Goal: Task Accomplishment & Management: Use online tool/utility

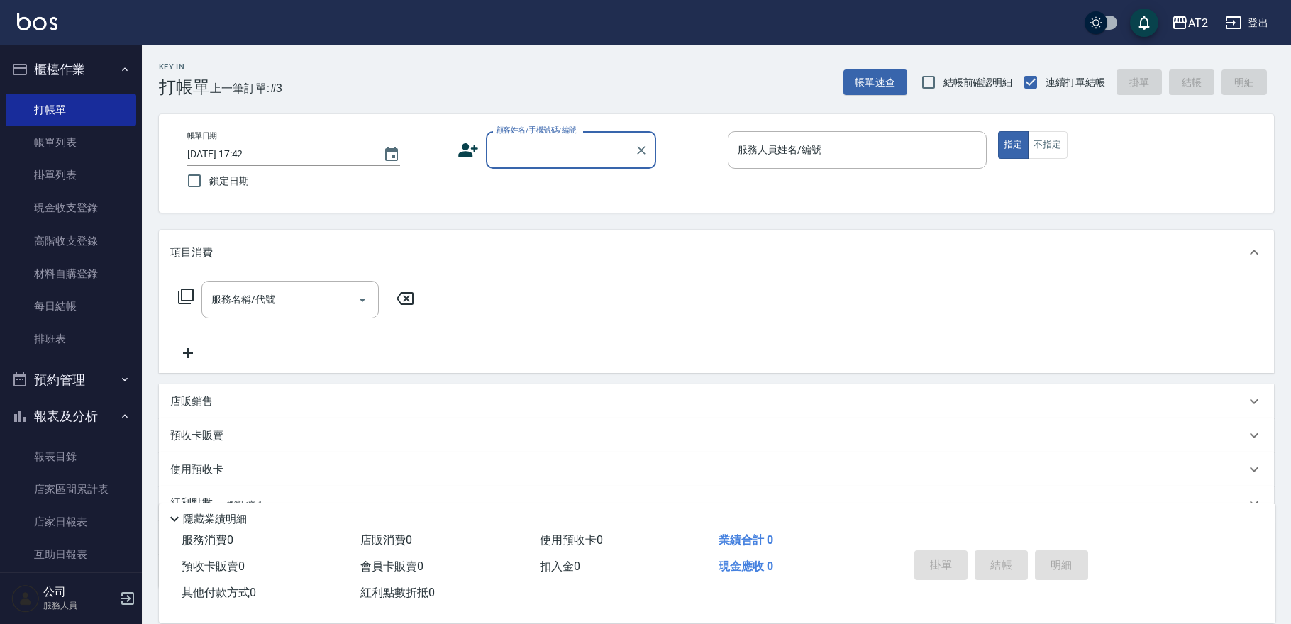
click at [539, 162] on div "顧客姓名/手機號碼/編號" at bounding box center [571, 150] width 170 height 38
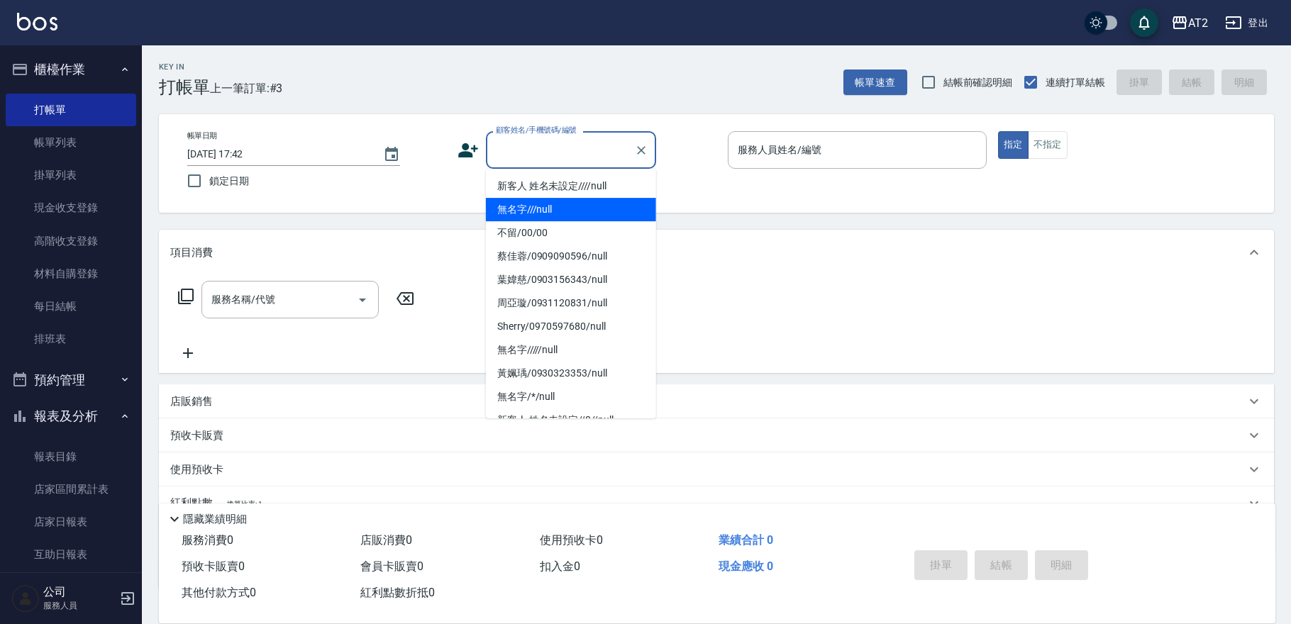
drag, startPoint x: 539, startPoint y: 165, endPoint x: 540, endPoint y: 205, distance: 39.7
click at [540, 205] on ul "新客人 姓名未設定////null 無名字///null 不留/00/00 蔡佳蓉/0909090596/null 葉媁慈/0903156343/null 周…" at bounding box center [571, 294] width 170 height 250
click at [540, 205] on li "無名字///null" at bounding box center [571, 209] width 170 height 23
type input "無名字///null"
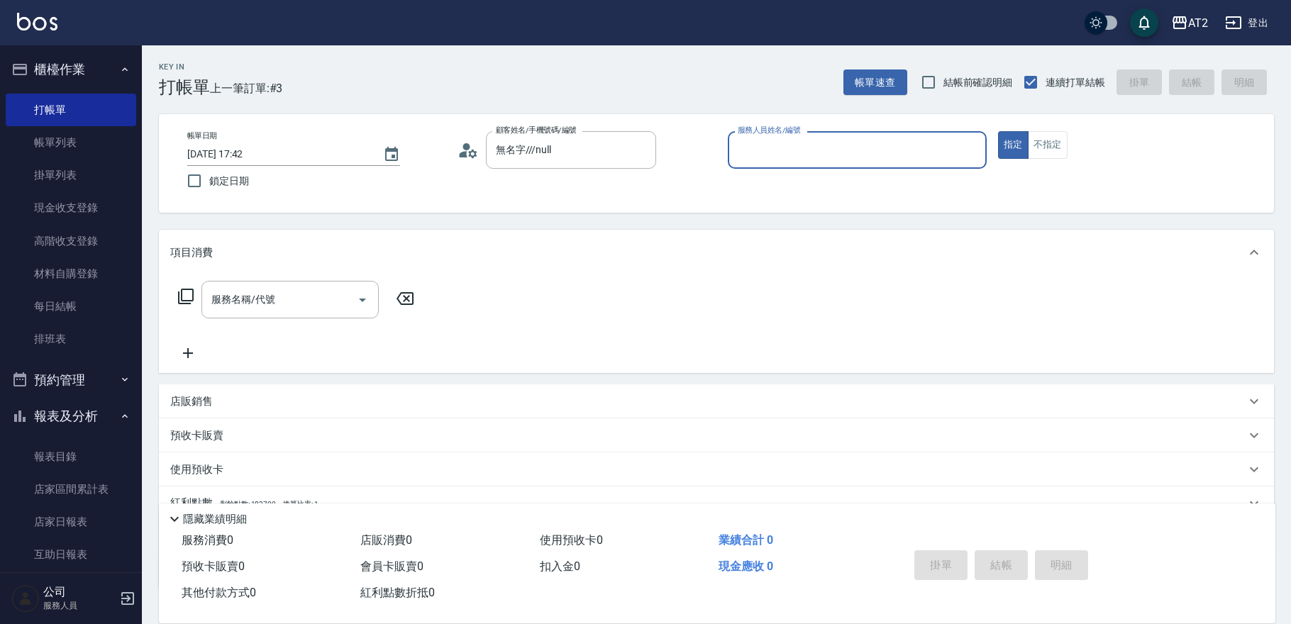
click at [951, 85] on span "結帳前確認明細" at bounding box center [978, 82] width 70 height 15
click at [943, 85] on input "結帳前確認明細" at bounding box center [929, 82] width 30 height 30
checkbox input "true"
drag, startPoint x: 888, startPoint y: 143, endPoint x: 888, endPoint y: 155, distance: 11.3
click at [888, 149] on div "服務人員姓名/編號" at bounding box center [857, 150] width 259 height 38
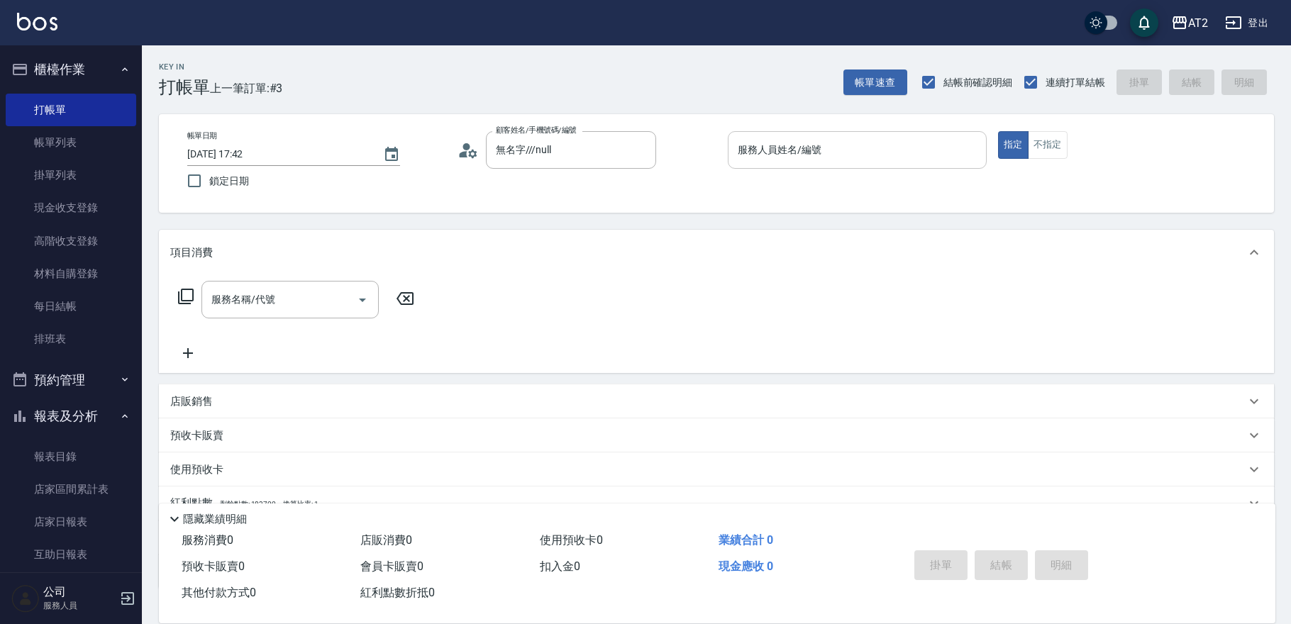
click at [888, 155] on input "服務人員姓名/編號" at bounding box center [857, 150] width 246 height 25
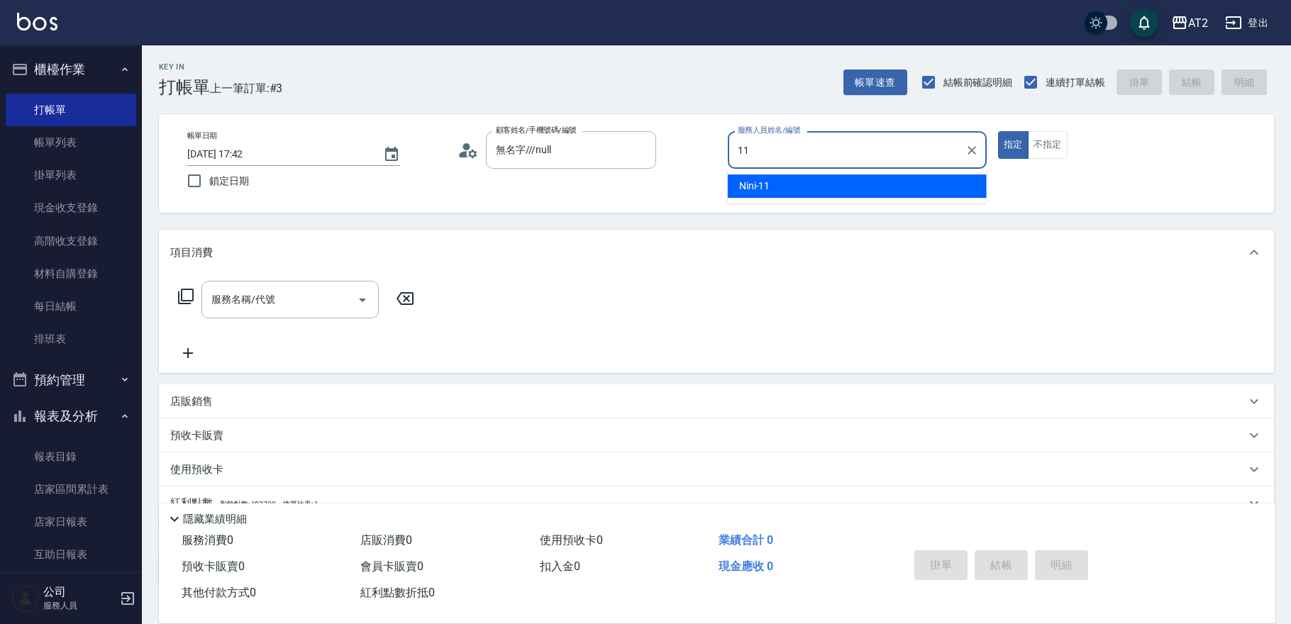
type input "11"
type button "true"
type input "Nini-11"
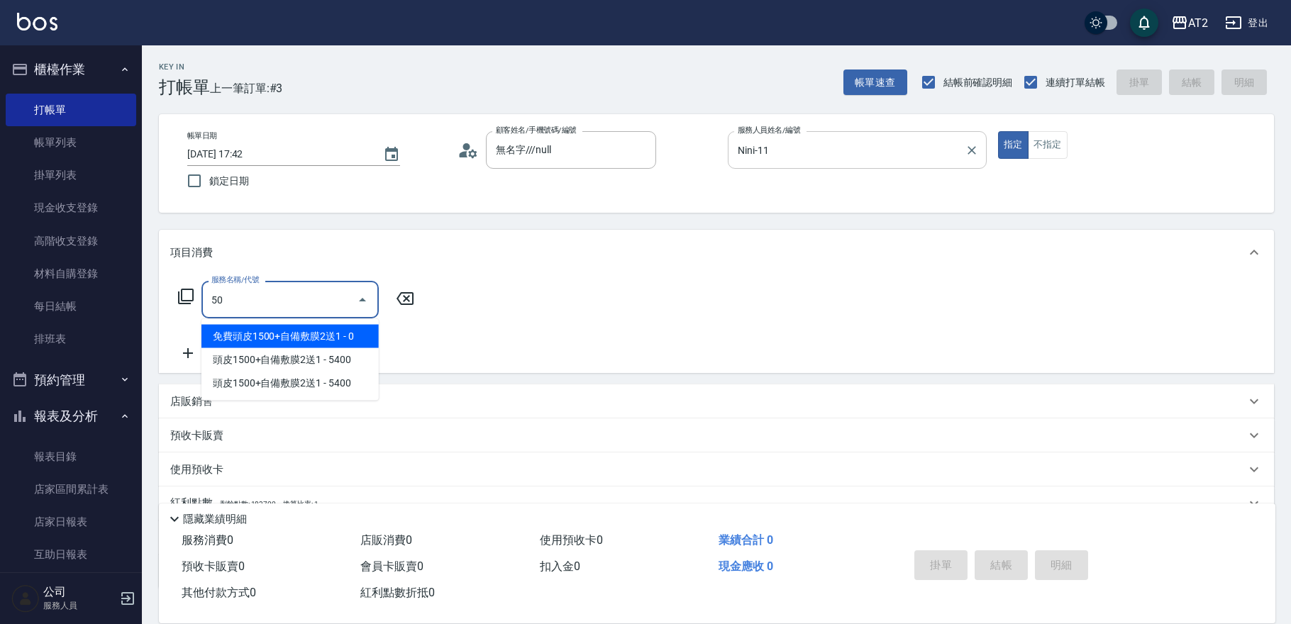
type input "501"
type input "100"
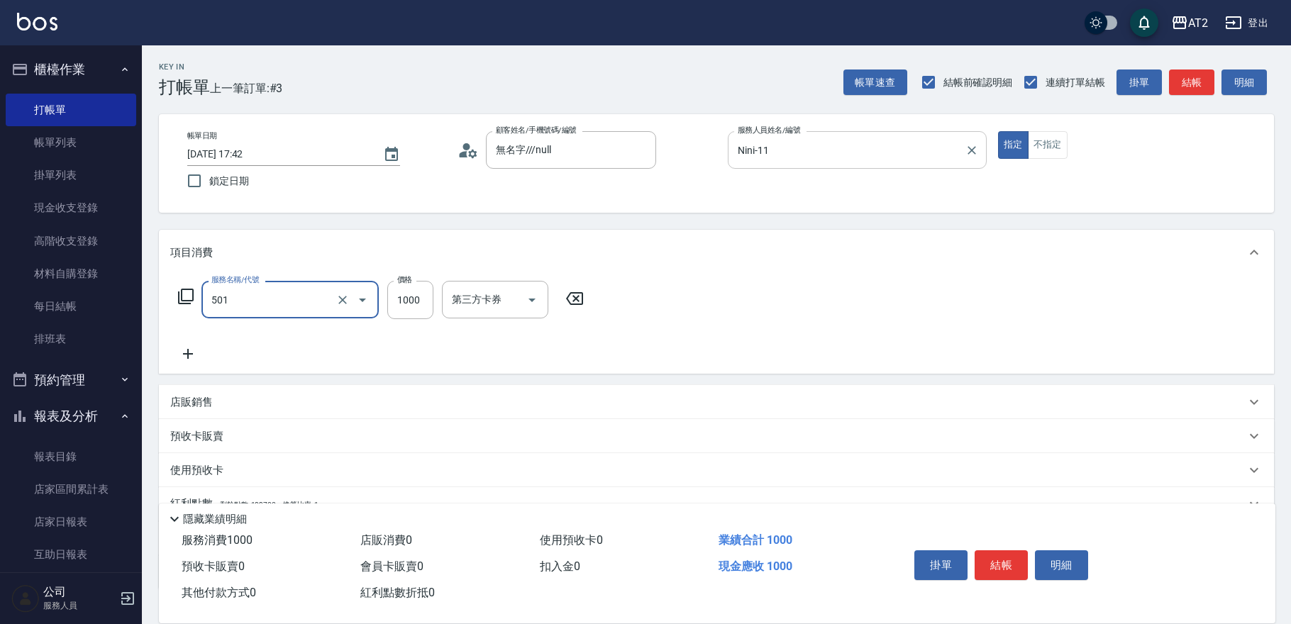
type input "染髮(501)"
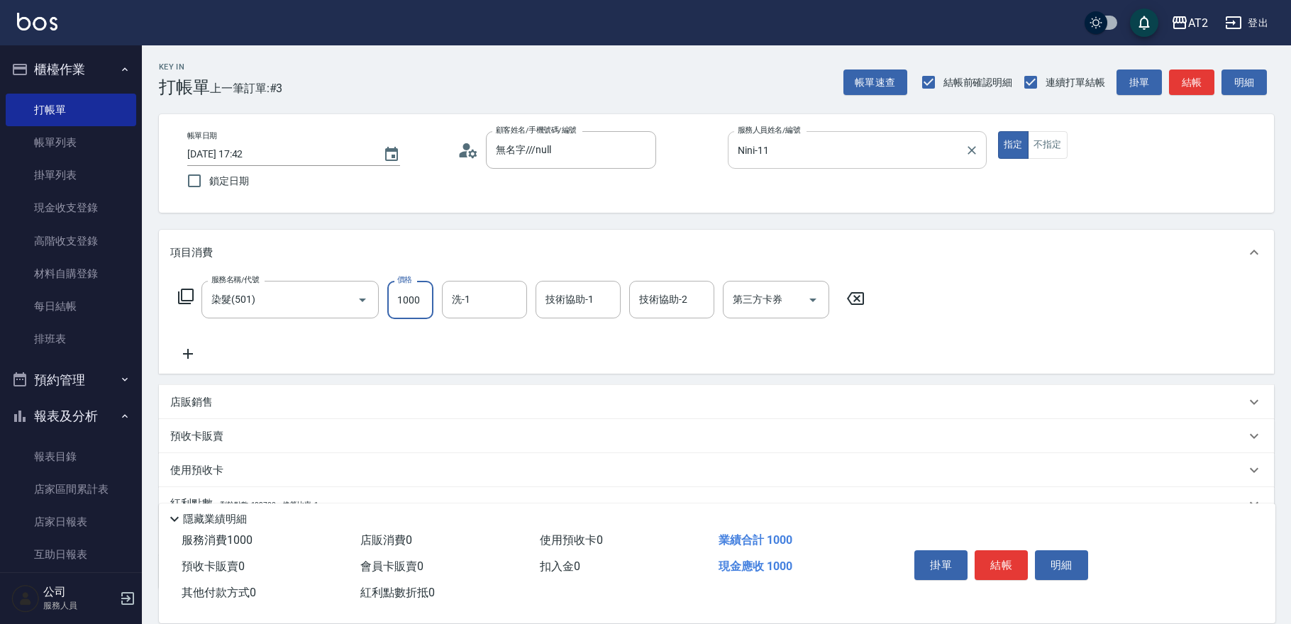
type input "0"
type input "19"
type input "10"
type input "199"
type input "190"
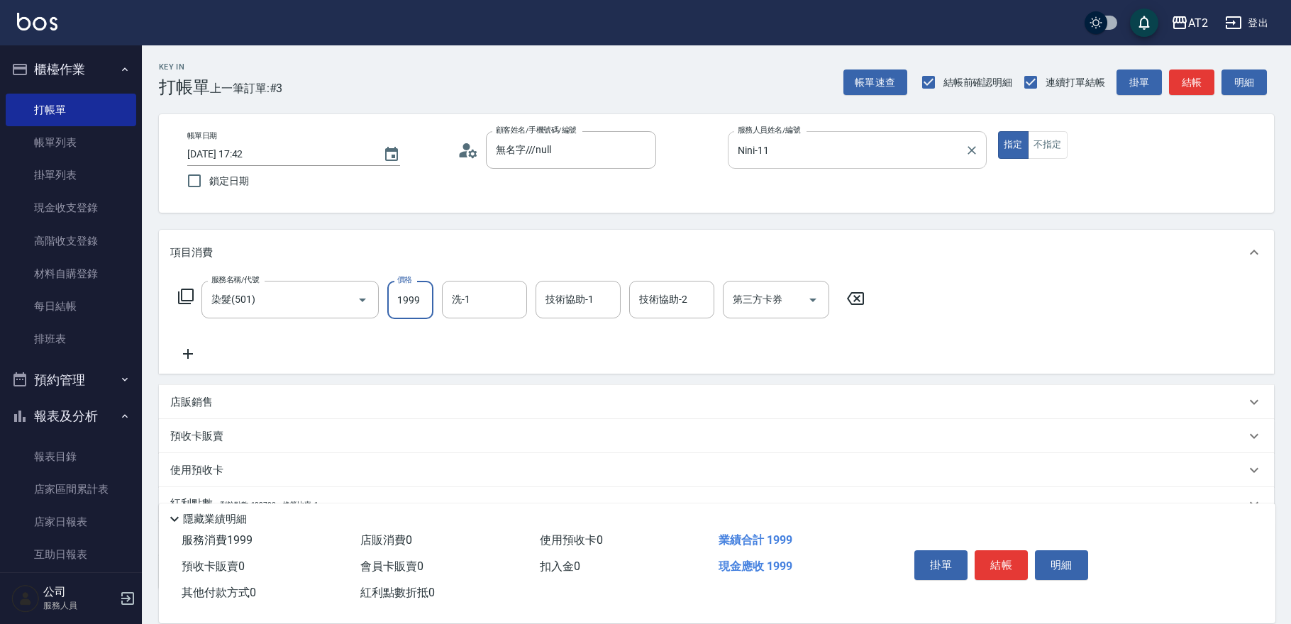
type input "1999"
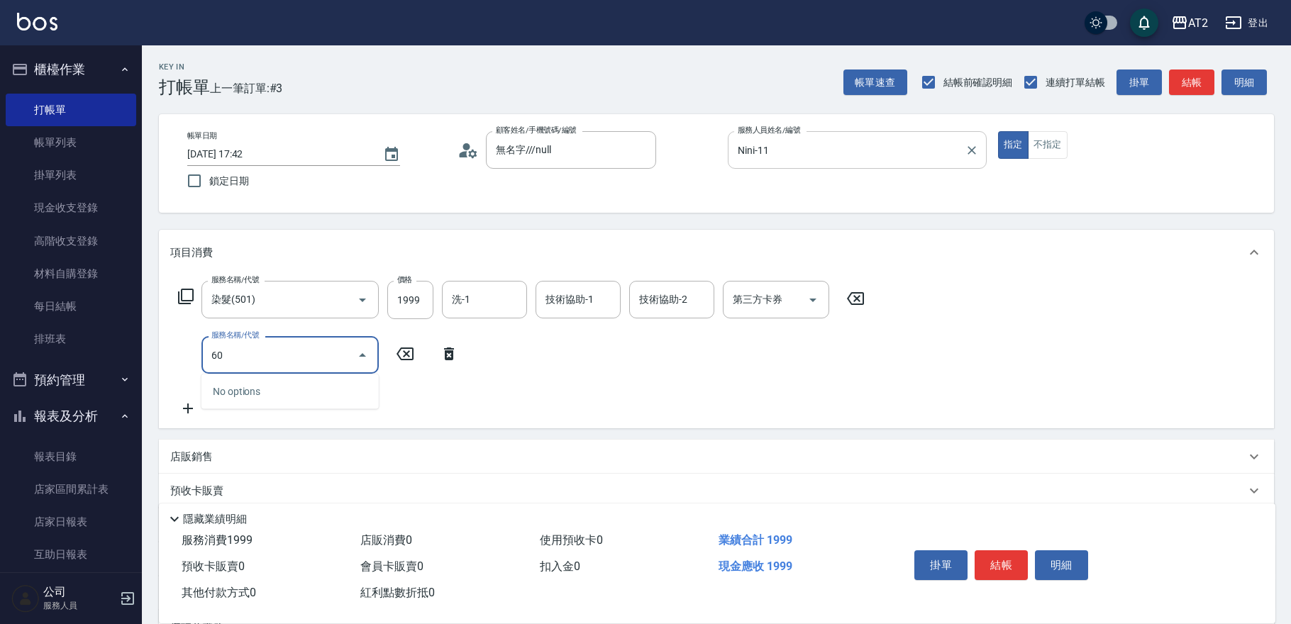
type input "601"
type input "290"
type input "自備護髮(601)"
type input "200"
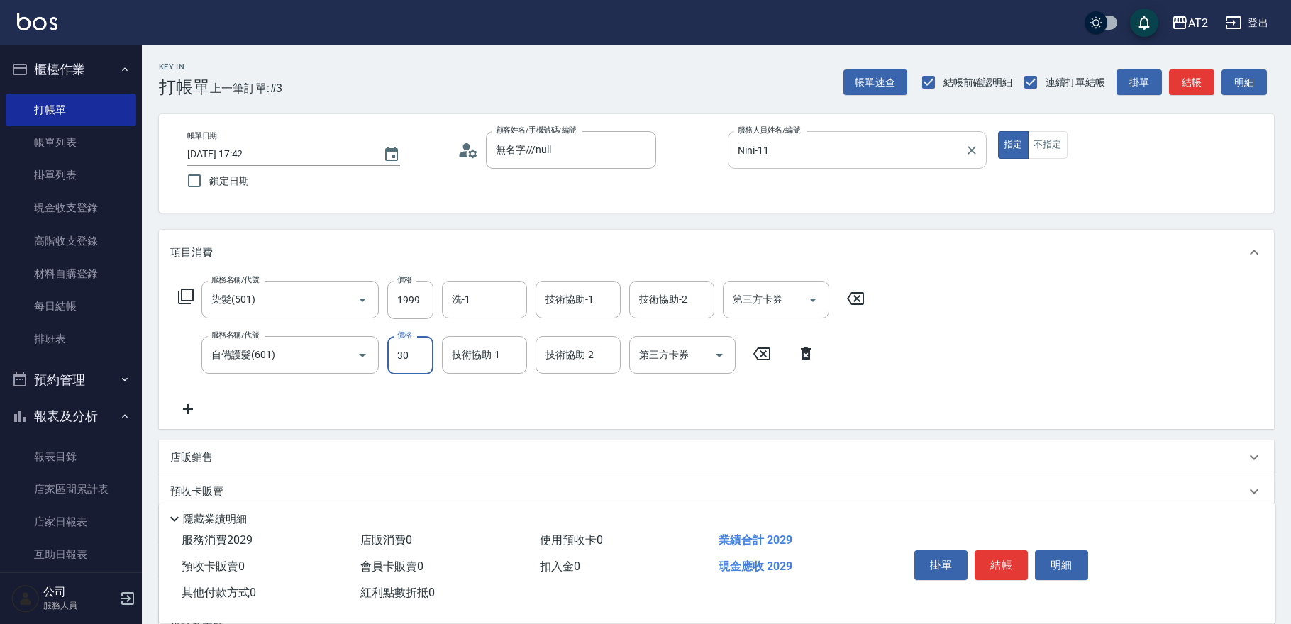
type input "300"
type input "220"
type input "3000"
type input "490"
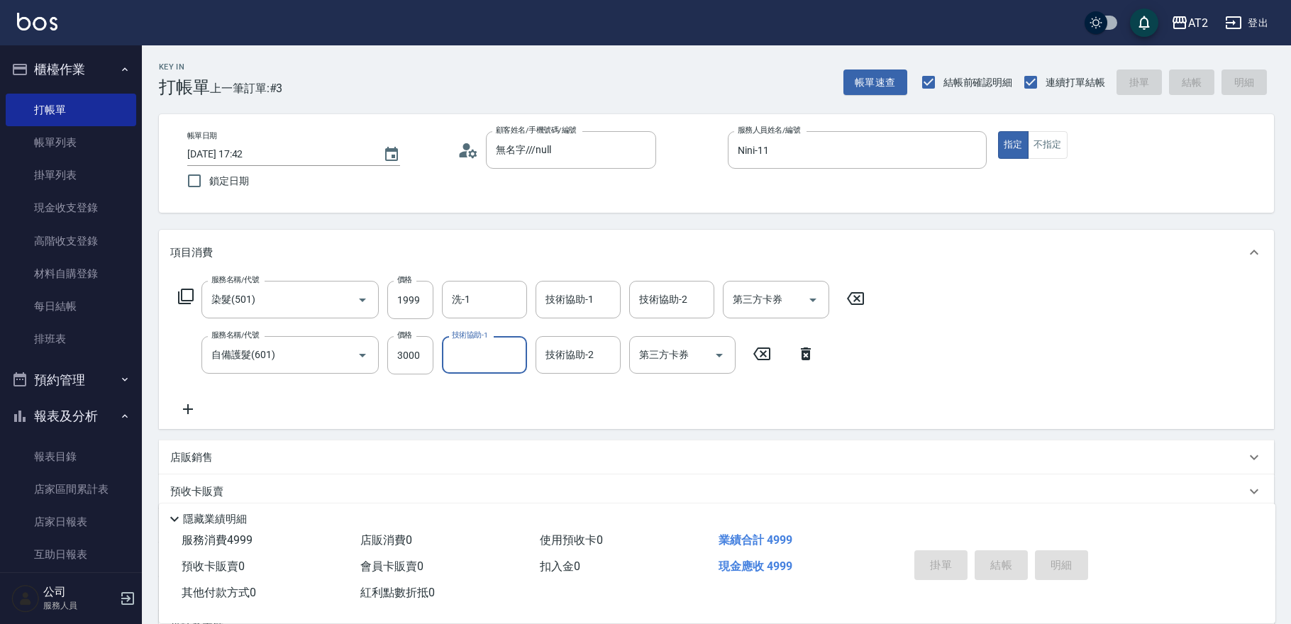
type input "2025/08/11 19:15"
type input "0"
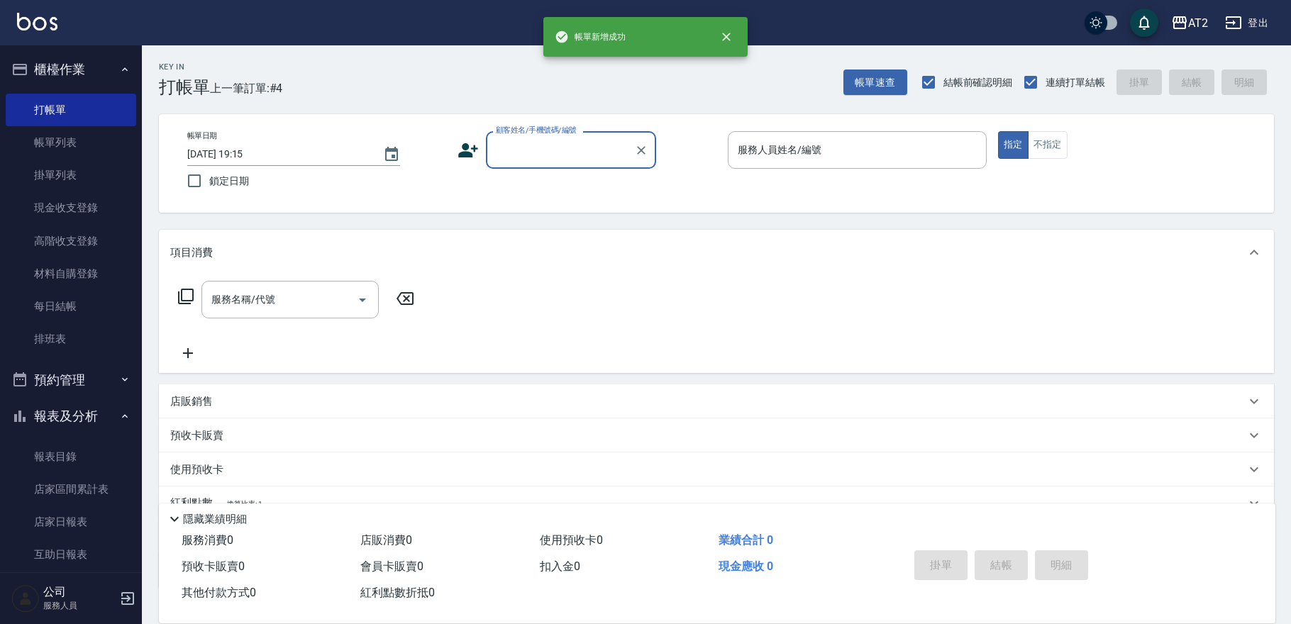
scroll to position [79, 0]
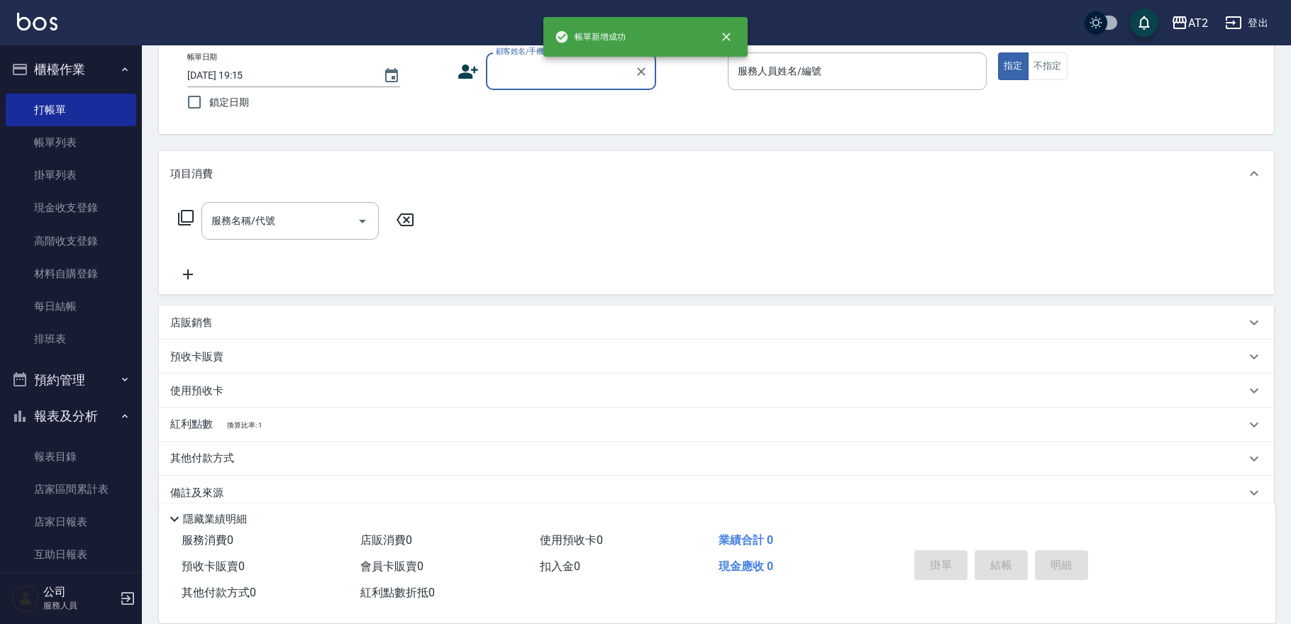
click at [580, 67] on input "顧客姓名/手機號碼/編號" at bounding box center [560, 71] width 136 height 25
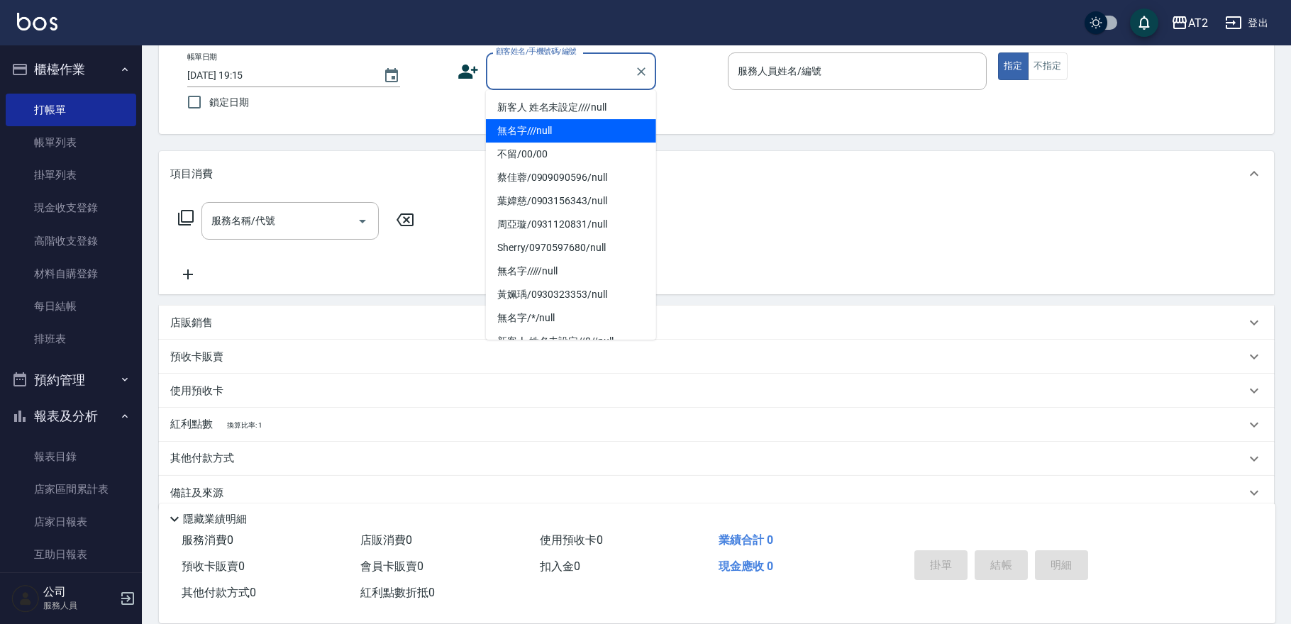
click at [546, 134] on li "無名字///null" at bounding box center [571, 130] width 170 height 23
type input "無名字///null"
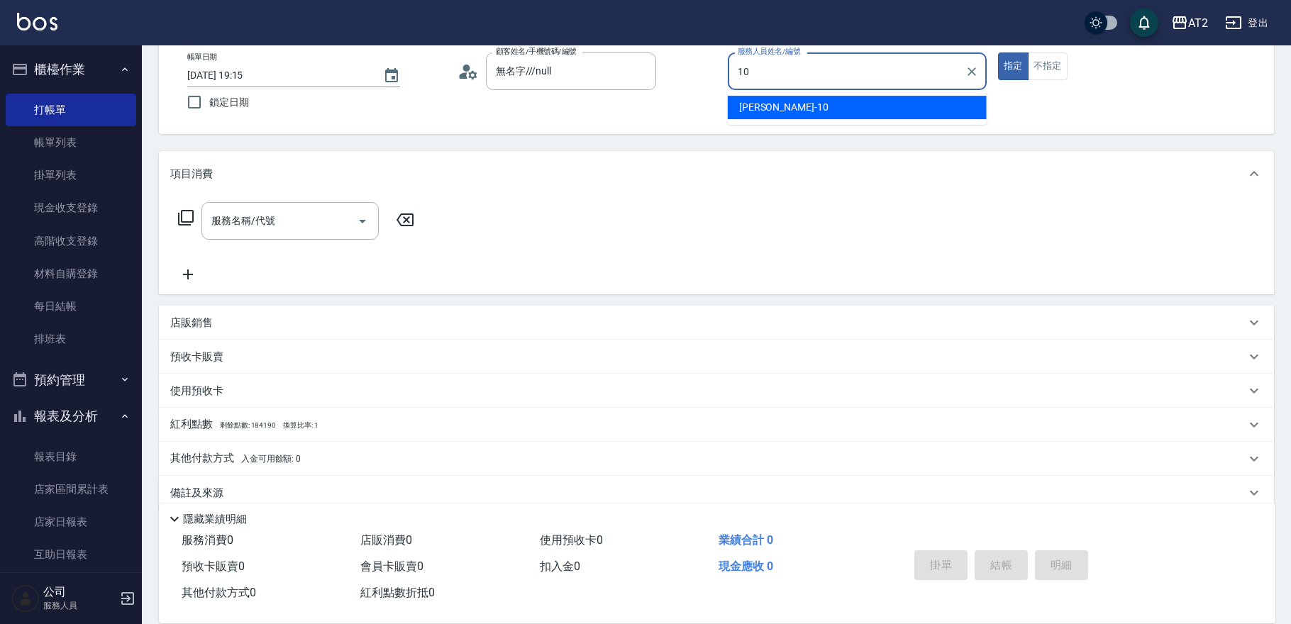
type input "Cindy-10"
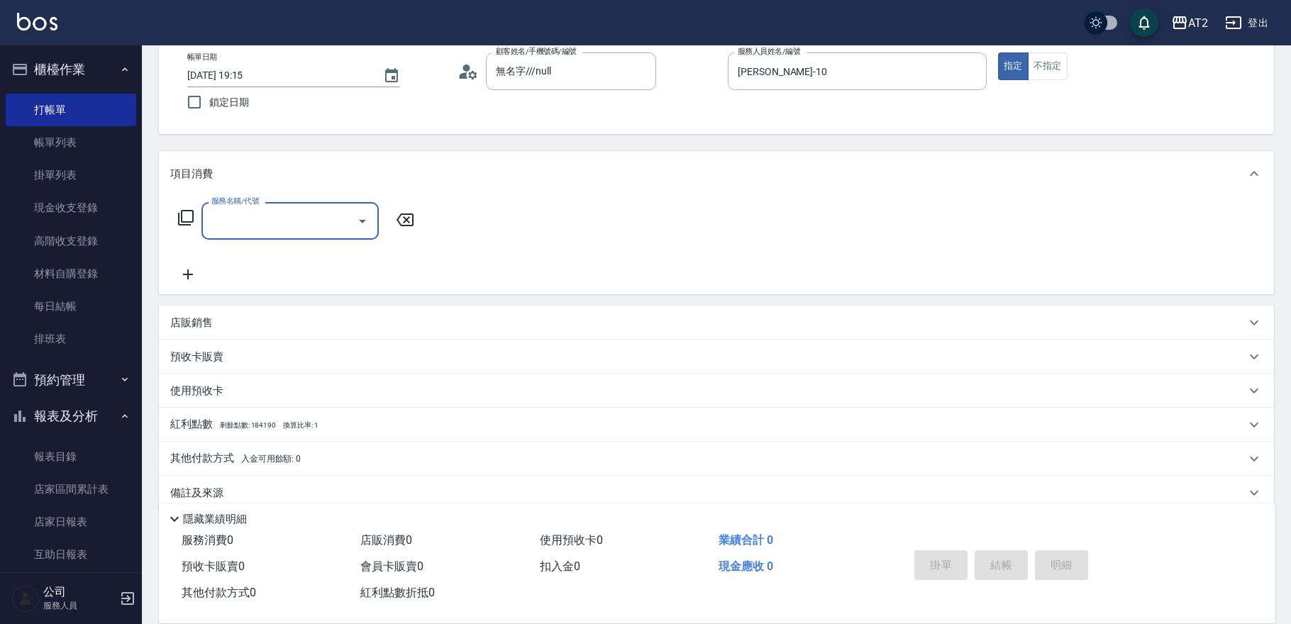
type input "5"
type input "301"
type input "150"
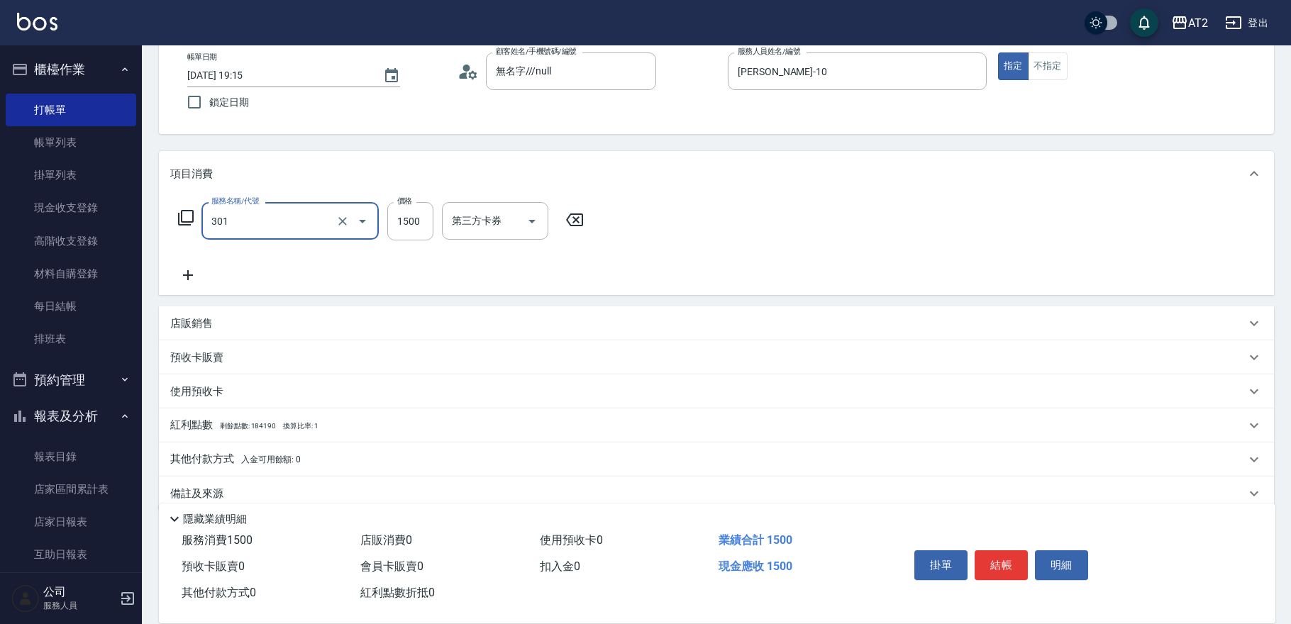
type input "燙髮(301)"
type input "0"
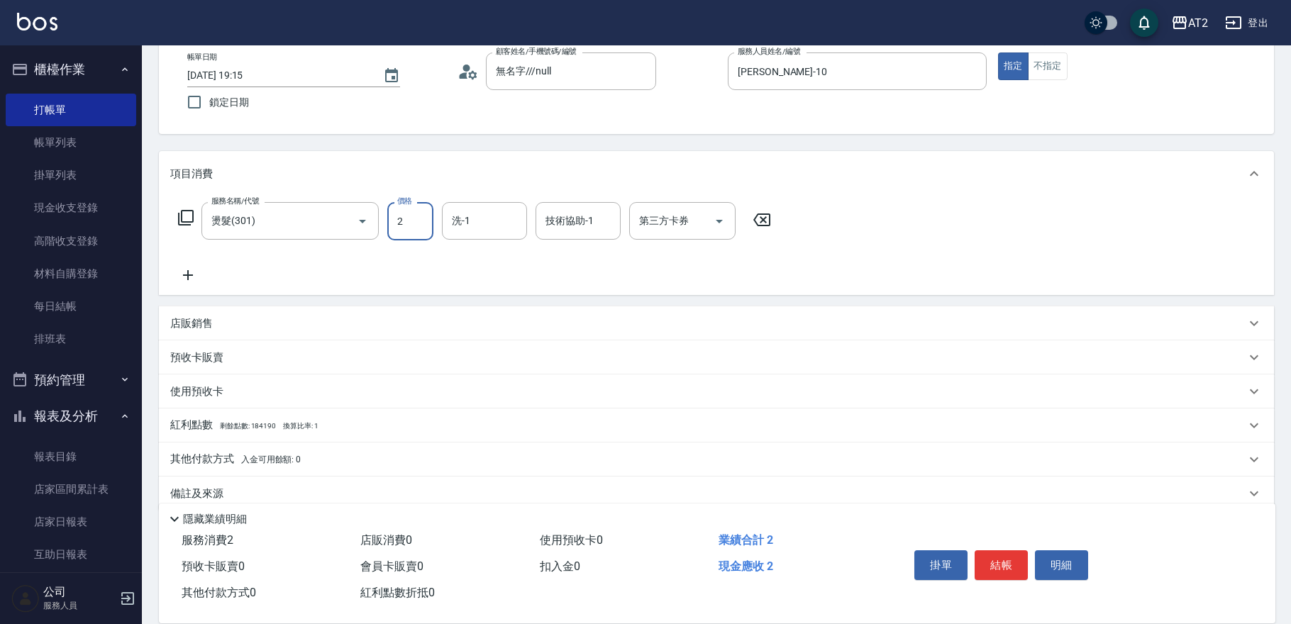
type input "24"
type input "20"
type input "240"
type input "2400"
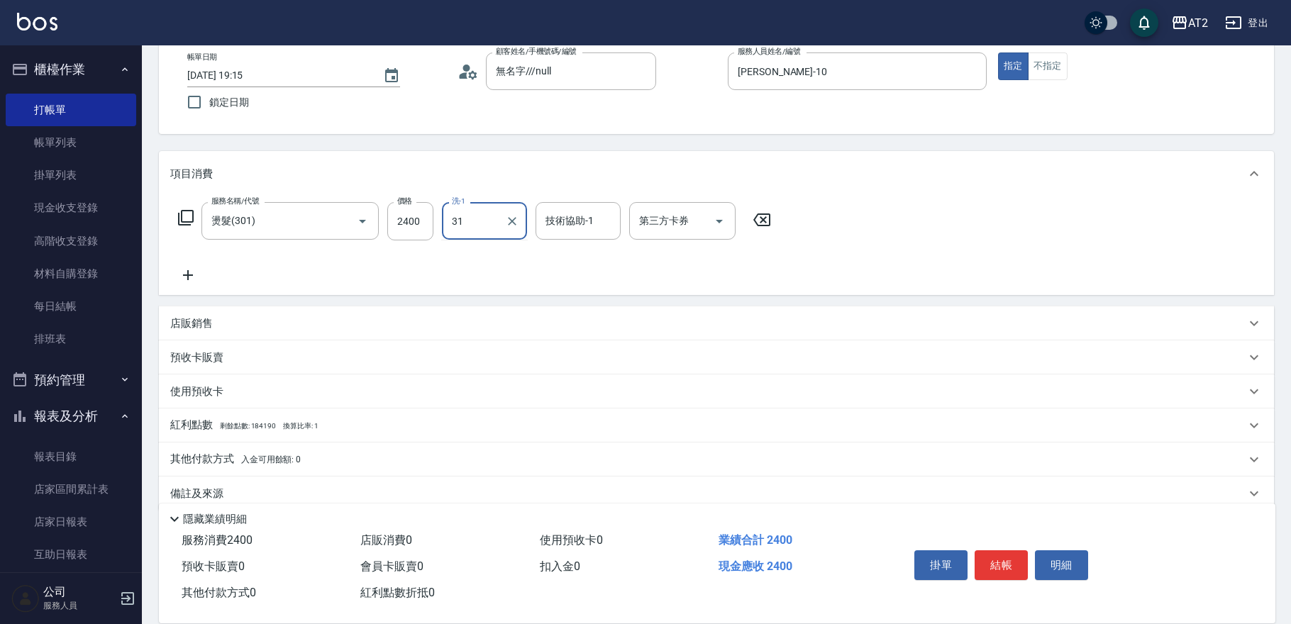
type input "小羿-31"
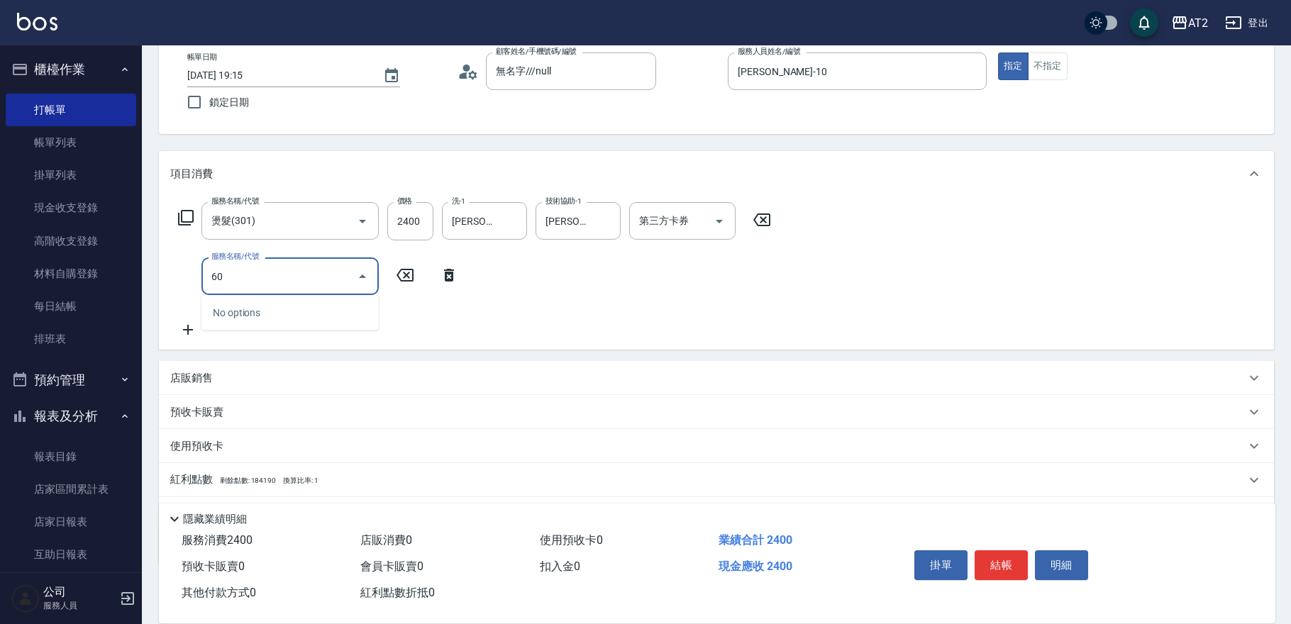
type input "601"
type input "340"
type input "自備護髮(601)"
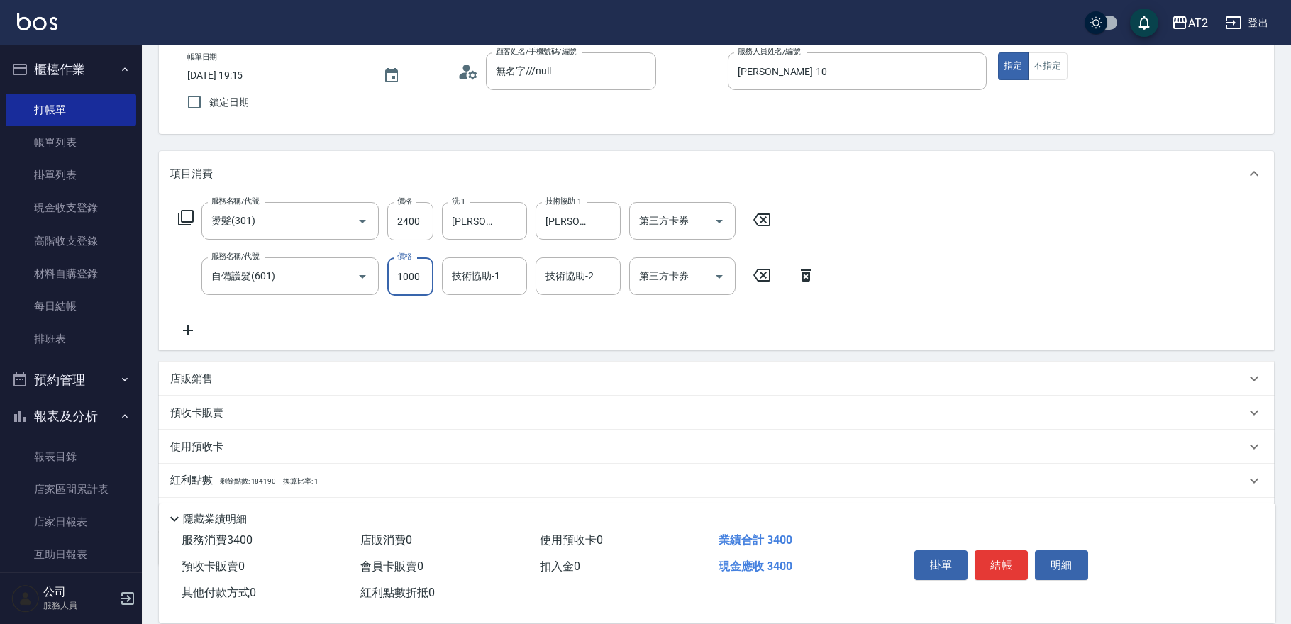
type input "240"
type input "15"
type input "250"
type input "1500"
type input "390"
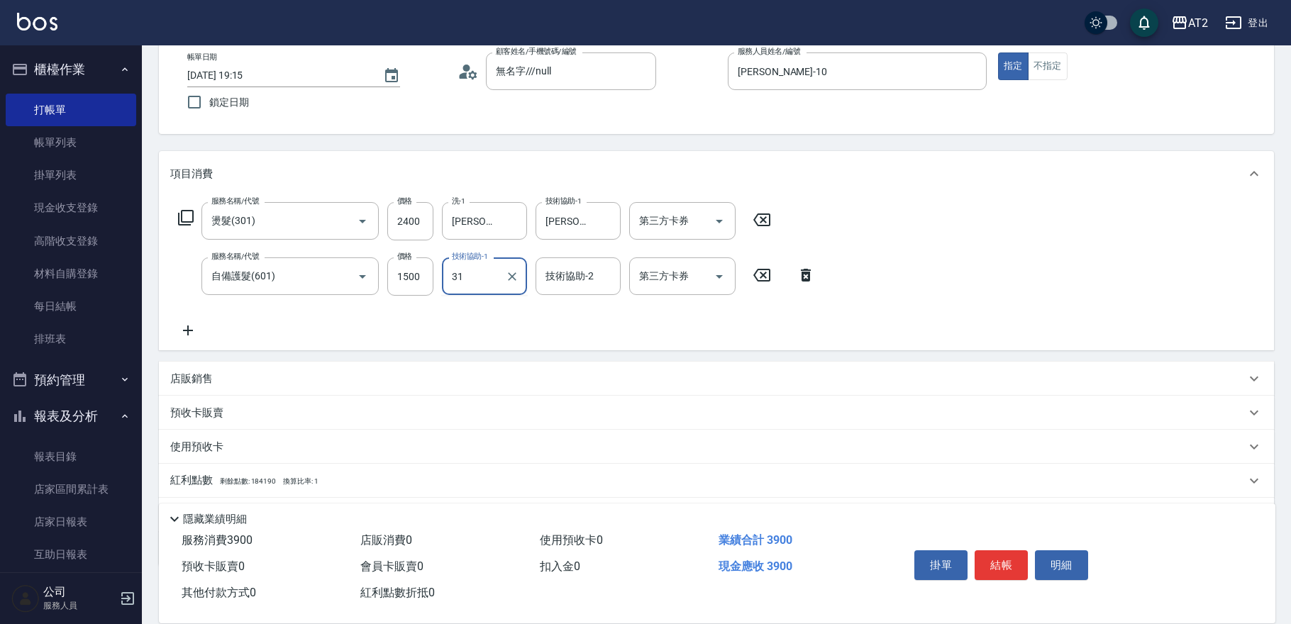
type input "小羿-31"
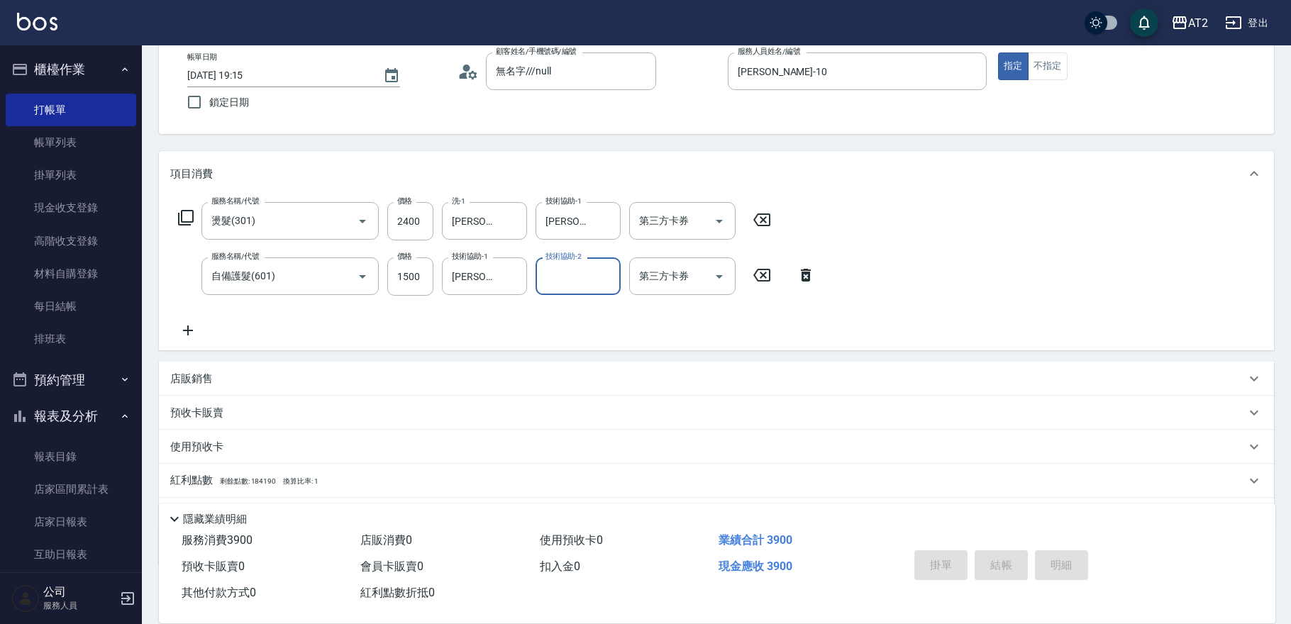
type input "0"
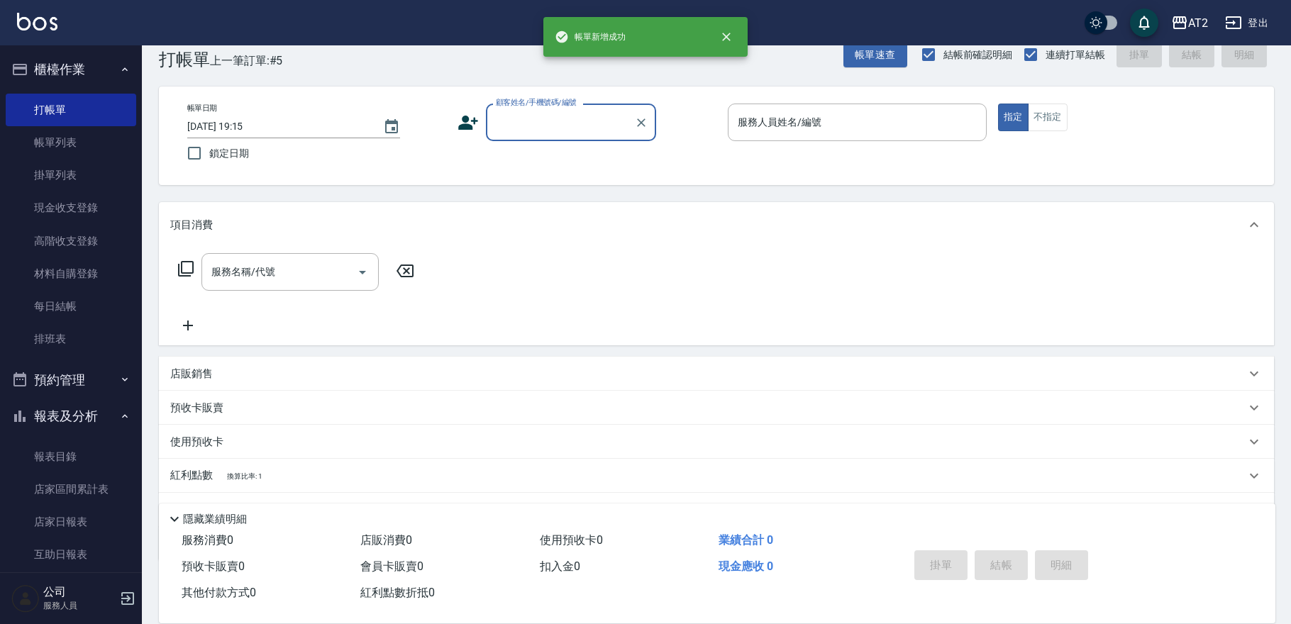
scroll to position [0, 0]
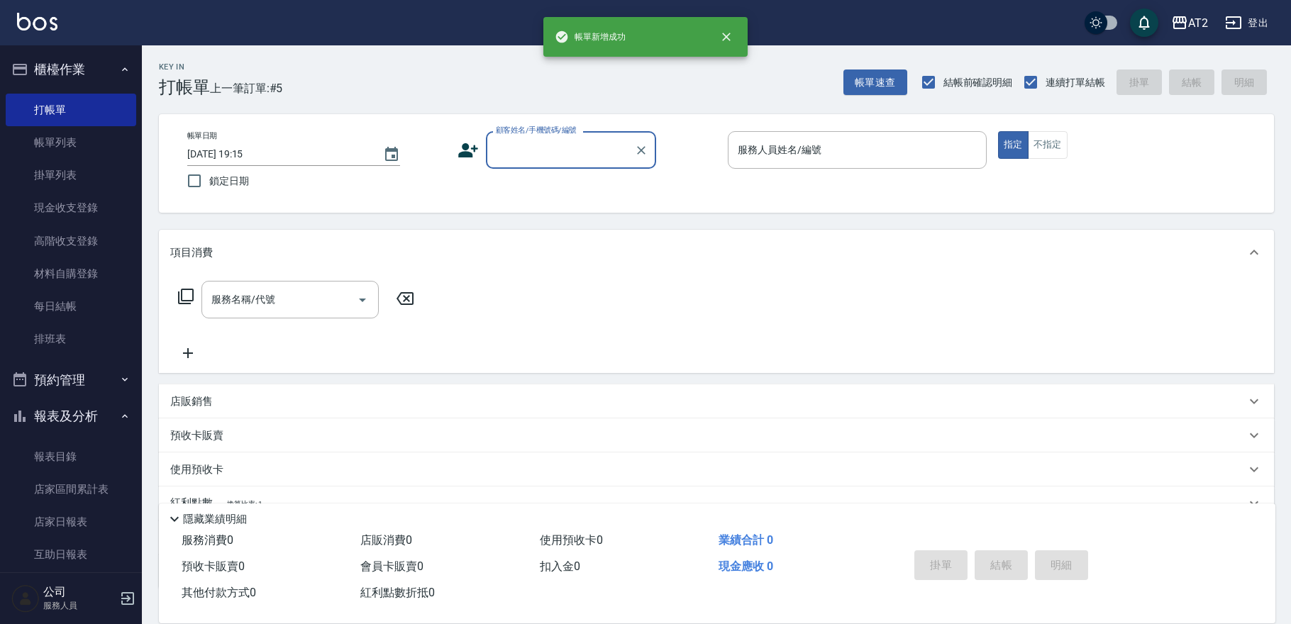
click at [539, 159] on input "顧客姓名/手機號碼/編號" at bounding box center [560, 150] width 136 height 25
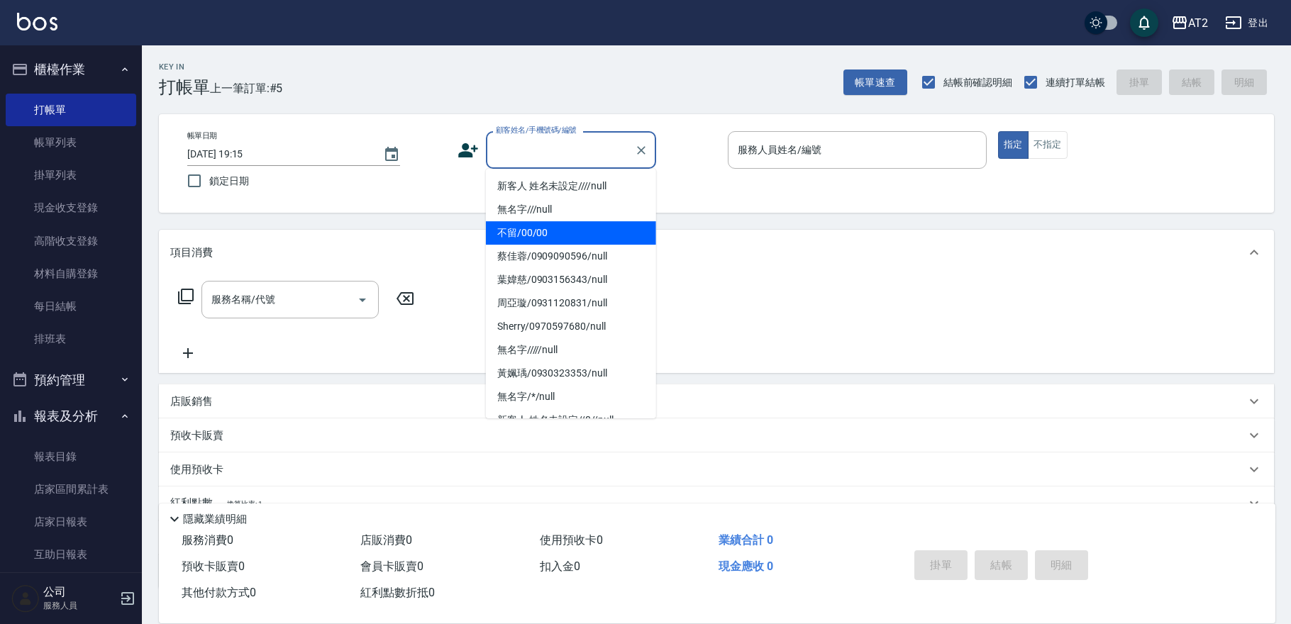
click at [526, 237] on li "不留/00/00" at bounding box center [571, 232] width 170 height 23
type input "不留/00/00"
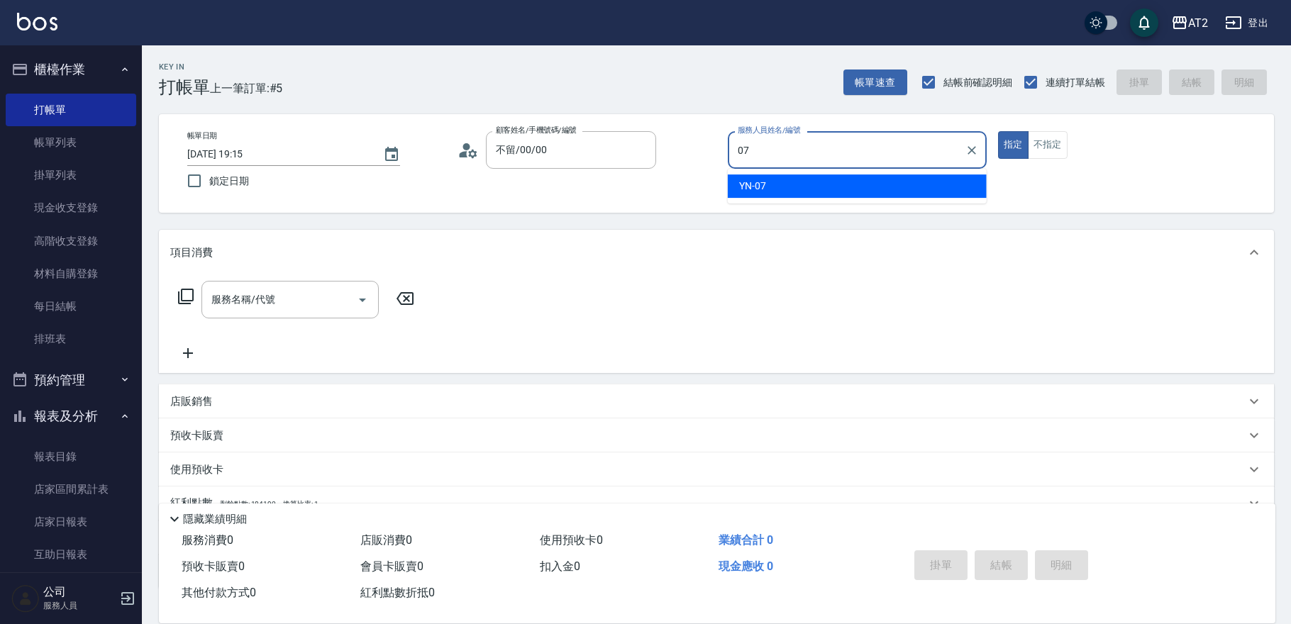
type input "YN-07"
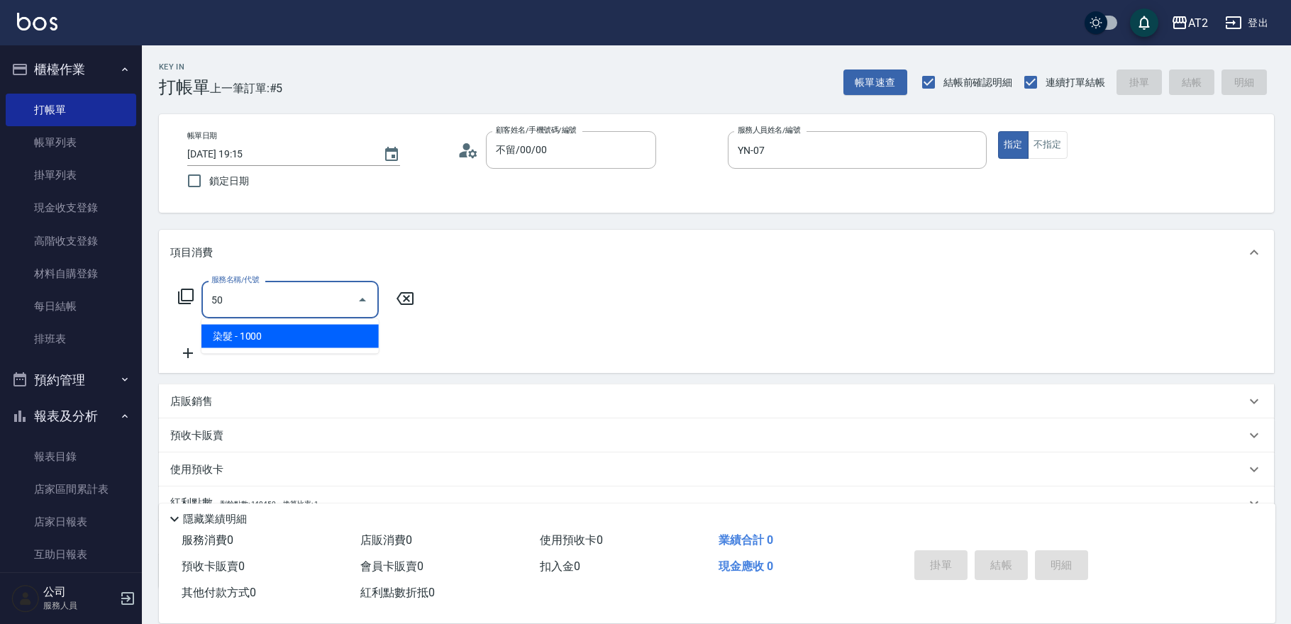
type input "501"
type input "100"
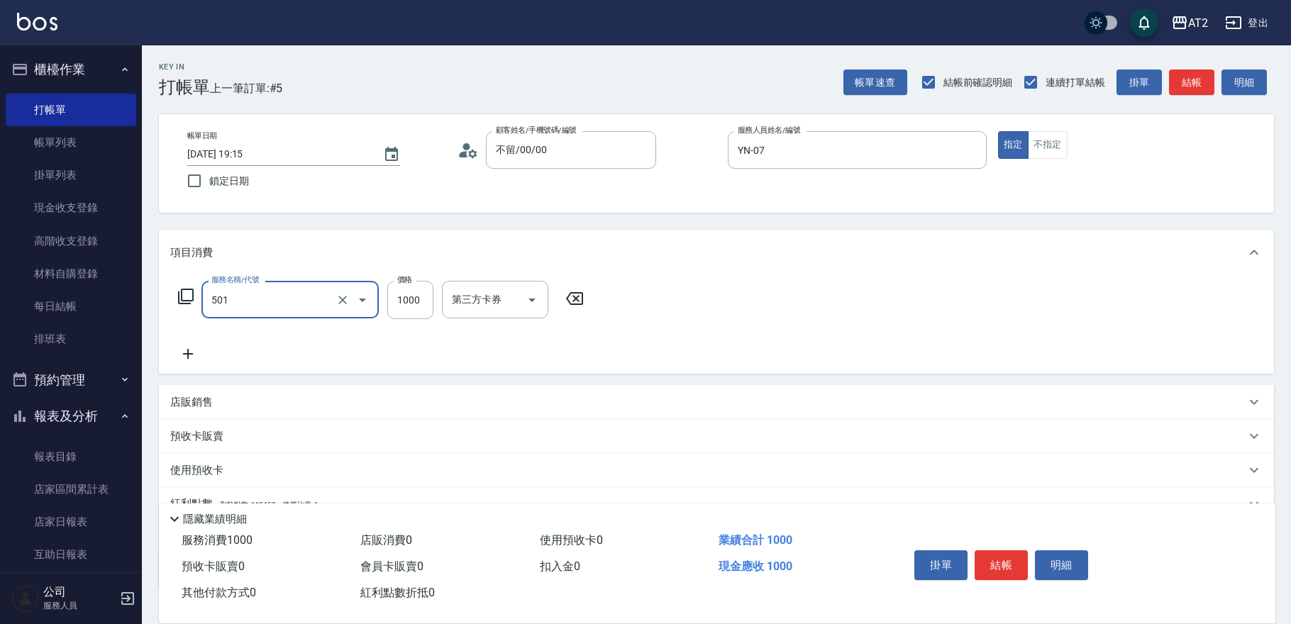
type input "染髮(501)"
type input "0"
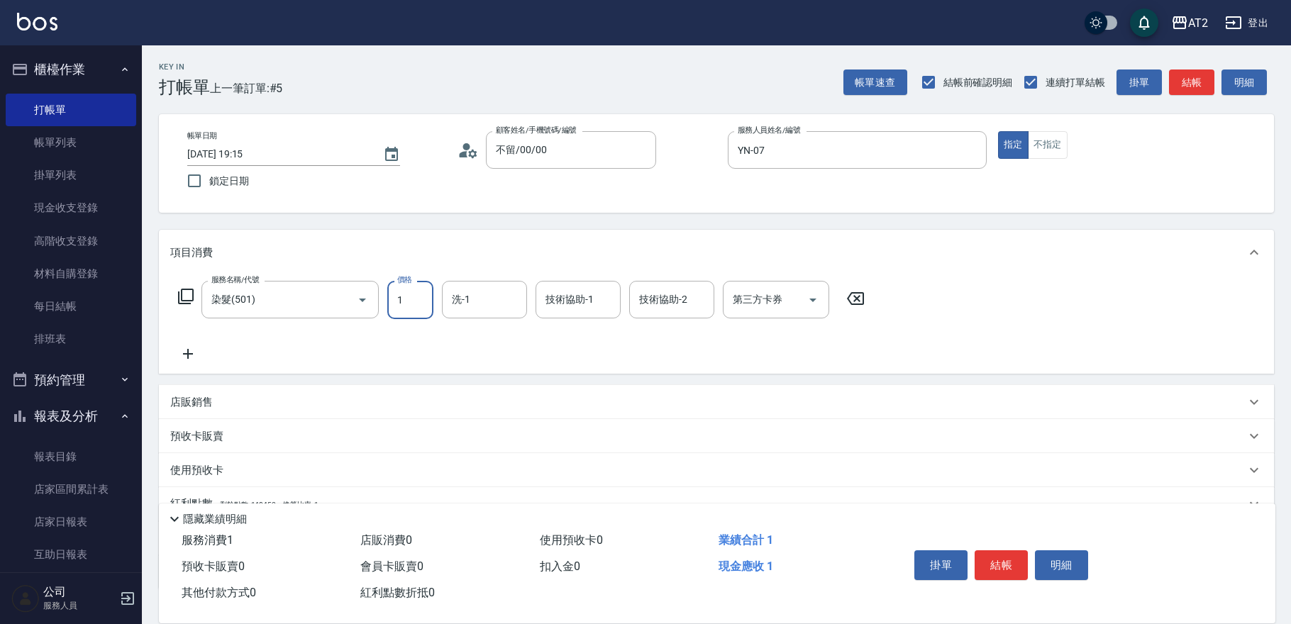
type input "19"
type input "10"
type input "198"
type input "190"
type input "1980"
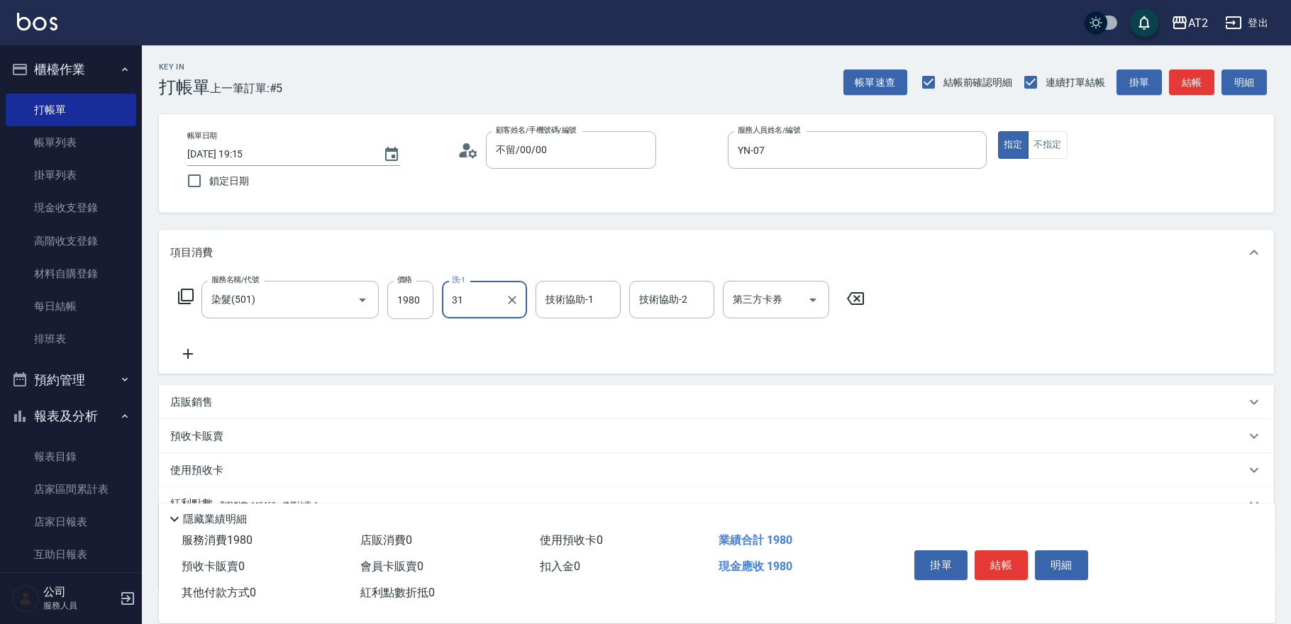
type input "小羿-31"
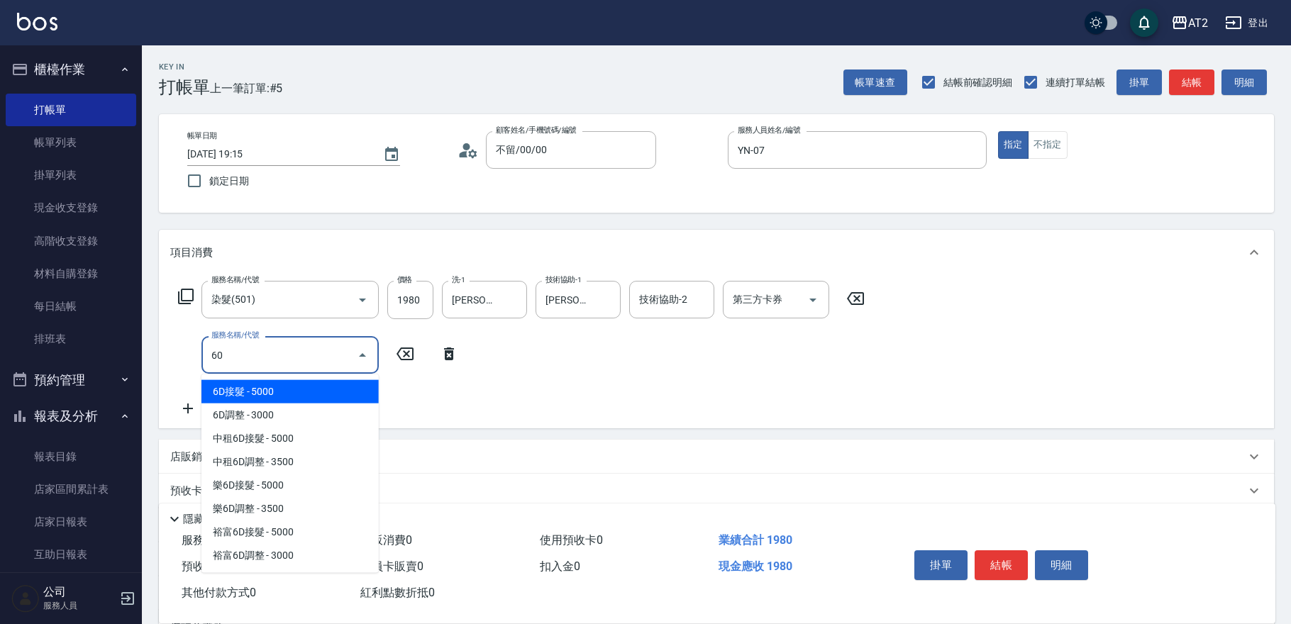
type input "601"
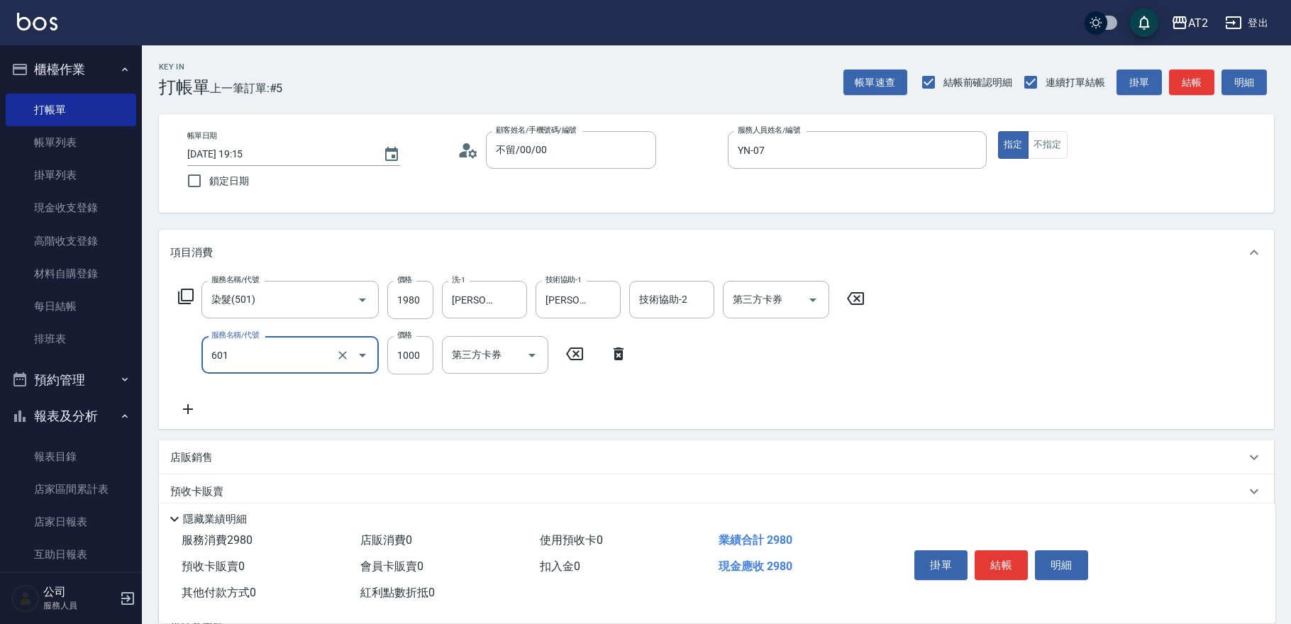
type input "290"
type input "自備護髮(601)"
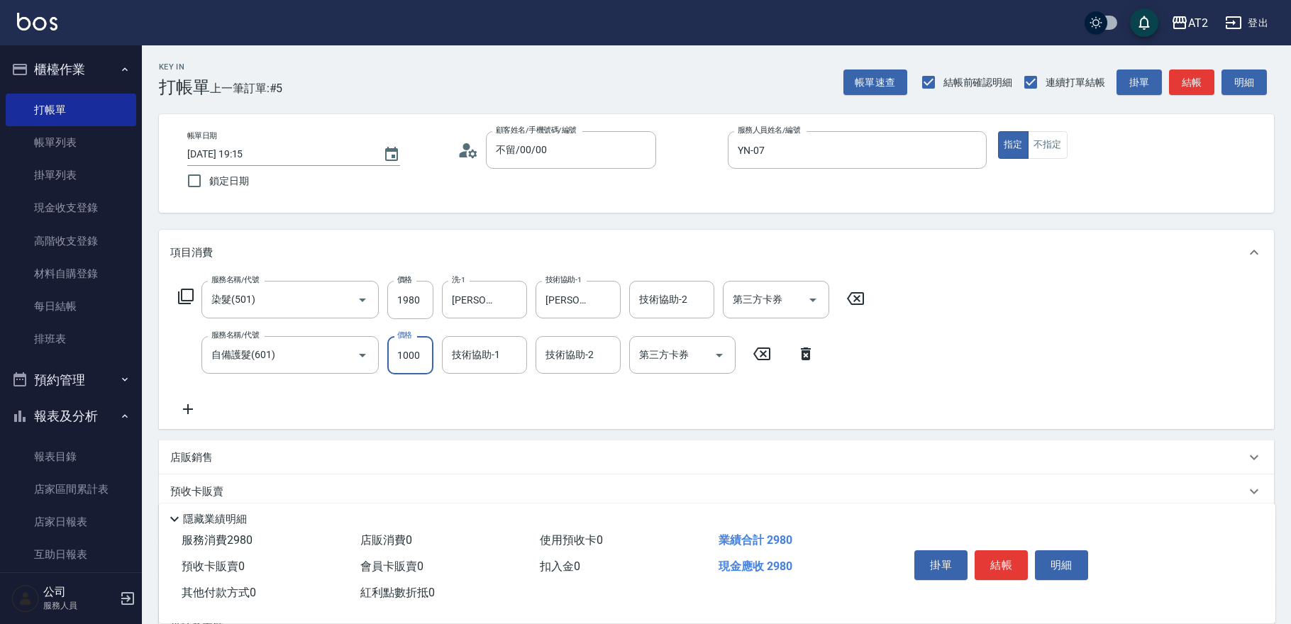
type input "190"
type input "15"
type input "210"
type input "150"
type input "340"
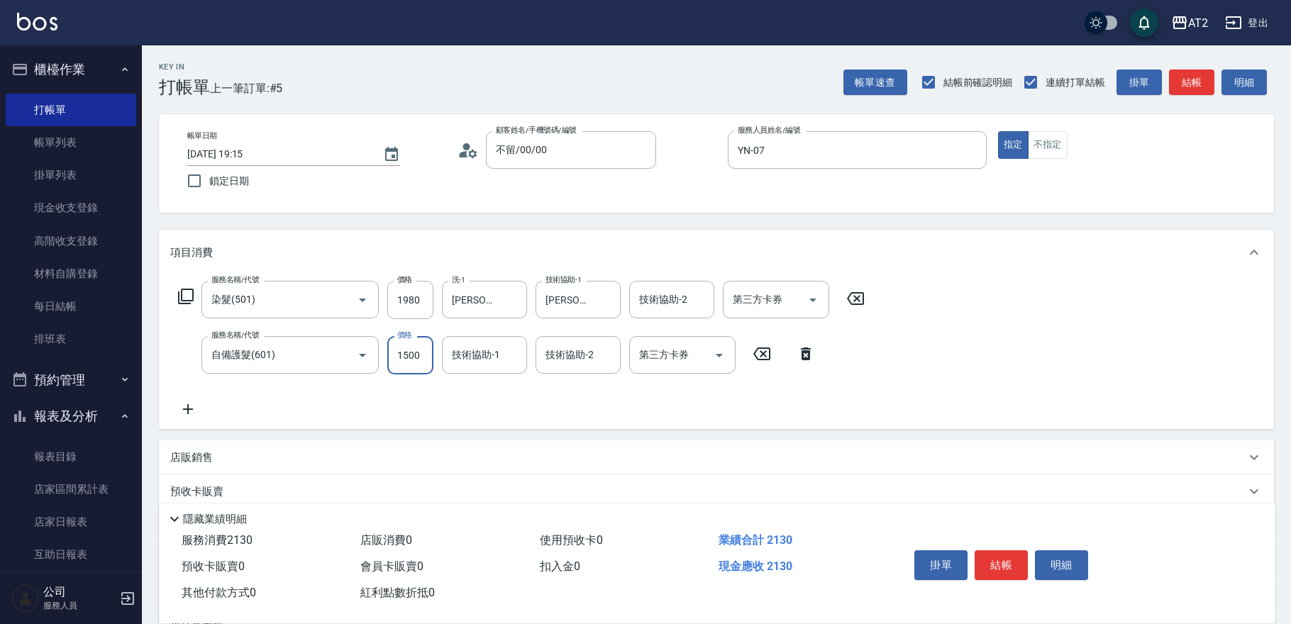
type input "1500"
type input "小羿-31"
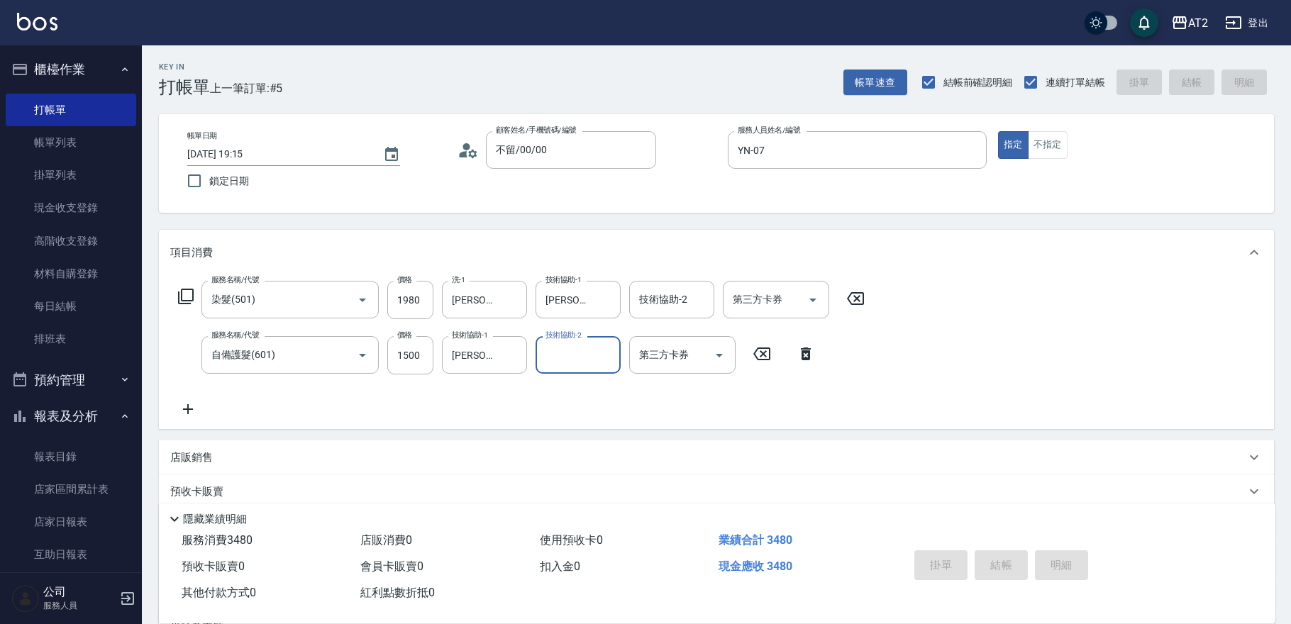
type input "0"
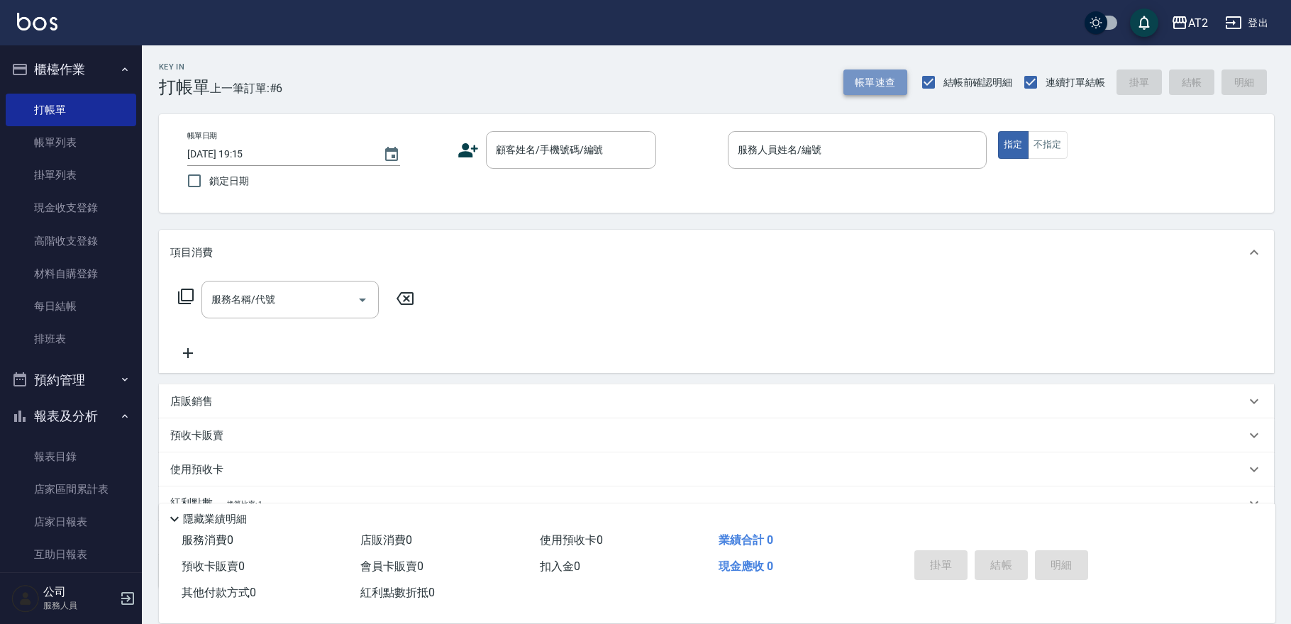
click at [880, 83] on button "帳單速查" at bounding box center [875, 83] width 64 height 26
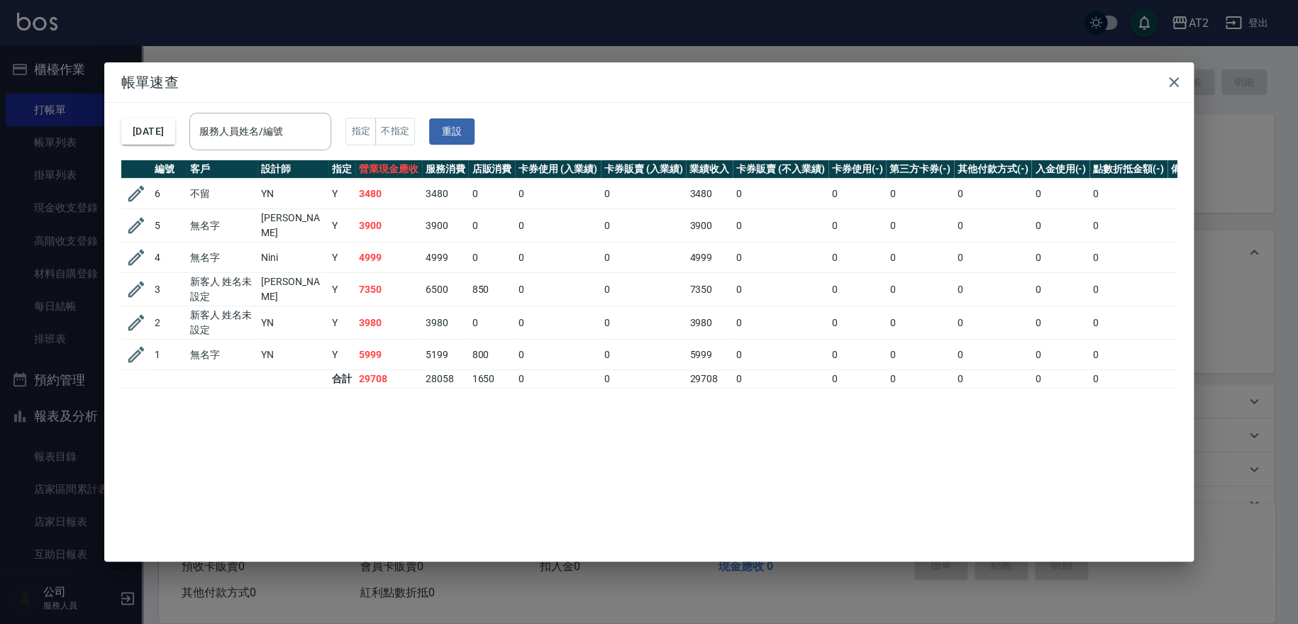
click at [800, 43] on div "帳單速查 2025/08/11 服務人員姓名/編號 服務人員姓名/編號 指定 不指定 重設 編號 客戶 設計師 指定 營業現金應收 服務消費 店販消費 卡券使…" at bounding box center [649, 312] width 1298 height 624
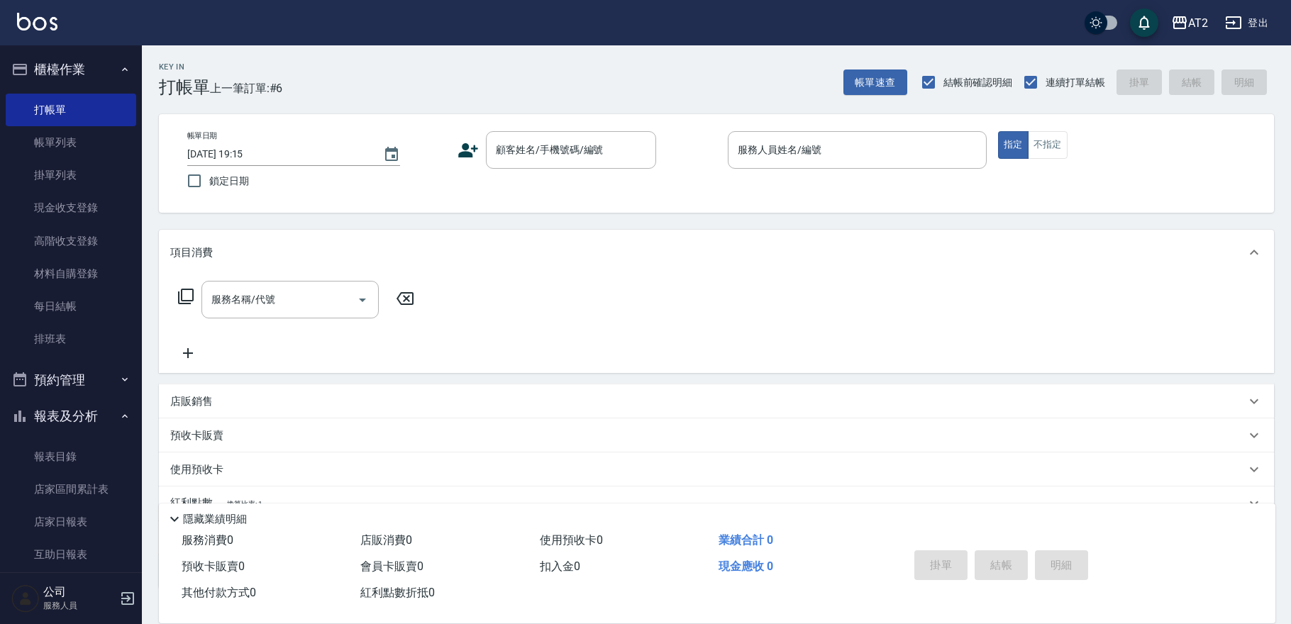
click at [538, 177] on div "帳單日期 2025/08/11 19:15 鎖定日期 顧客姓名/手機號碼/編號 顧客姓名/手機號碼/編號 服務人員姓名/編號 服務人員姓名/編號 指定 不指定" at bounding box center [716, 163] width 1081 height 65
click at [545, 166] on div "顧客姓名/手機號碼/編號" at bounding box center [571, 150] width 170 height 38
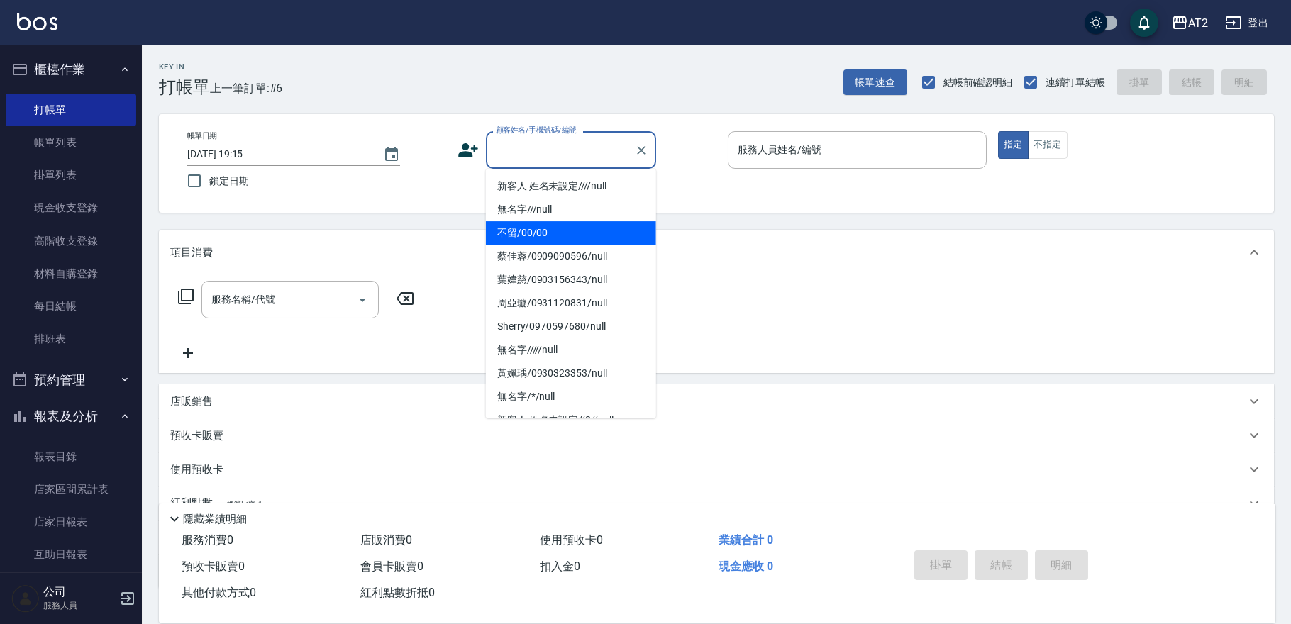
click at [545, 231] on li "不留/00/00" at bounding box center [571, 232] width 170 height 23
type input "不留/00/00"
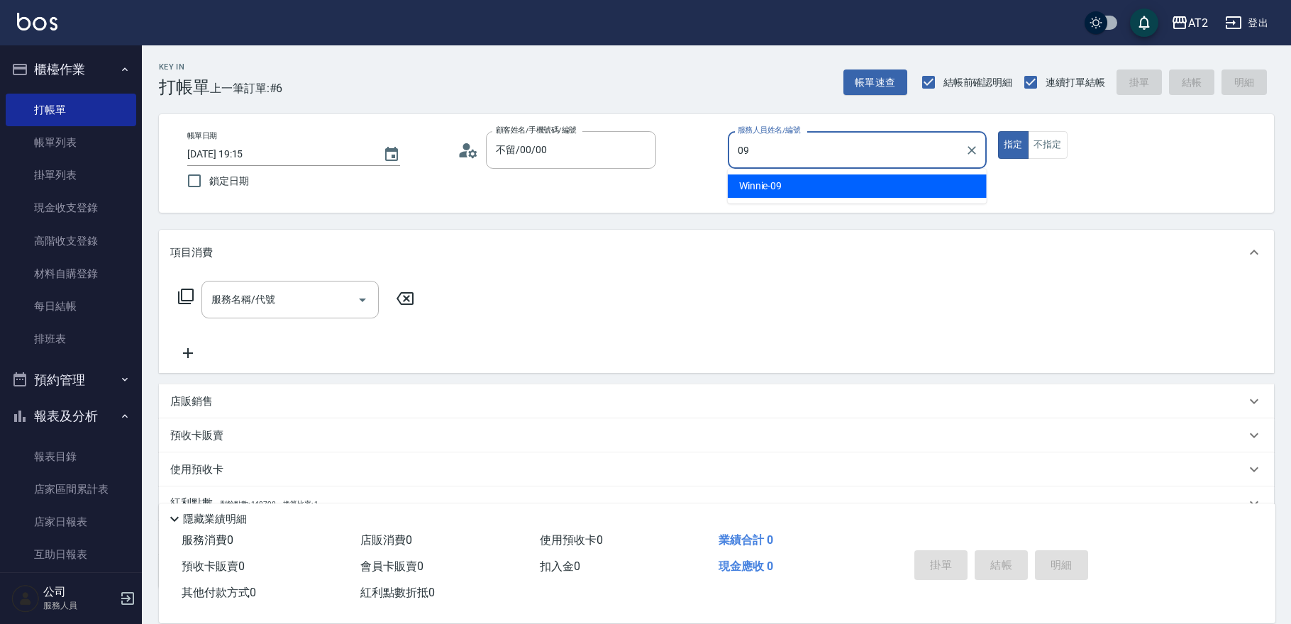
type input "Winnie-09"
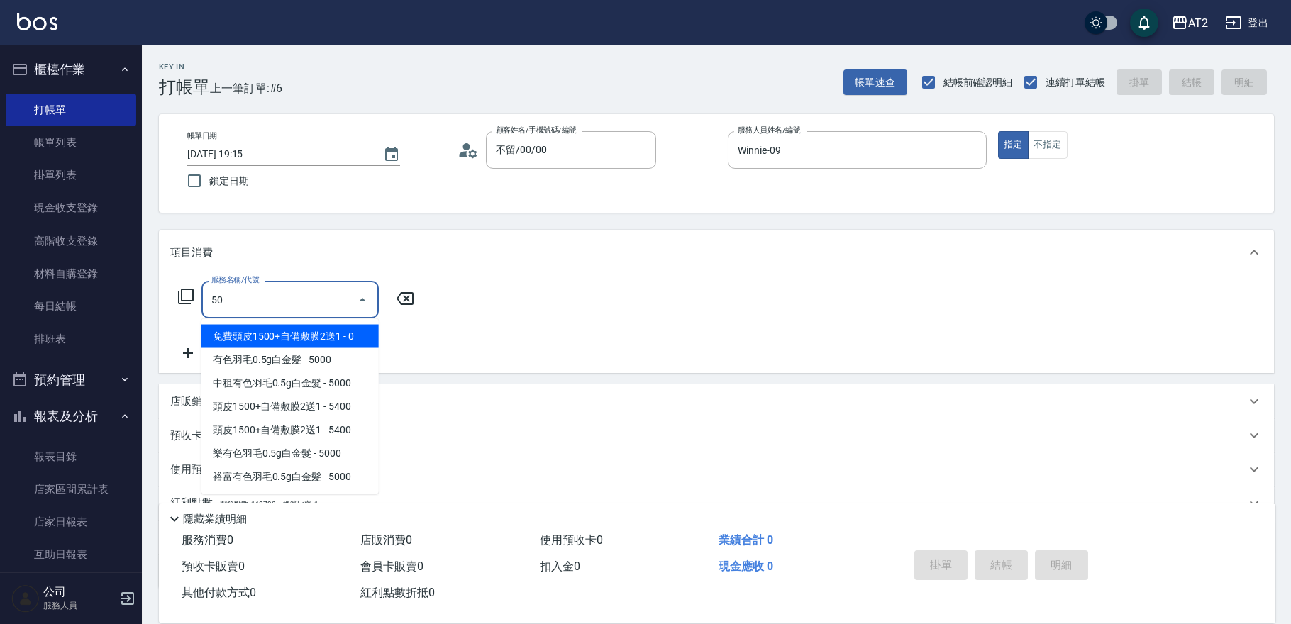
type input "501"
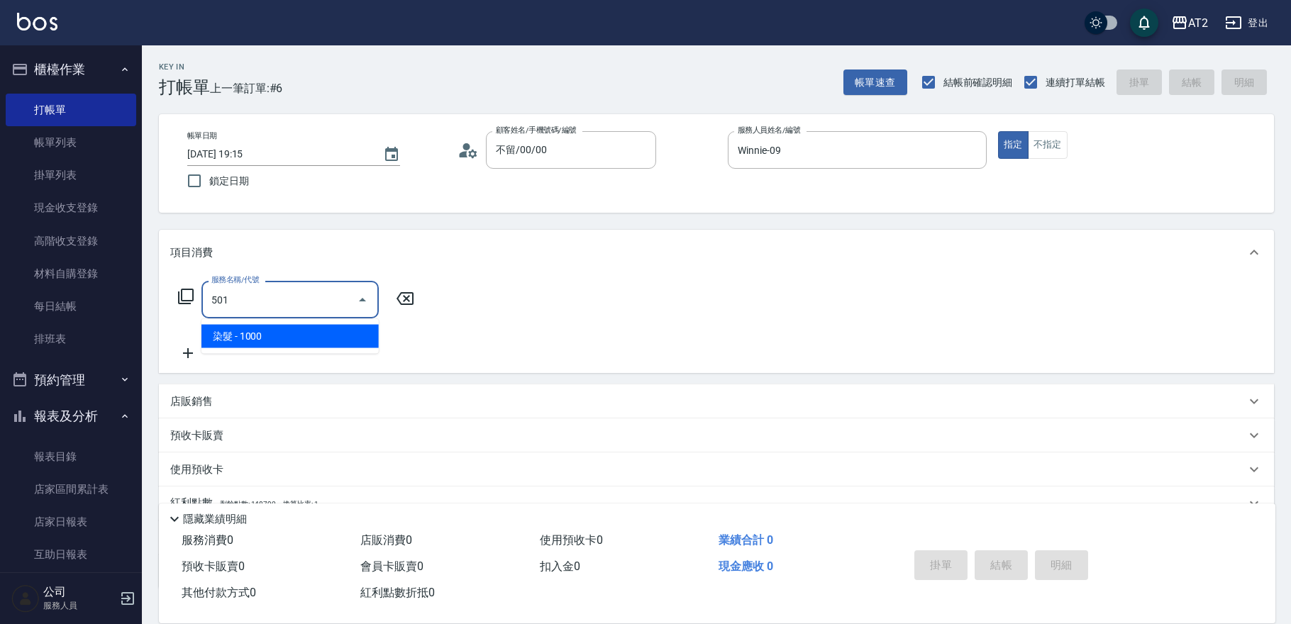
type input "100"
type input "染髮(501)"
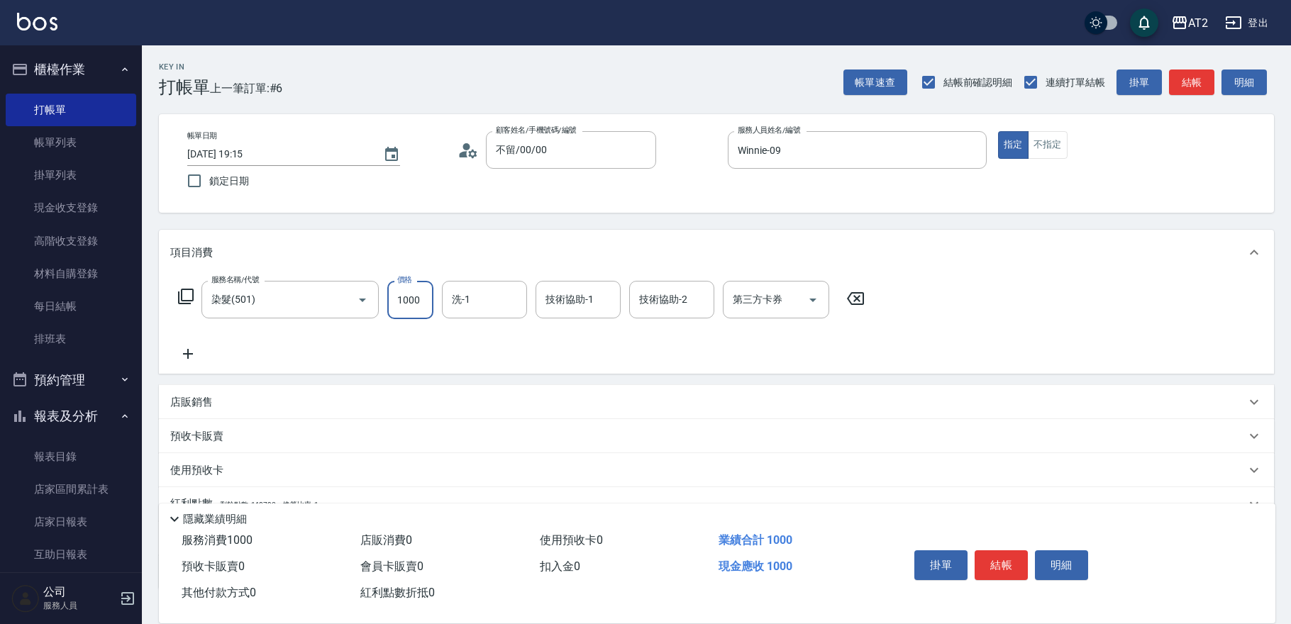
type input "0"
type input "24"
type input "20"
type input "249"
type input "240"
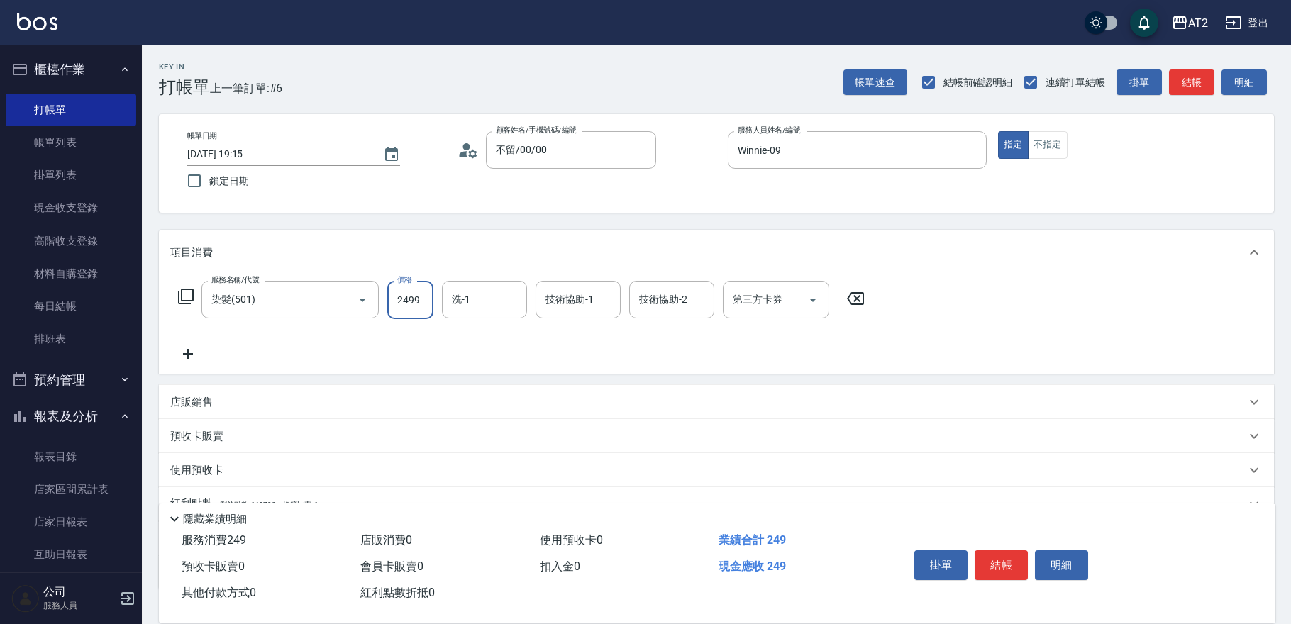
type input "2499"
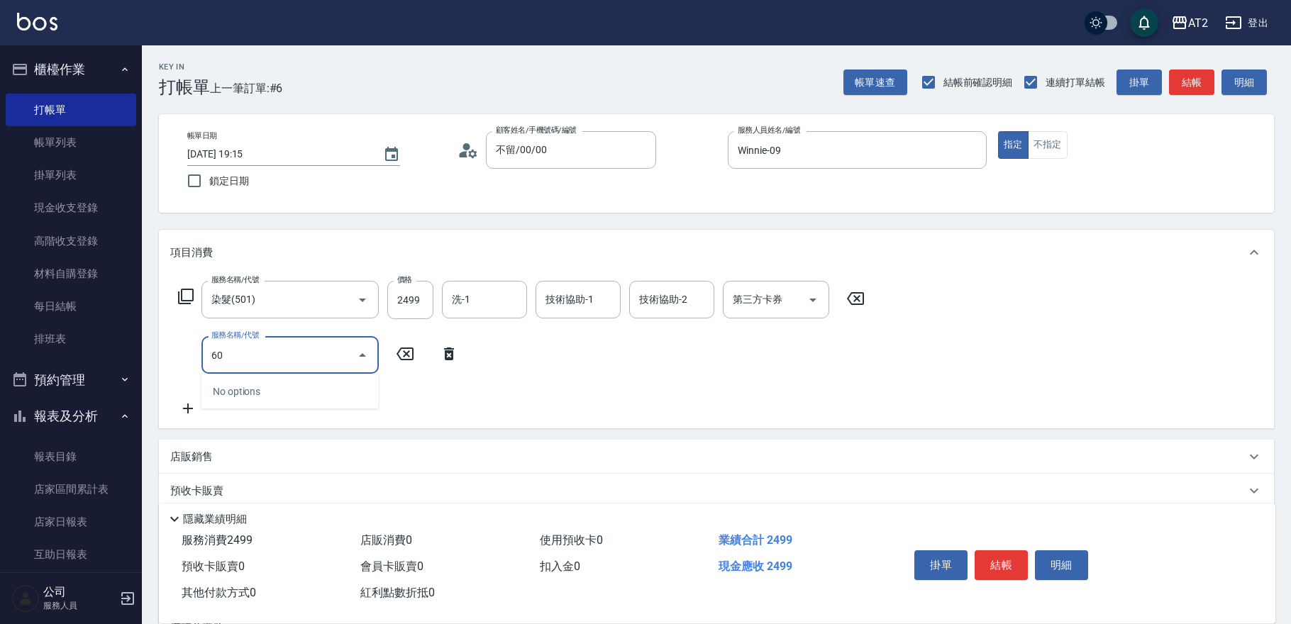
type input "601"
type input "340"
type input "自備護髮(601)"
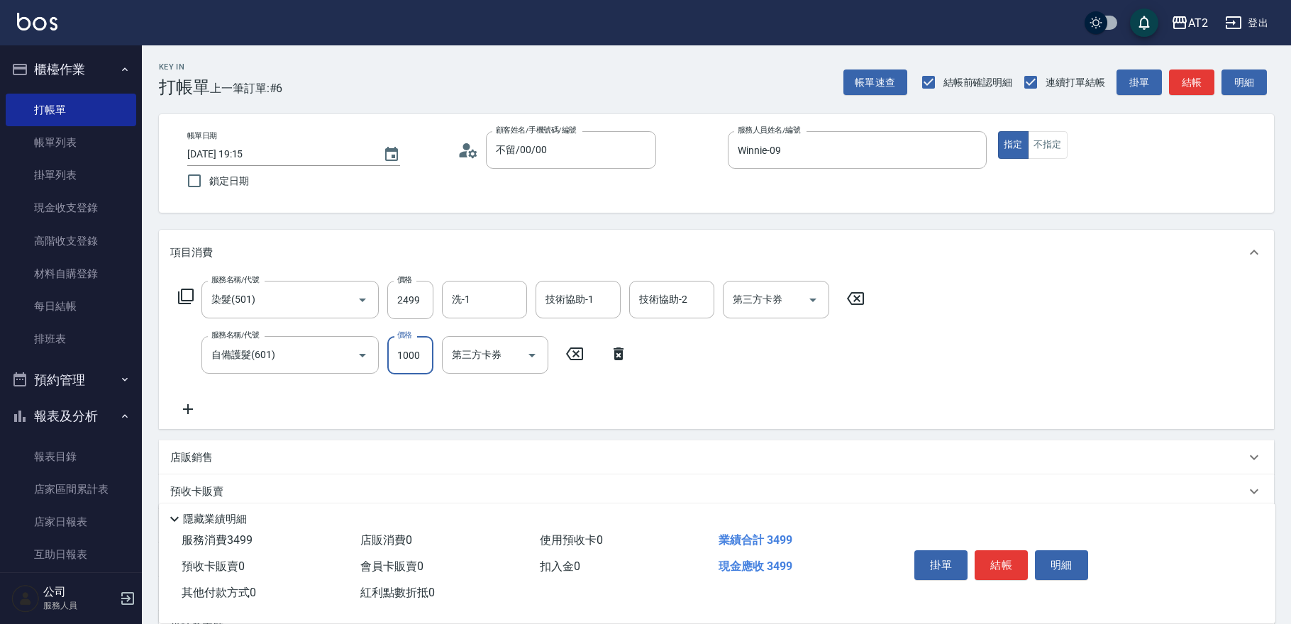
type input "2"
type input "250"
type input "22"
type input "270"
type input "2250"
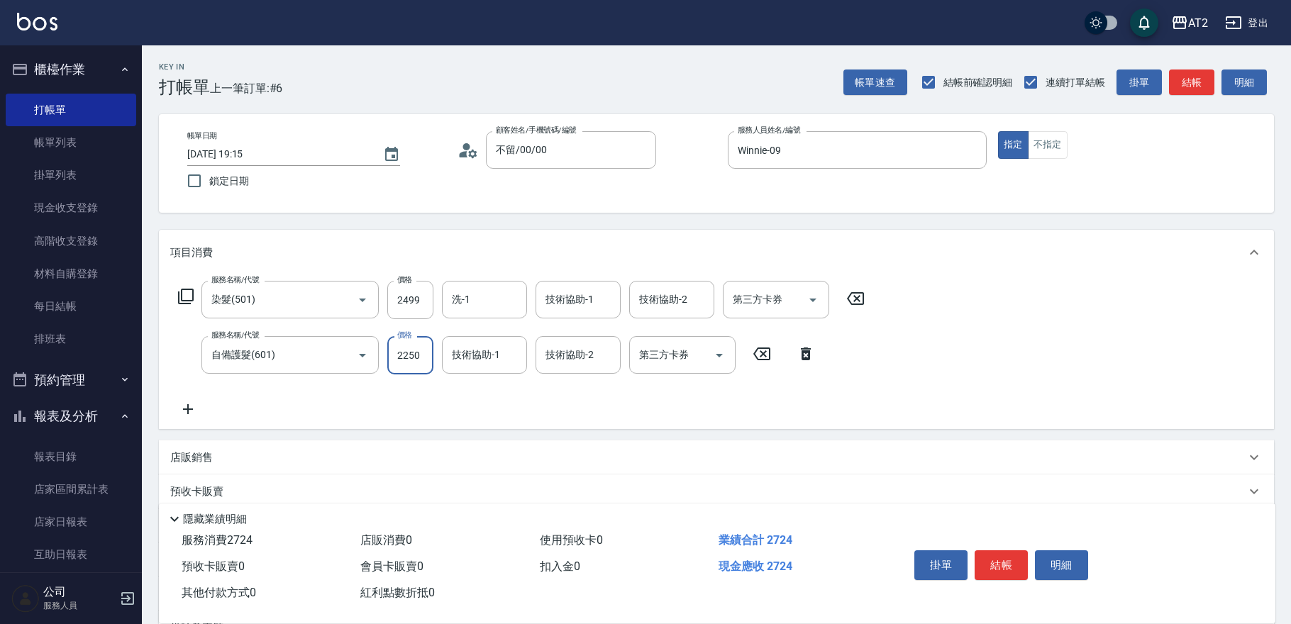
type input "470"
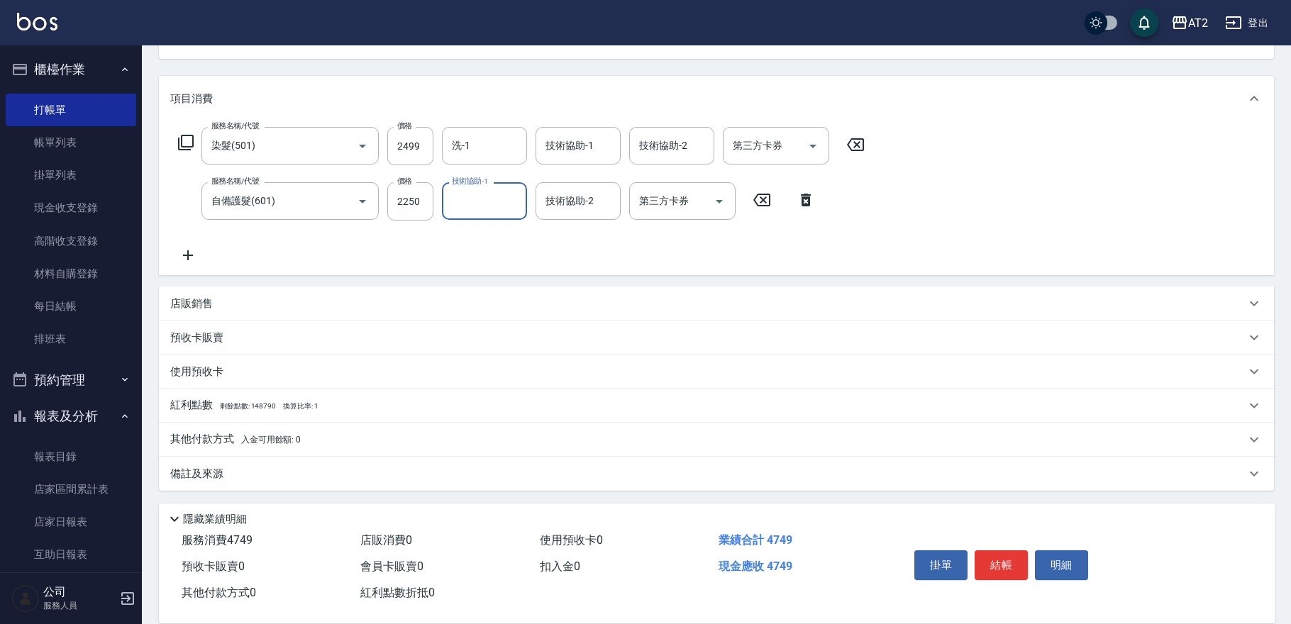
click at [247, 442] on span "入金可用餘額: 0" at bounding box center [271, 440] width 60 height 10
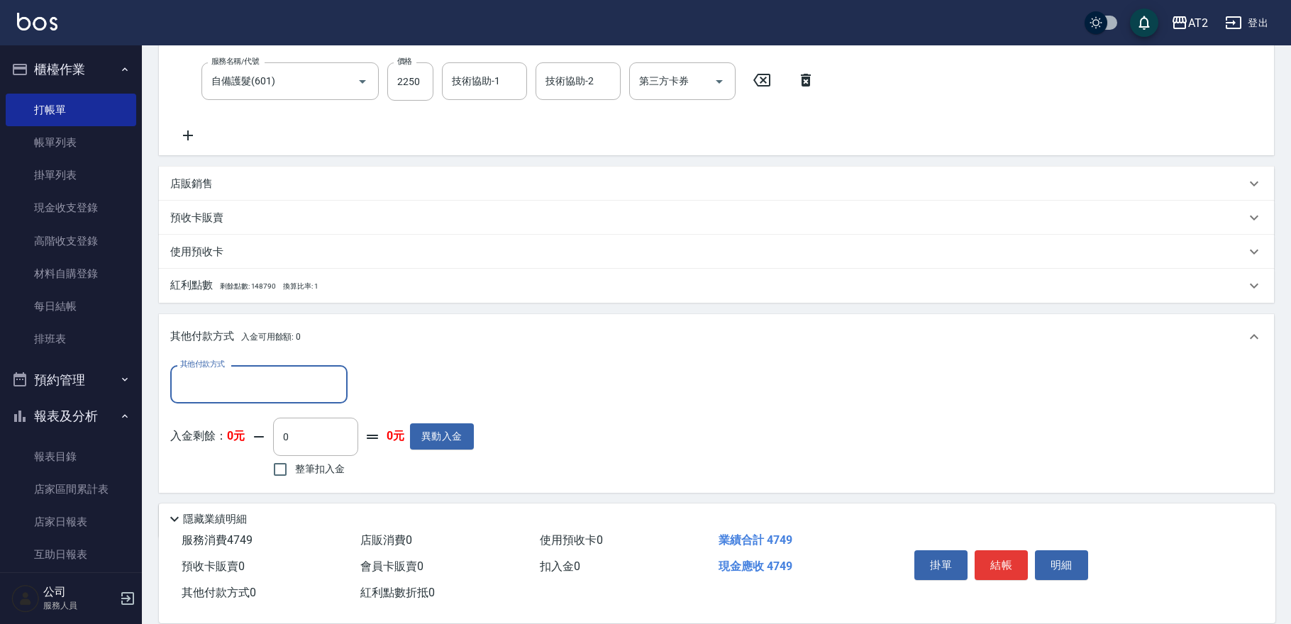
click at [244, 376] on input "其他付款方式" at bounding box center [259, 384] width 165 height 25
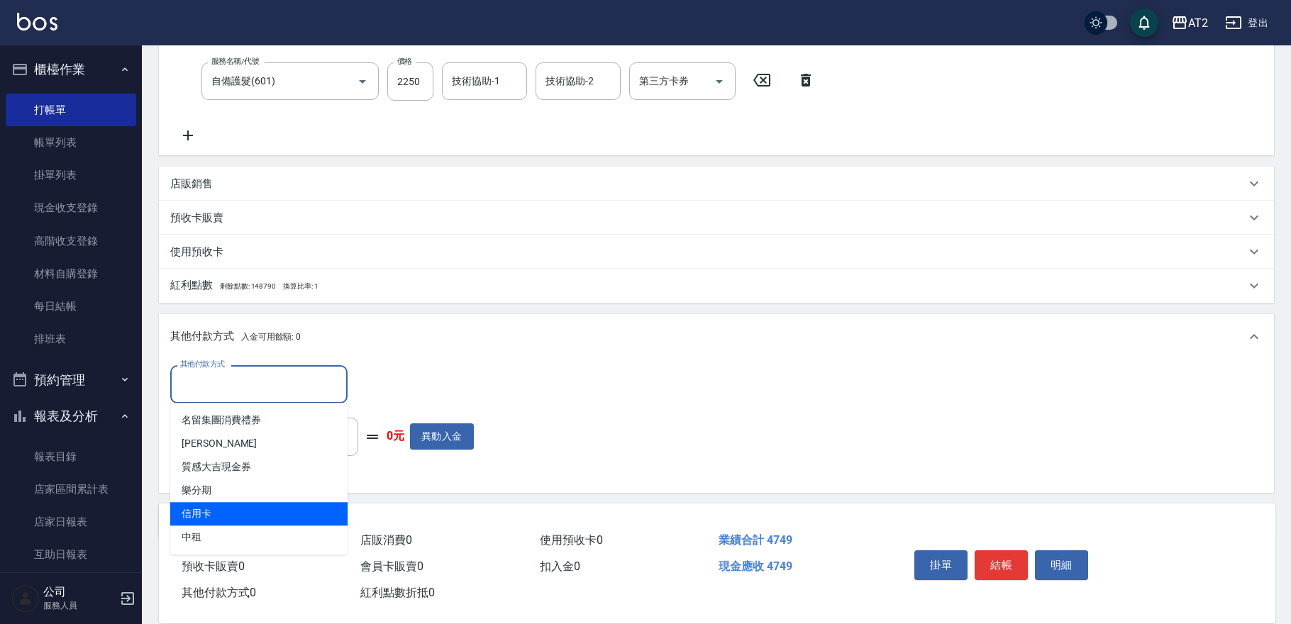
click at [209, 513] on span "信用卡" at bounding box center [258, 513] width 177 height 23
type input "信用卡"
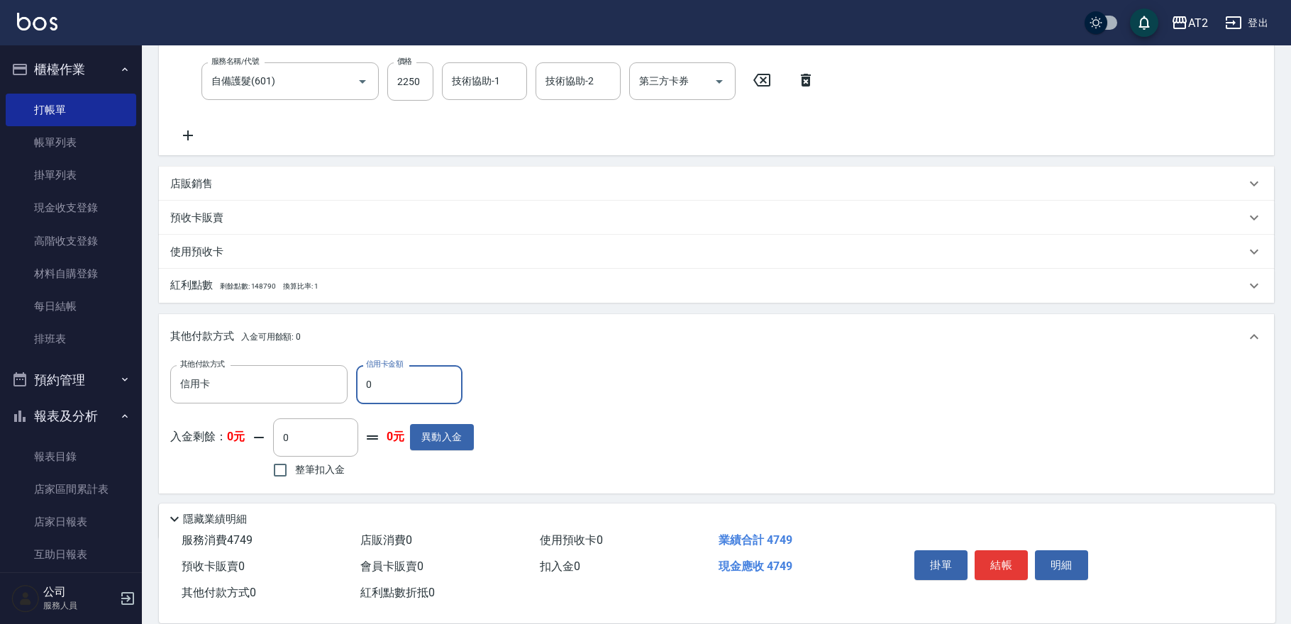
drag, startPoint x: 367, startPoint y: 383, endPoint x: 160, endPoint y: 362, distance: 208.2
click at [184, 370] on div "其他付款方式 信用卡 其他付款方式 信用卡金額 0 信用卡金額" at bounding box center [322, 384] width 304 height 38
type input "474"
type input "420"
type input "4749"
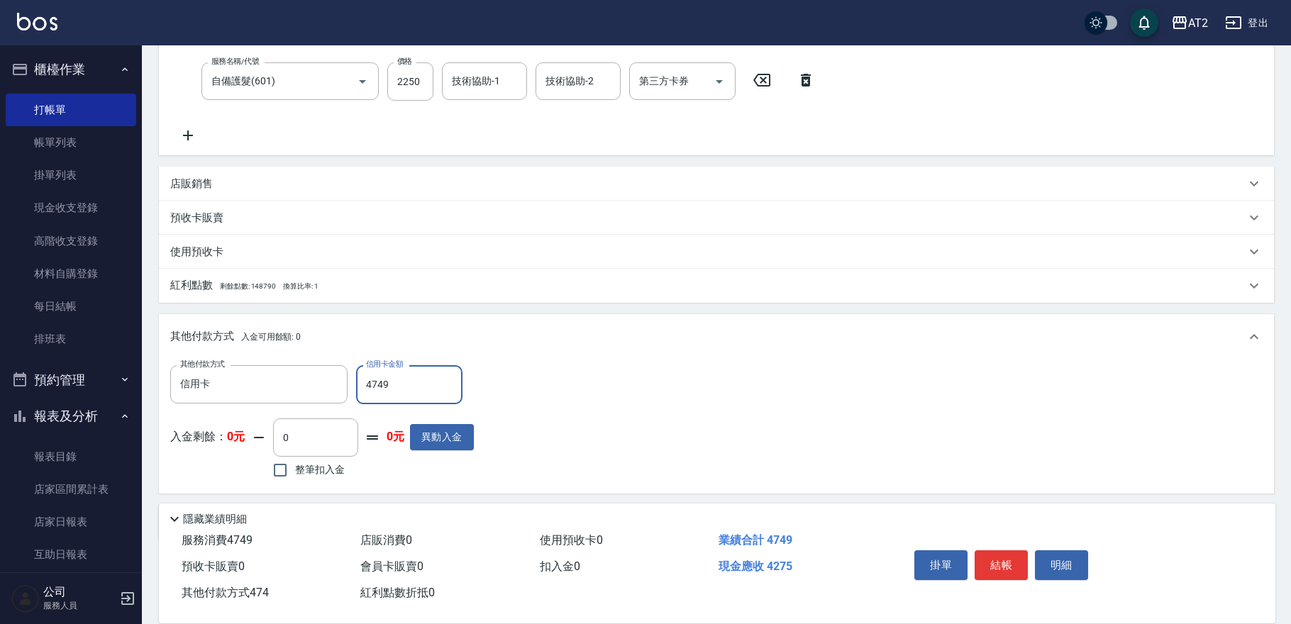
type input "0"
type input "2025/08/11 19:18"
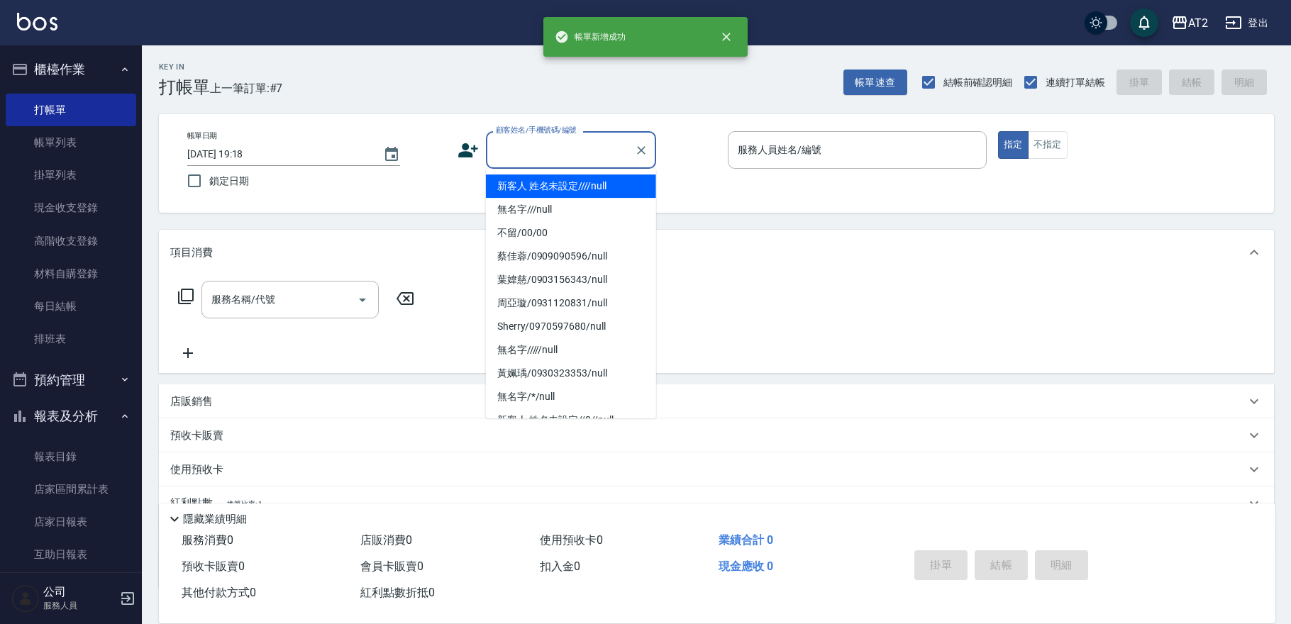
click at [553, 152] on input "顧客姓名/手機號碼/編號" at bounding box center [560, 150] width 136 height 25
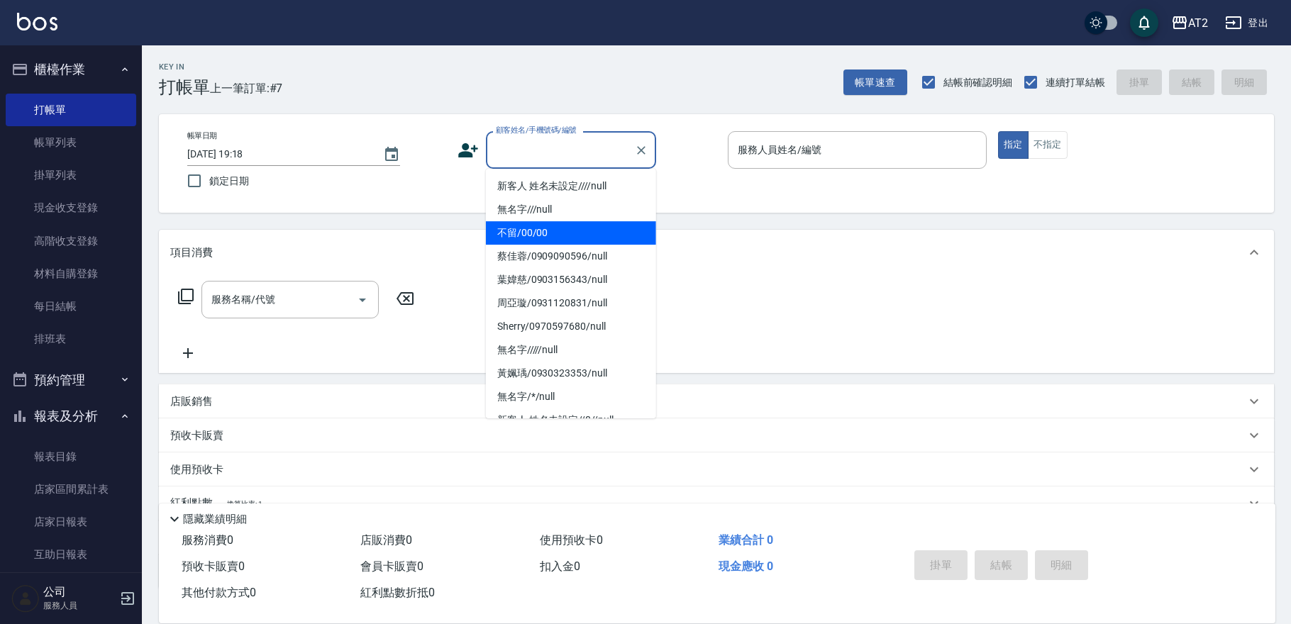
click at [550, 226] on li "不留/00/00" at bounding box center [571, 232] width 170 height 23
type input "不留/00/00"
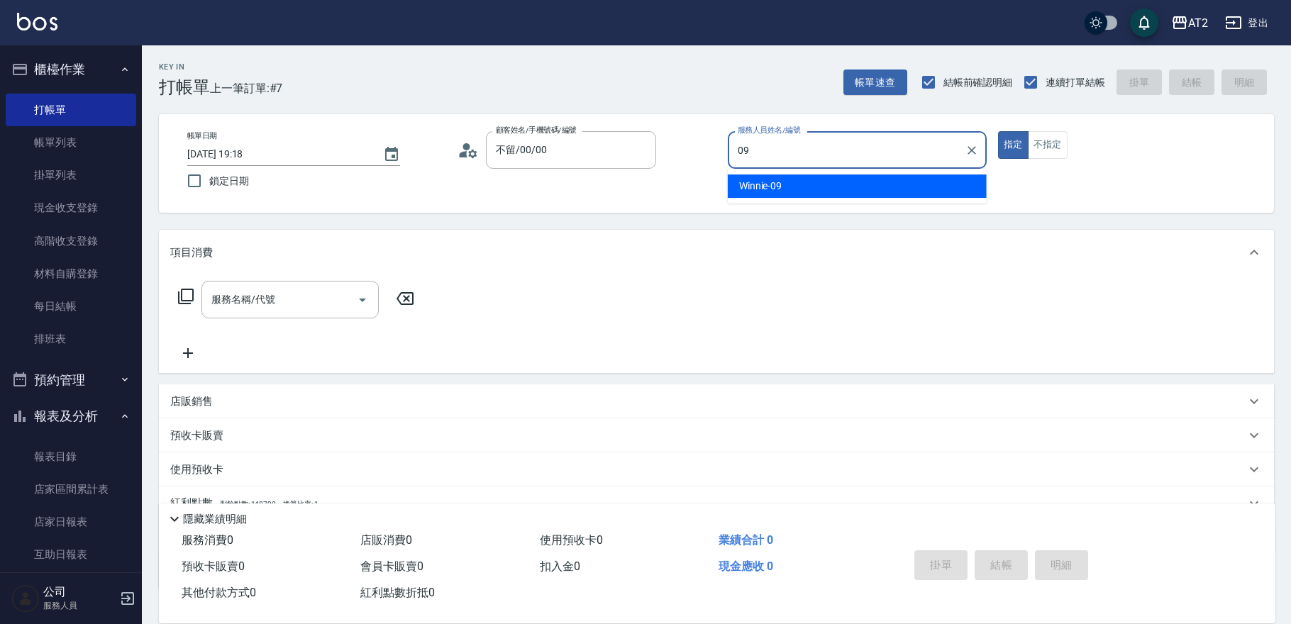
type input "Winnie-09"
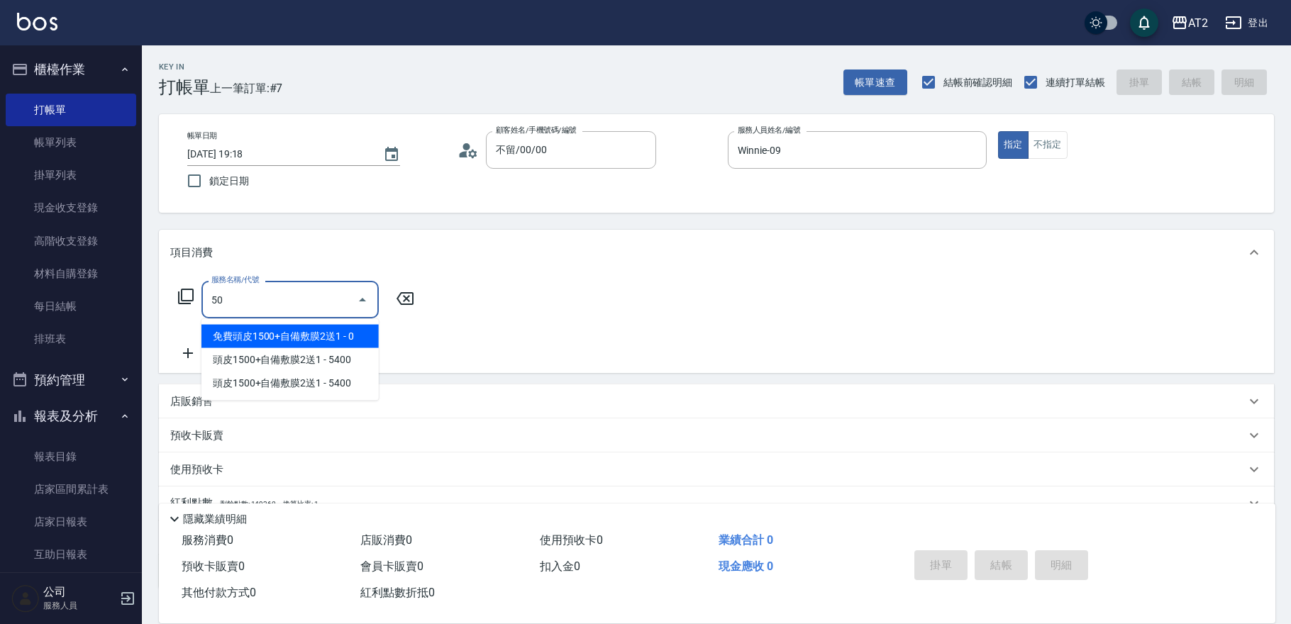
type input "501"
type input "100"
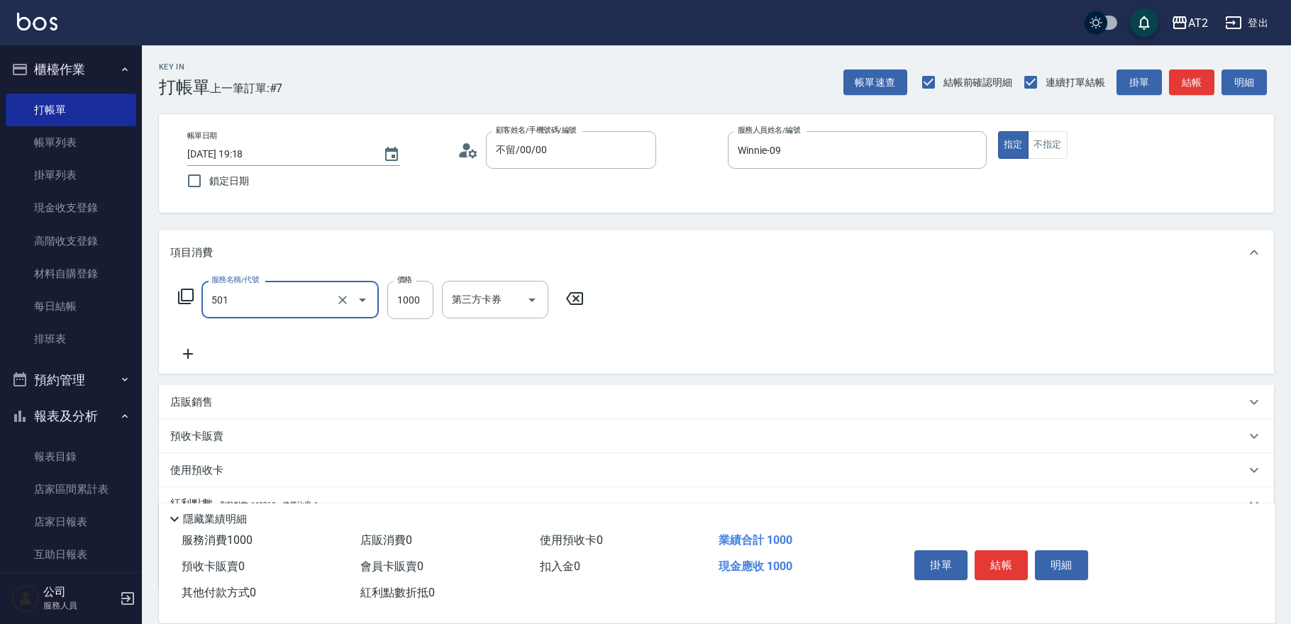
type input "染髮(501)"
type input "0"
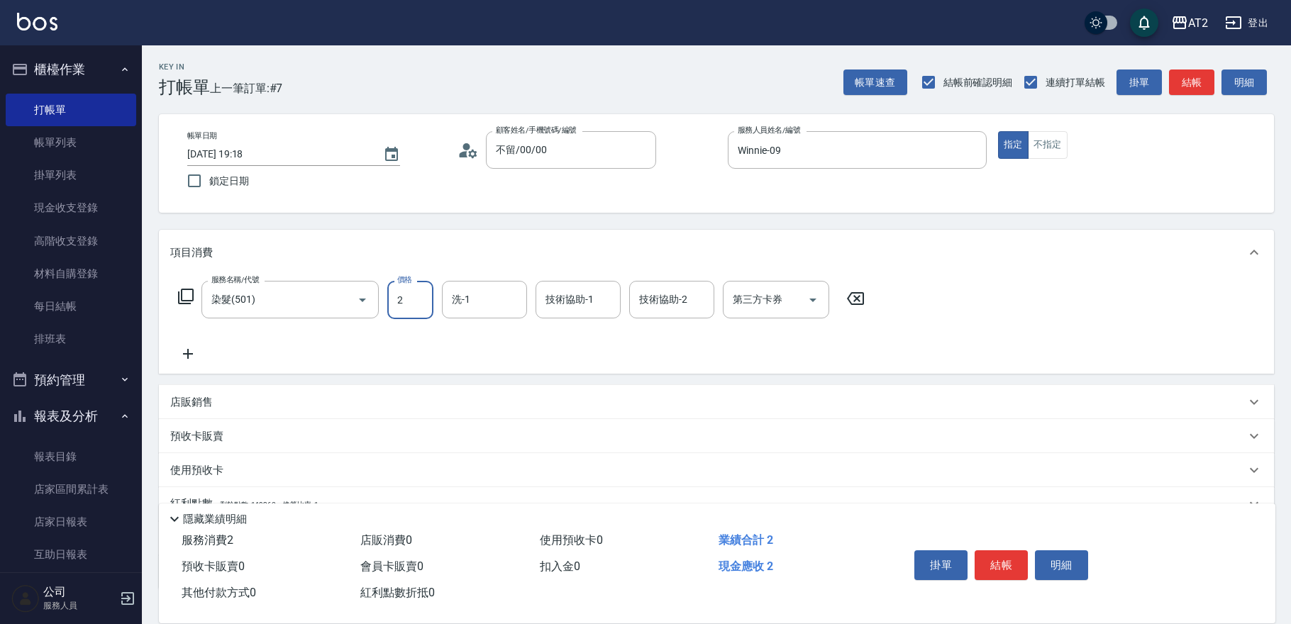
type input "24"
type input "20"
type input "249"
type input "240"
type input "2499"
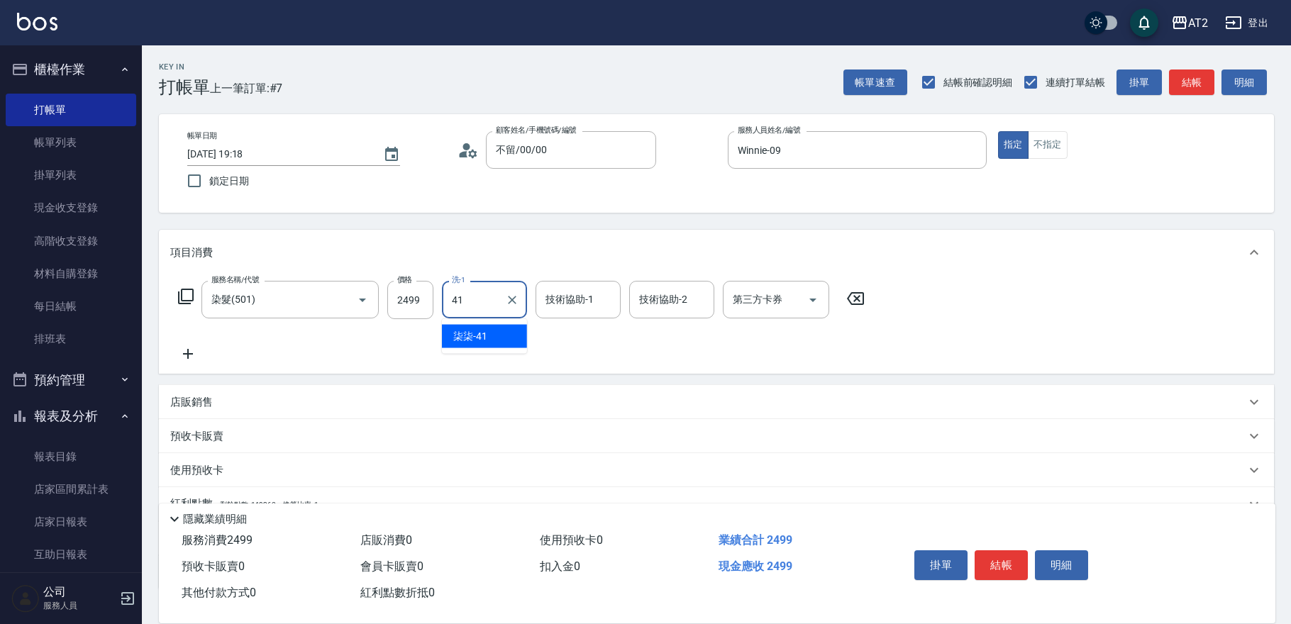
type input "柒柒-41"
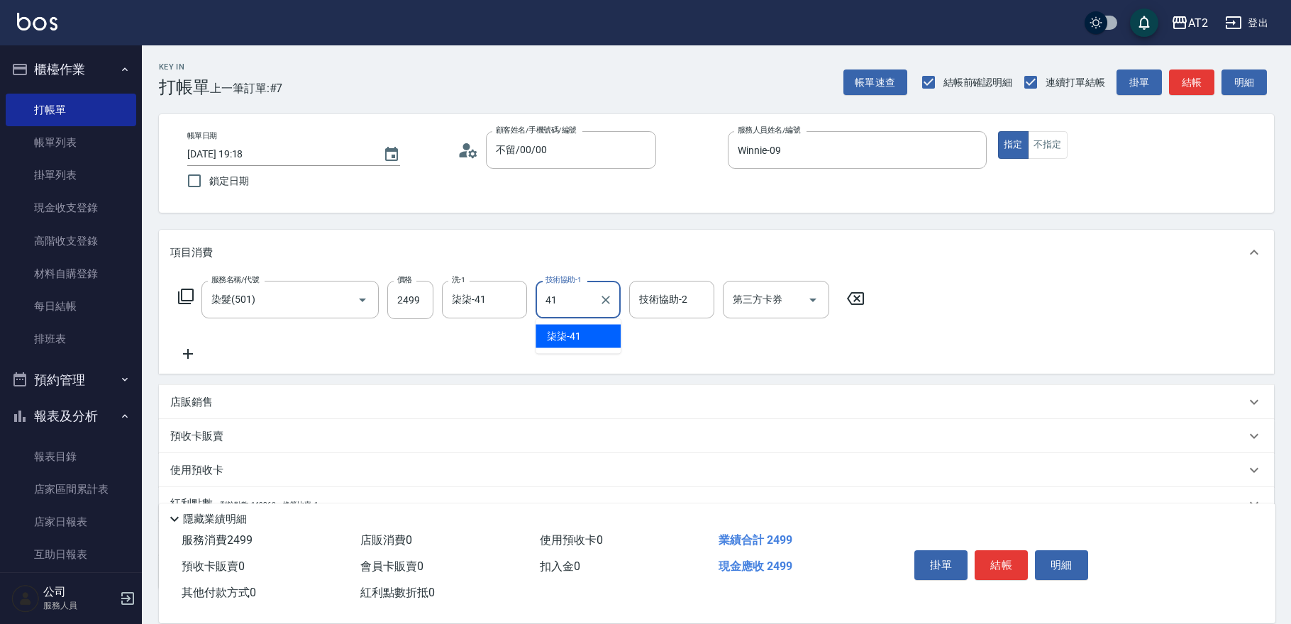
type input "柒柒-41"
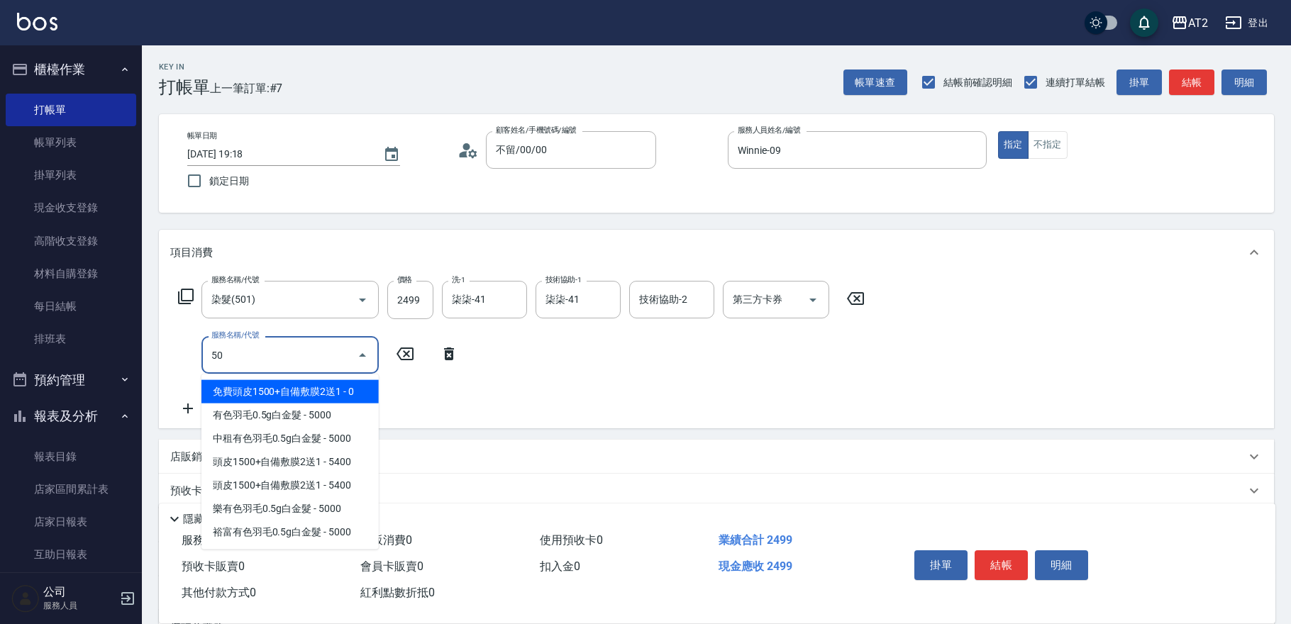
type input "502"
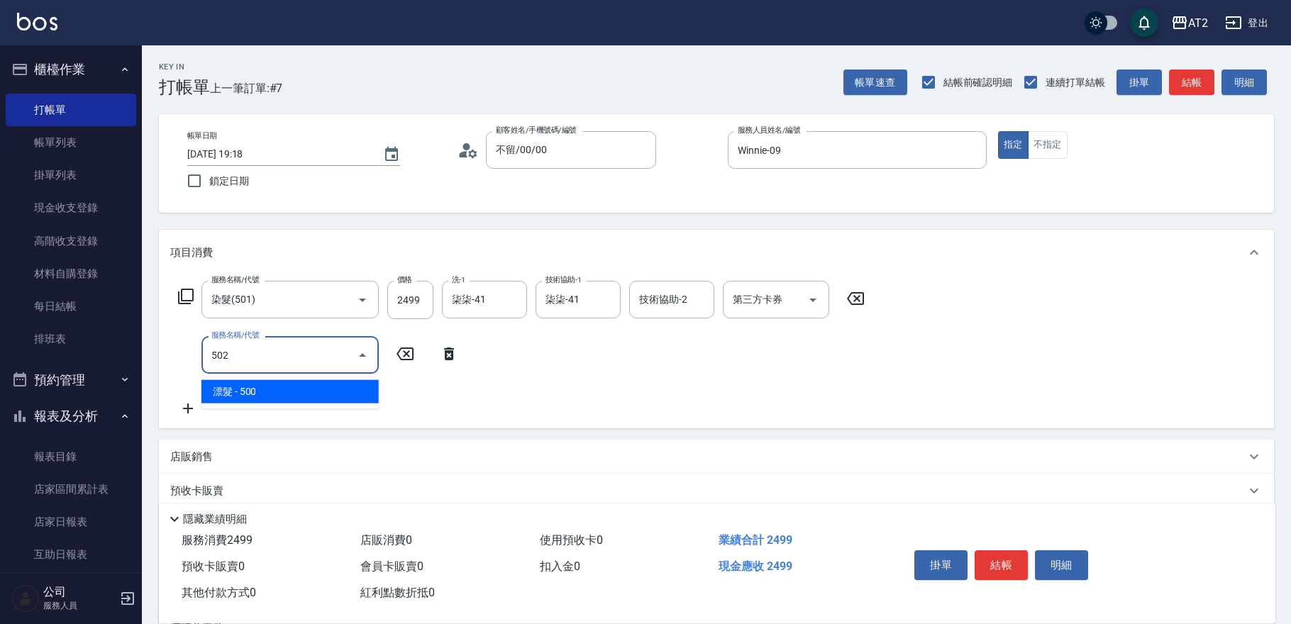
type input "290"
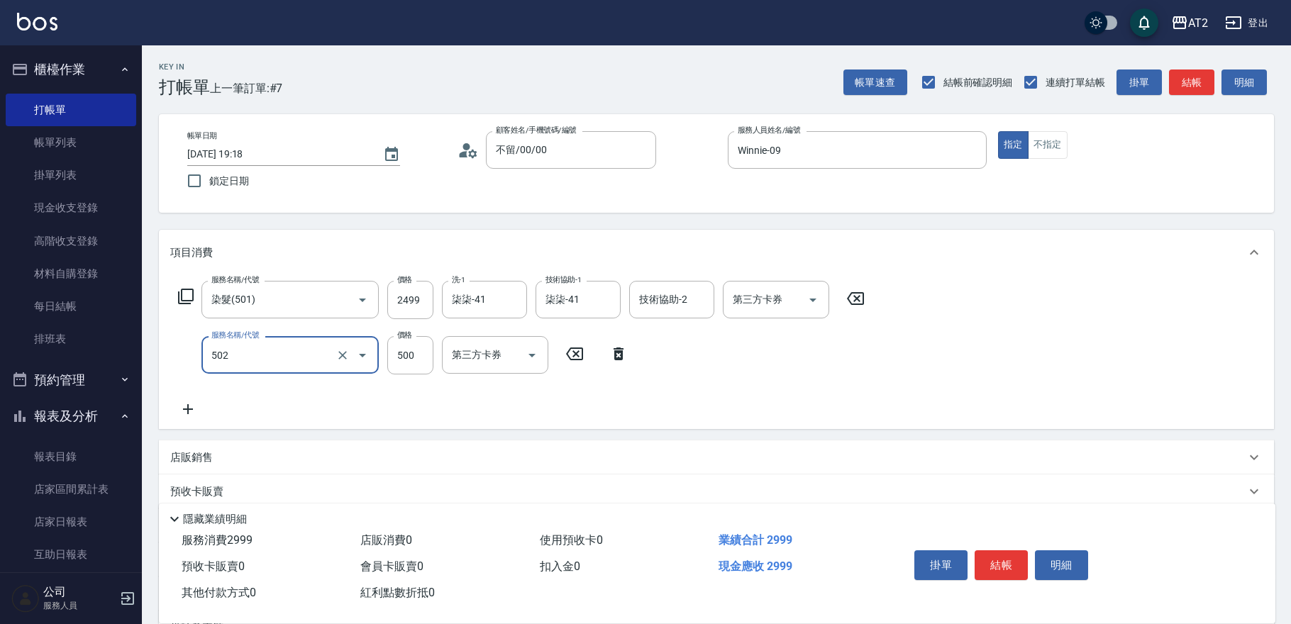
type input "漂髮(502)"
type input "240"
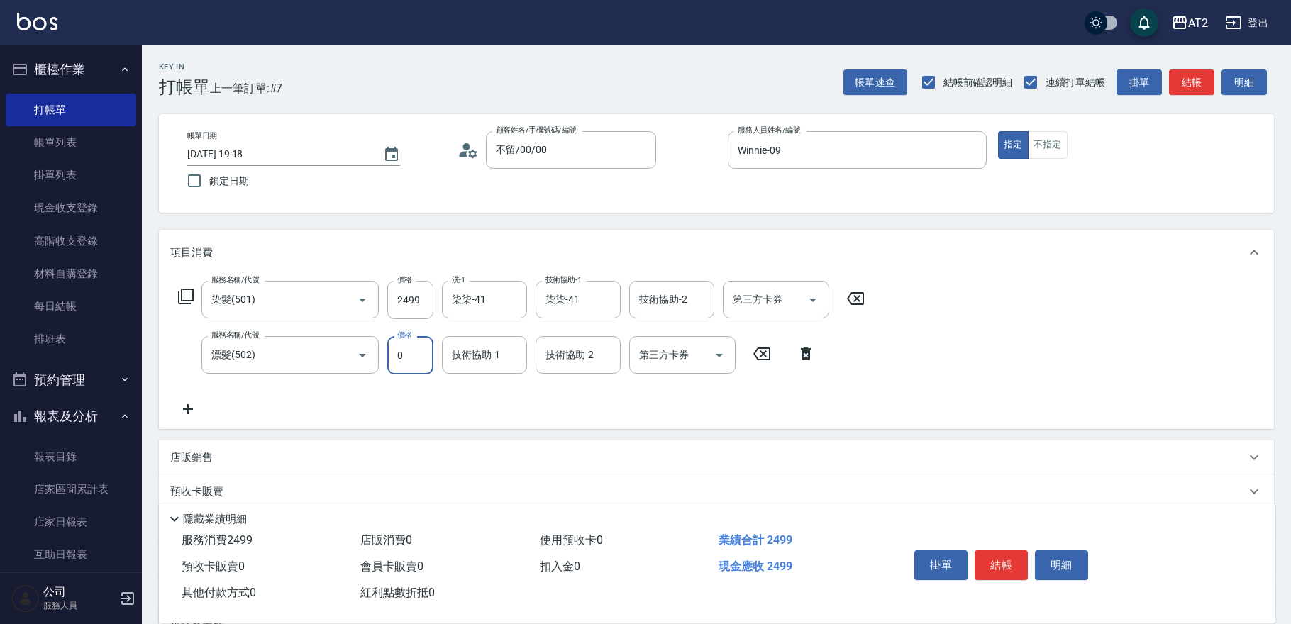
type input "0"
type input "柒柒-41"
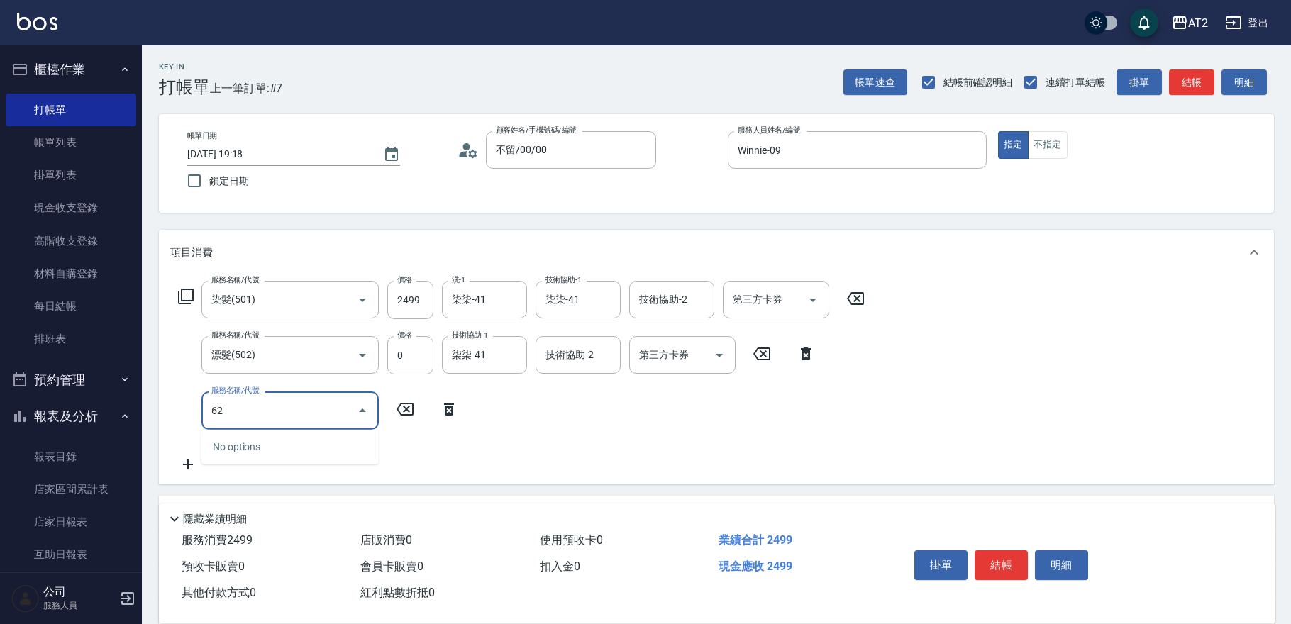
type input "629"
type input "590"
type input "京煥羽護髮中(629)"
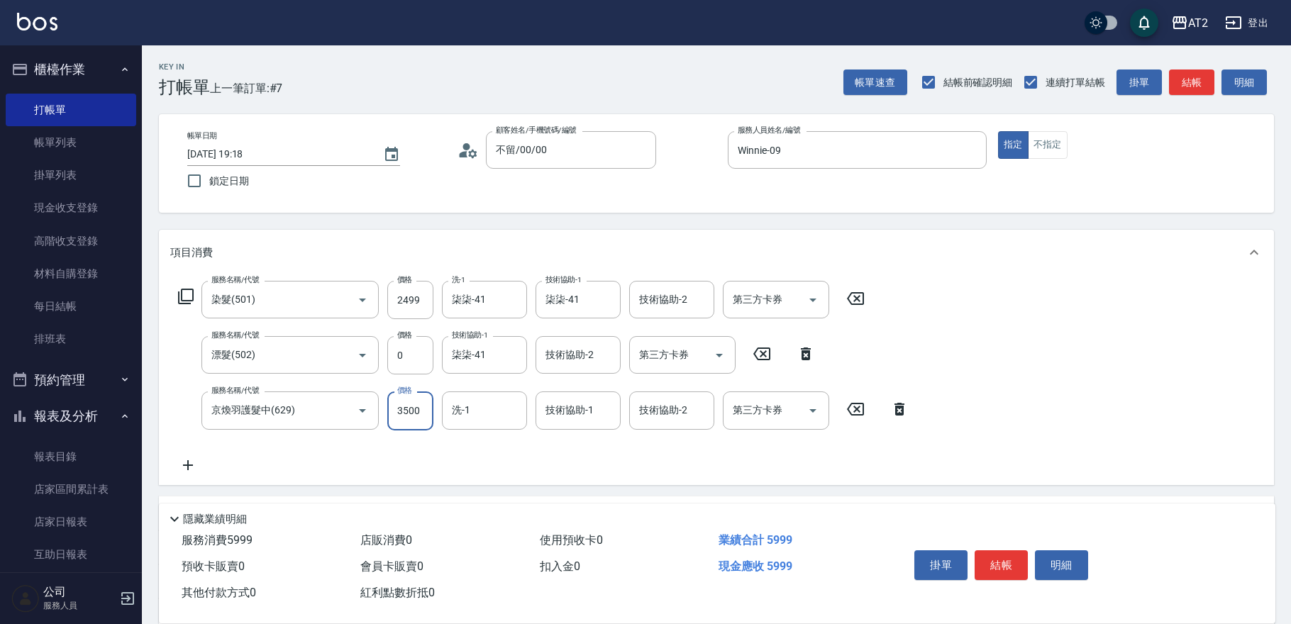
type input "3"
type input "250"
type input "360"
type input "280"
type input "3600"
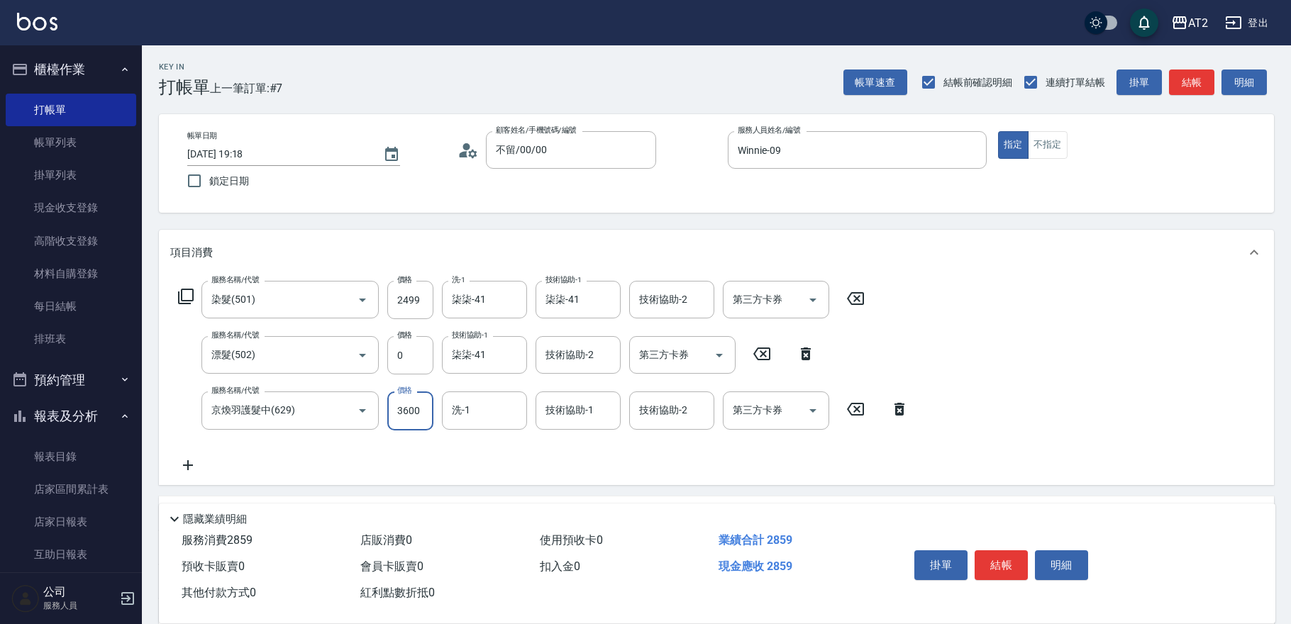
type input "600"
type input "柒柒-41"
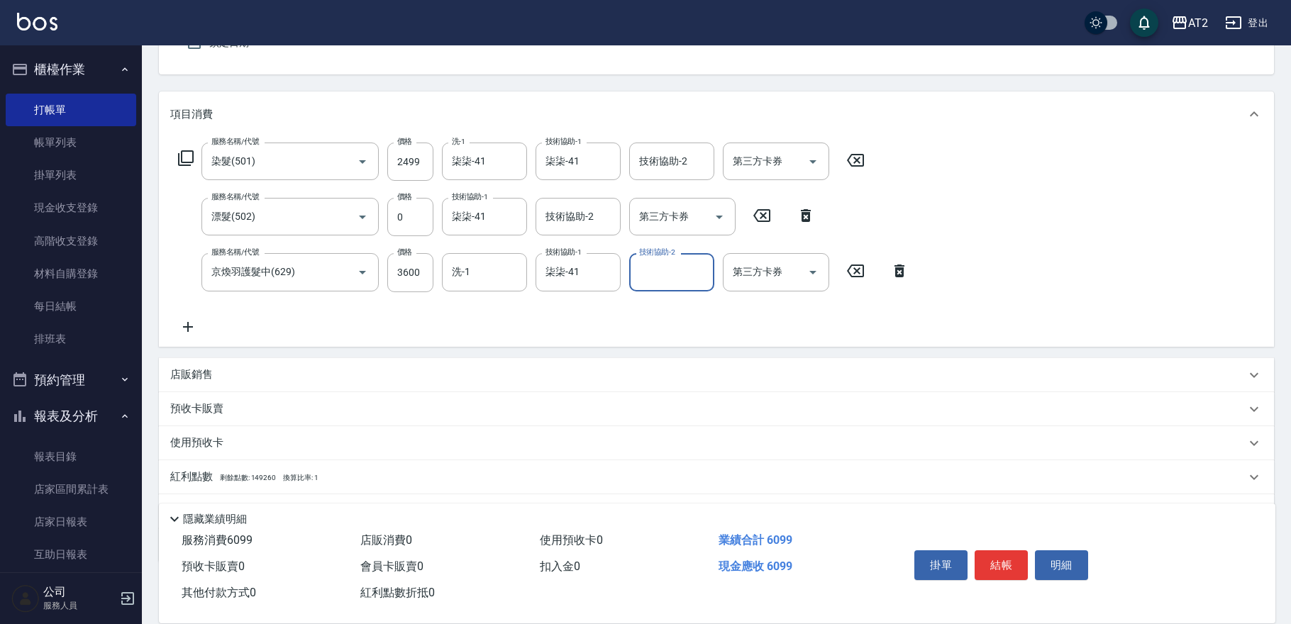
scroll to position [209, 0]
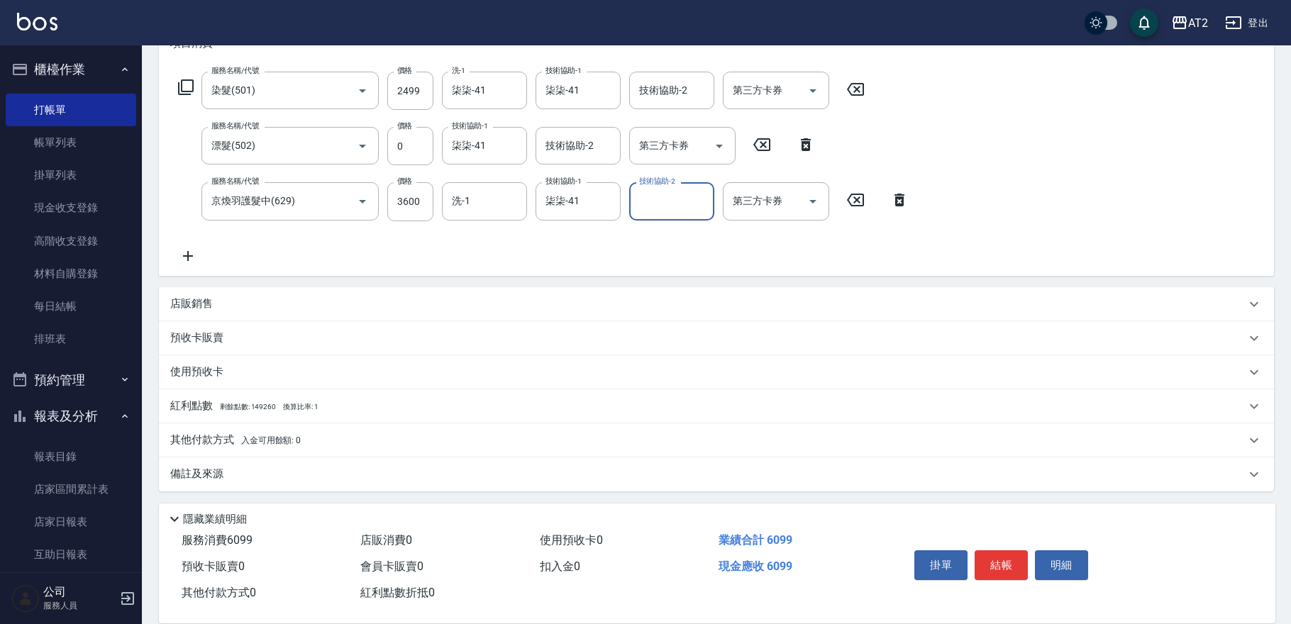
click at [243, 303] on div "店販銷售" at bounding box center [707, 304] width 1075 height 15
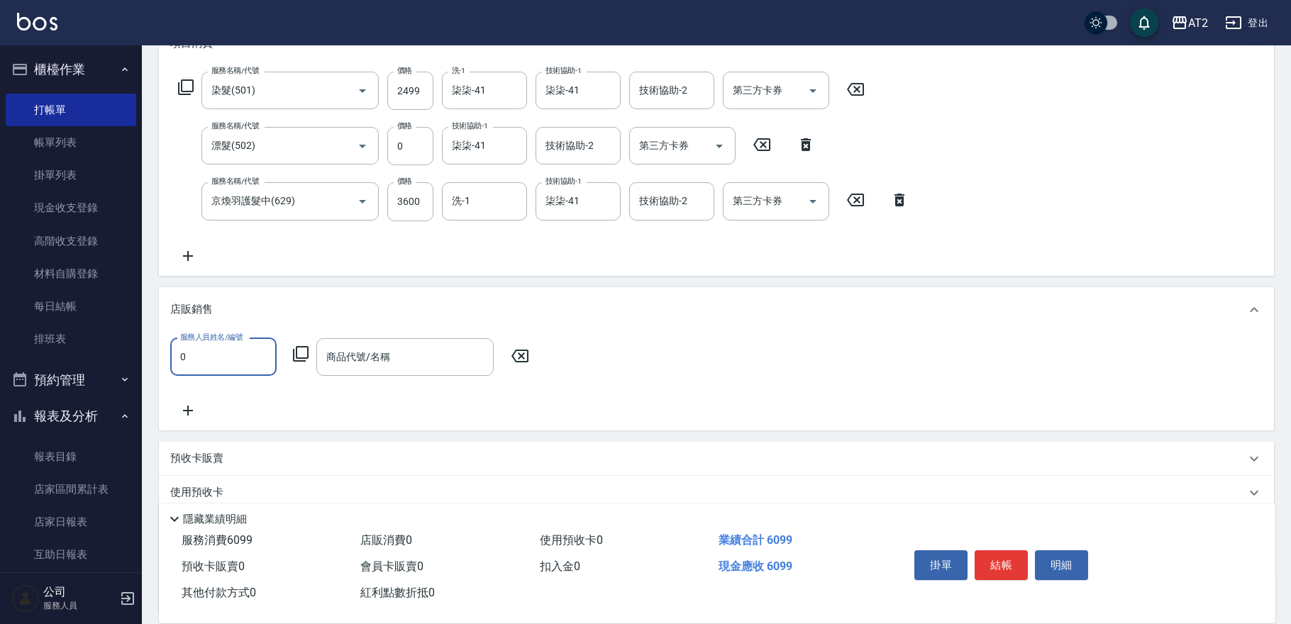
scroll to position [0, 0]
type input "Winnie-09"
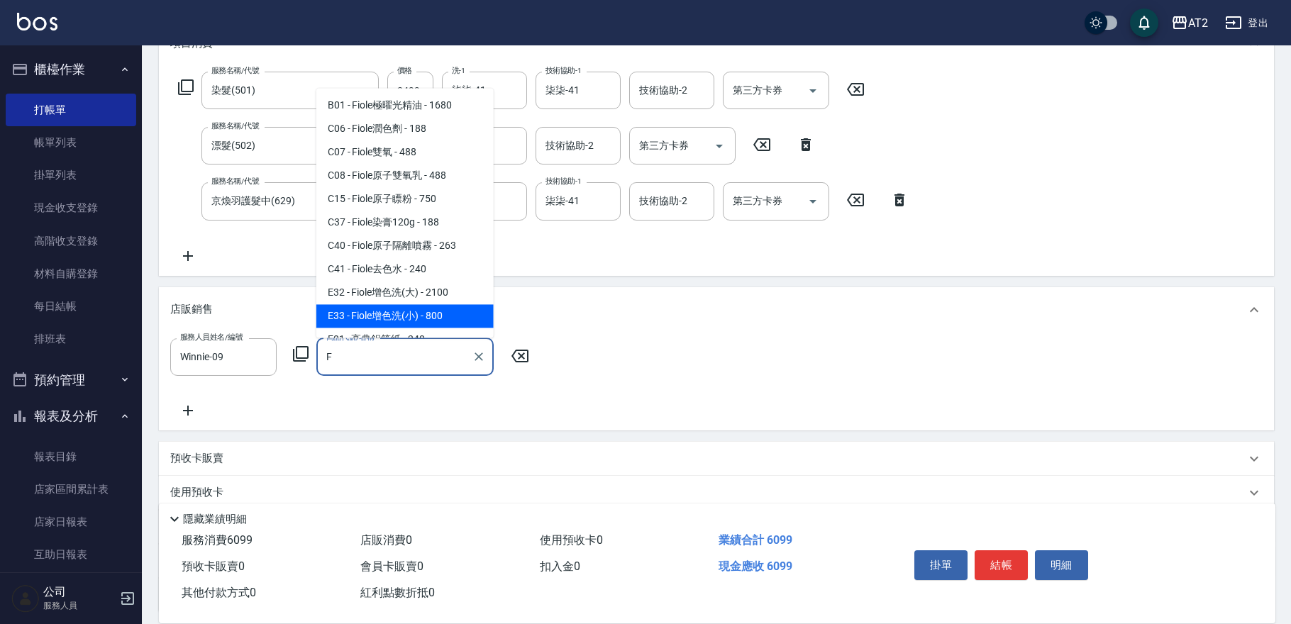
click at [411, 317] on span "E33 - Fiole增色洗(小) - 800" at bounding box center [404, 315] width 177 height 23
type input "Fiole增色洗(小)"
type input "680"
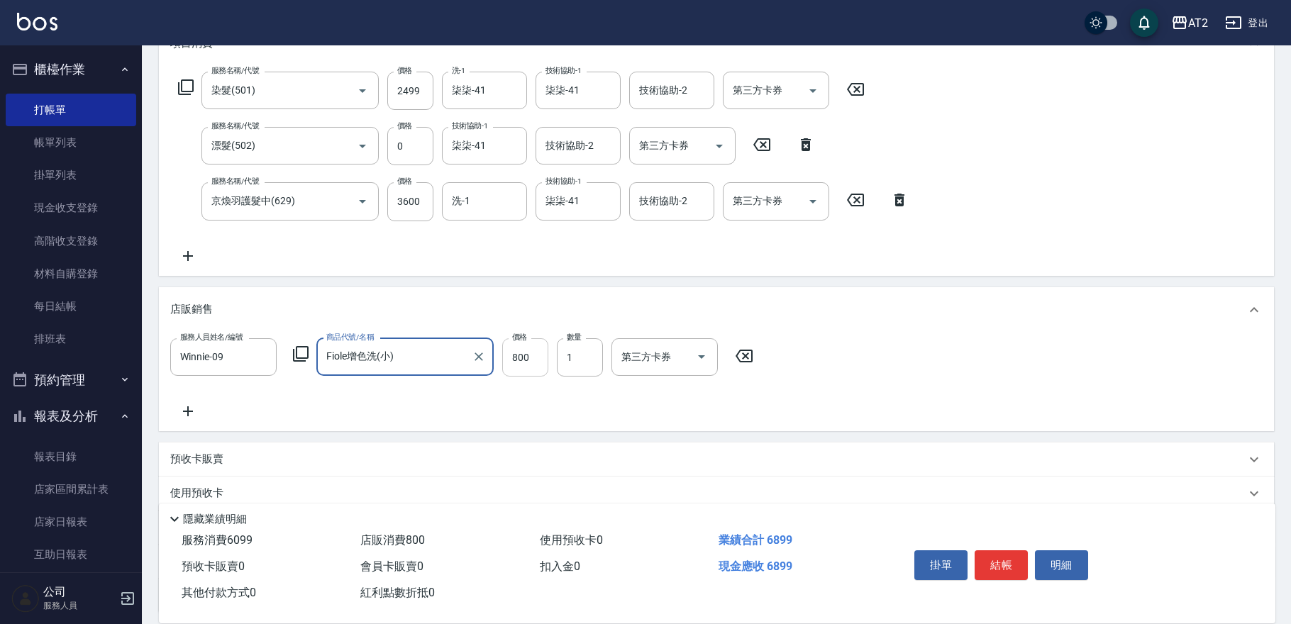
type input "Fiole增色洗(小)"
click at [508, 351] on input "800" at bounding box center [525, 357] width 46 height 38
type input "610"
type input "64"
type input "670"
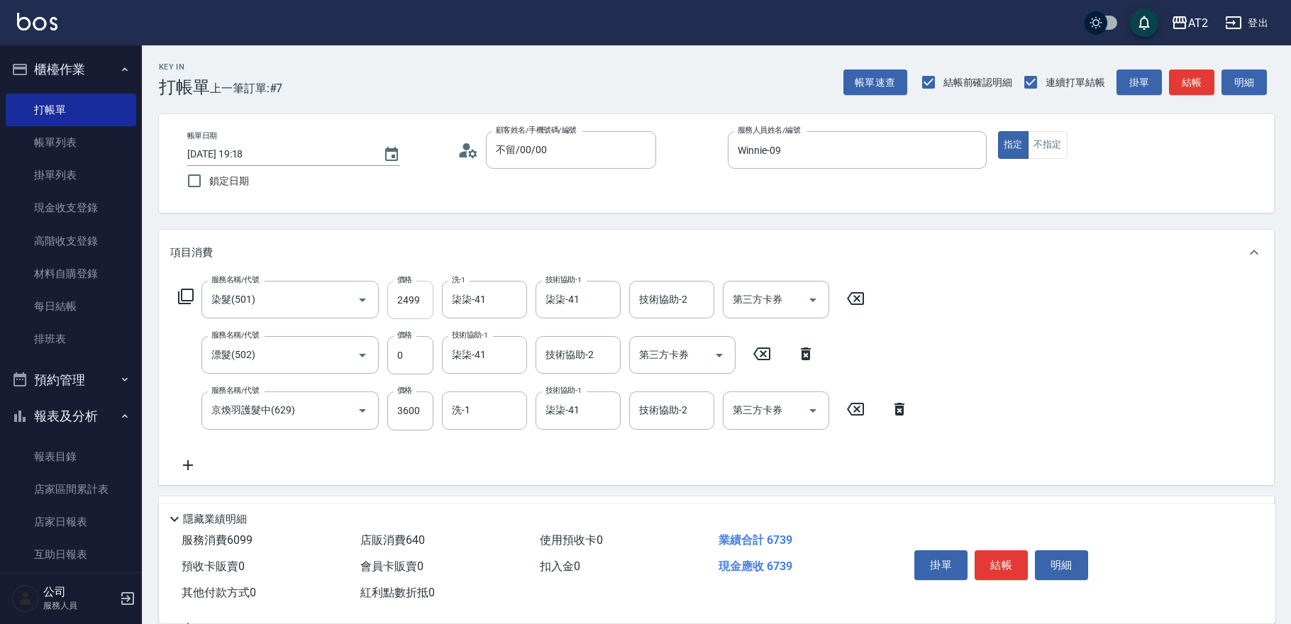
type input "640"
click at [398, 311] on input "2499" at bounding box center [410, 300] width 46 height 38
click at [411, 307] on input "2499" at bounding box center [410, 300] width 46 height 38
type input "2"
type input "420"
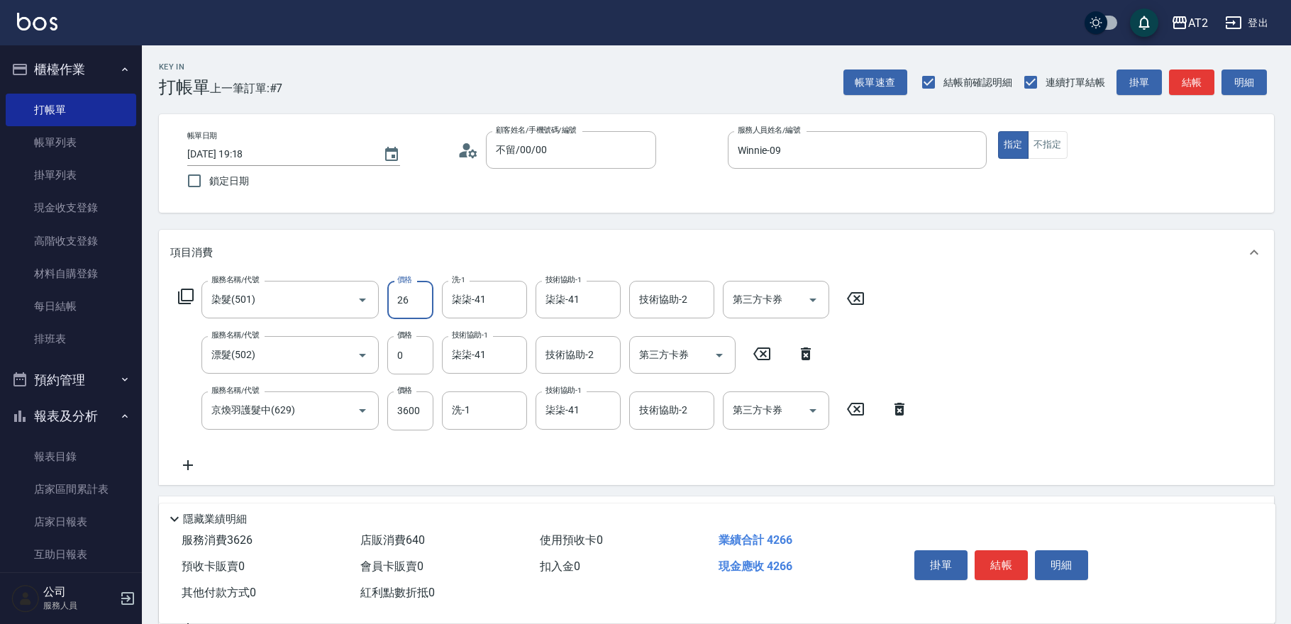
type input "269"
type input "450"
type input "2699"
type input "690"
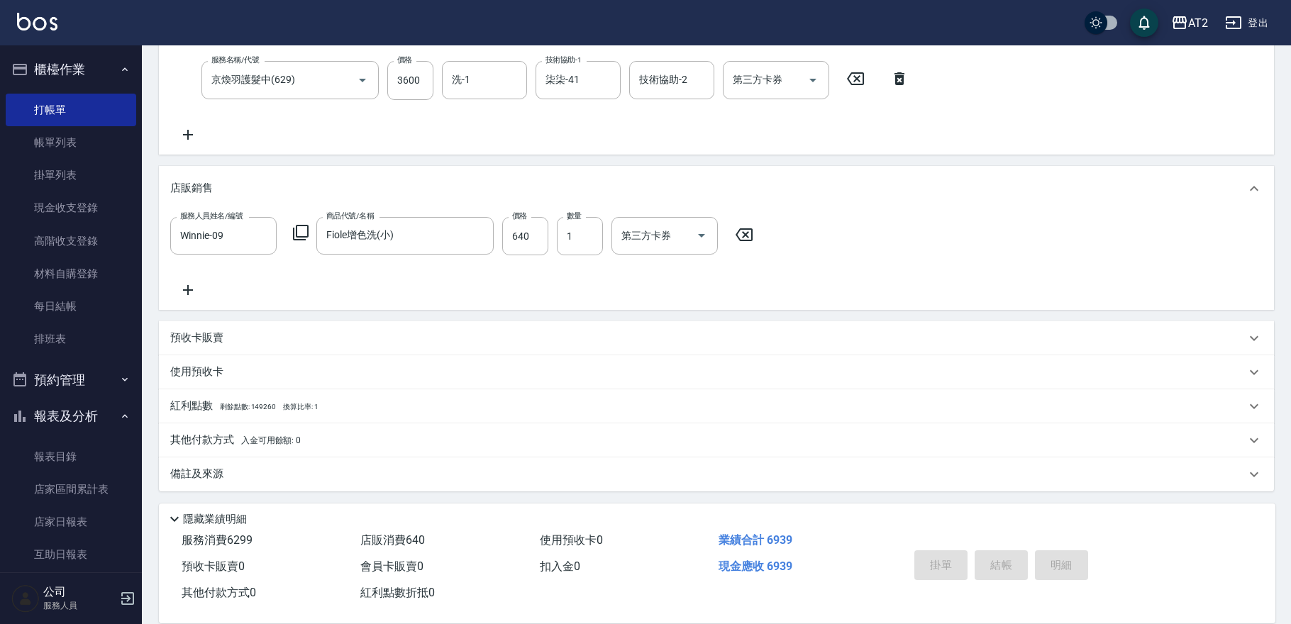
type input "0"
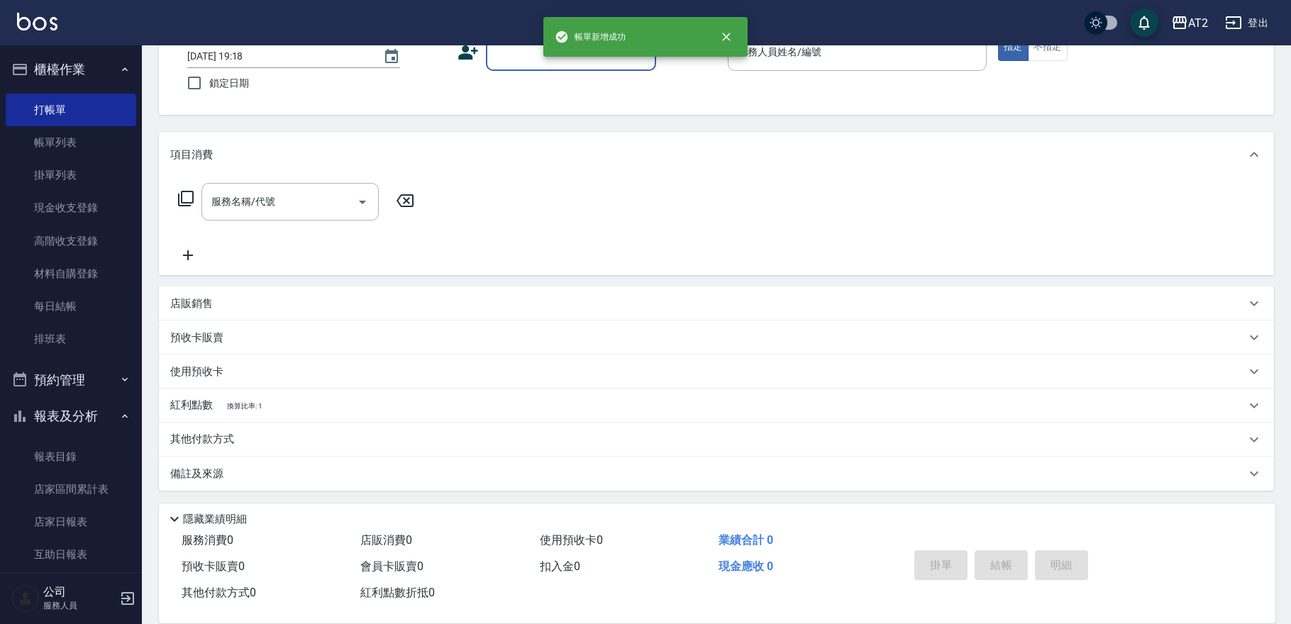
scroll to position [0, 0]
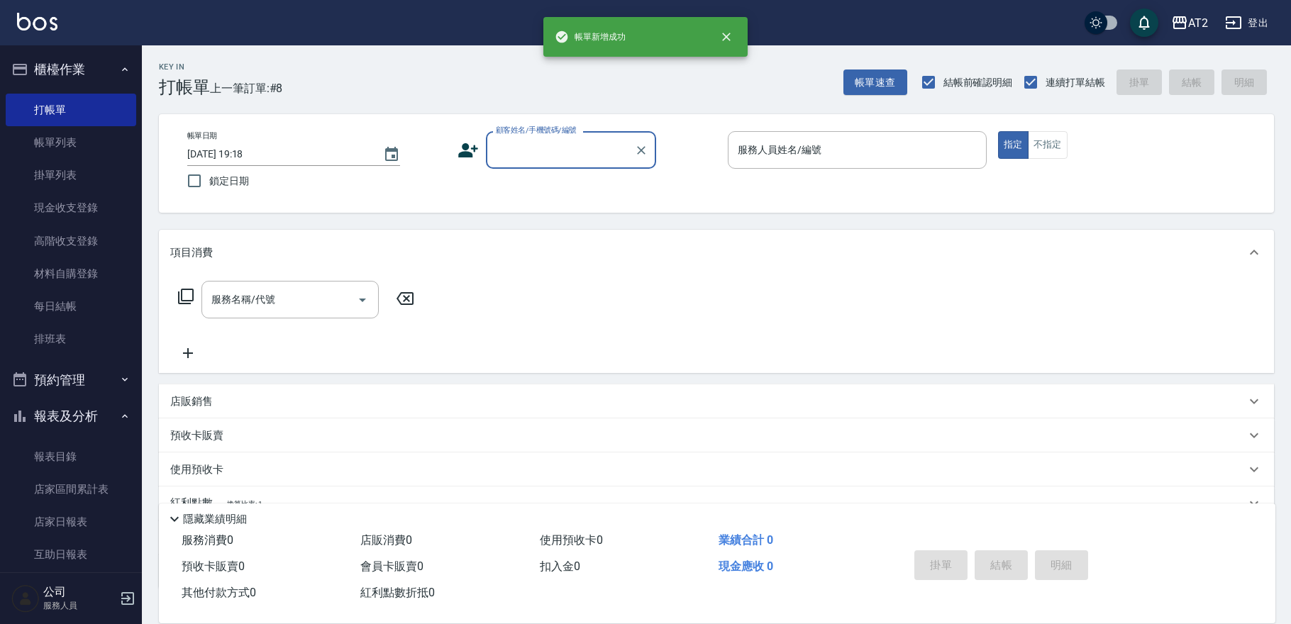
click at [546, 157] on input "顧客姓名/手機號碼/編號" at bounding box center [560, 150] width 136 height 25
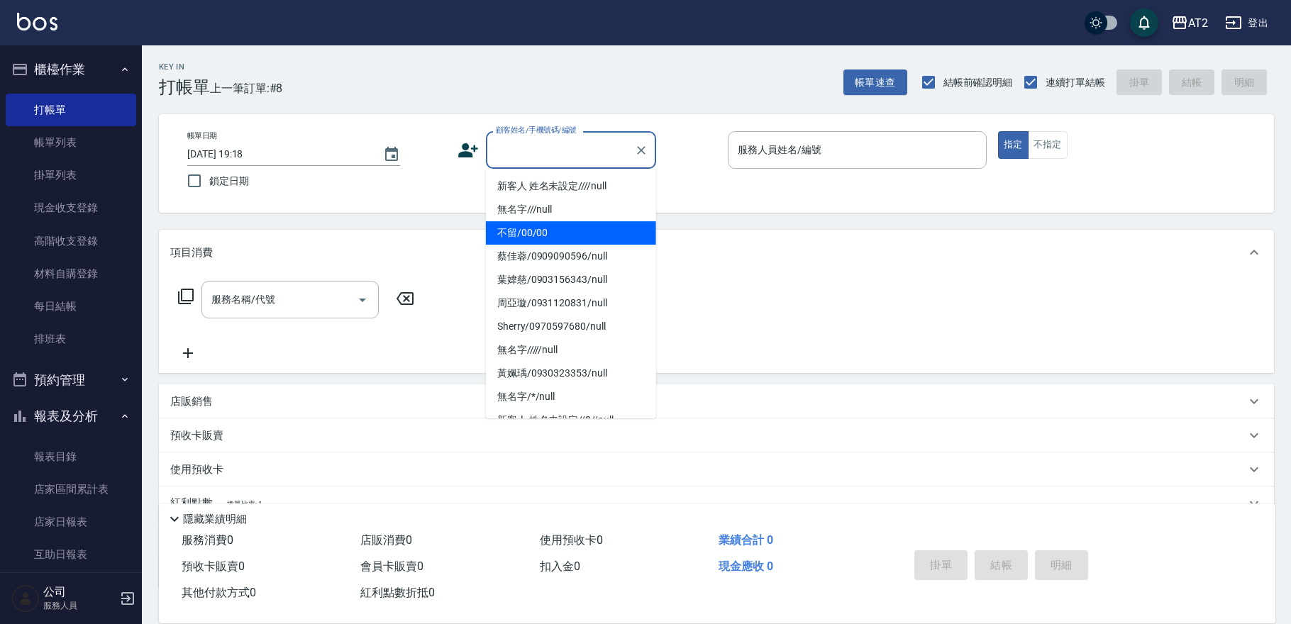
click at [528, 229] on li "不留/00/00" at bounding box center [571, 232] width 170 height 23
type input "不留/00/00"
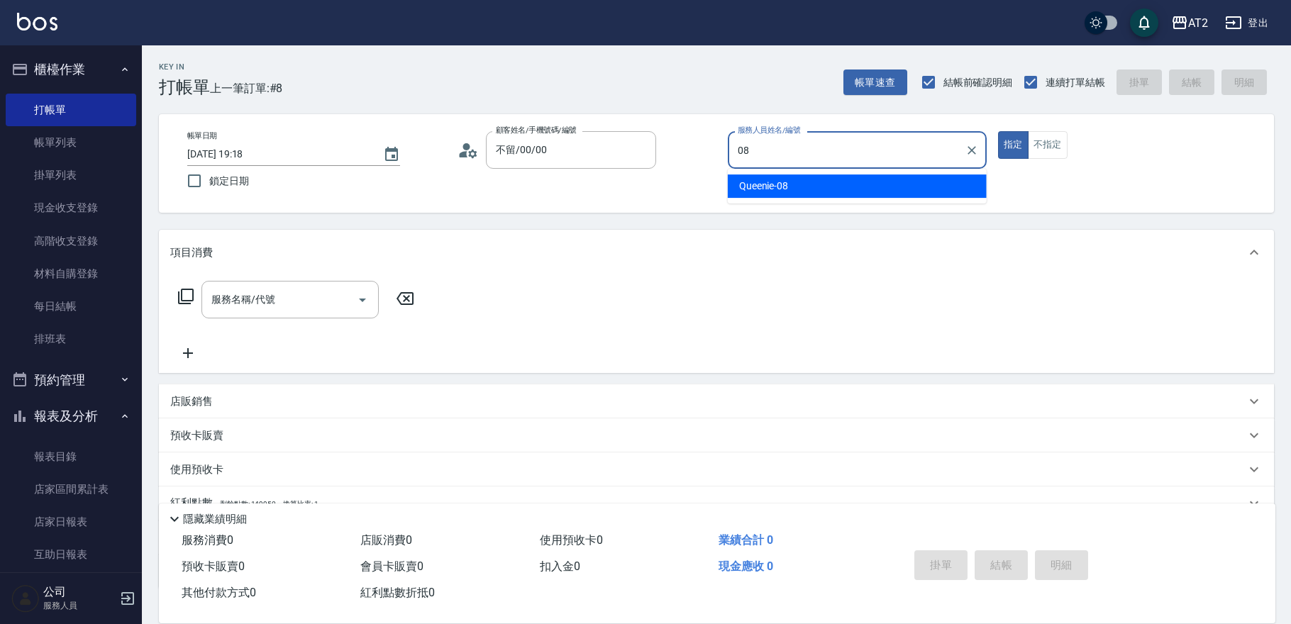
type input "Queenie-08"
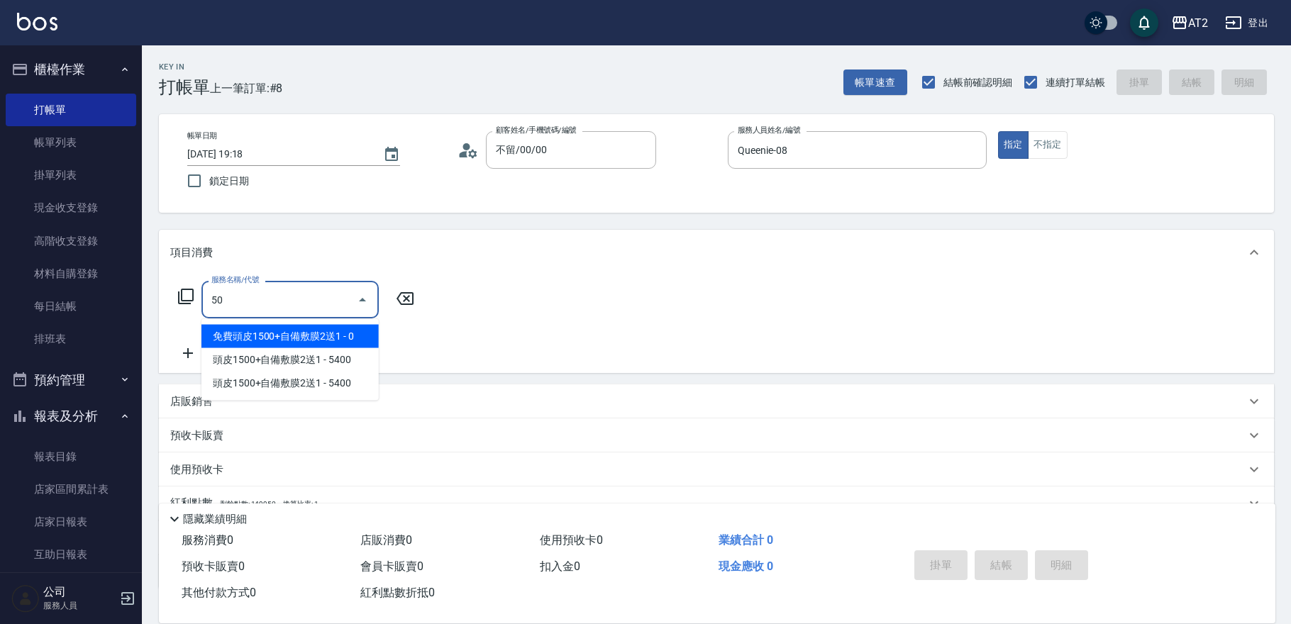
type input "501"
type input "100"
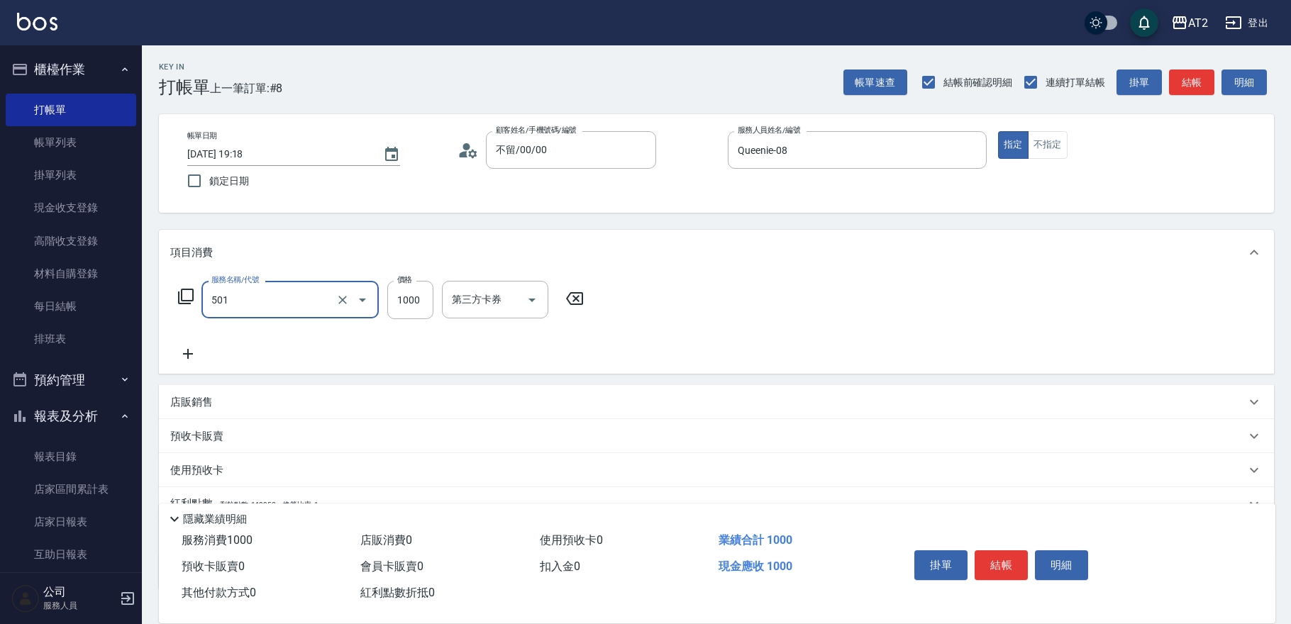
type input "染髮(501)"
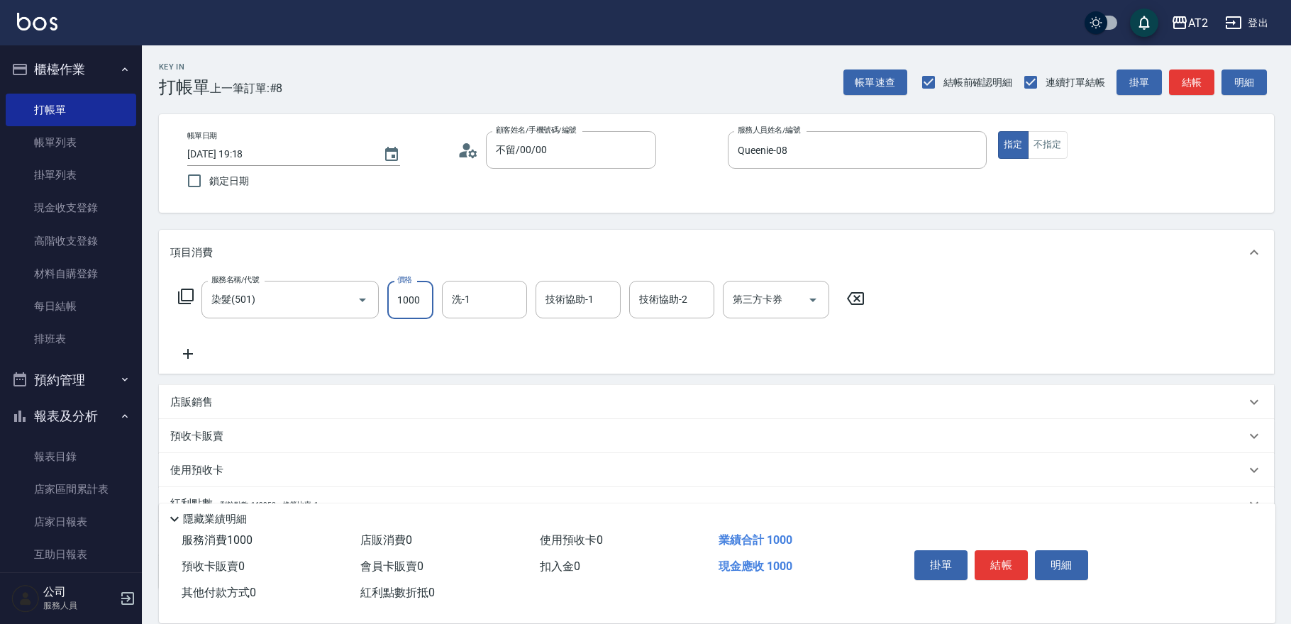
type input "0"
type input "24"
type input "20"
type input "249"
type input "240"
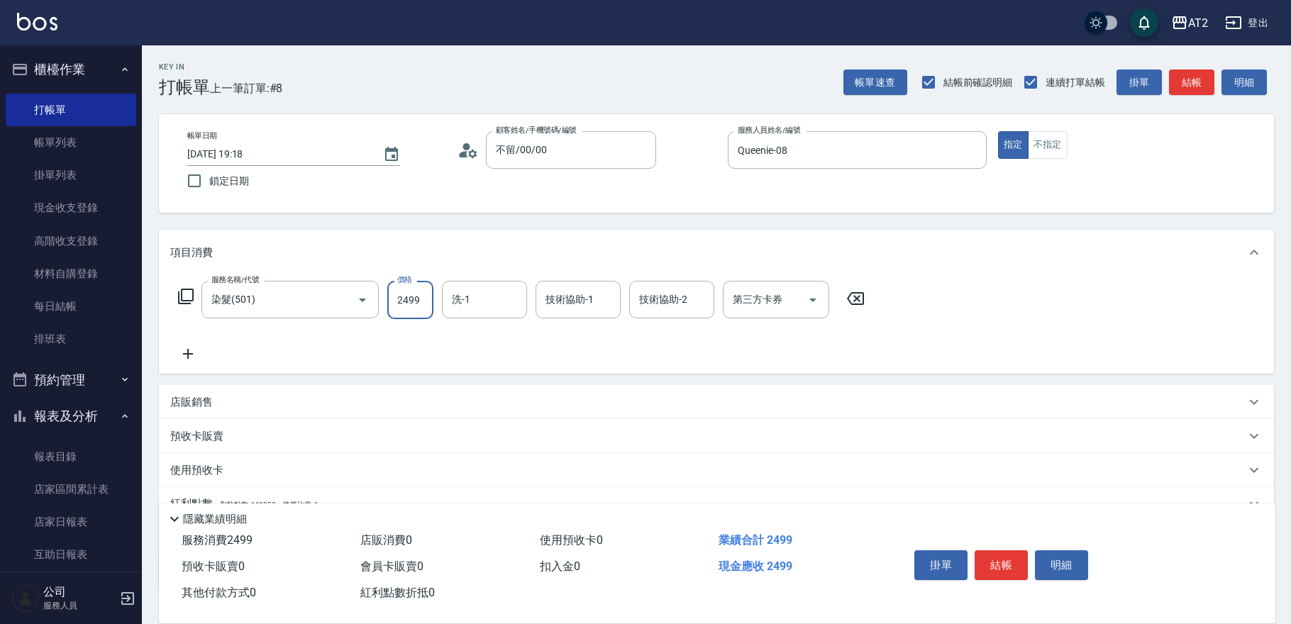
type input "2499"
type input "Ava-47"
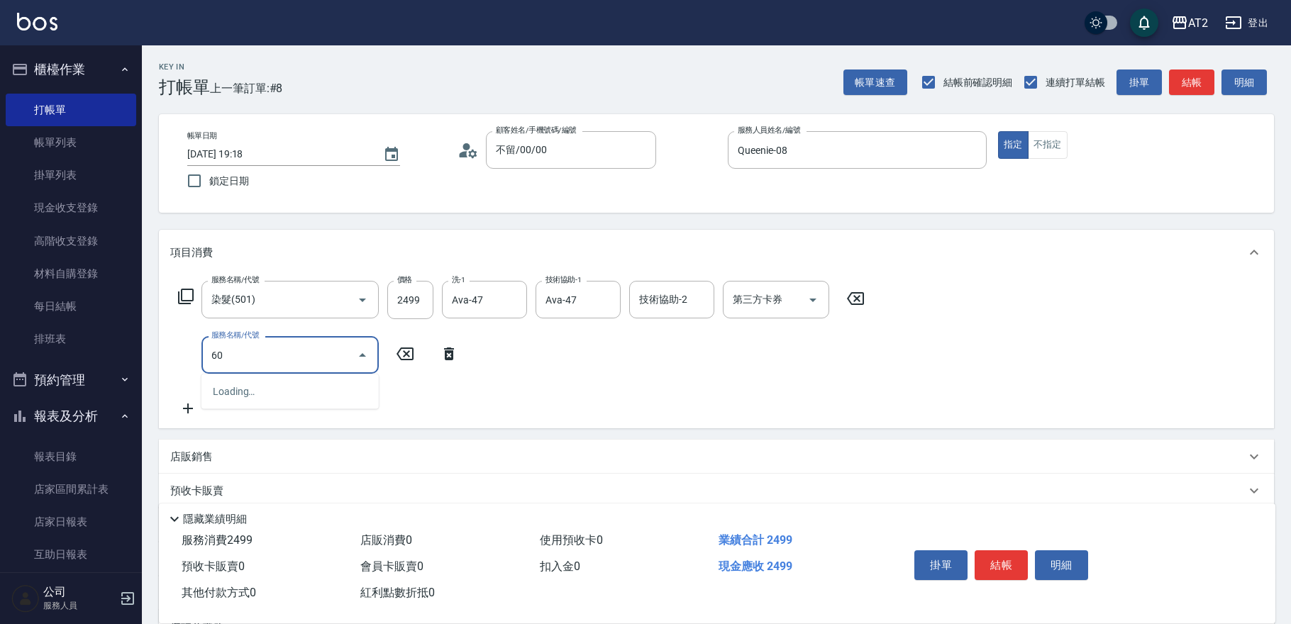
type input "601"
type input "340"
type input "自備護髮(601)"
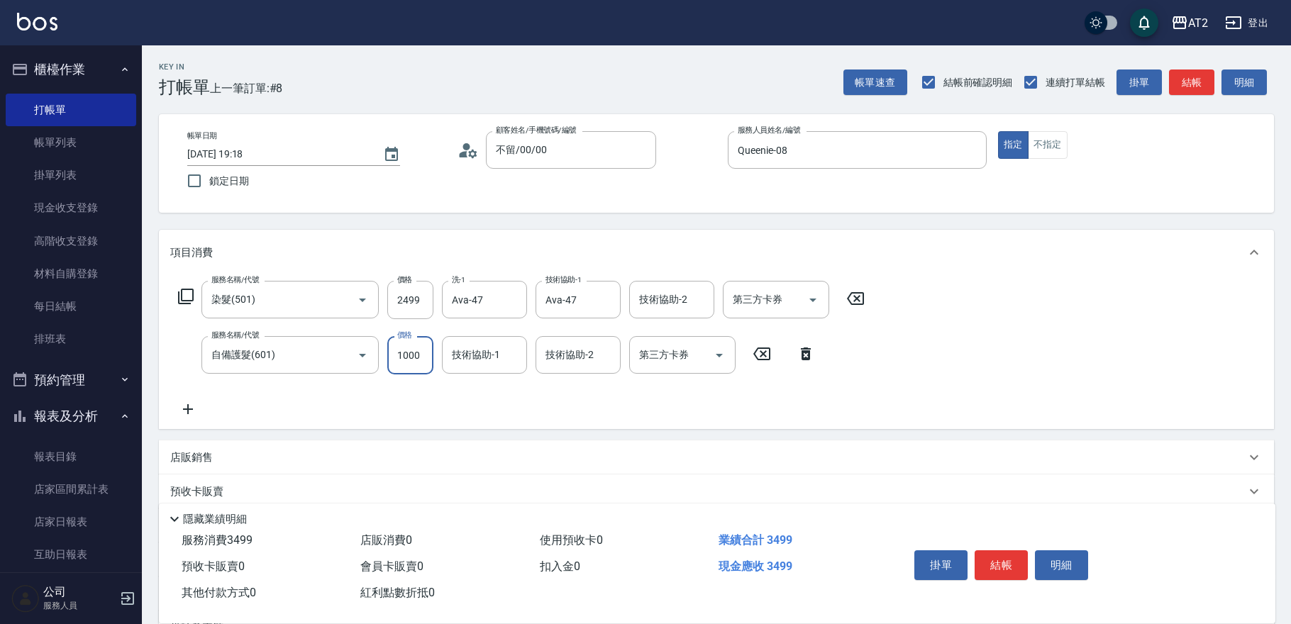
type input "250"
type input "200"
type input "260"
type input "2000"
type input "440"
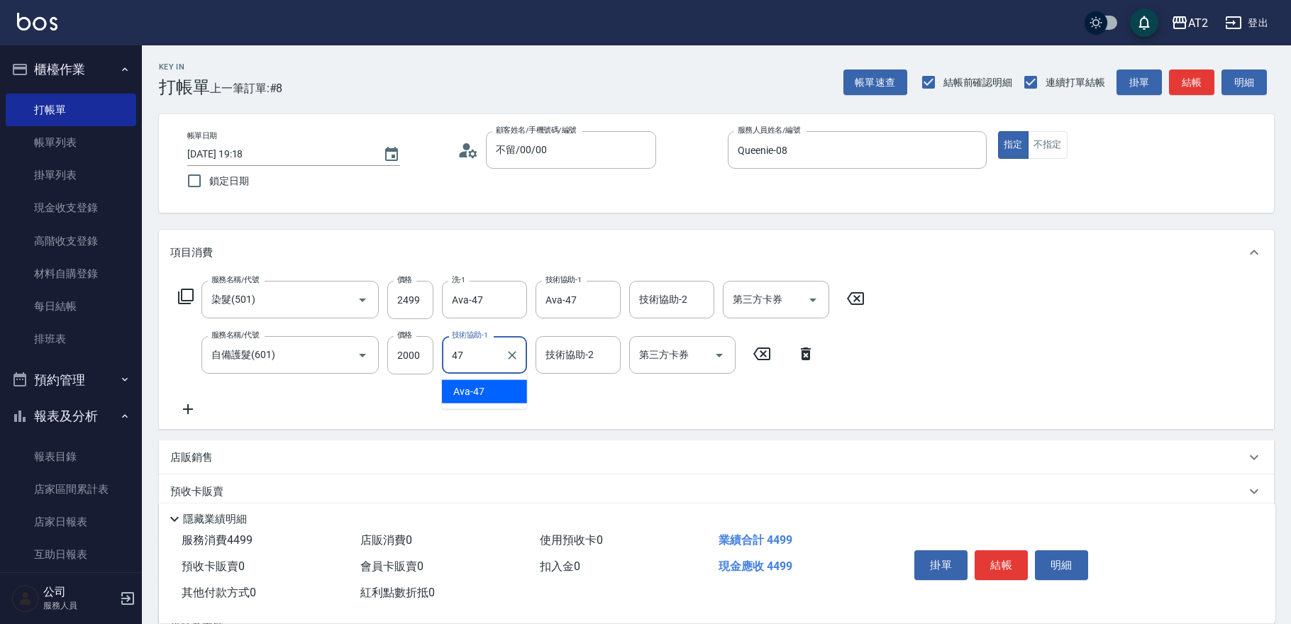
type input "Ava-47"
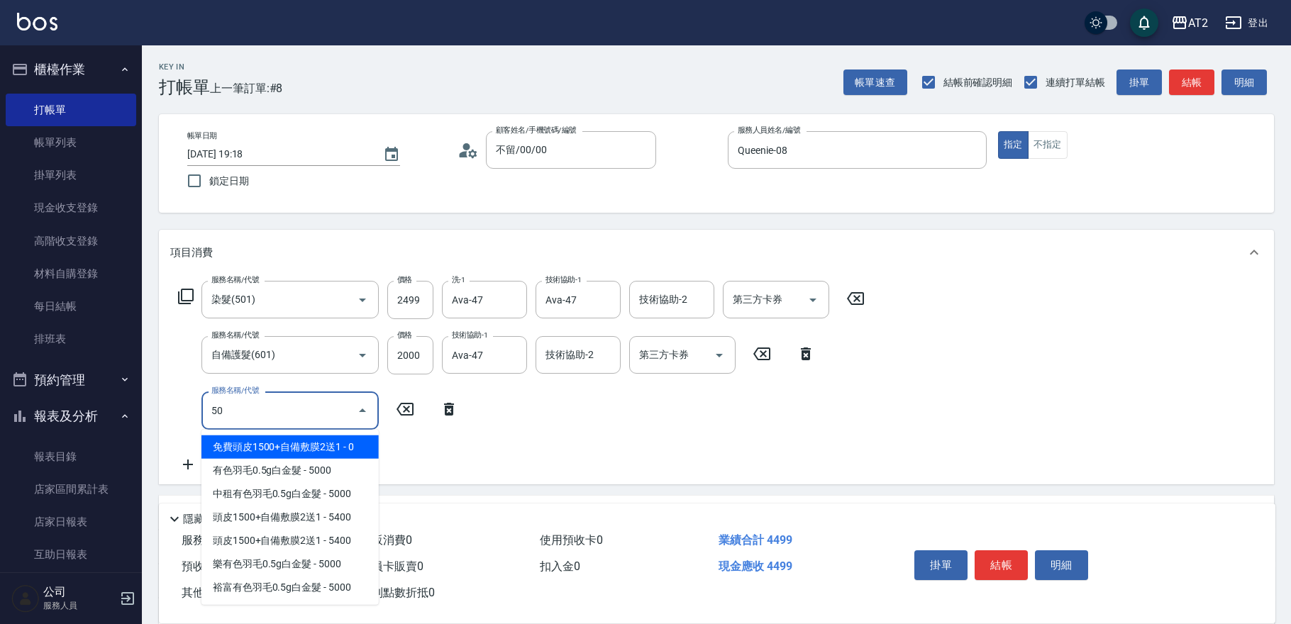
type input "502"
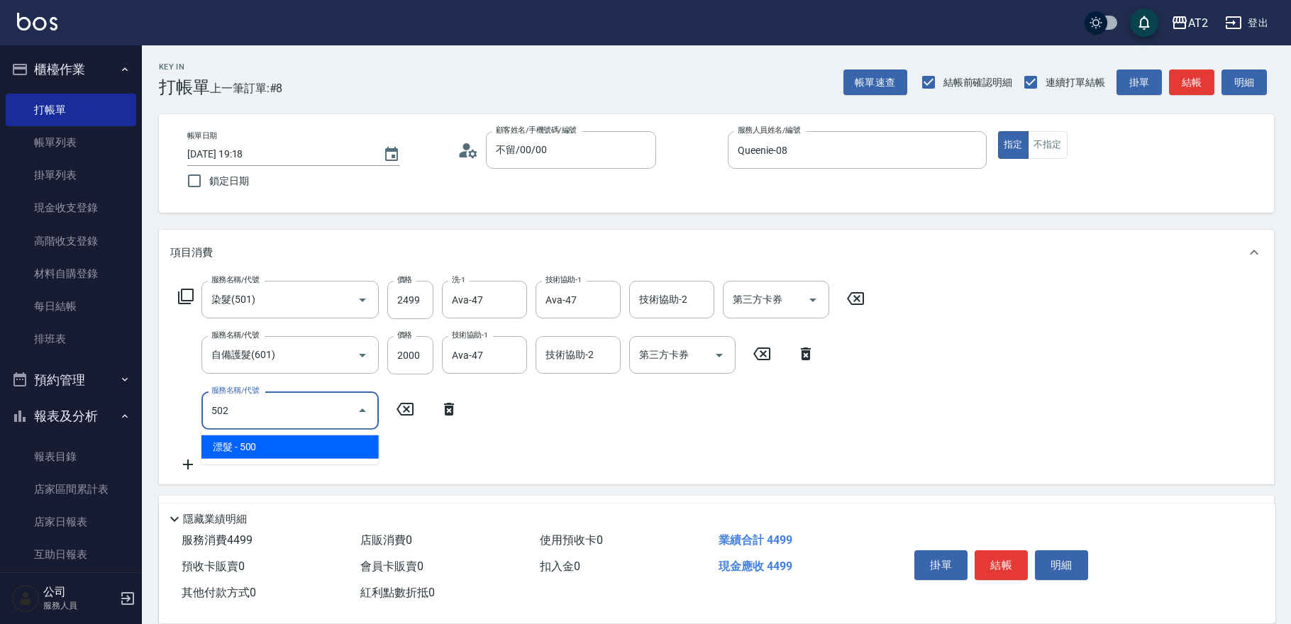
type input "490"
type input "漂髮(502)"
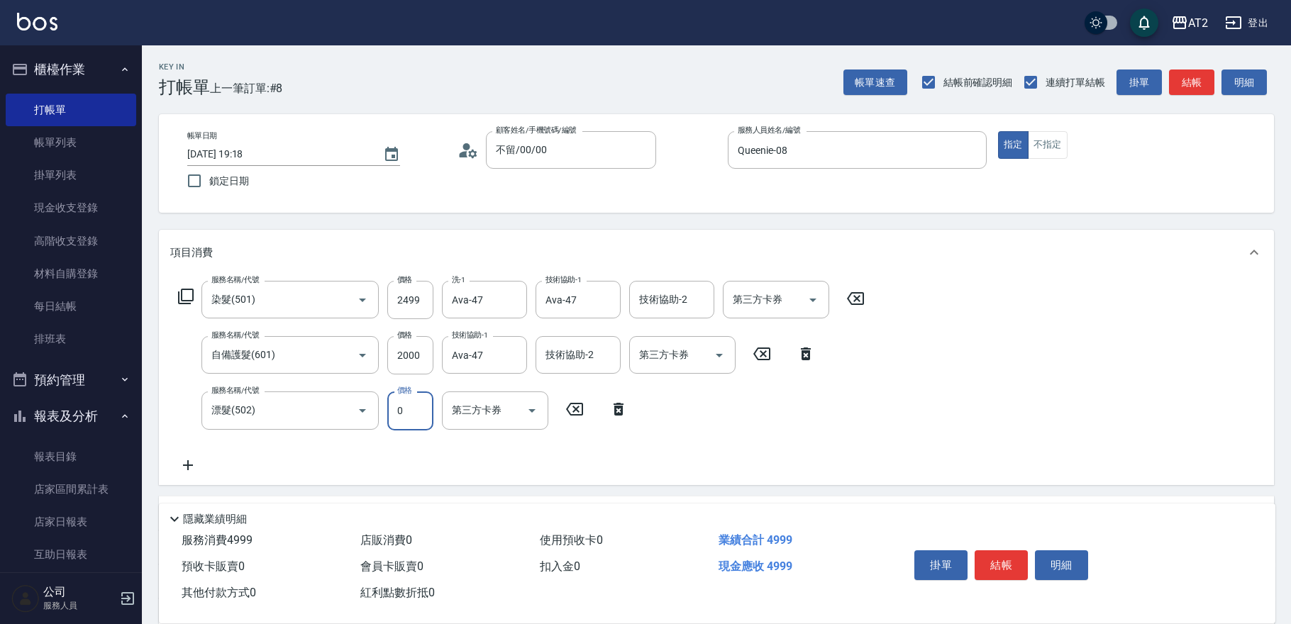
type input "0"
type input "440"
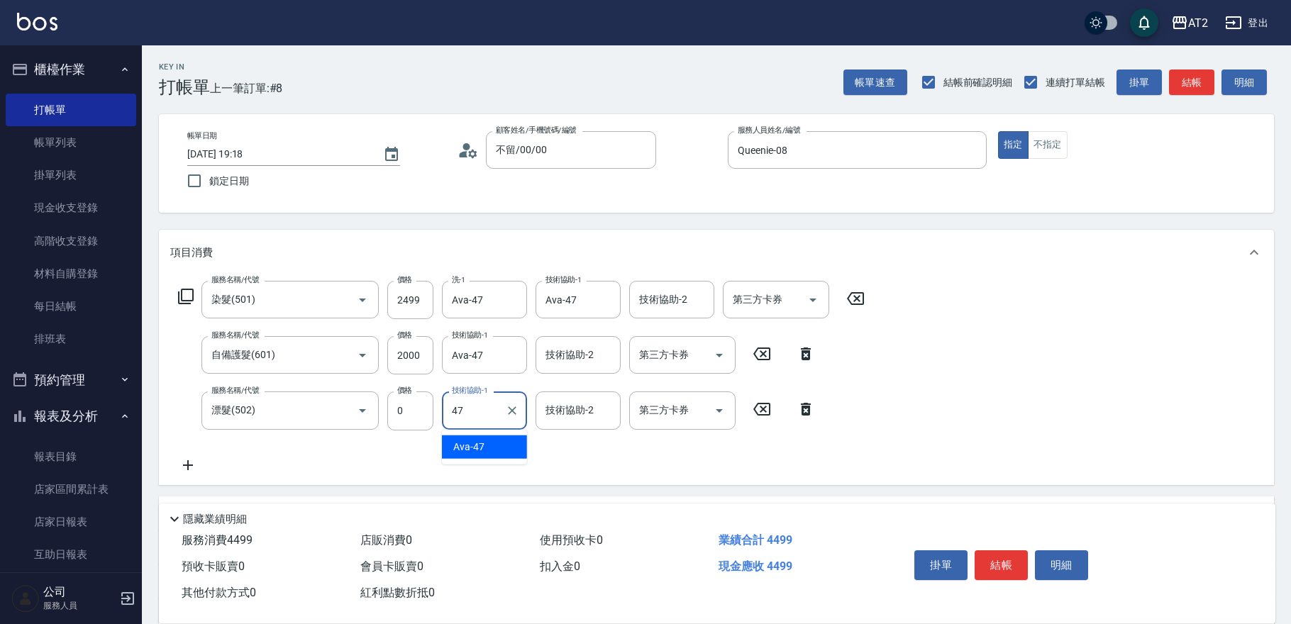
type input "Ava-47"
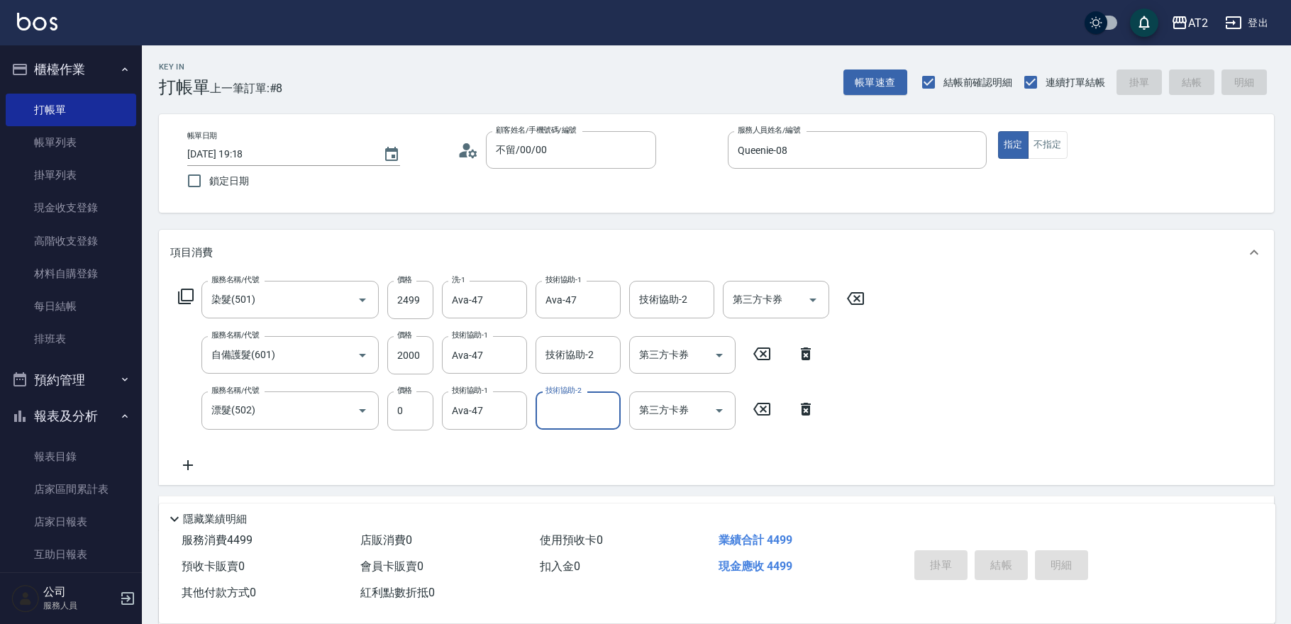
type input "0"
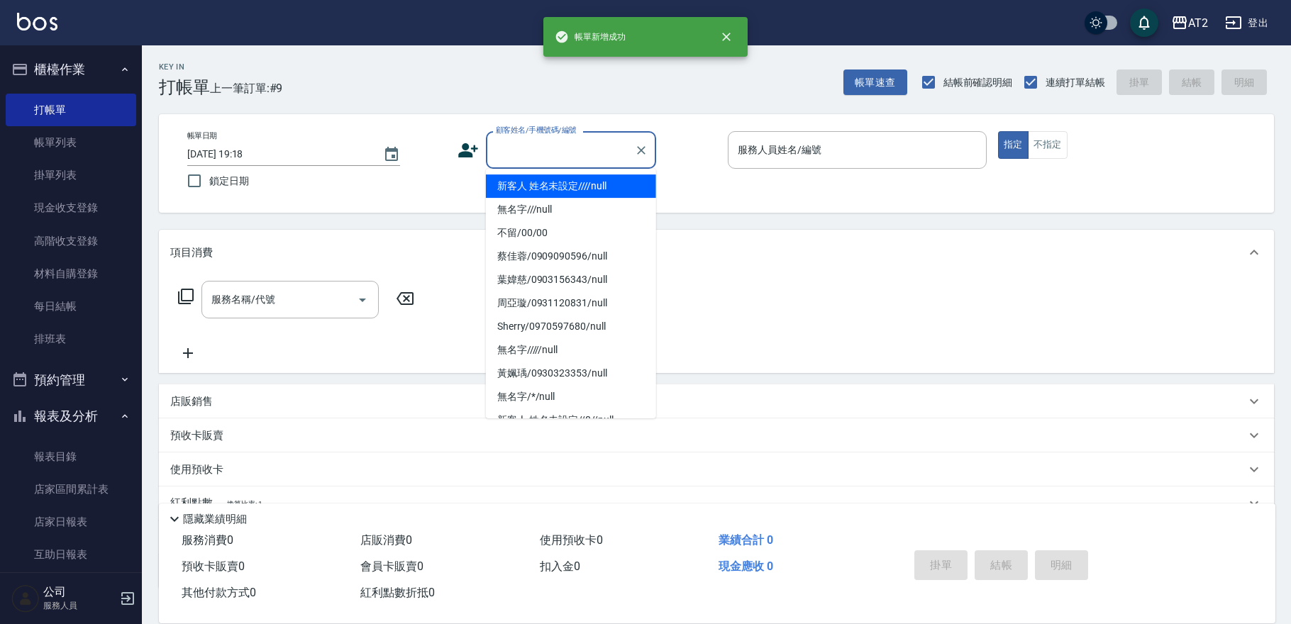
drag, startPoint x: 539, startPoint y: 143, endPoint x: 543, endPoint y: 178, distance: 35.0
click at [537, 144] on input "顧客姓名/手機號碼/編號" at bounding box center [560, 150] width 136 height 25
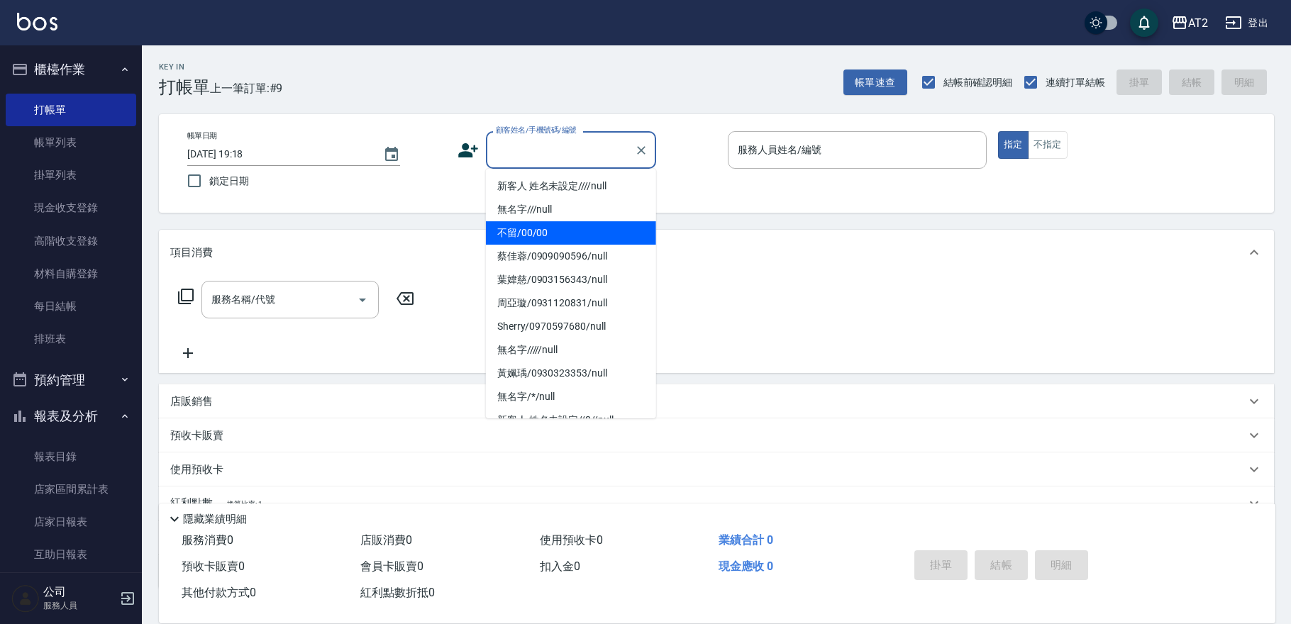
click at [554, 232] on li "不留/00/00" at bounding box center [571, 232] width 170 height 23
type input "不留/00/00"
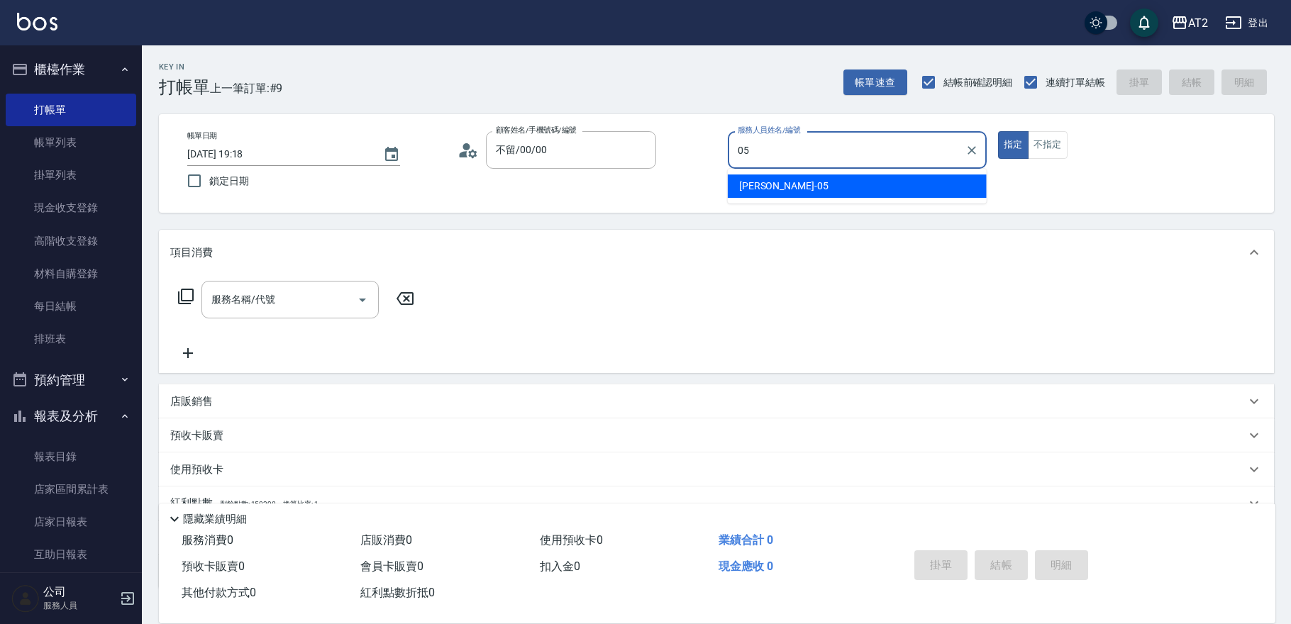
type input "Rebecca-05"
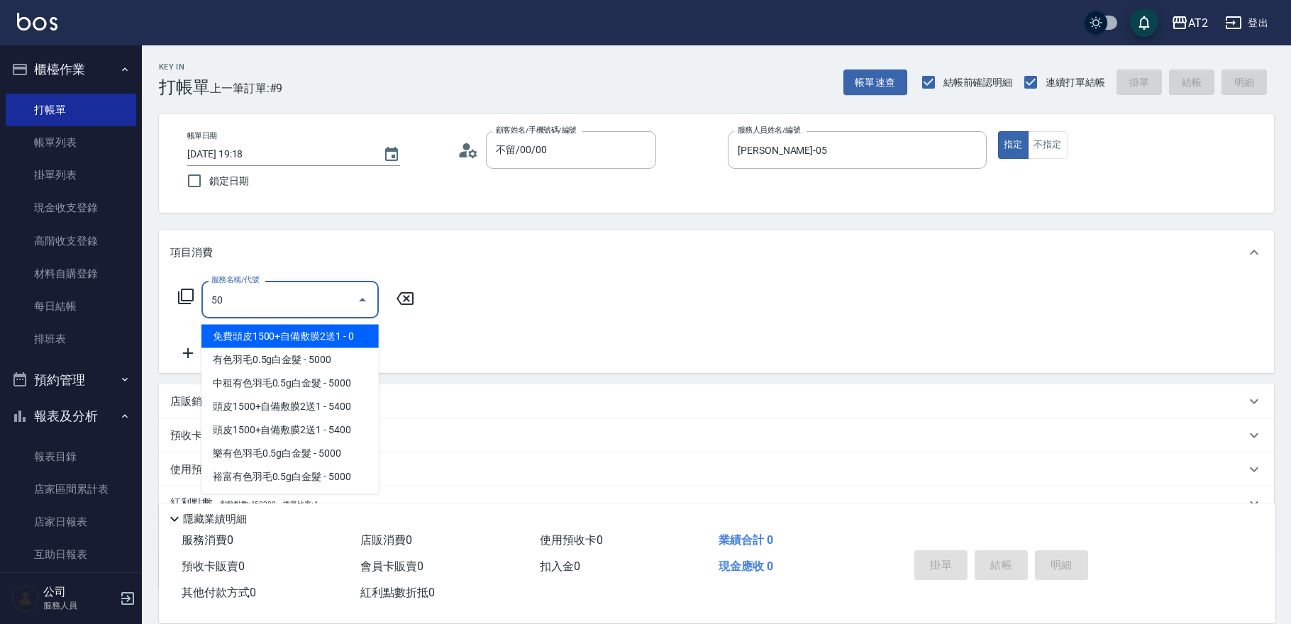
type input "501"
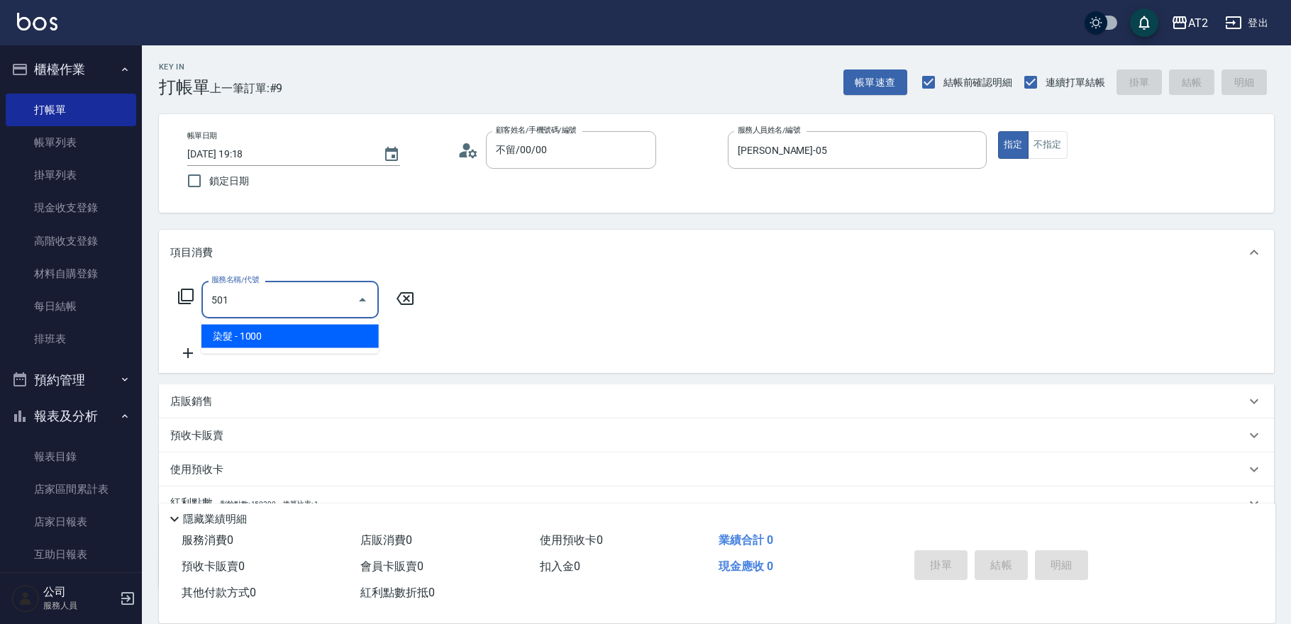
type input "100"
type input "染髮(501)"
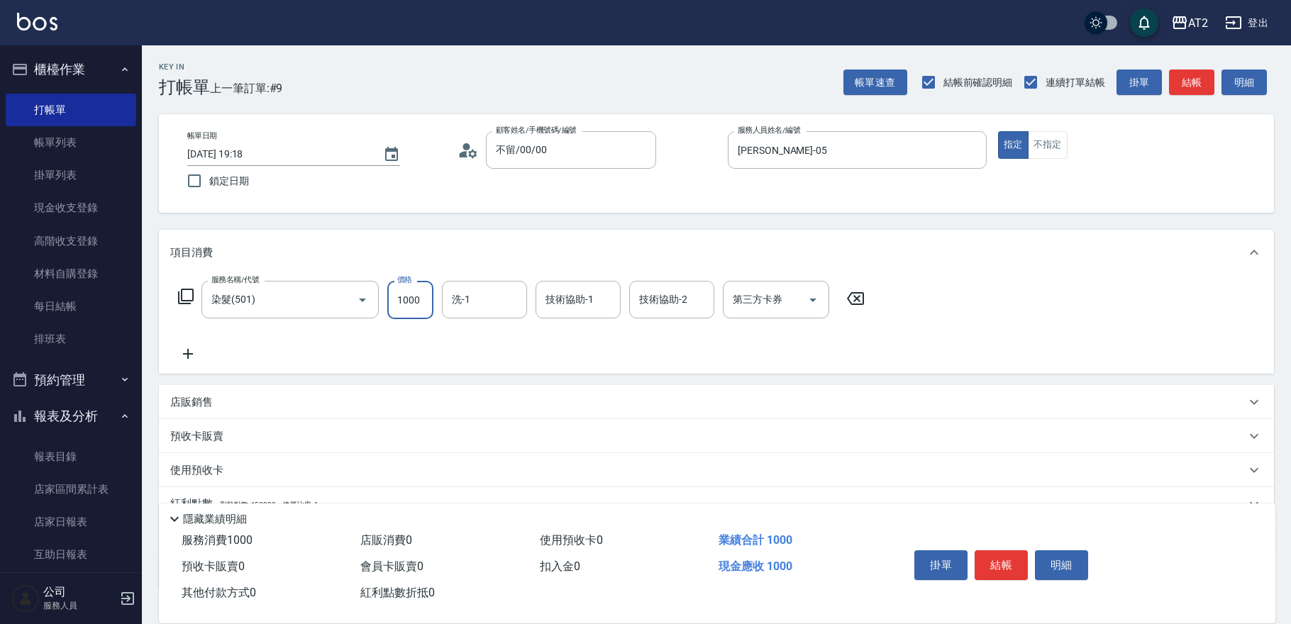
type input "0"
type input "19"
type input "10"
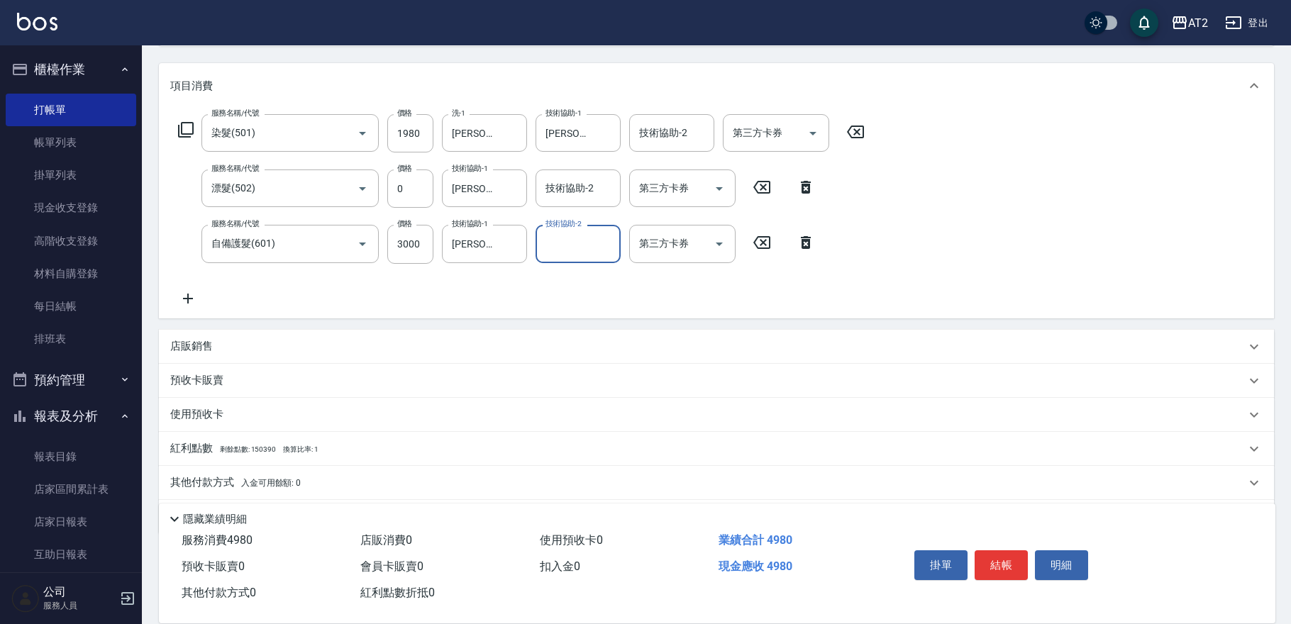
scroll to position [209, 0]
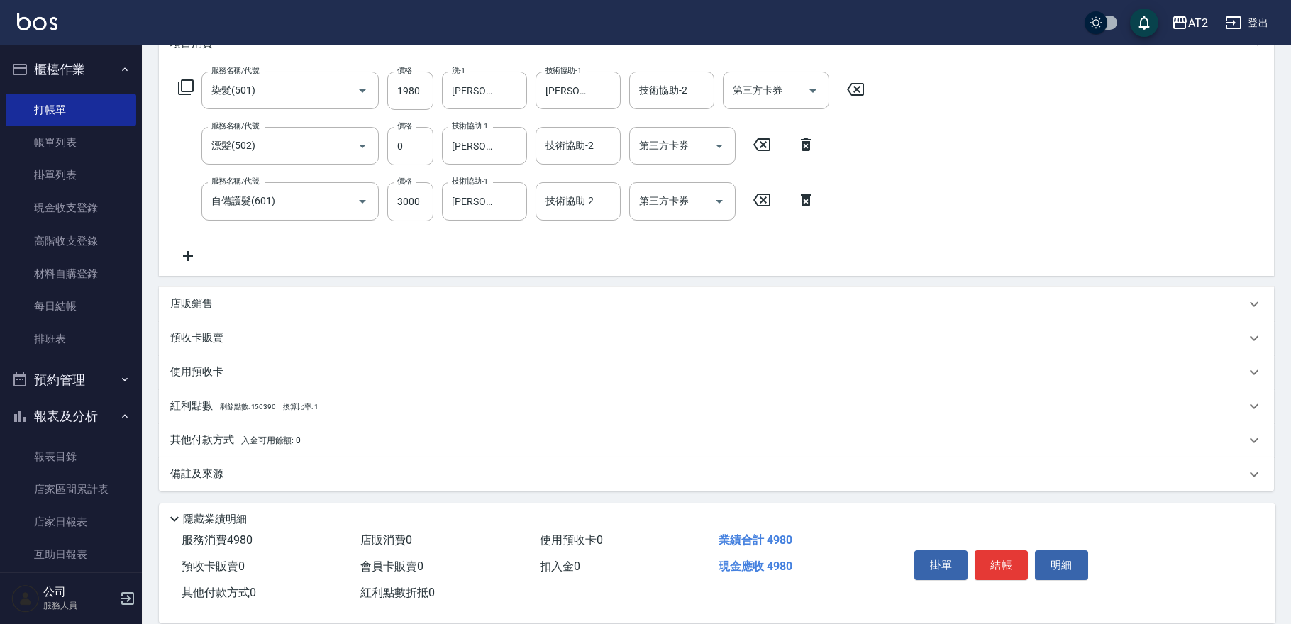
click at [256, 443] on span "入金可用餘額: 0" at bounding box center [271, 441] width 60 height 10
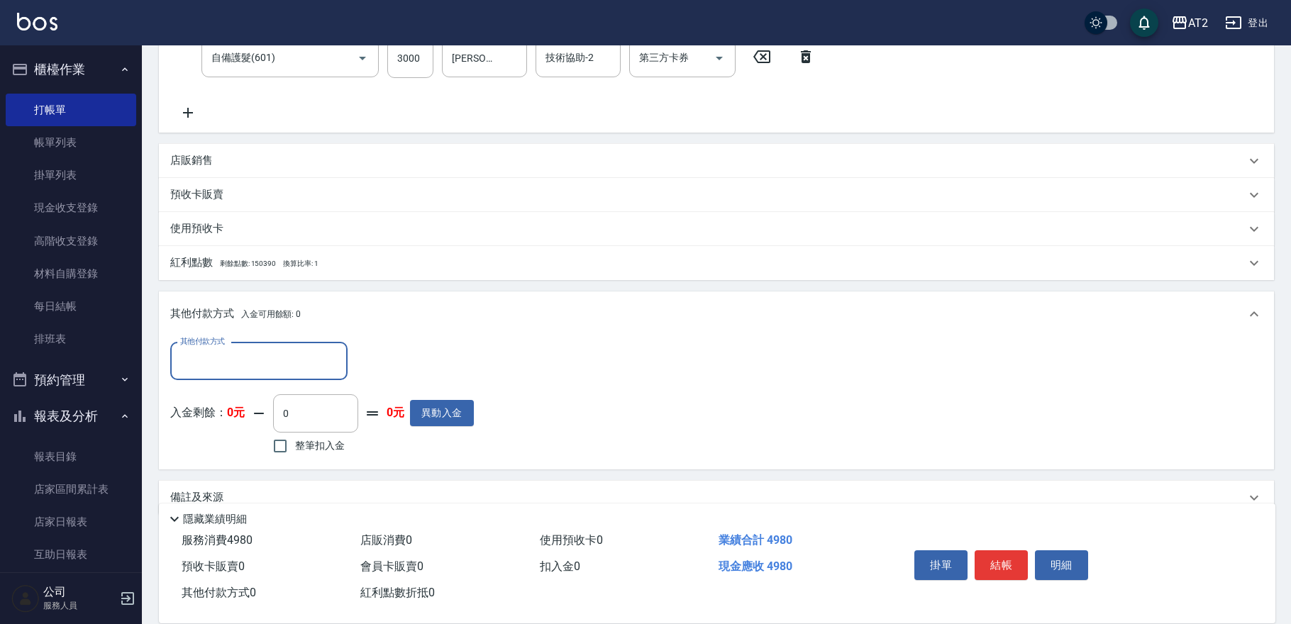
scroll to position [374, 0]
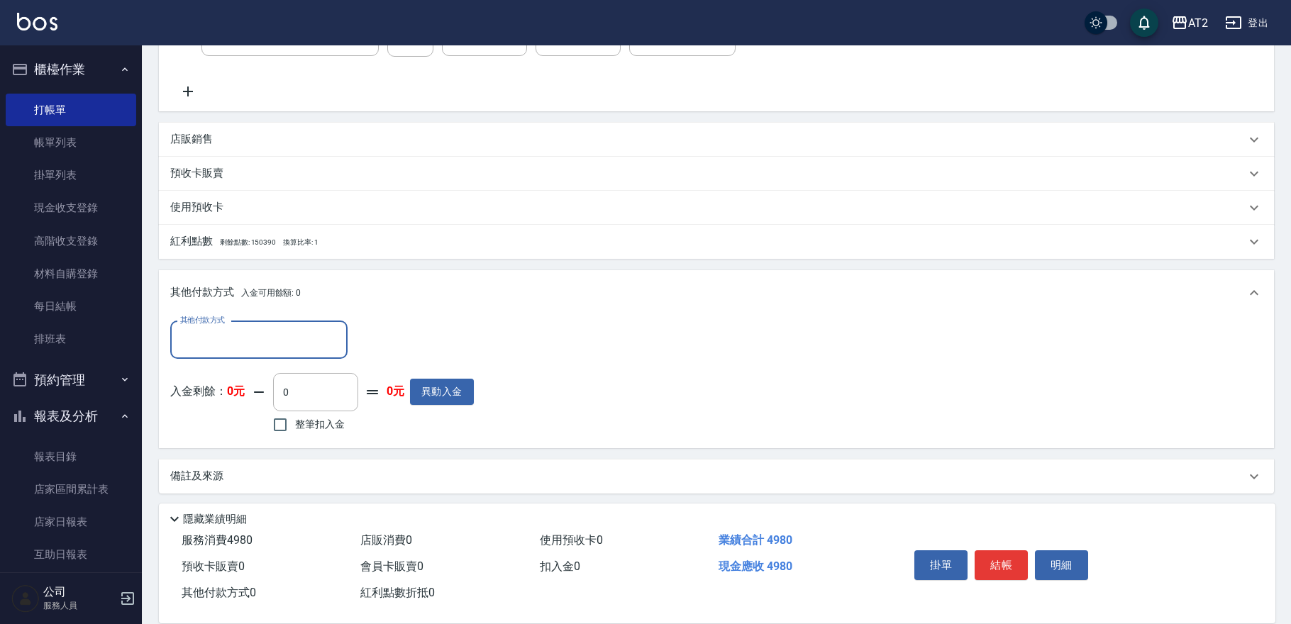
click at [248, 345] on input "其他付款方式" at bounding box center [259, 340] width 165 height 25
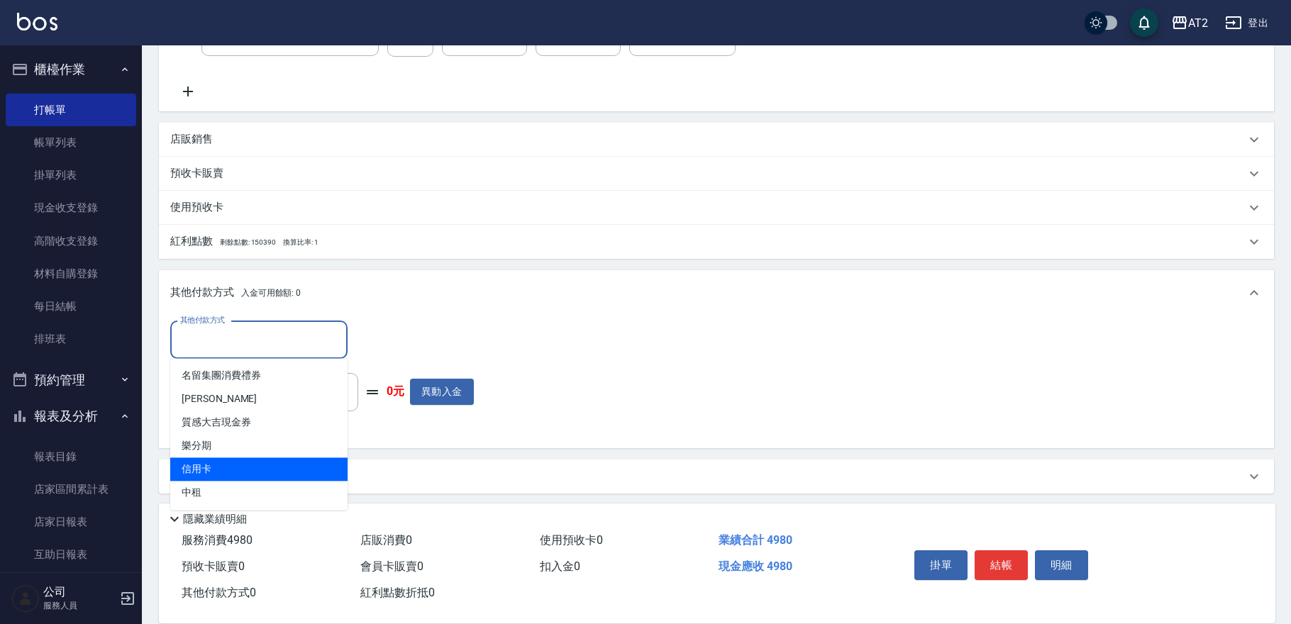
click at [248, 470] on span "信用卡" at bounding box center [258, 469] width 177 height 23
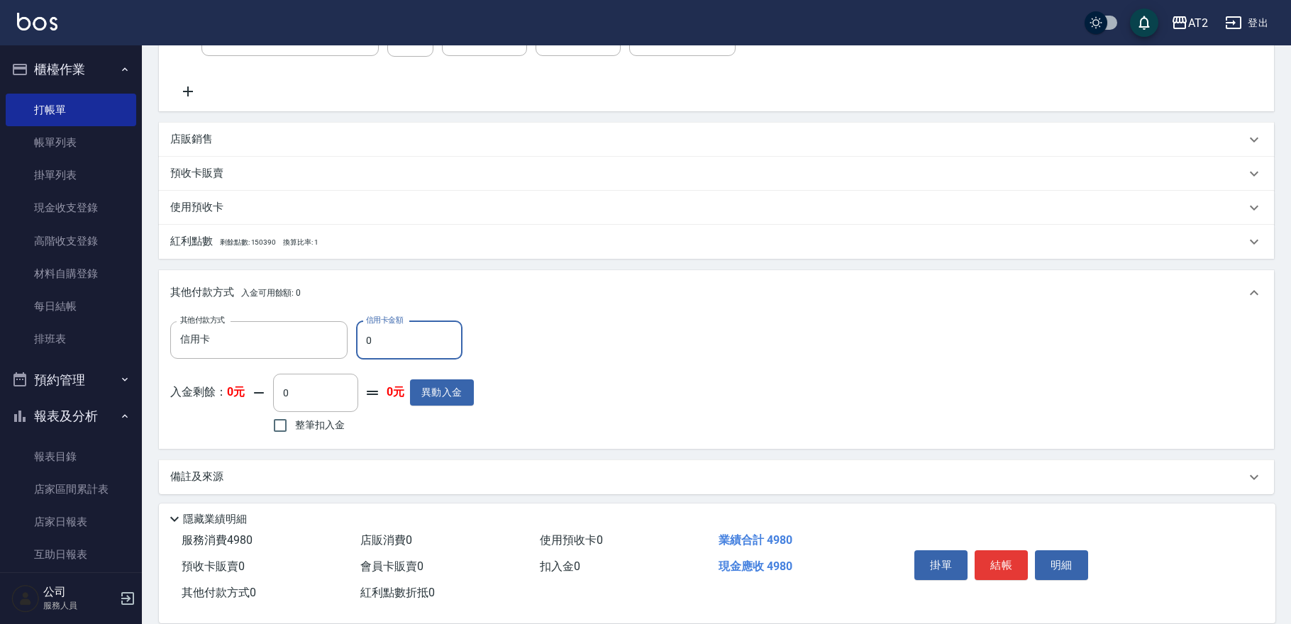
drag, startPoint x: 360, startPoint y: 345, endPoint x: 0, endPoint y: 363, distance: 360.1
click at [129, 338] on div "AT2 登出 櫃檯作業 打帳單 帳單列表 掛單列表 現金收支登錄 高階收支登錄 材料自購登錄 每日結帳 排班表 預約管理 預約管理 單日預約紀錄 單週預約紀錄…" at bounding box center [645, 127] width 1291 height 1002
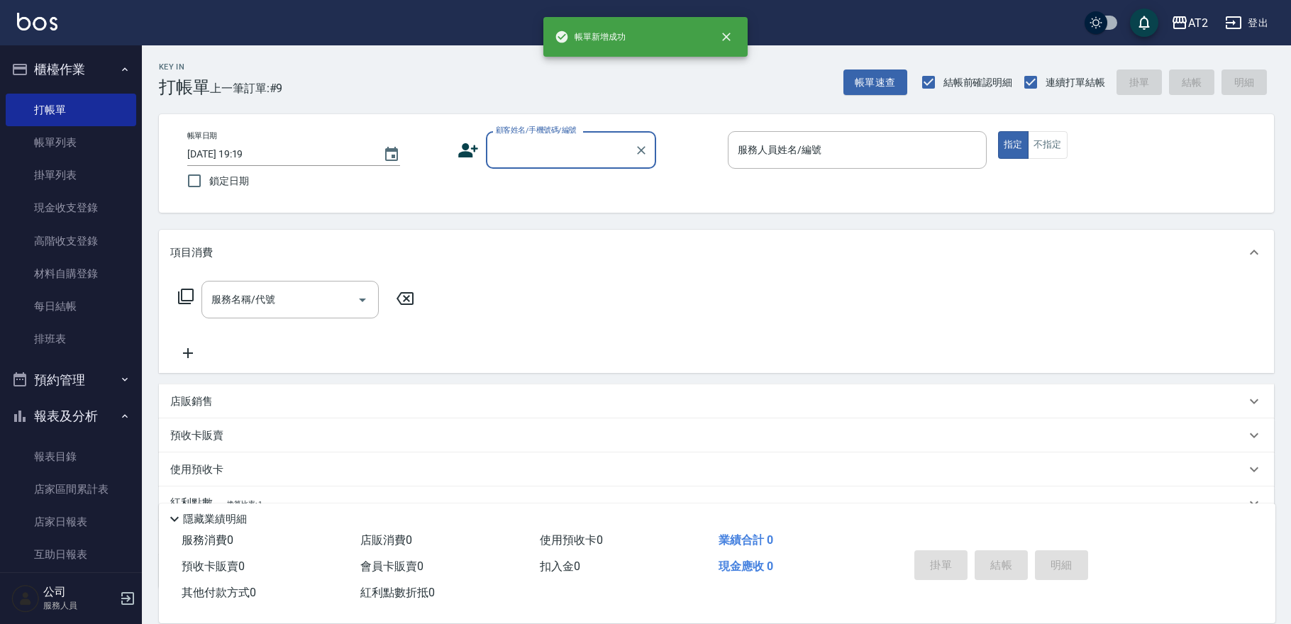
scroll to position [0, 0]
drag, startPoint x: 596, startPoint y: 132, endPoint x: 588, endPoint y: 160, distance: 29.4
click at [596, 133] on div "顧客姓名/手機號碼/編號" at bounding box center [571, 150] width 170 height 38
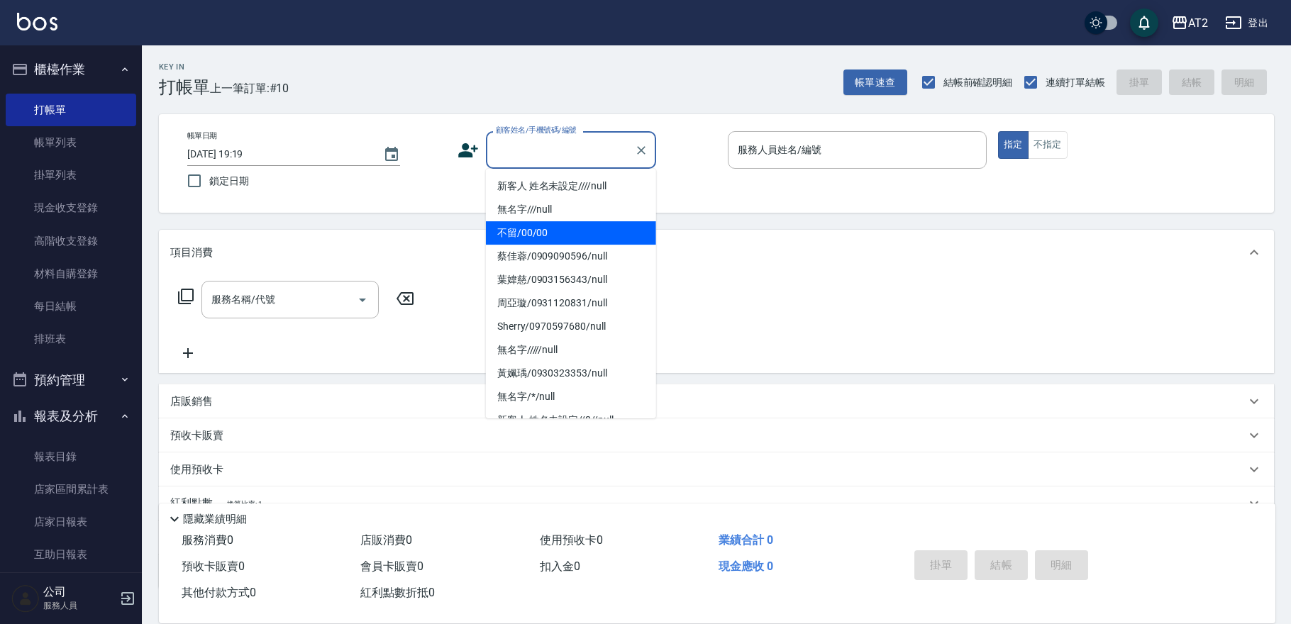
click at [556, 237] on li "不留/00/00" at bounding box center [571, 232] width 170 height 23
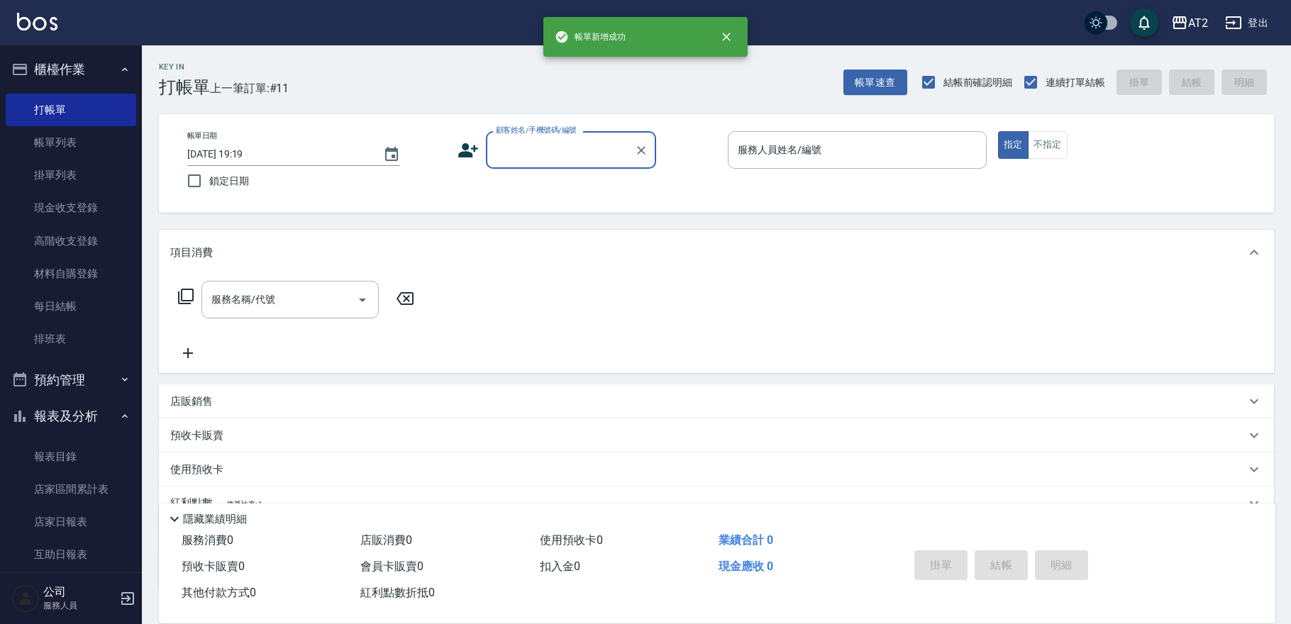
click at [543, 152] on input "顧客姓名/手機號碼/編號" at bounding box center [560, 150] width 136 height 25
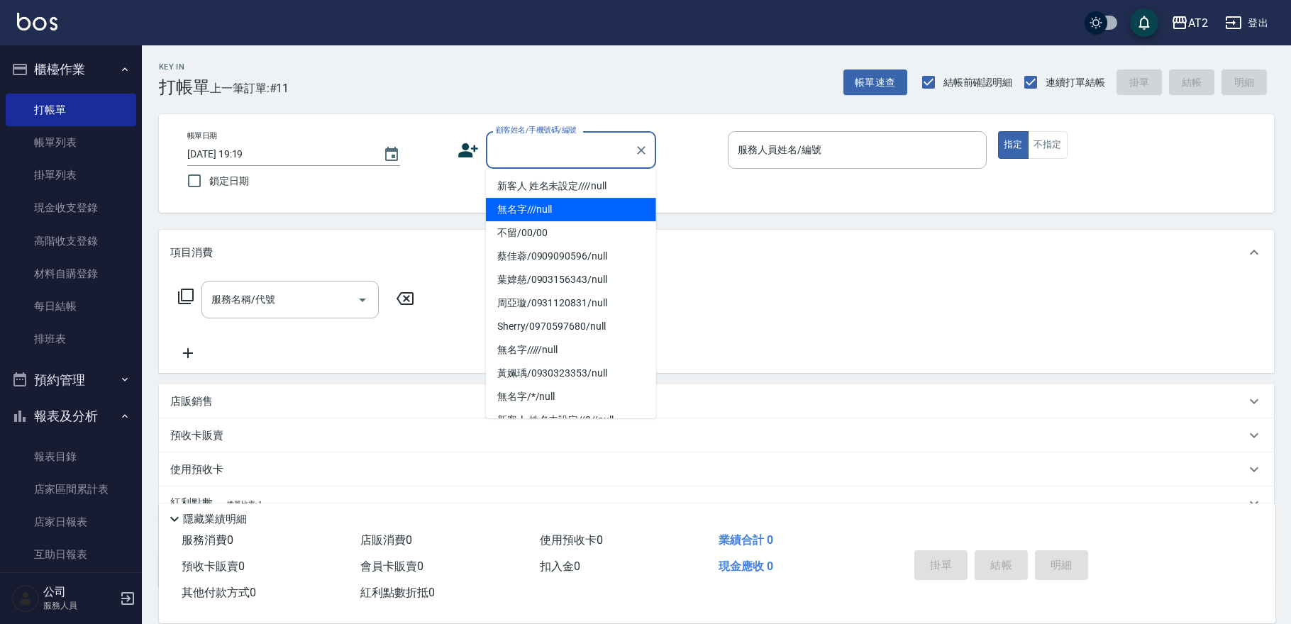
click at [536, 215] on li "無名字///null" at bounding box center [571, 209] width 170 height 23
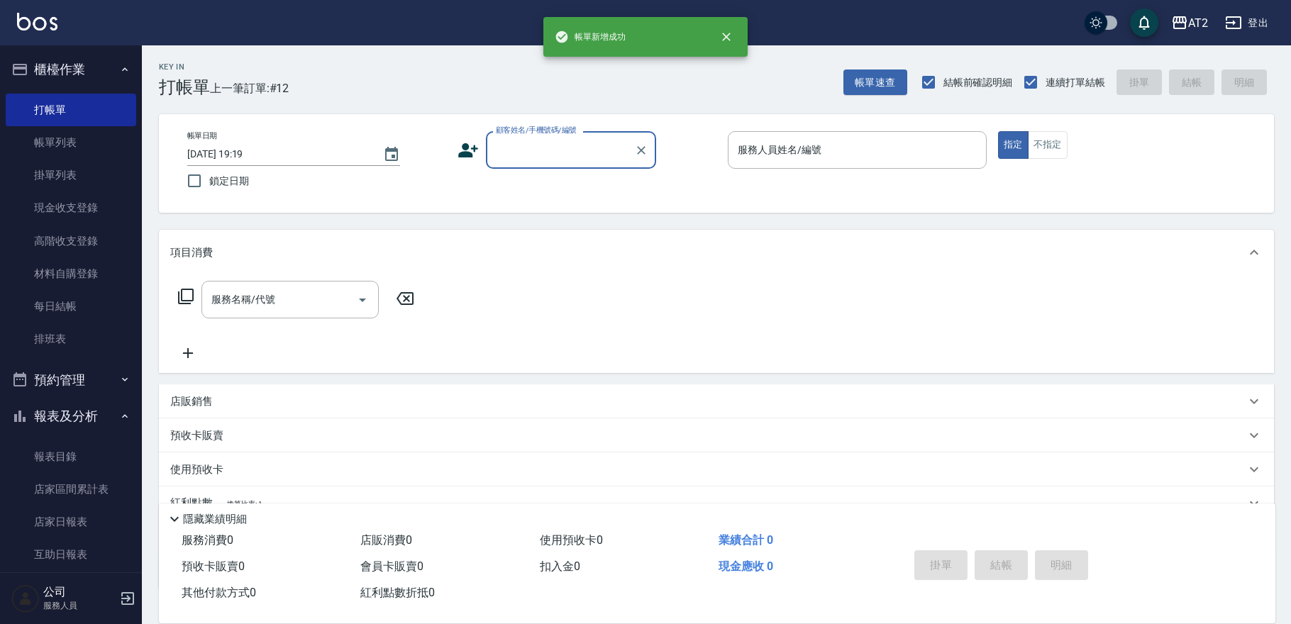
drag, startPoint x: 536, startPoint y: 154, endPoint x: 531, endPoint y: 162, distance: 8.9
click at [534, 155] on input "顧客姓名/手機號碼/編號" at bounding box center [560, 150] width 136 height 25
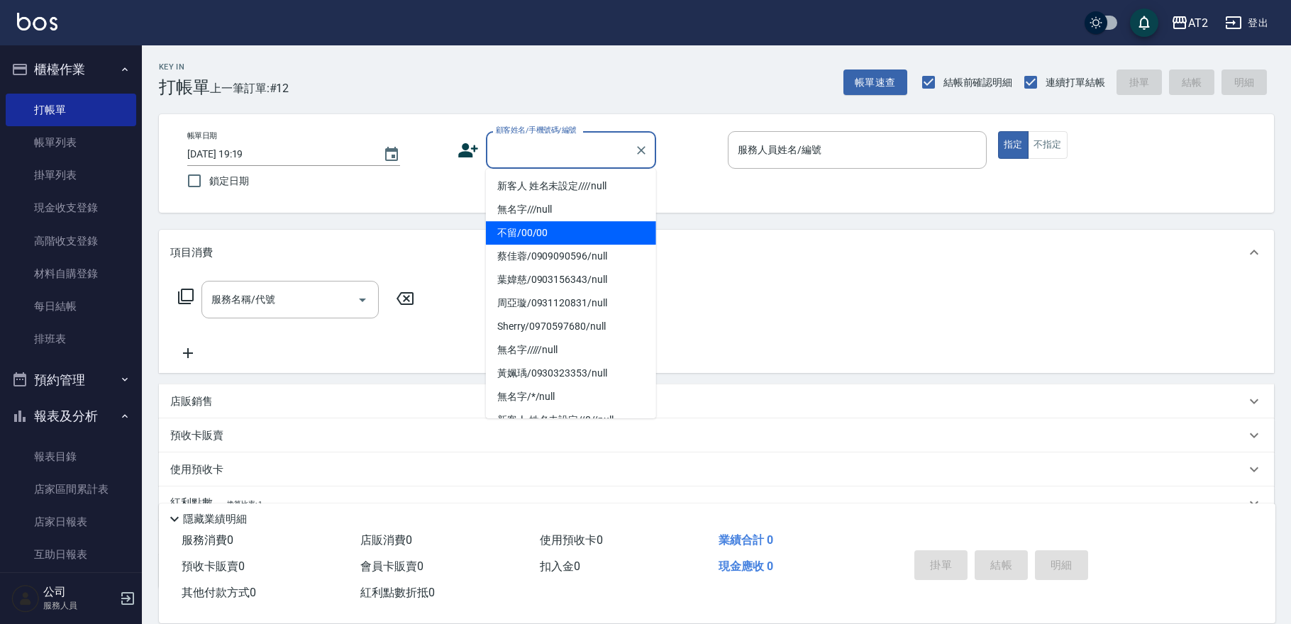
click at [522, 226] on li "不留/00/00" at bounding box center [571, 232] width 170 height 23
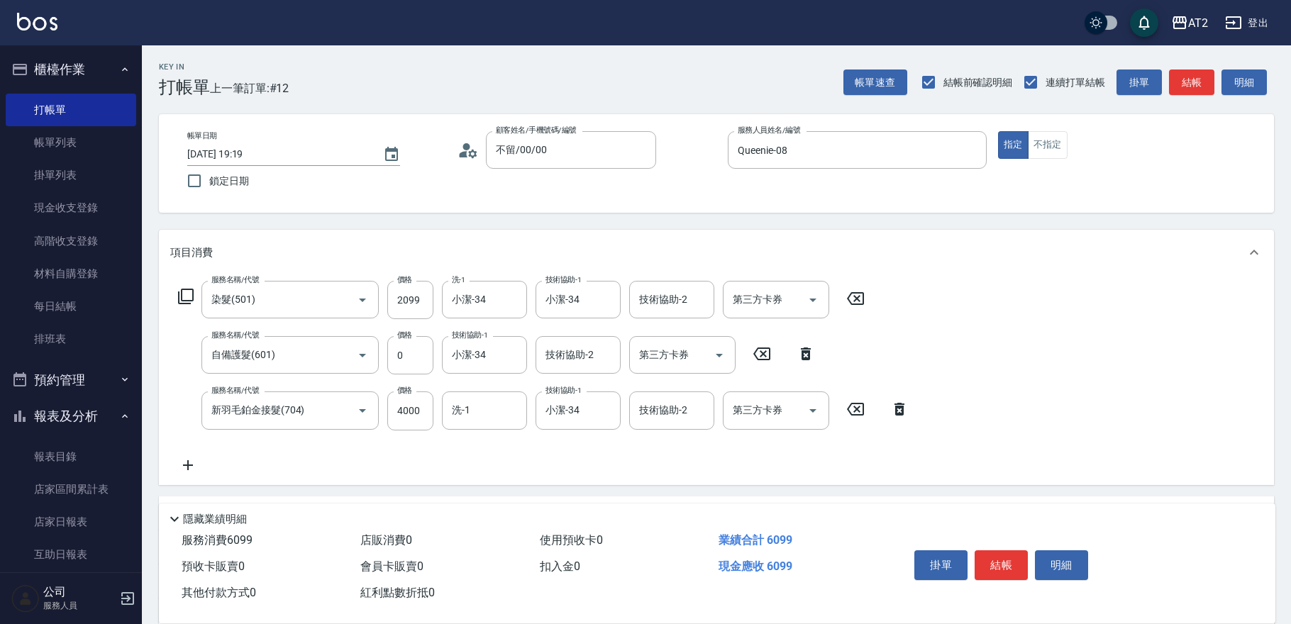
click at [196, 463] on icon at bounding box center [187, 465] width 35 height 17
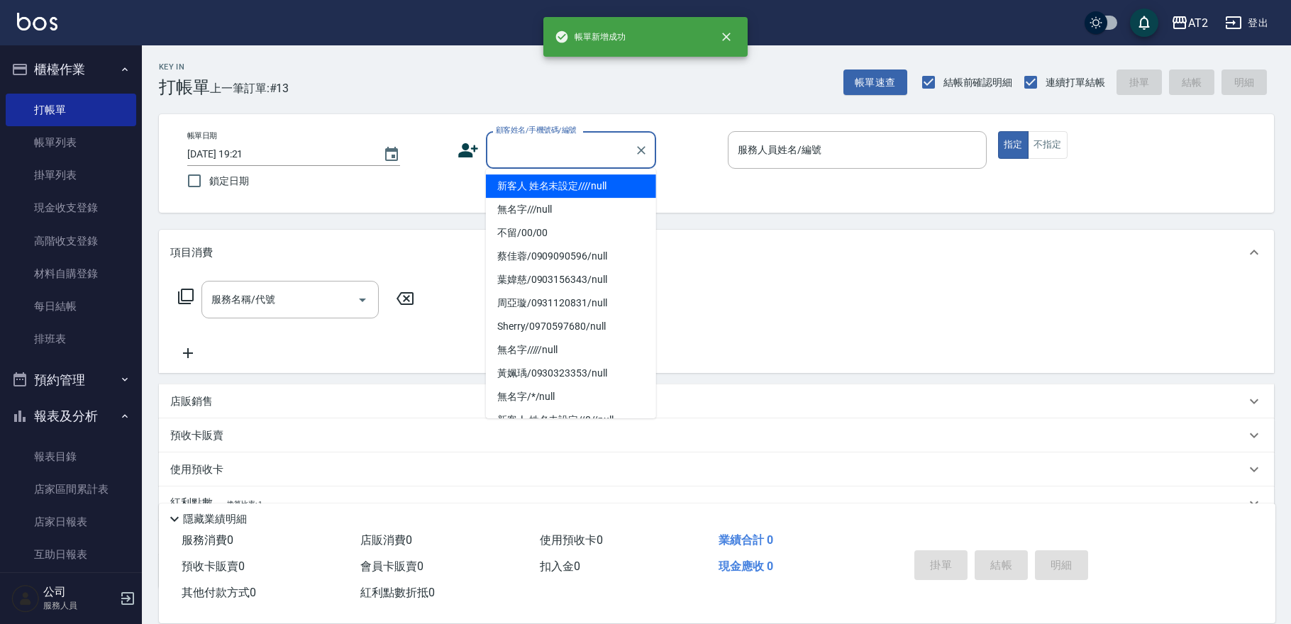
click at [575, 162] on input "顧客姓名/手機號碼/編號" at bounding box center [560, 150] width 136 height 25
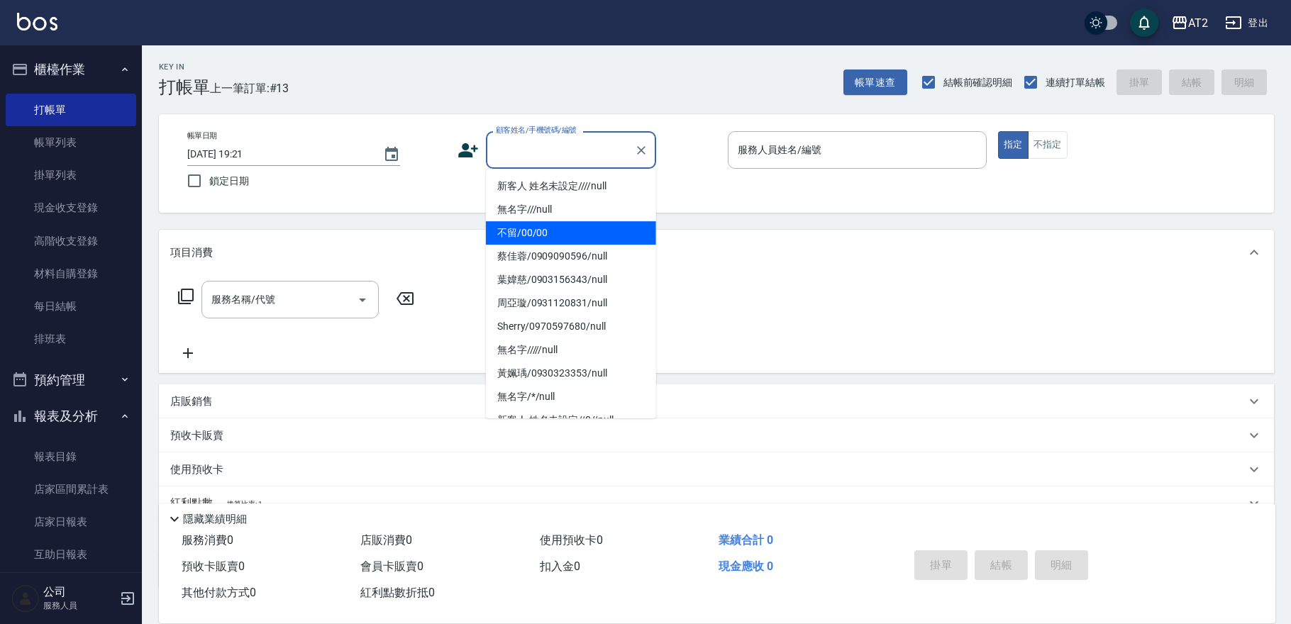
click at [565, 232] on li "不留/00/00" at bounding box center [571, 232] width 170 height 23
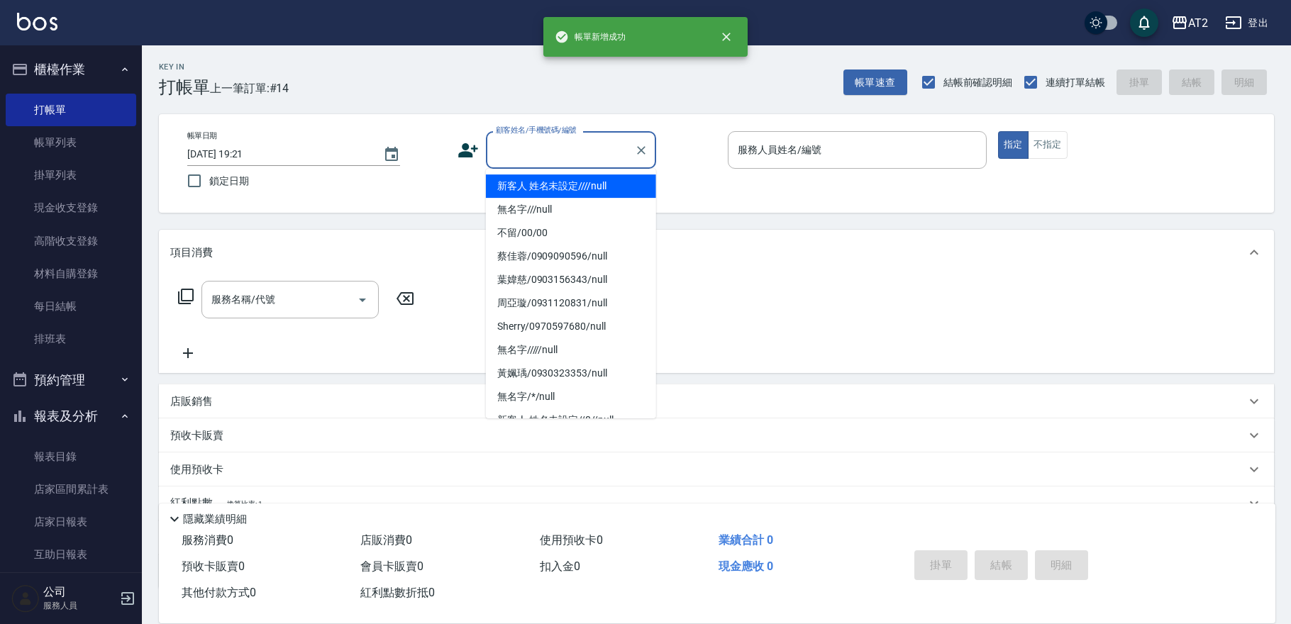
click at [612, 143] on input "顧客姓名/手機號碼/編號" at bounding box center [560, 150] width 136 height 25
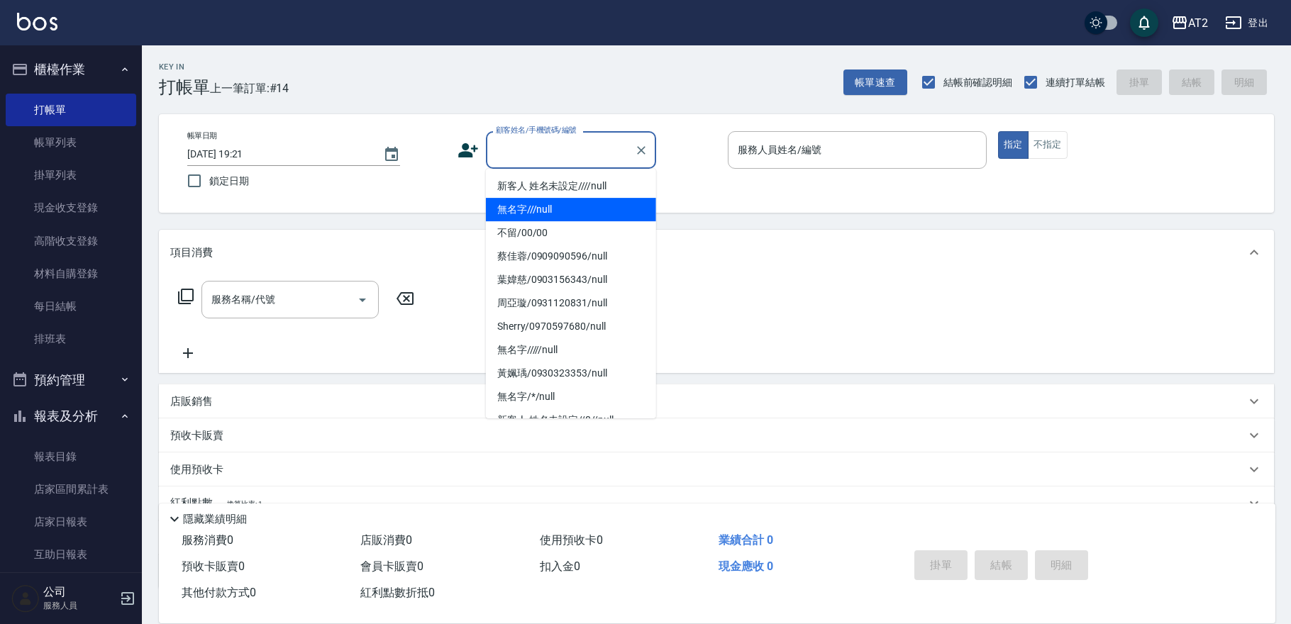
click at [592, 206] on li "無名字///null" at bounding box center [571, 209] width 170 height 23
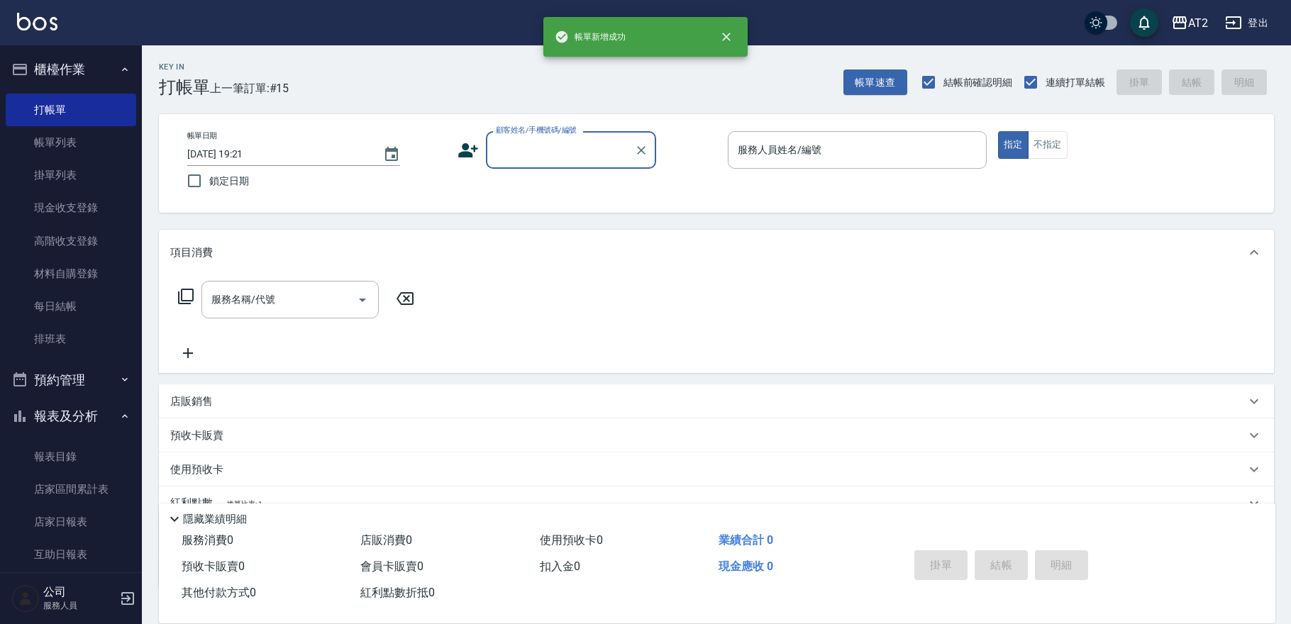
click at [572, 165] on div "顧客姓名/手機號碼/編號" at bounding box center [571, 150] width 170 height 38
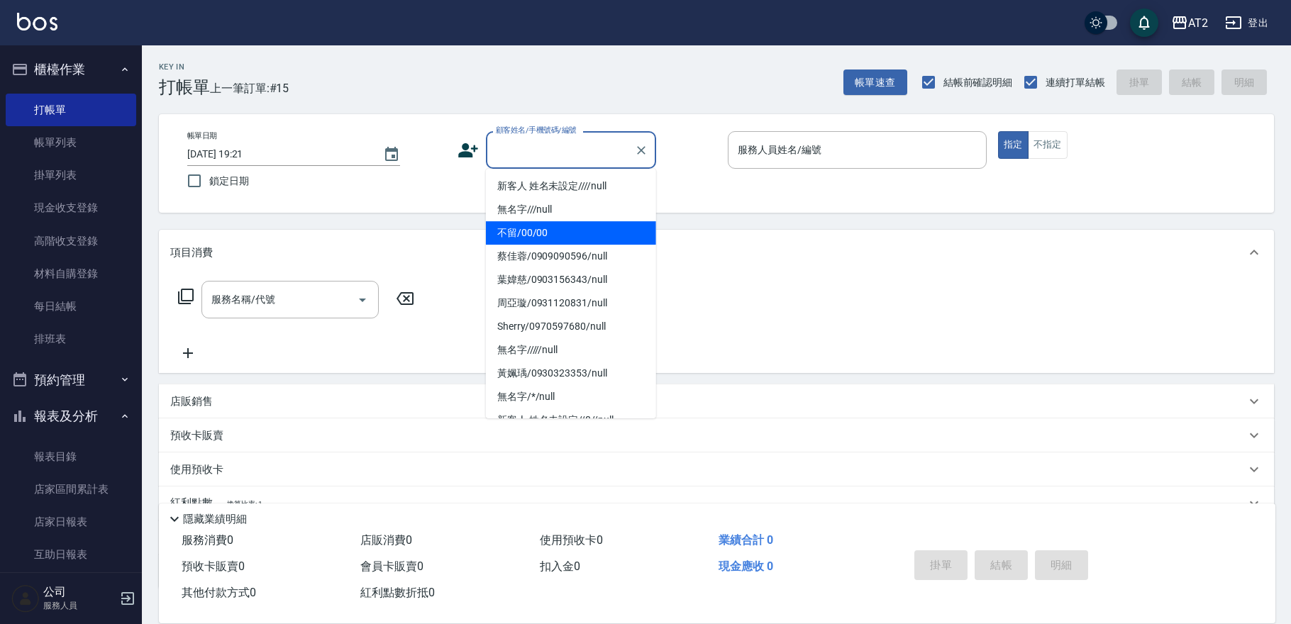
click at [568, 234] on li "不留/00/00" at bounding box center [571, 232] width 170 height 23
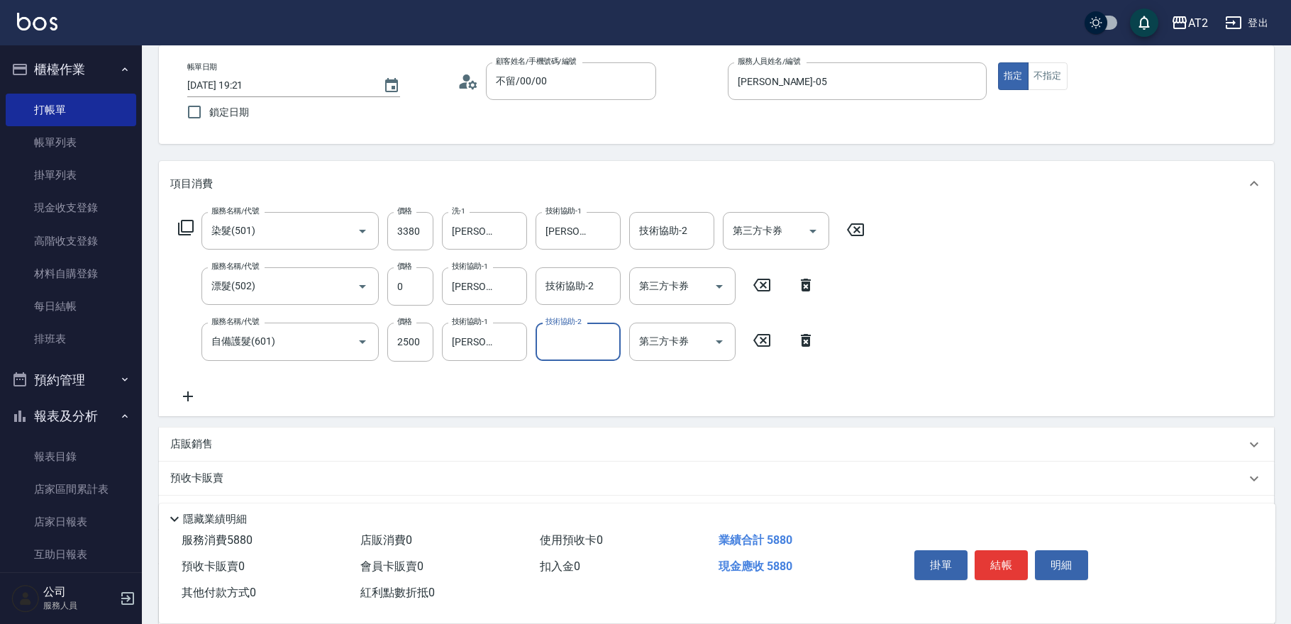
scroll to position [209, 0]
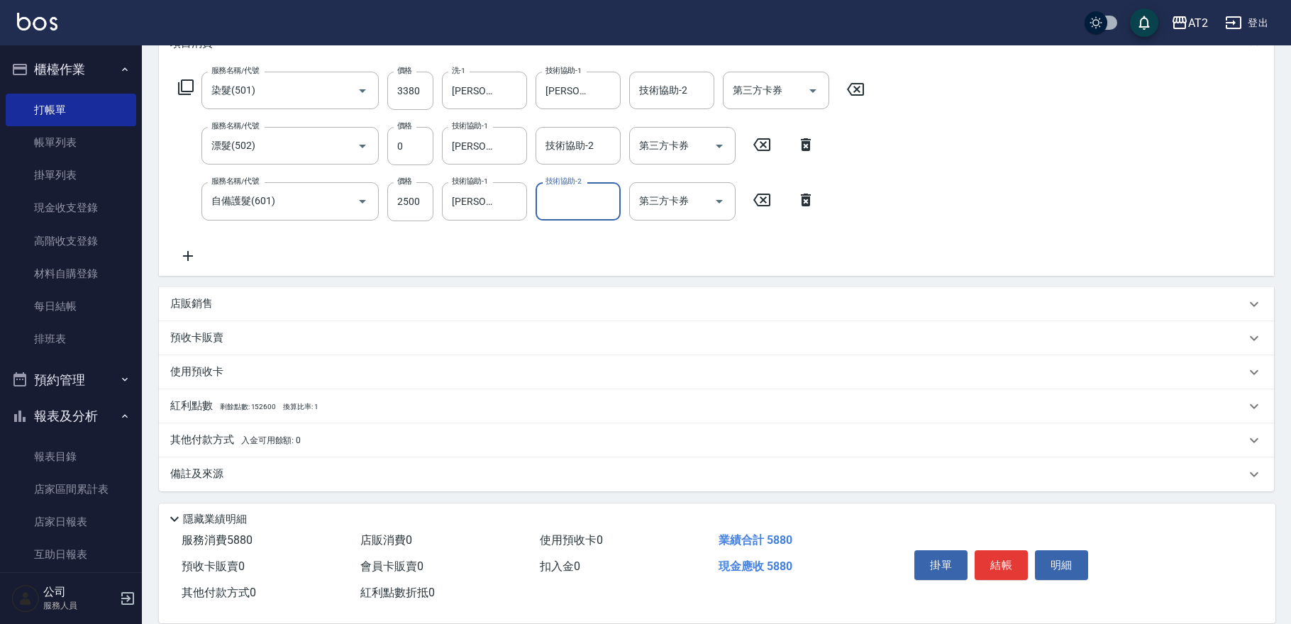
click at [204, 428] on div "其他付款方式 入金可用餘額: 0" at bounding box center [716, 440] width 1115 height 34
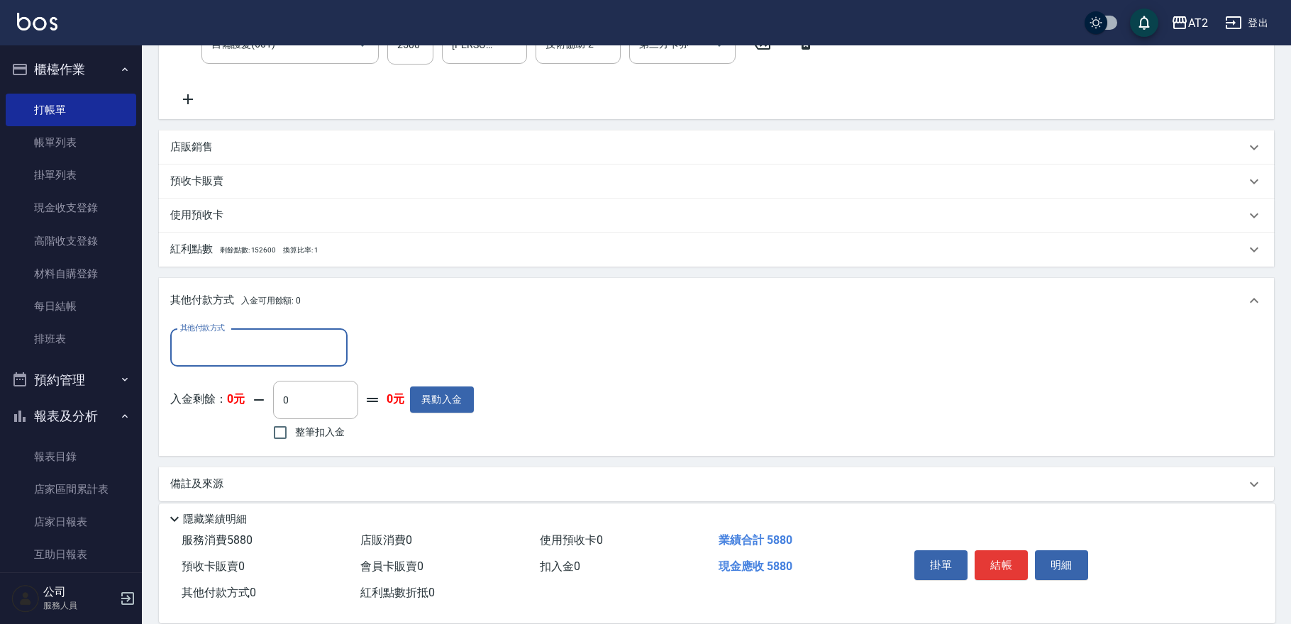
scroll to position [374, 0]
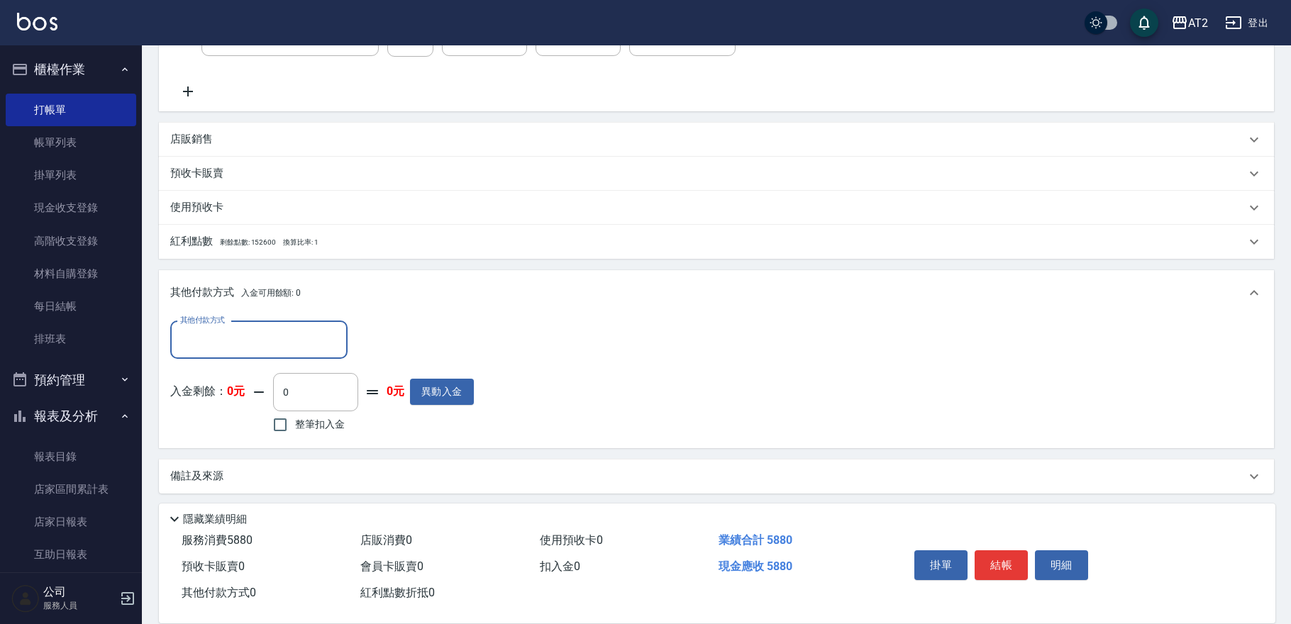
click at [251, 342] on input "其他付款方式" at bounding box center [259, 340] width 165 height 25
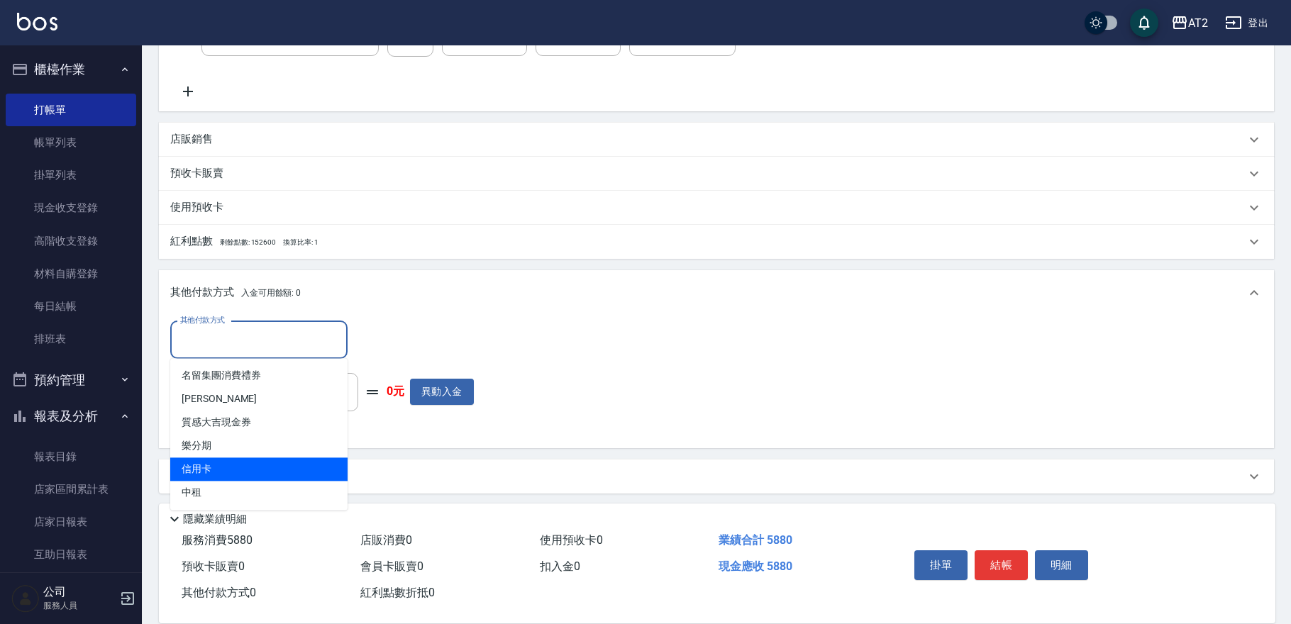
click at [224, 470] on span "信用卡" at bounding box center [258, 469] width 177 height 23
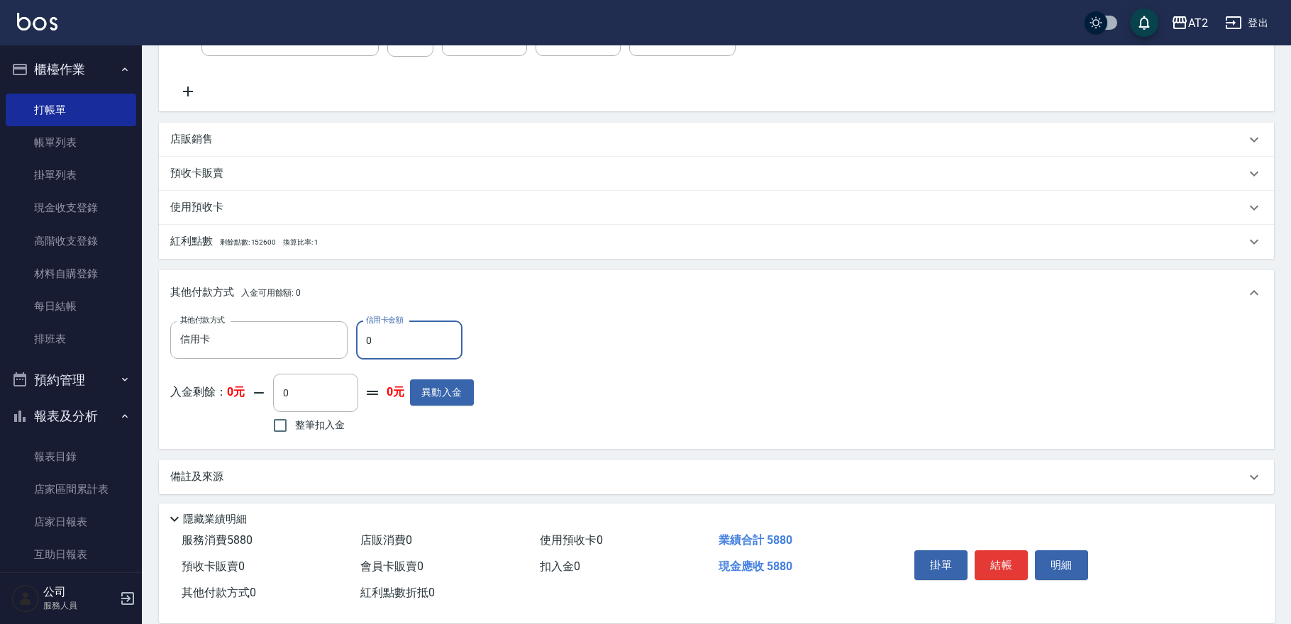
drag, startPoint x: 387, startPoint y: 343, endPoint x: 160, endPoint y: 327, distance: 227.6
click at [213, 340] on div "其他付款方式 信用卡 其他付款方式 信用卡金額 0 信用卡金額" at bounding box center [322, 340] width 304 height 38
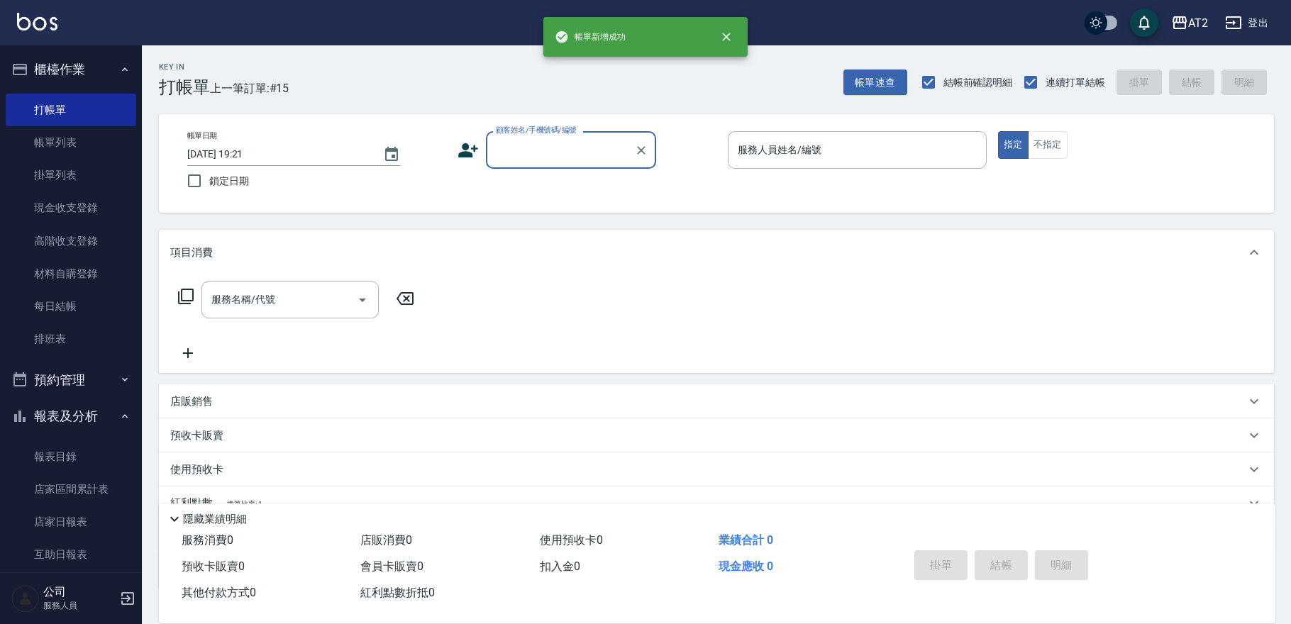
scroll to position [0, 0]
drag, startPoint x: 595, startPoint y: 143, endPoint x: 592, endPoint y: 152, distance: 9.6
click at [595, 144] on input "顧客姓名/手機號碼/編號" at bounding box center [560, 150] width 136 height 25
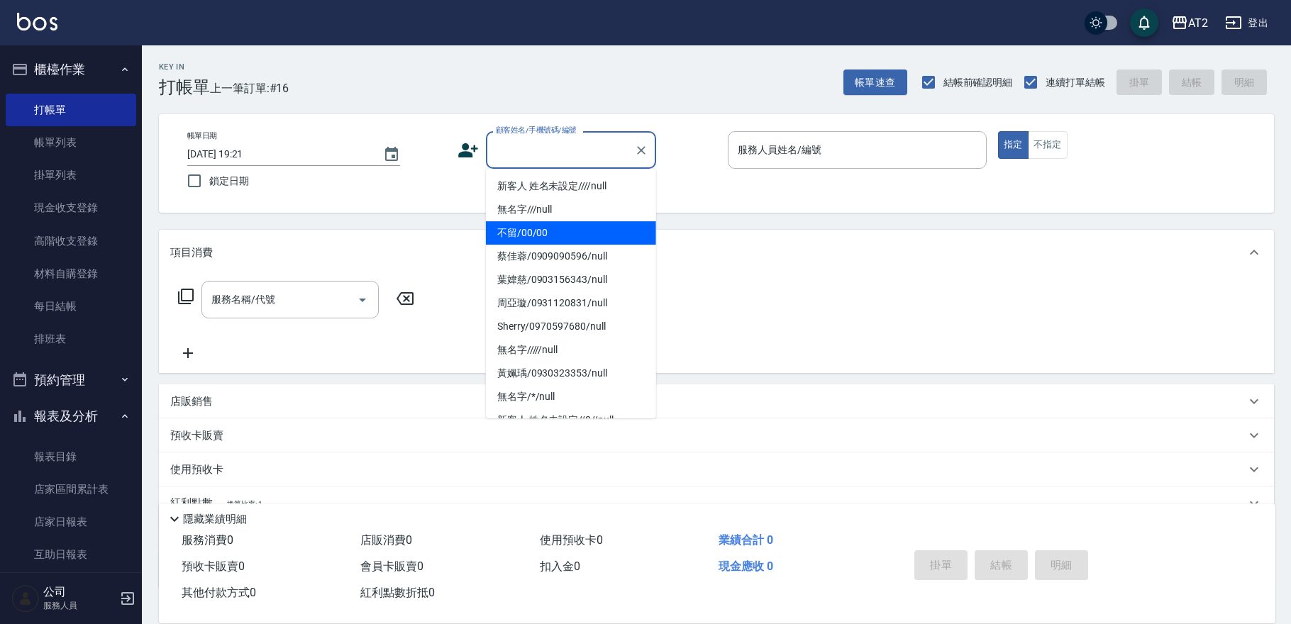
click at [539, 231] on li "不留/00/00" at bounding box center [571, 232] width 170 height 23
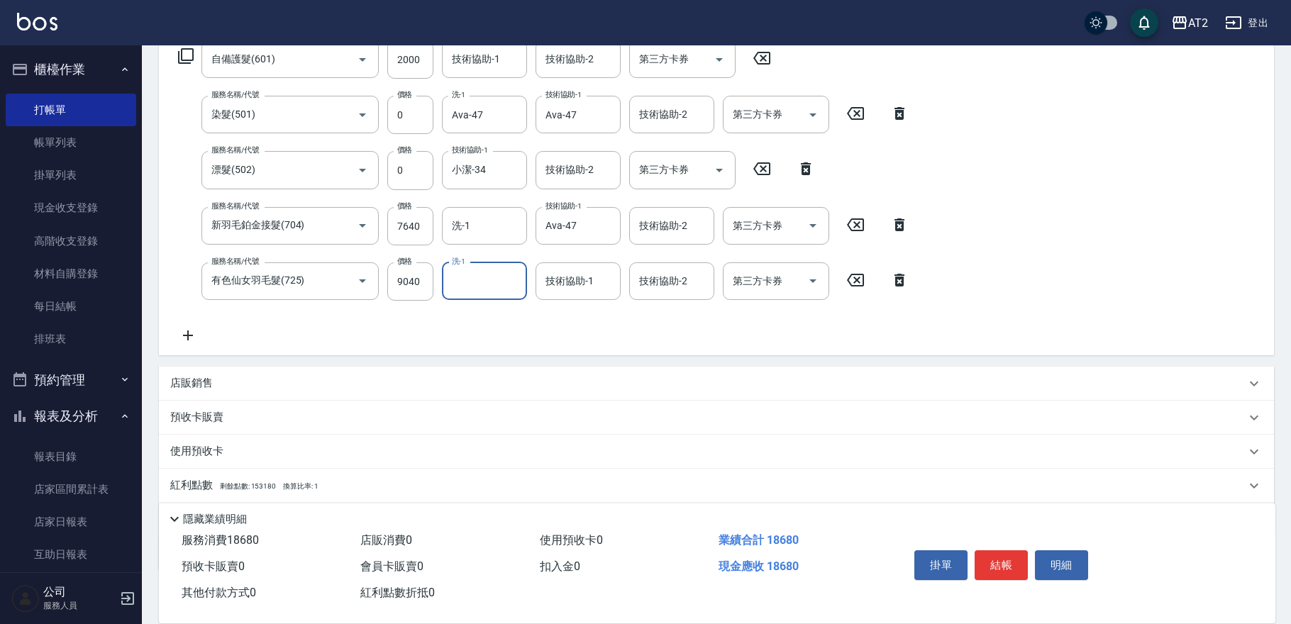
scroll to position [320, 0]
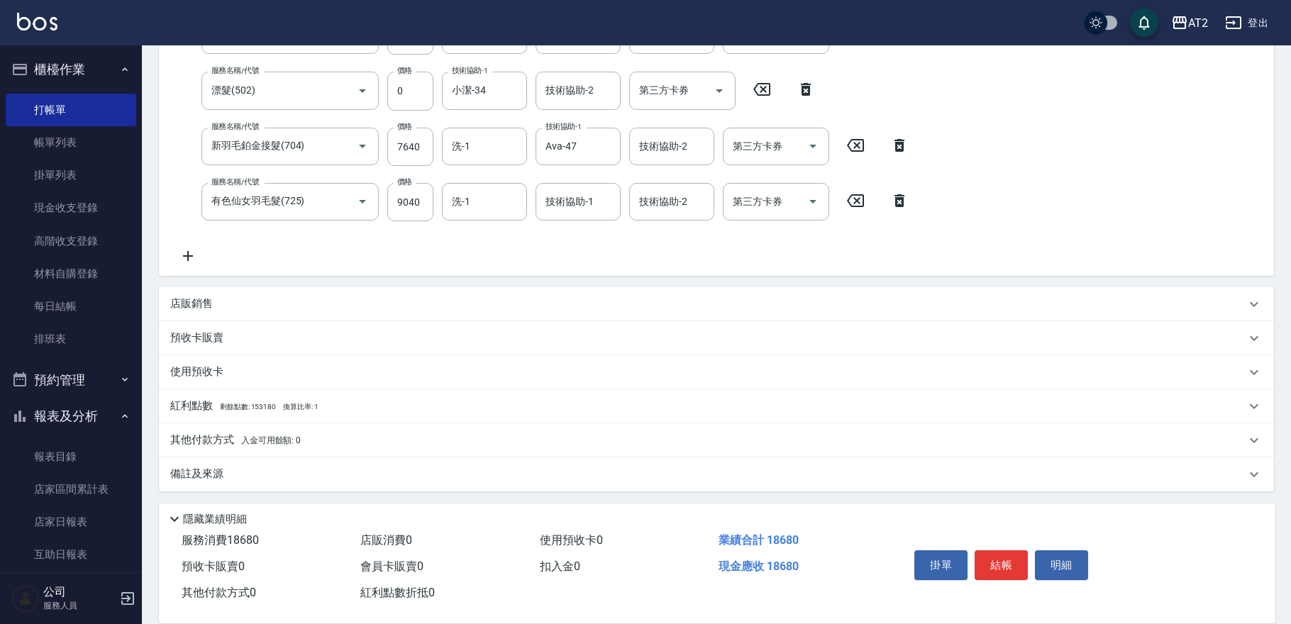
click at [255, 443] on span "入金可用餘額: 0" at bounding box center [271, 441] width 60 height 10
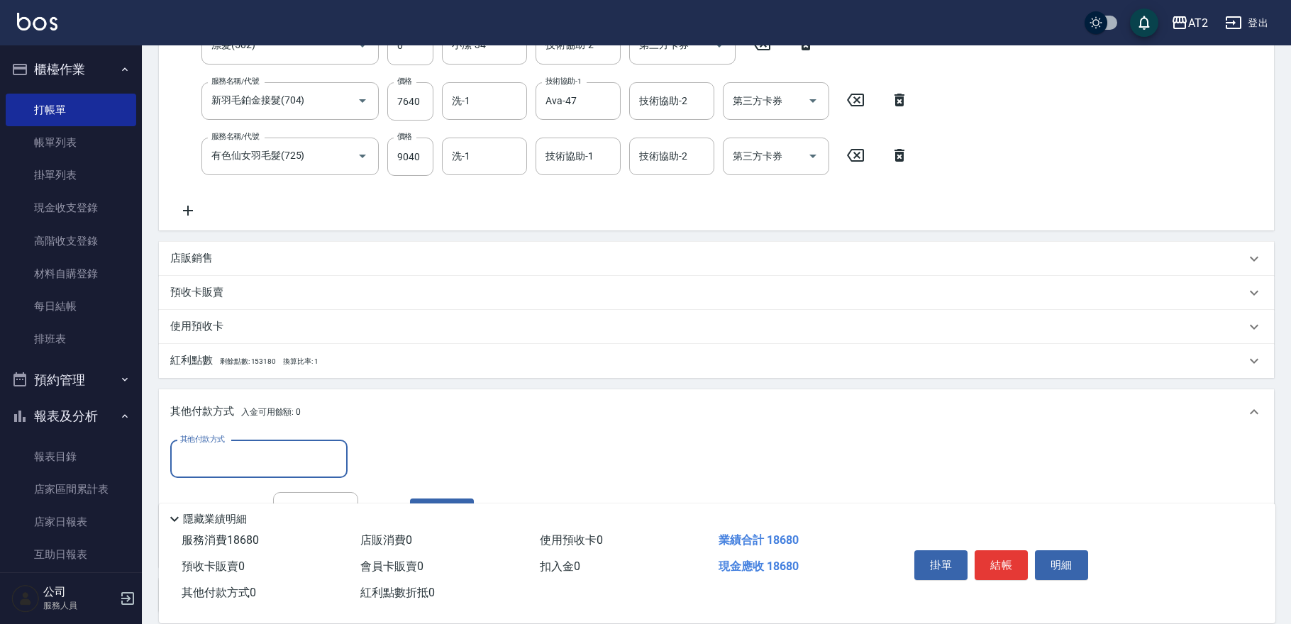
scroll to position [477, 0]
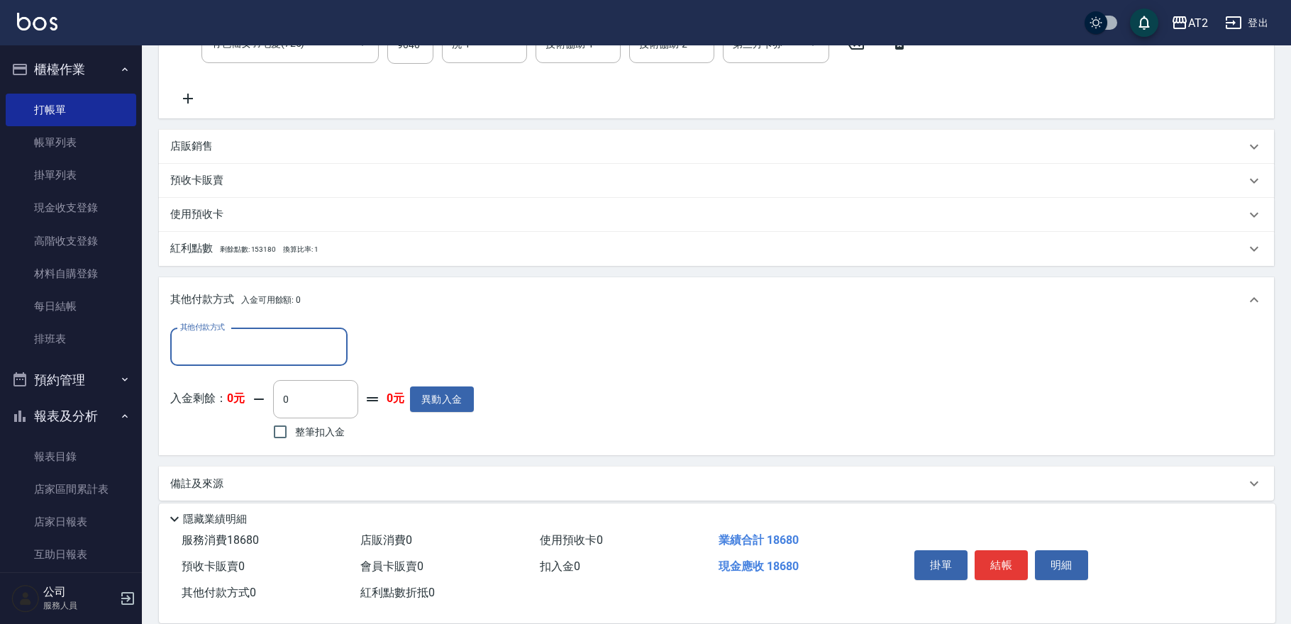
click at [252, 357] on input "其他付款方式" at bounding box center [259, 347] width 165 height 25
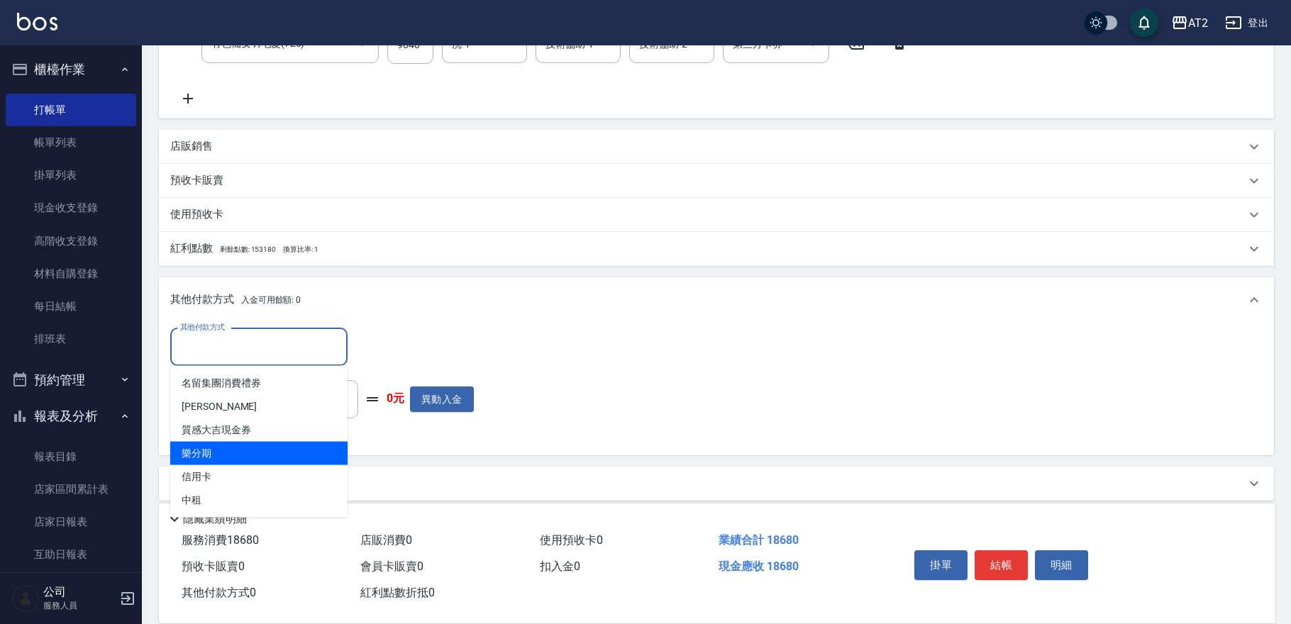
click at [257, 455] on span "樂分期" at bounding box center [258, 453] width 177 height 23
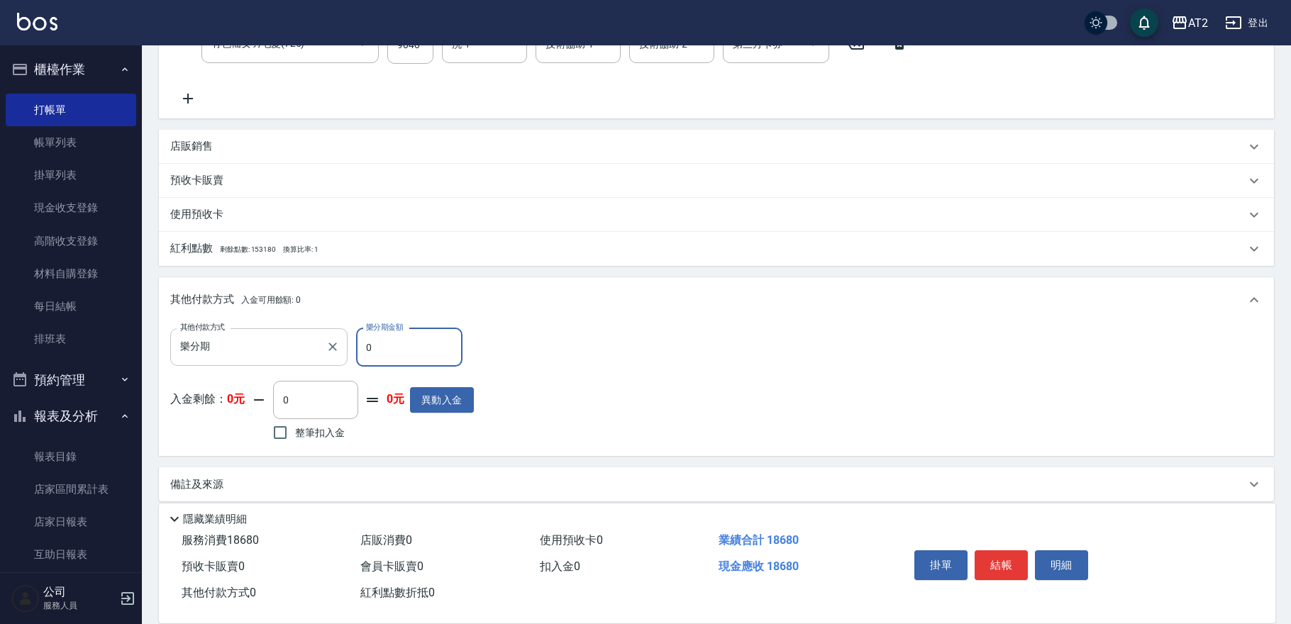
drag, startPoint x: 383, startPoint y: 341, endPoint x: 303, endPoint y: 345, distance: 80.3
click at [303, 345] on div "其他付款方式 樂分期 其他付款方式 樂分期金額 0 樂分期金額" at bounding box center [322, 347] width 304 height 38
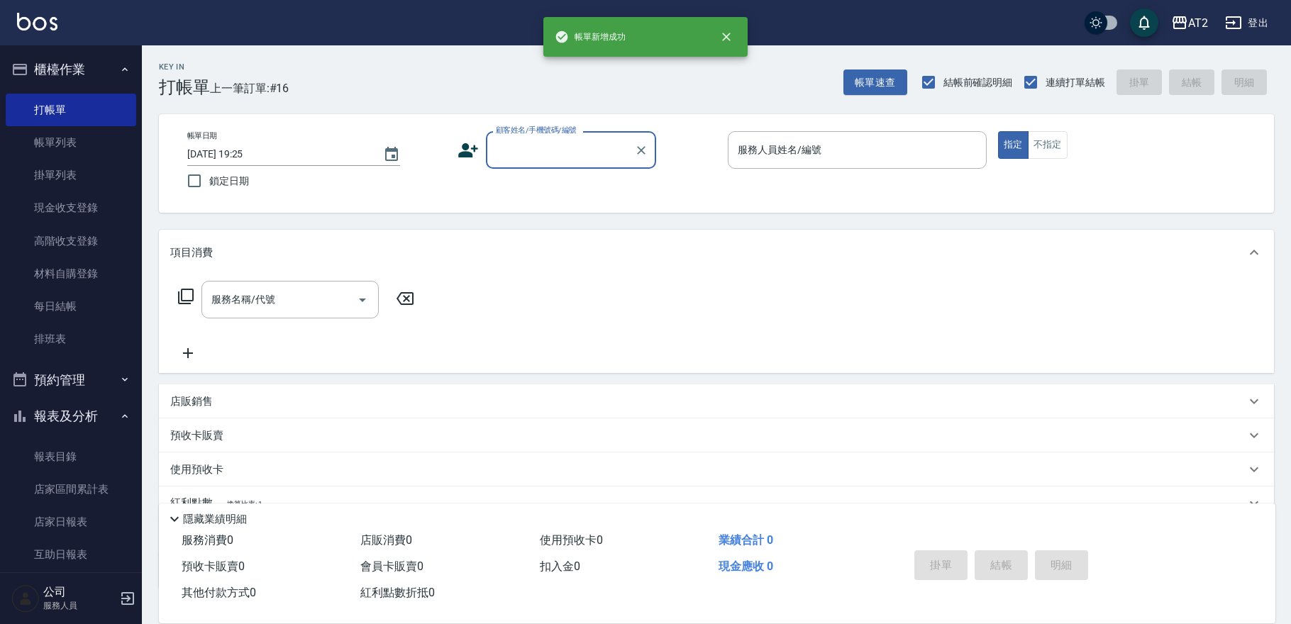
scroll to position [0, 0]
click at [555, 175] on div "帳單日期 2025/08/11 19:25 鎖定日期 顧客姓名/手機號碼/編號 顧客姓名/手機號碼/編號 服務人員姓名/編號 服務人員姓名/編號 指定 不指定" at bounding box center [716, 163] width 1081 height 65
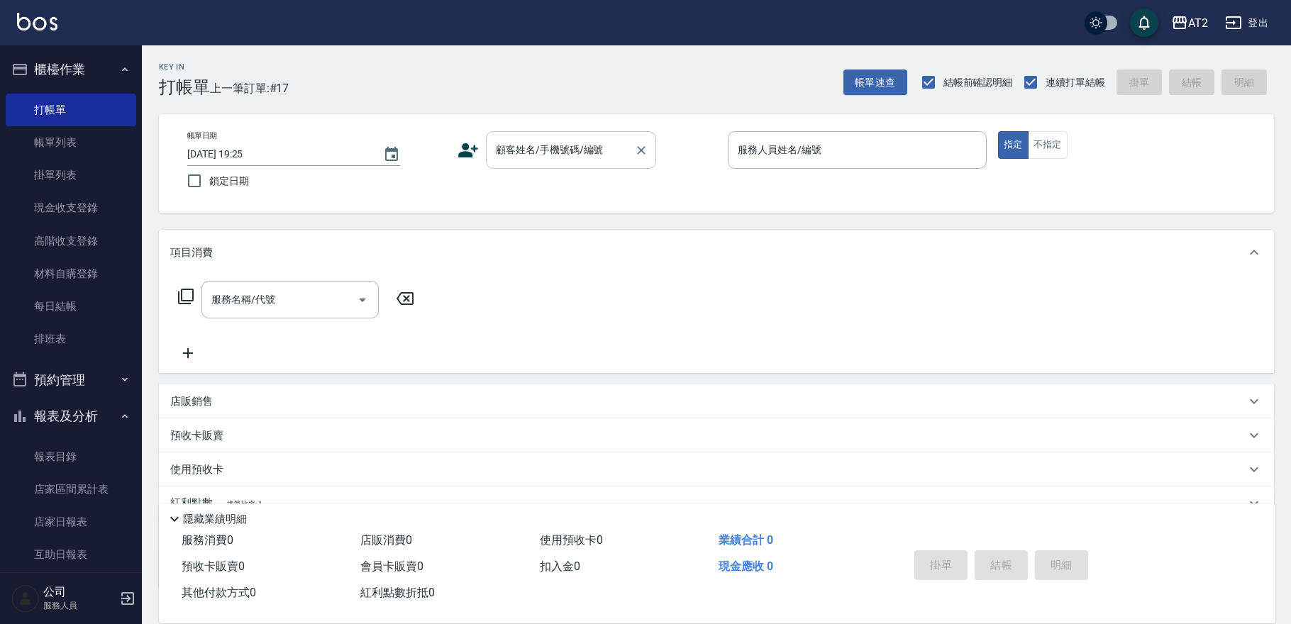
click at [559, 157] on input "顧客姓名/手機號碼/編號" at bounding box center [560, 150] width 136 height 25
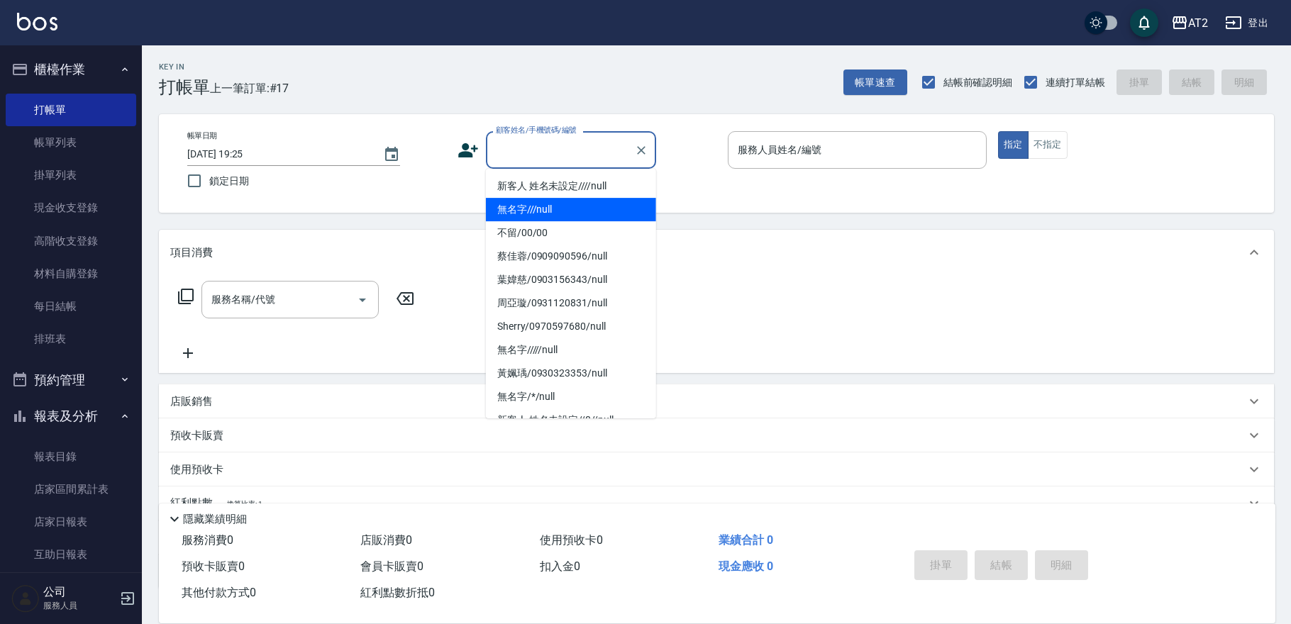
click at [539, 217] on li "無名字///null" at bounding box center [571, 209] width 170 height 23
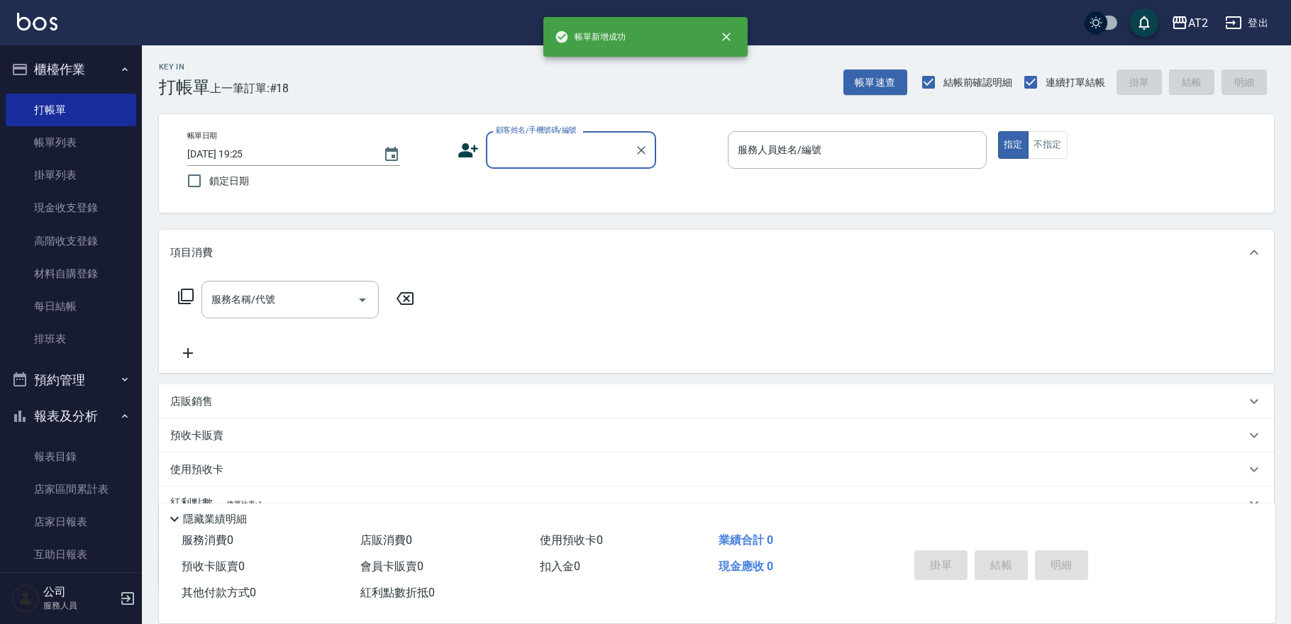
click at [541, 174] on div "帳單日期 2025/08/11 19:25 鎖定日期 顧客姓名/手機號碼/編號 顧客姓名/手機號碼/編號 服務人員姓名/編號 服務人員姓名/編號 指定 不指定" at bounding box center [716, 163] width 1081 height 65
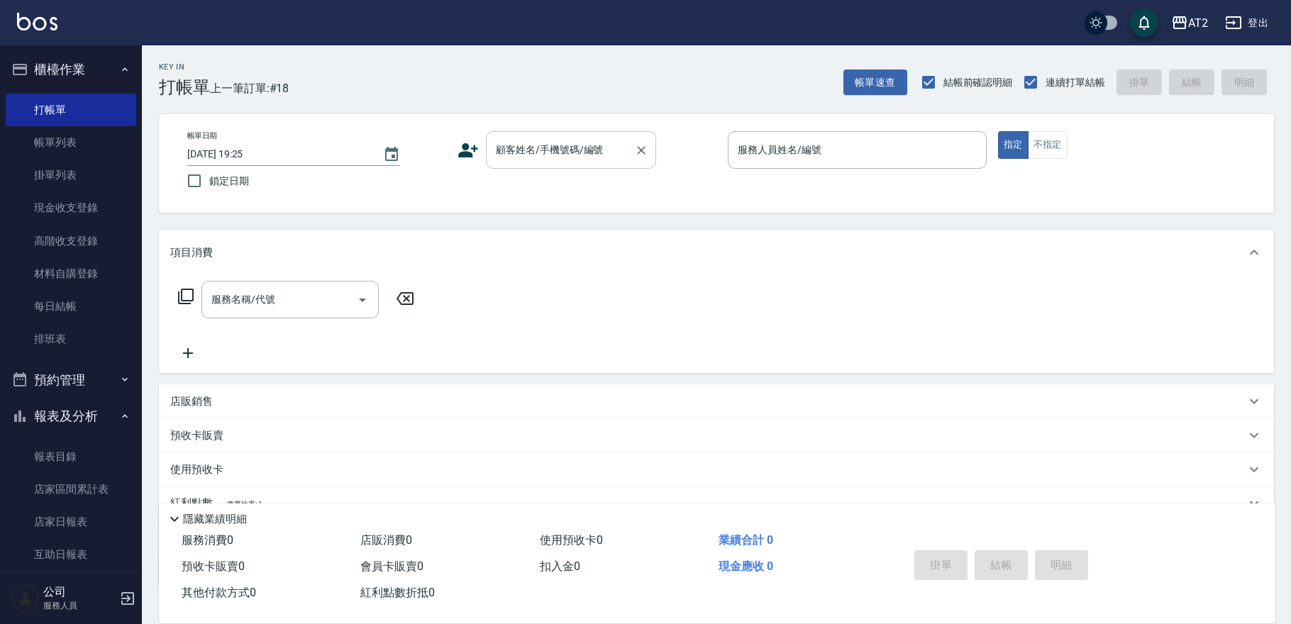
click at [541, 167] on div "顧客姓名/手機號碼/編號" at bounding box center [571, 150] width 170 height 38
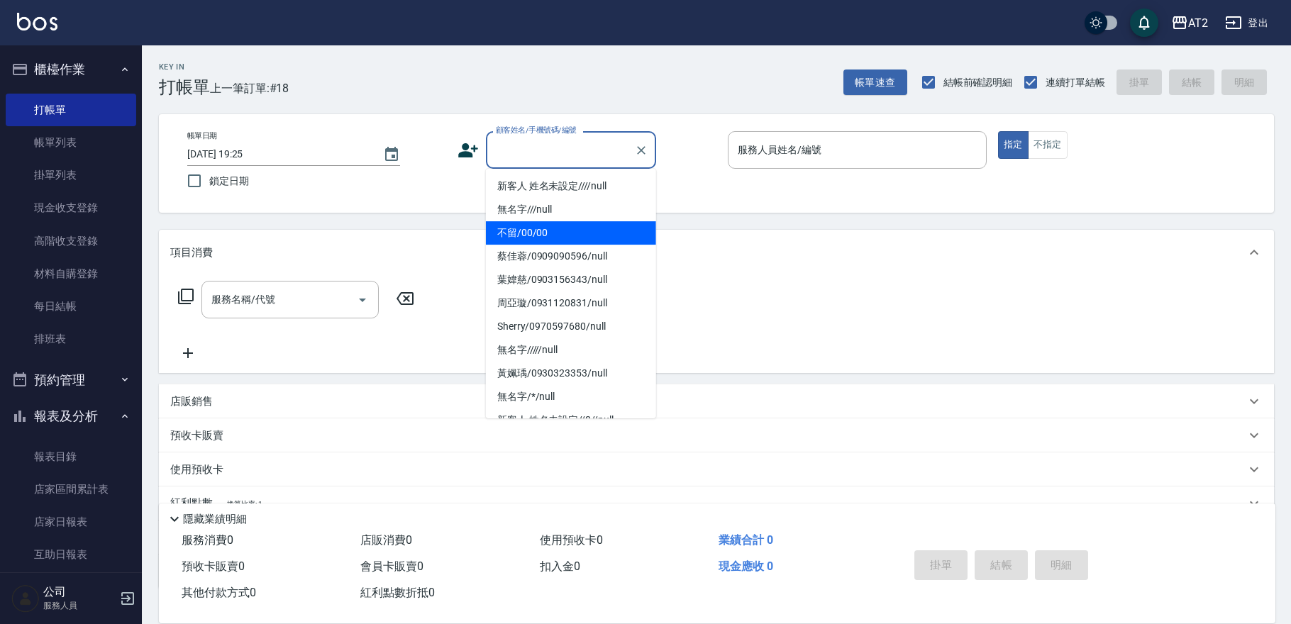
click at [539, 235] on li "不留/00/00" at bounding box center [571, 232] width 170 height 23
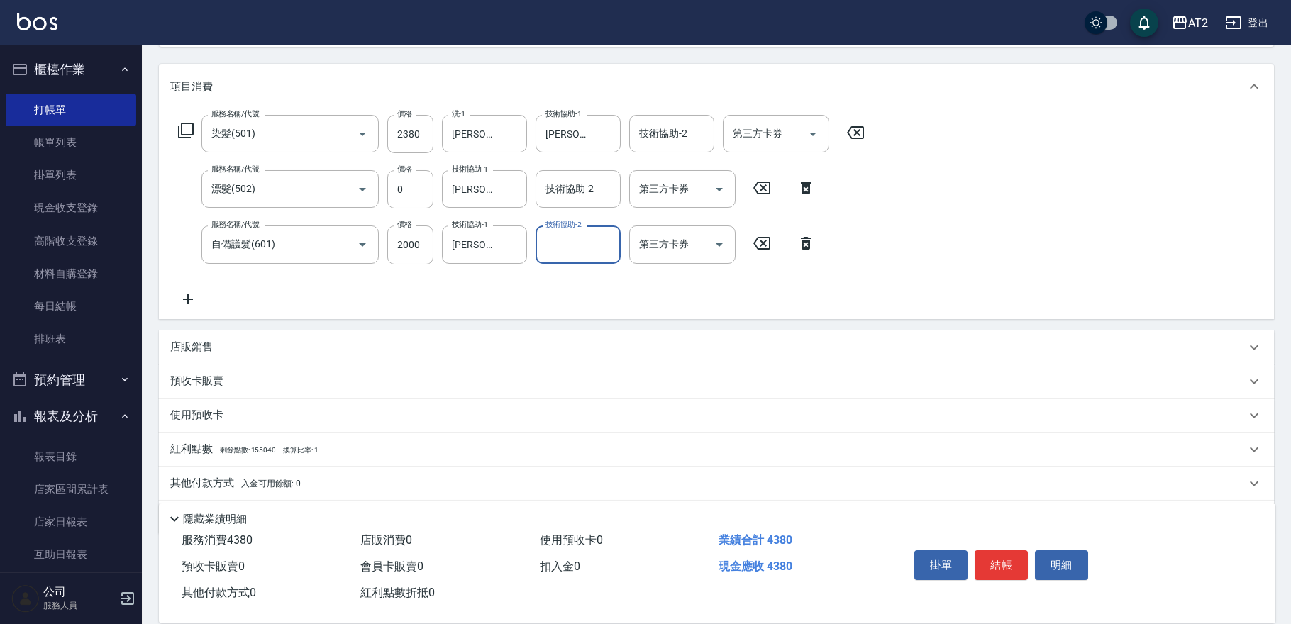
scroll to position [209, 0]
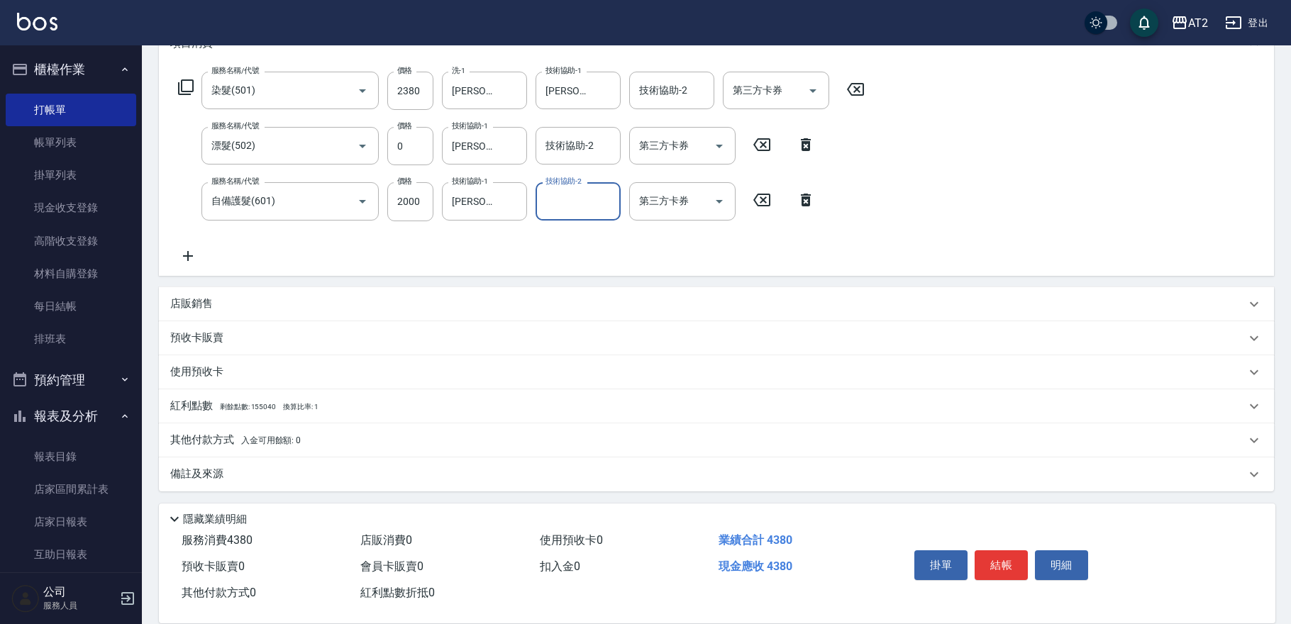
click at [188, 445] on p "其他付款方式 入金可用餘額: 0" at bounding box center [235, 441] width 131 height 16
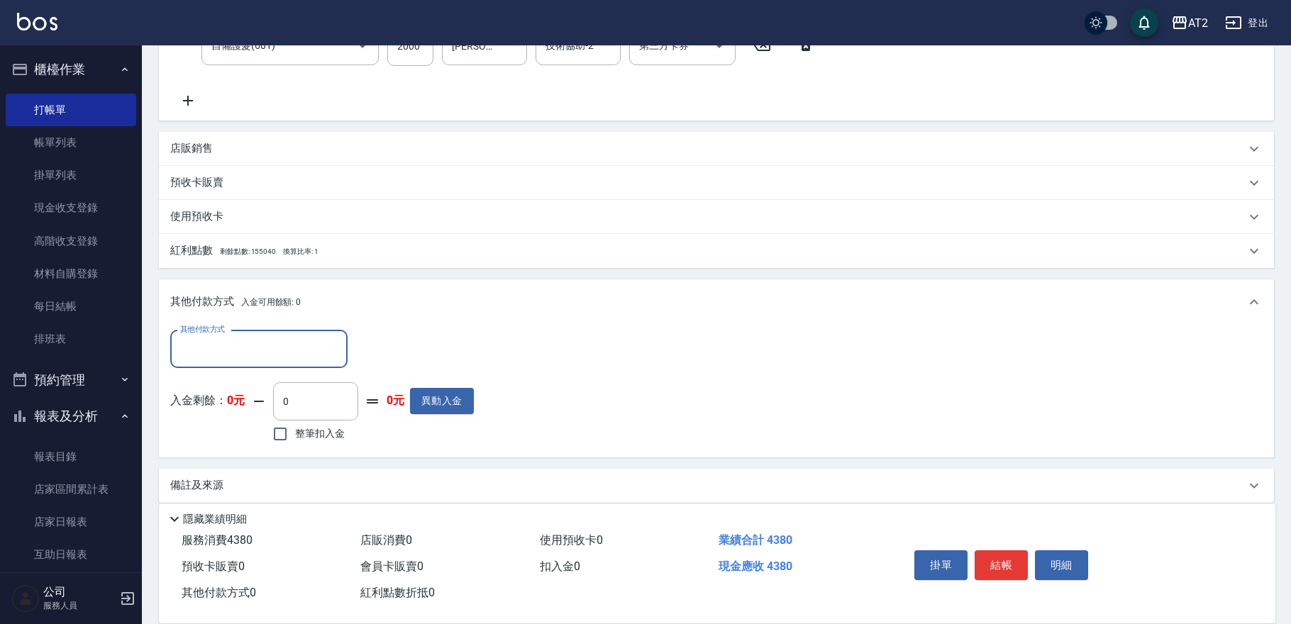
scroll to position [372, 0]
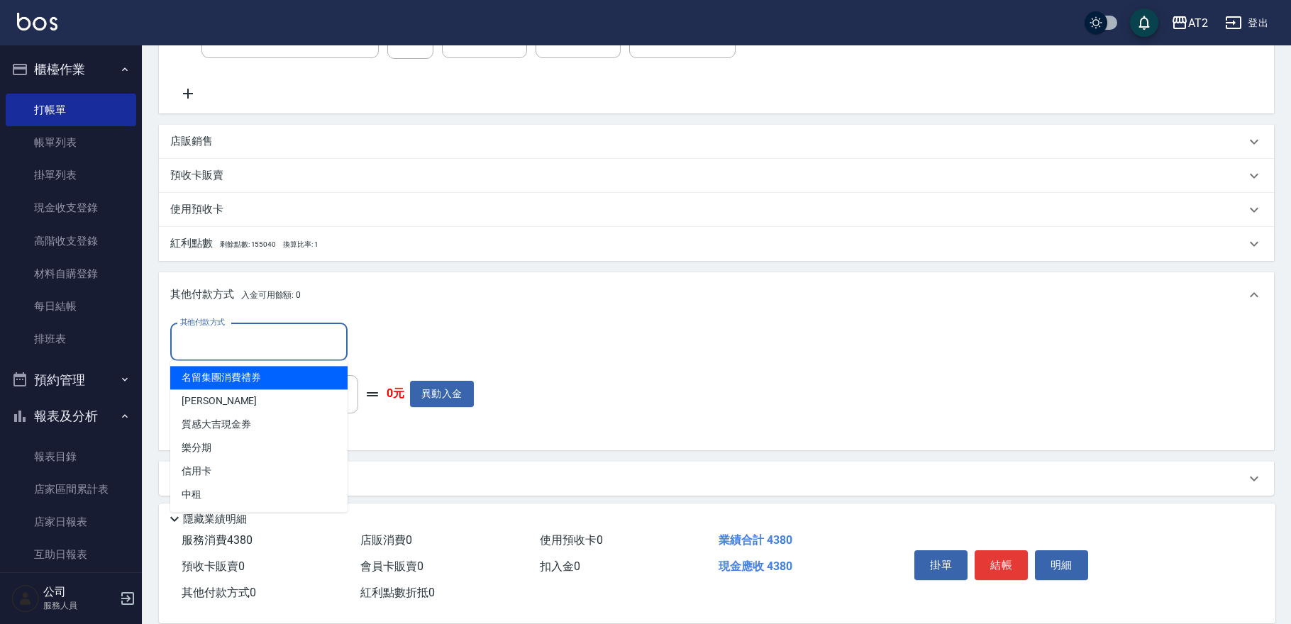
click at [234, 342] on input "其他付款方式" at bounding box center [259, 342] width 165 height 25
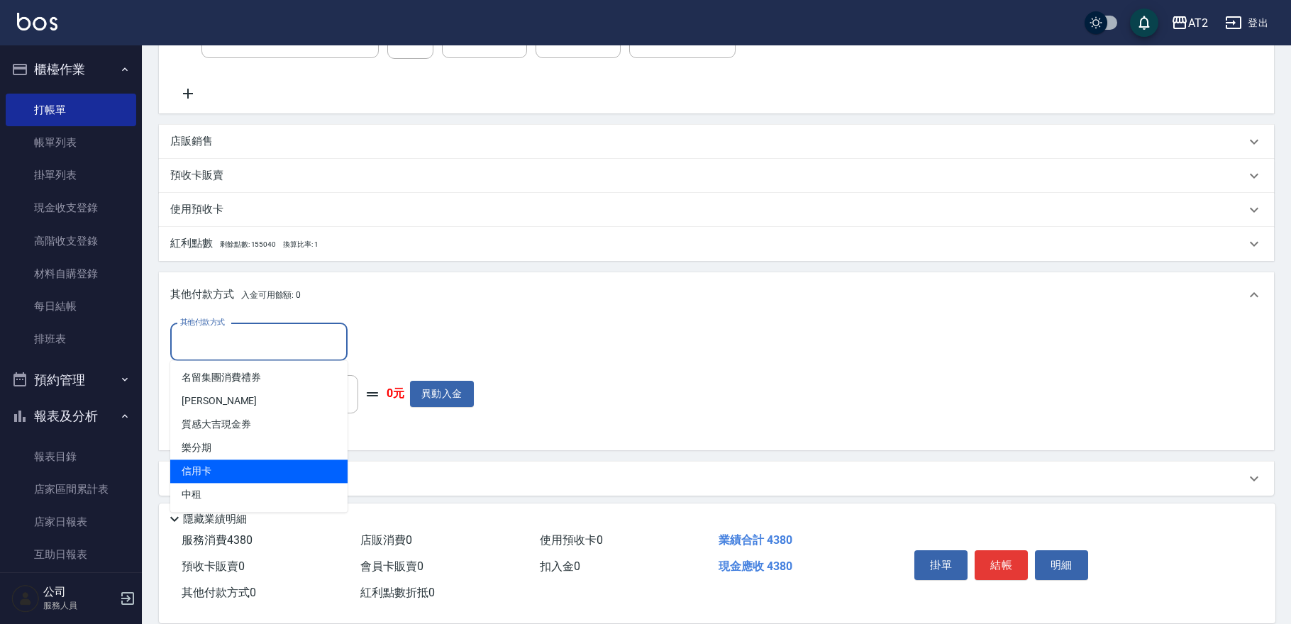
click at [250, 477] on span "信用卡" at bounding box center [258, 471] width 177 height 23
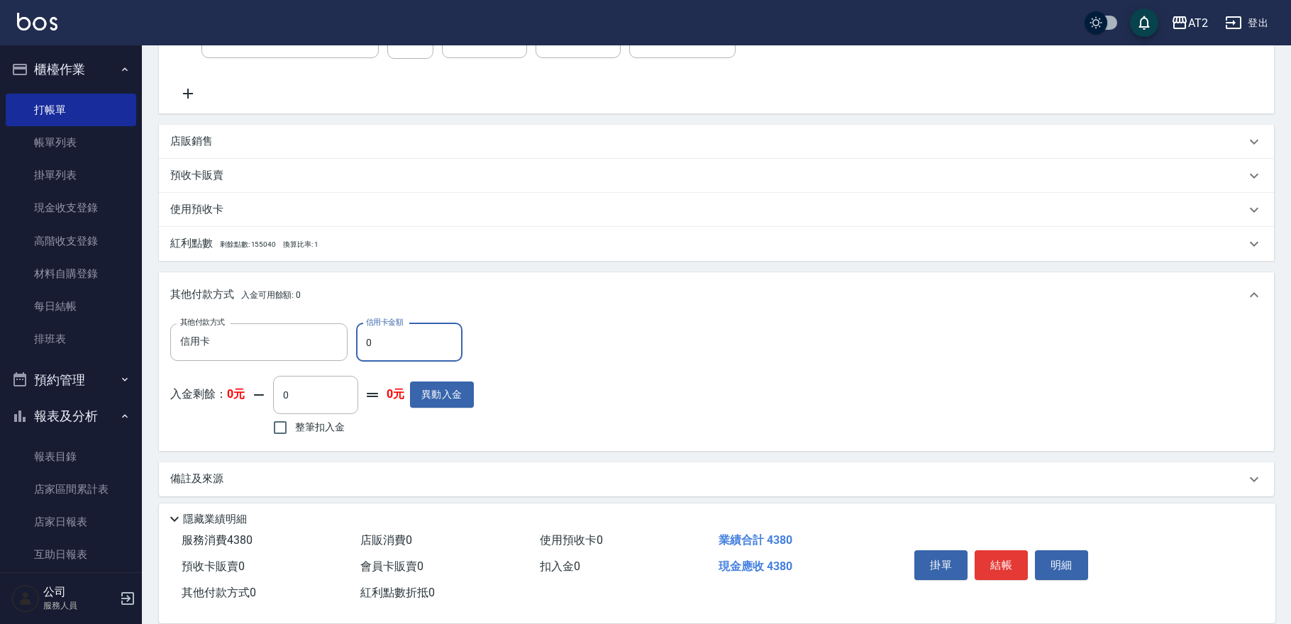
drag, startPoint x: 381, startPoint y: 338, endPoint x: 275, endPoint y: 320, distance: 108.0
click at [275, 321] on div "其他付款方式 信用卡 其他付款方式 信用卡金額 0 信用卡金額 入金剩餘： 0元 0 ​ 整筆扣入金 0元 異動入金" at bounding box center [716, 384] width 1115 height 133
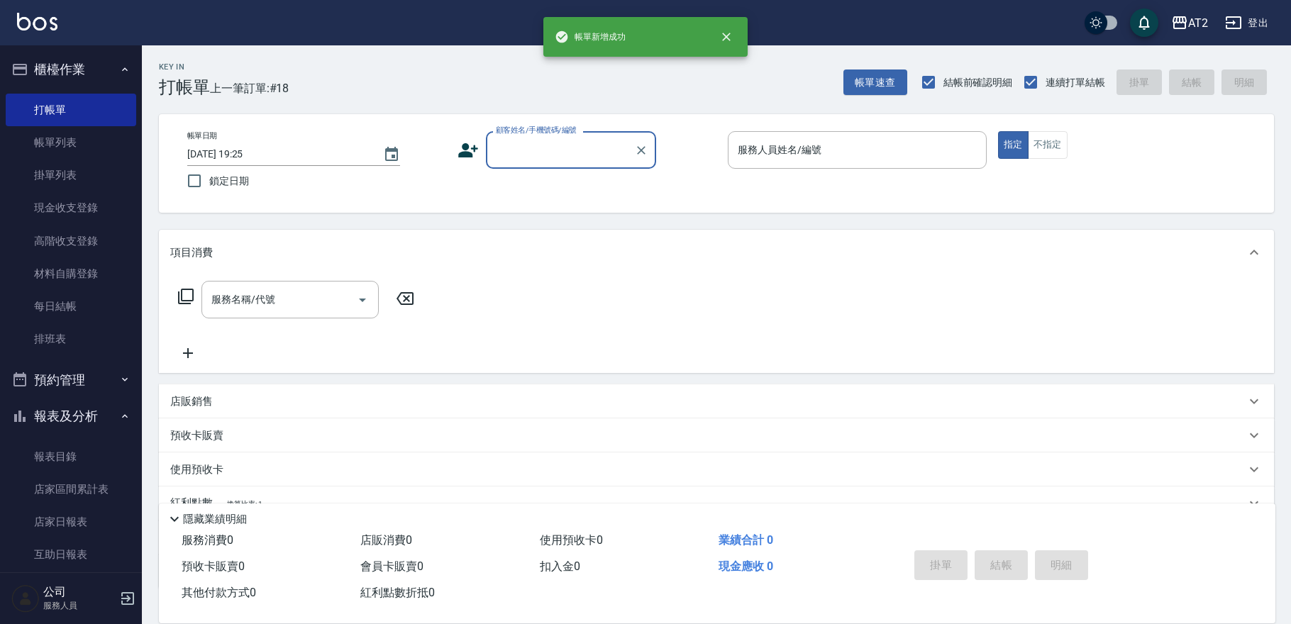
scroll to position [0, 0]
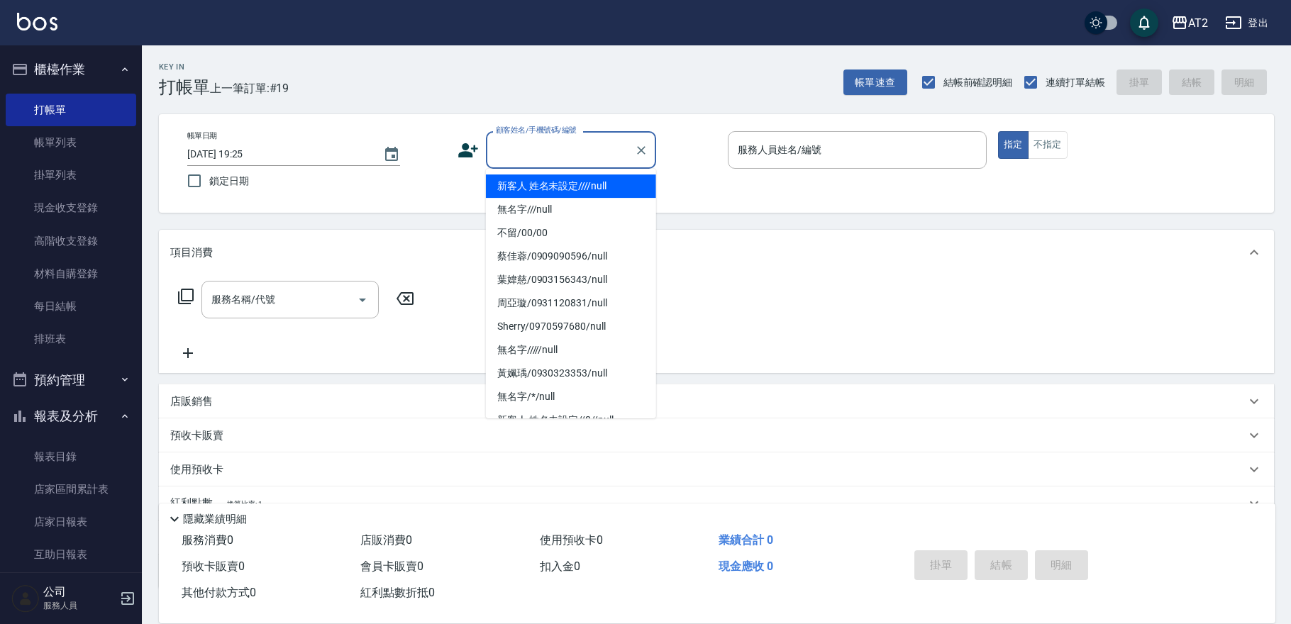
click at [537, 155] on input "顧客姓名/手機號碼/編號" at bounding box center [560, 150] width 136 height 25
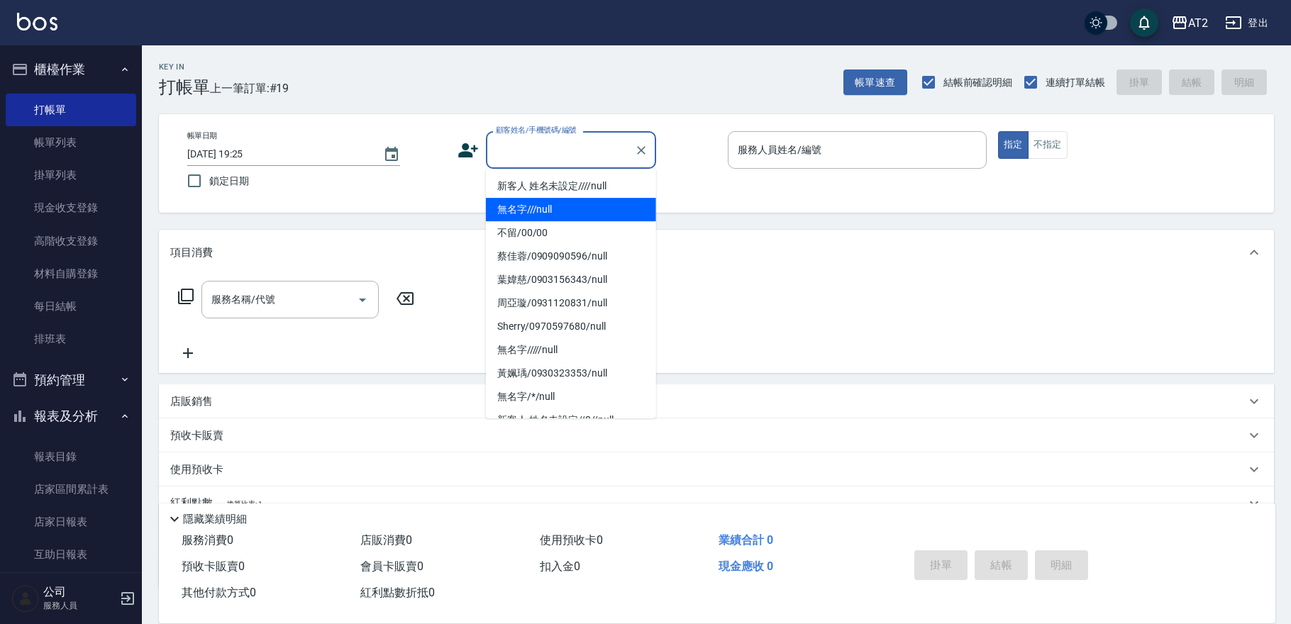
click at [543, 214] on li "無名字///null" at bounding box center [571, 209] width 170 height 23
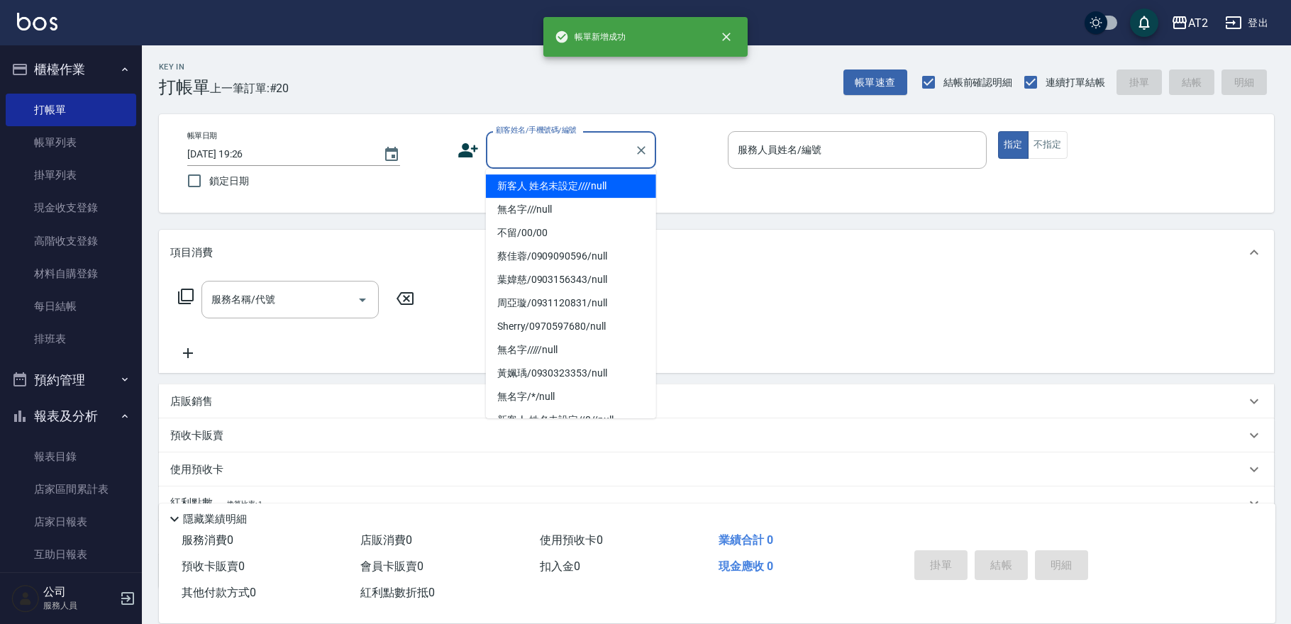
drag, startPoint x: 525, startPoint y: 153, endPoint x: 537, endPoint y: 190, distance: 39.5
click at [526, 153] on input "顧客姓名/手機號碼/編號" at bounding box center [560, 150] width 136 height 25
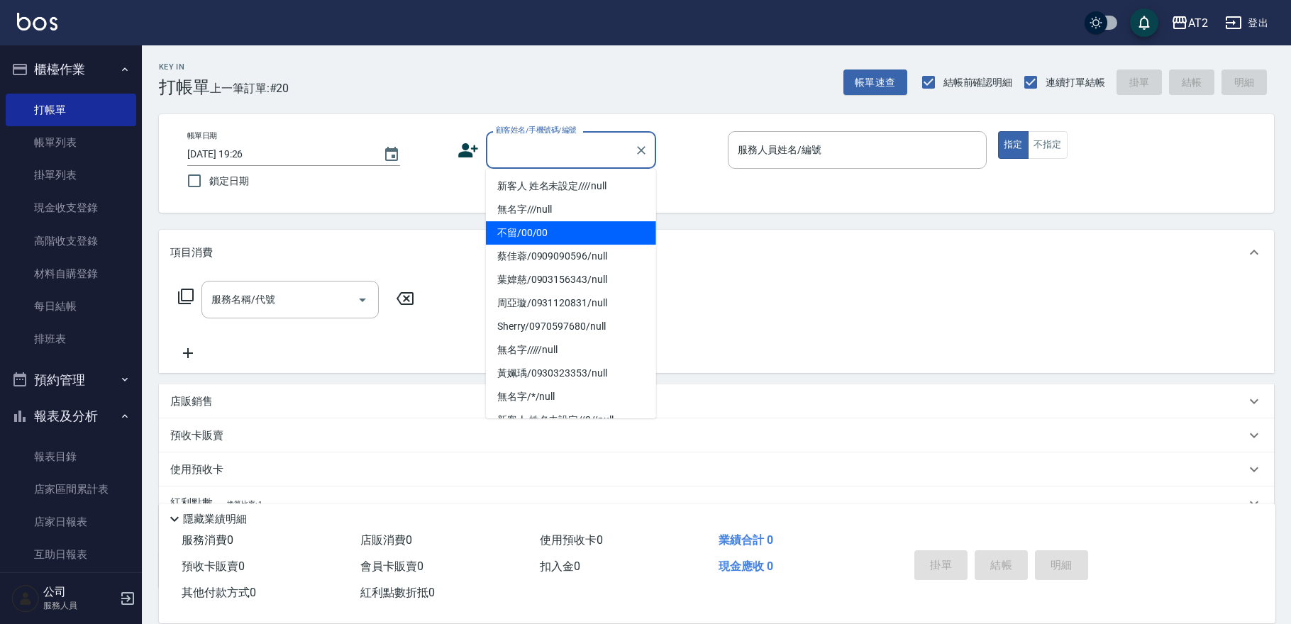
click at [555, 231] on li "不留/00/00" at bounding box center [571, 232] width 170 height 23
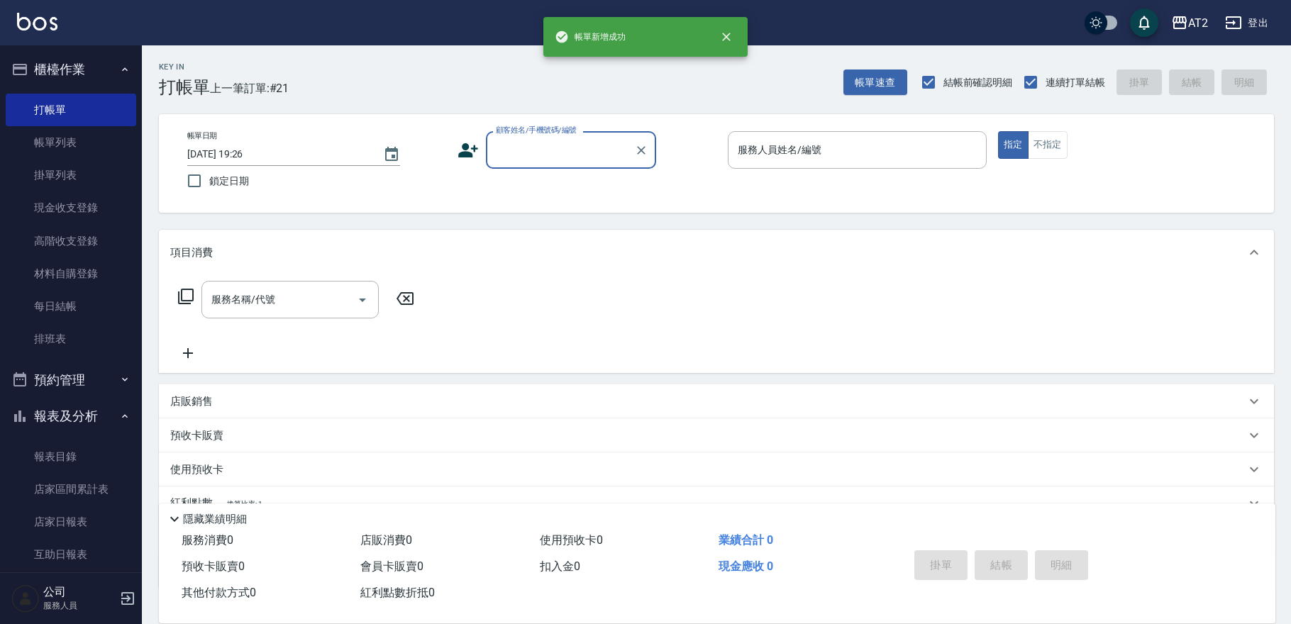
click at [528, 168] on div "顧客姓名/手機號碼/編號" at bounding box center [571, 150] width 170 height 38
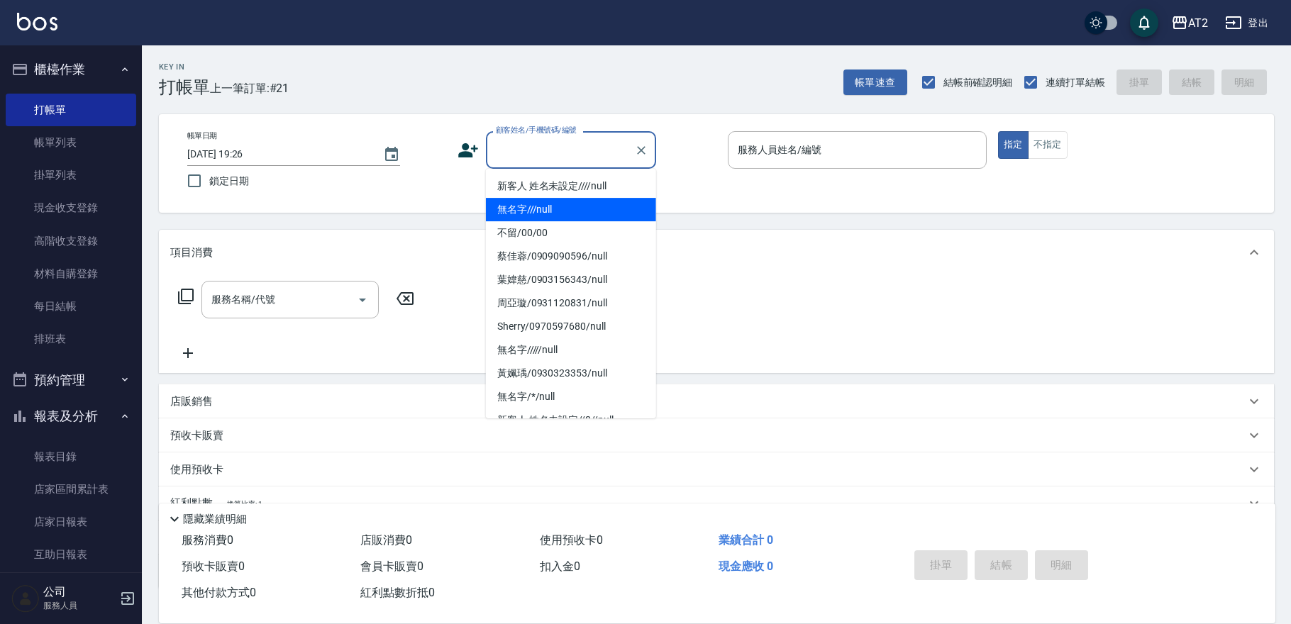
click at [529, 209] on li "無名字///null" at bounding box center [571, 209] width 170 height 23
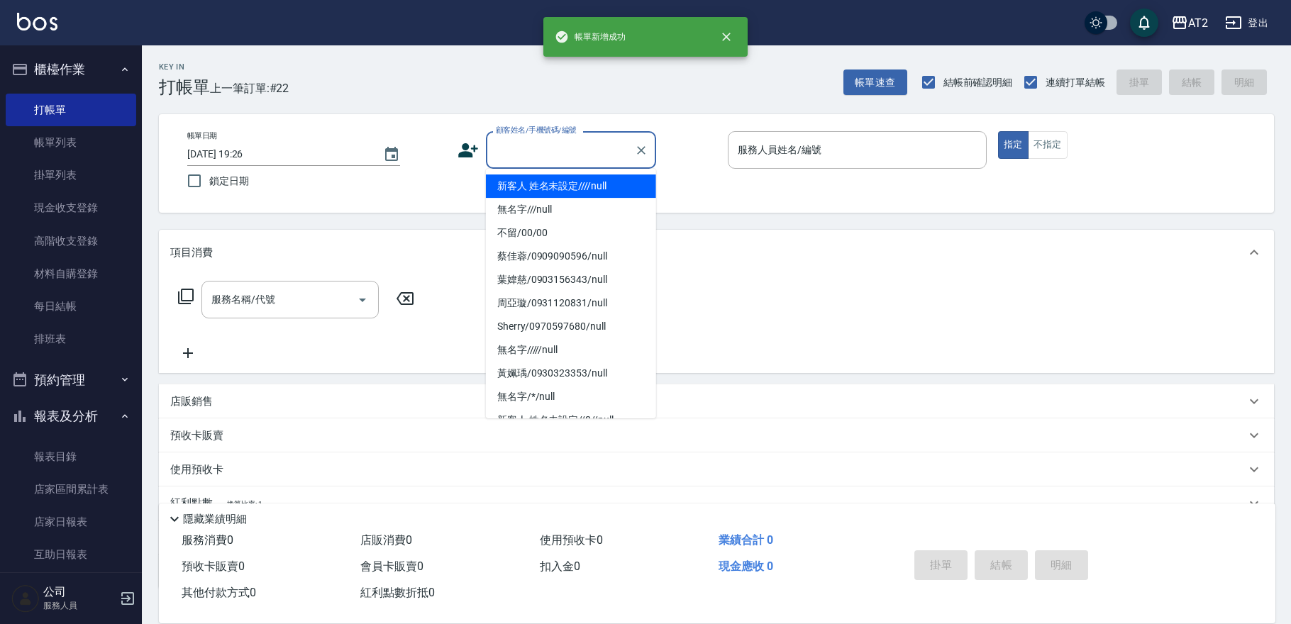
click at [521, 148] on input "顧客姓名/手機號碼/編號" at bounding box center [560, 150] width 136 height 25
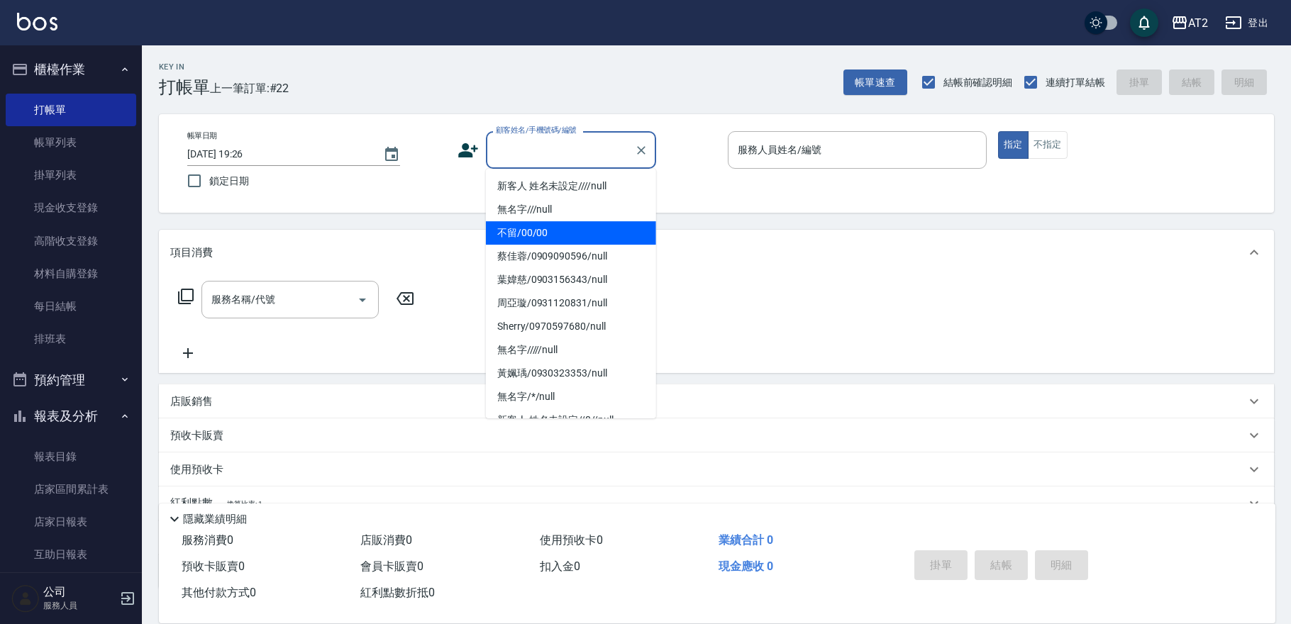
click at [523, 226] on li "不留/00/00" at bounding box center [571, 232] width 170 height 23
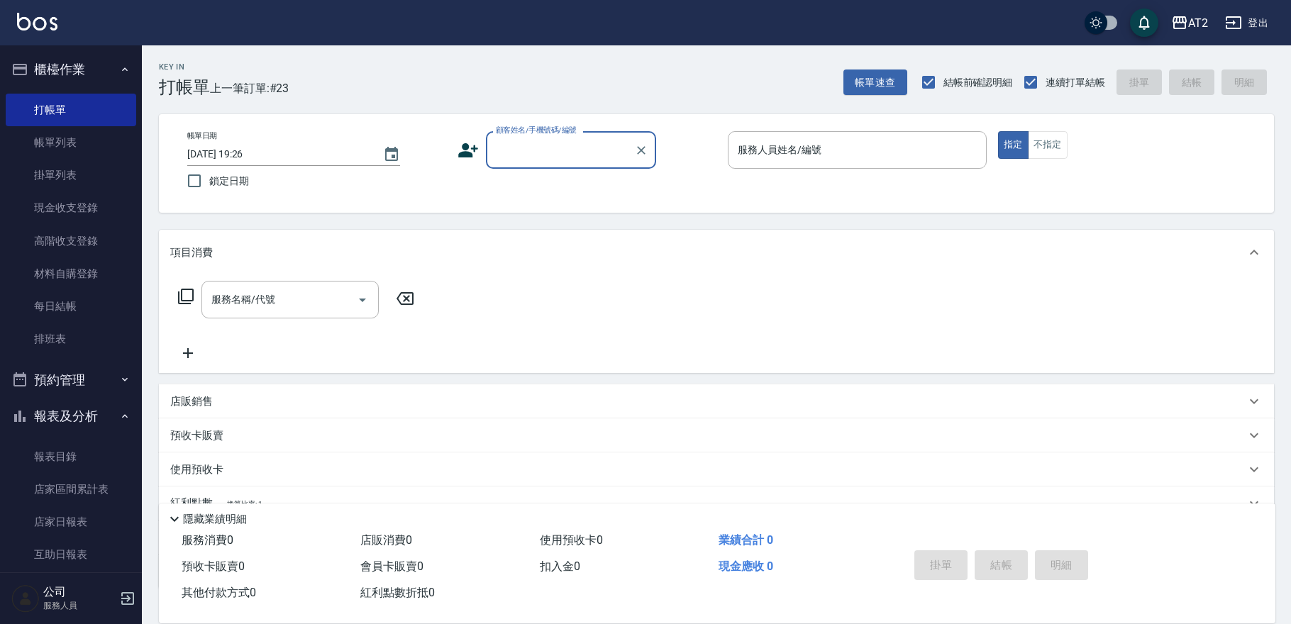
drag, startPoint x: 588, startPoint y: 148, endPoint x: 582, endPoint y: 167, distance: 20.2
click at [588, 148] on input "顧客姓名/手機號碼/編號" at bounding box center [560, 150] width 136 height 25
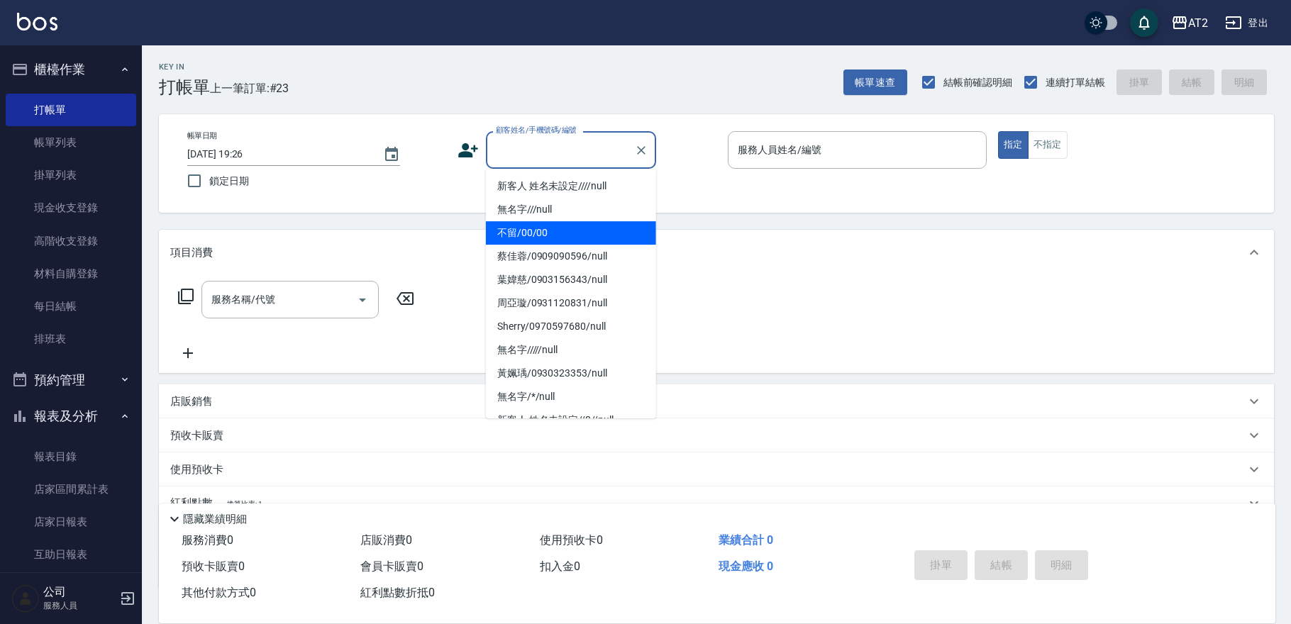
click at [558, 234] on li "不留/00/00" at bounding box center [571, 232] width 170 height 23
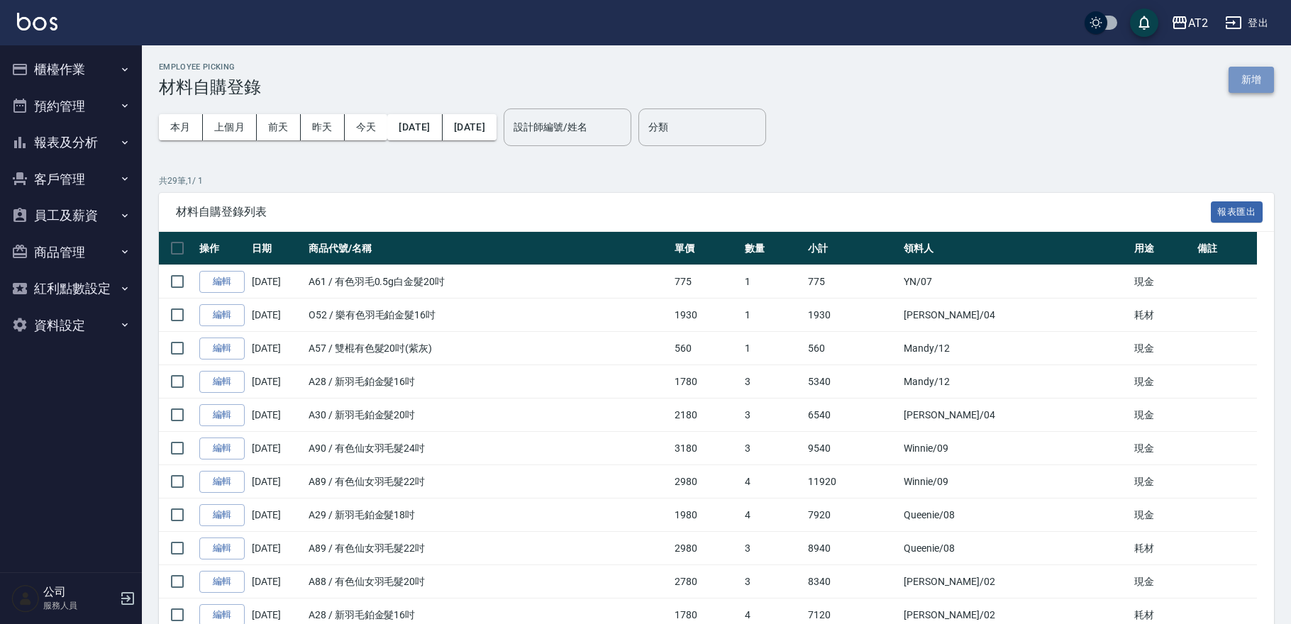
click at [1248, 73] on button "新增" at bounding box center [1251, 80] width 45 height 26
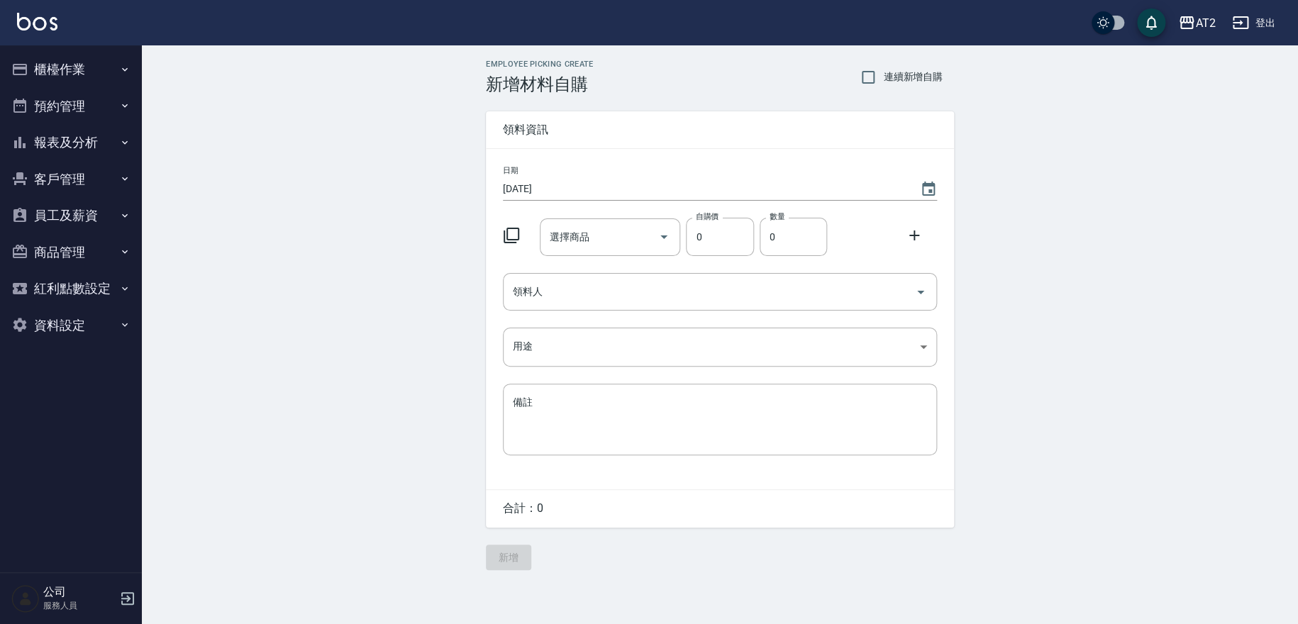
click at [888, 83] on span "連續新增自購" at bounding box center [913, 77] width 60 height 15
click at [883, 83] on input "連續新增自購" at bounding box center [868, 77] width 30 height 30
checkbox input "true"
click at [574, 255] on div "選擇商品" at bounding box center [610, 237] width 141 height 38
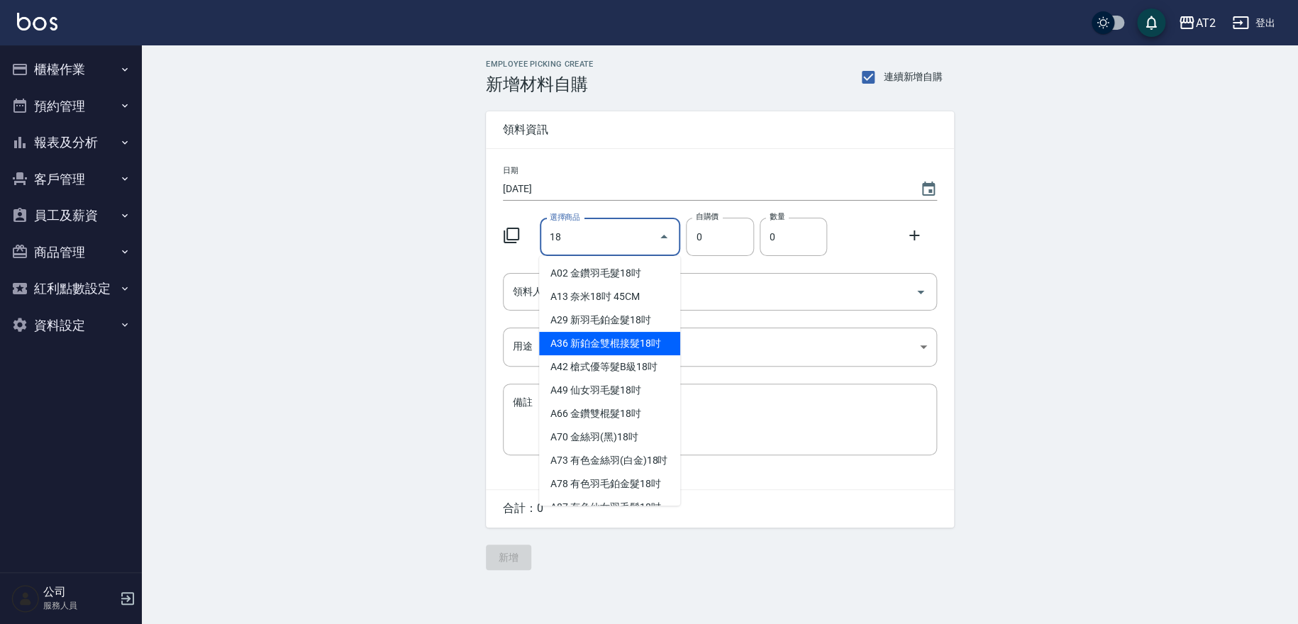
click at [575, 346] on li "A36 新鉑金雙棍接髮18吋" at bounding box center [609, 343] width 141 height 23
type input "新鉑金雙棍接髮18吋"
type input "1080"
type input "1"
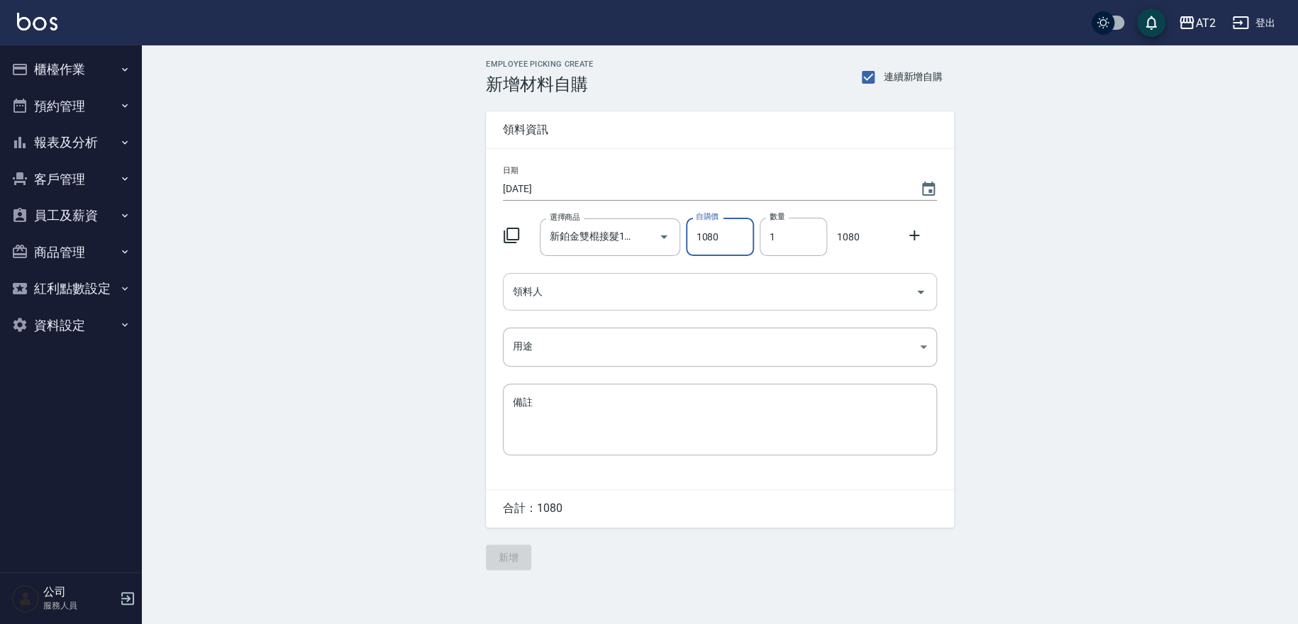
click at [609, 296] on input "領料人" at bounding box center [709, 291] width 400 height 25
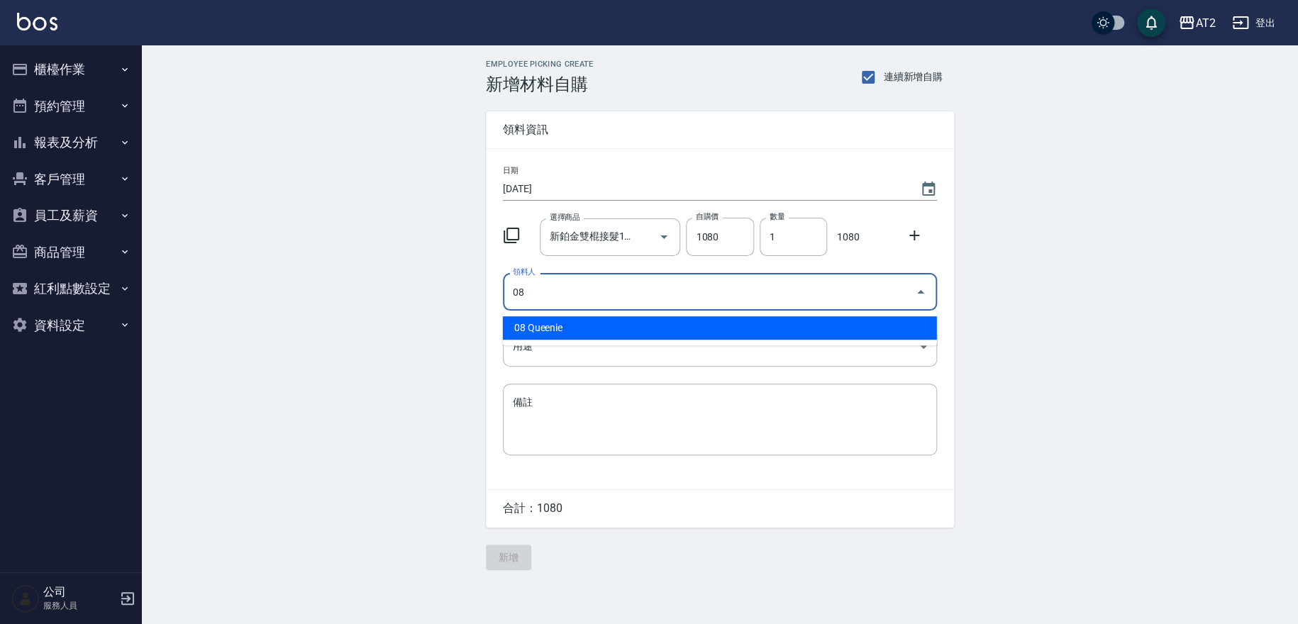
type input "08 Queenie"
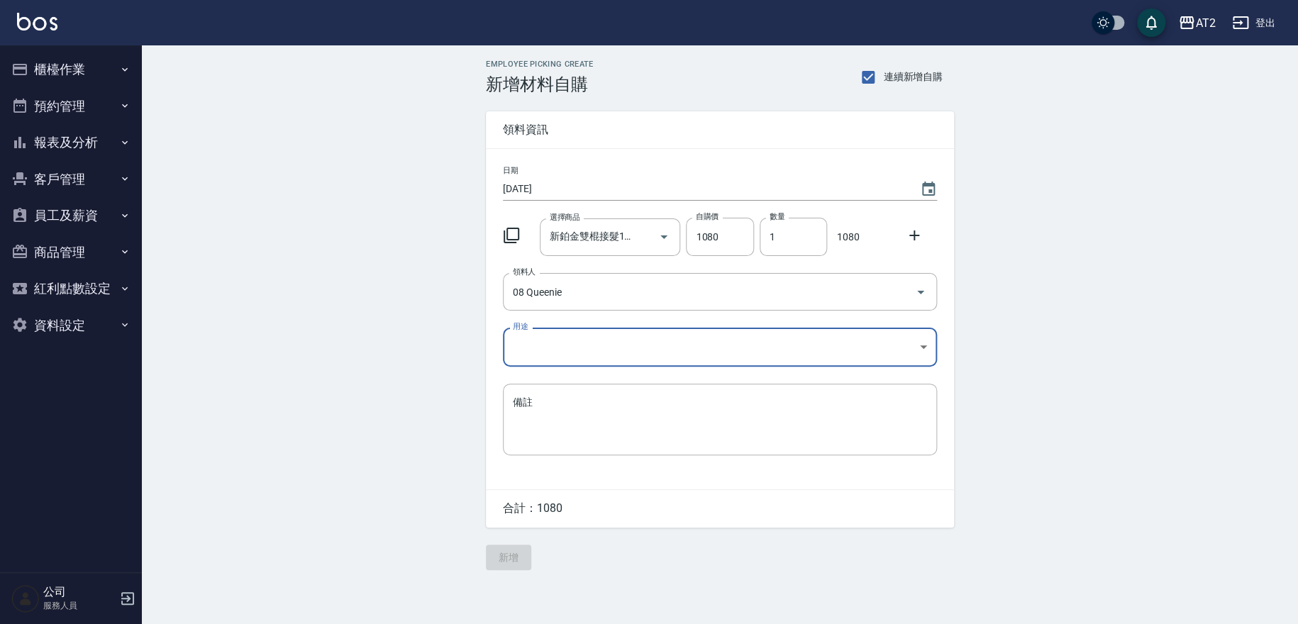
click at [628, 342] on body "AT2 登出 櫃檯作業 打帳單 帳單列表 掛單列表 現金收支登錄 高階收支登錄 材料自購登錄 每日結帳 排班表 預約管理 預約管理 單日預約紀錄 單週預約紀錄…" at bounding box center [649, 312] width 1298 height 624
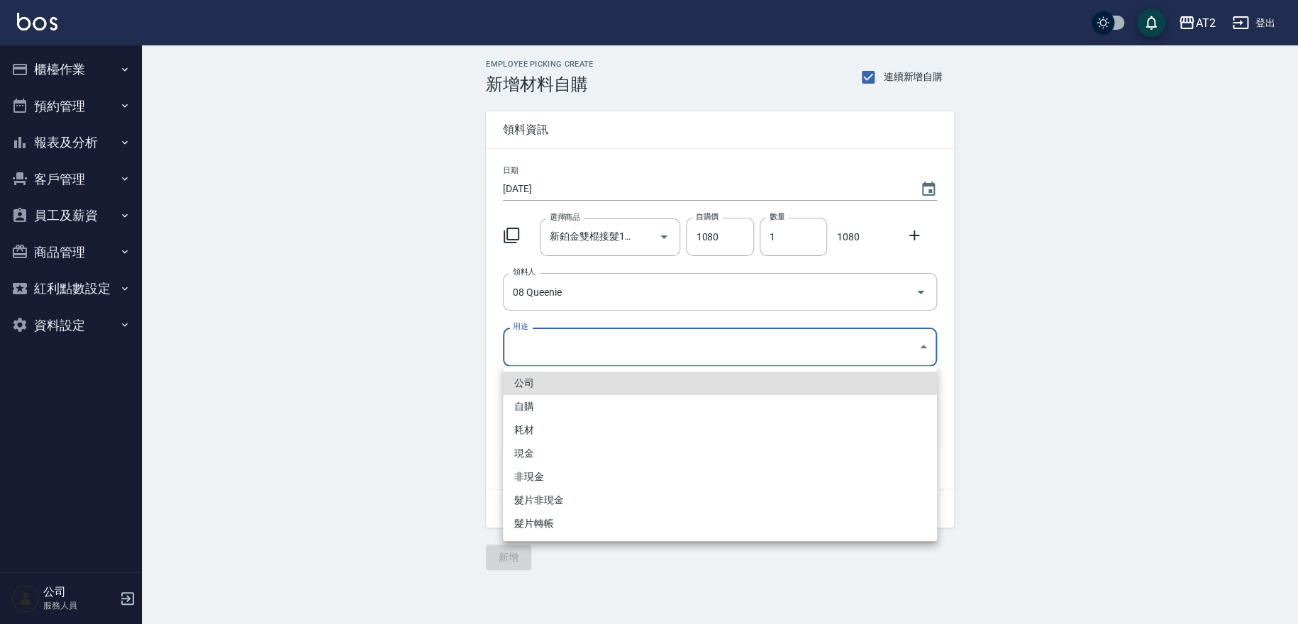
click at [538, 445] on li "現金" at bounding box center [720, 453] width 434 height 23
type input "現金"
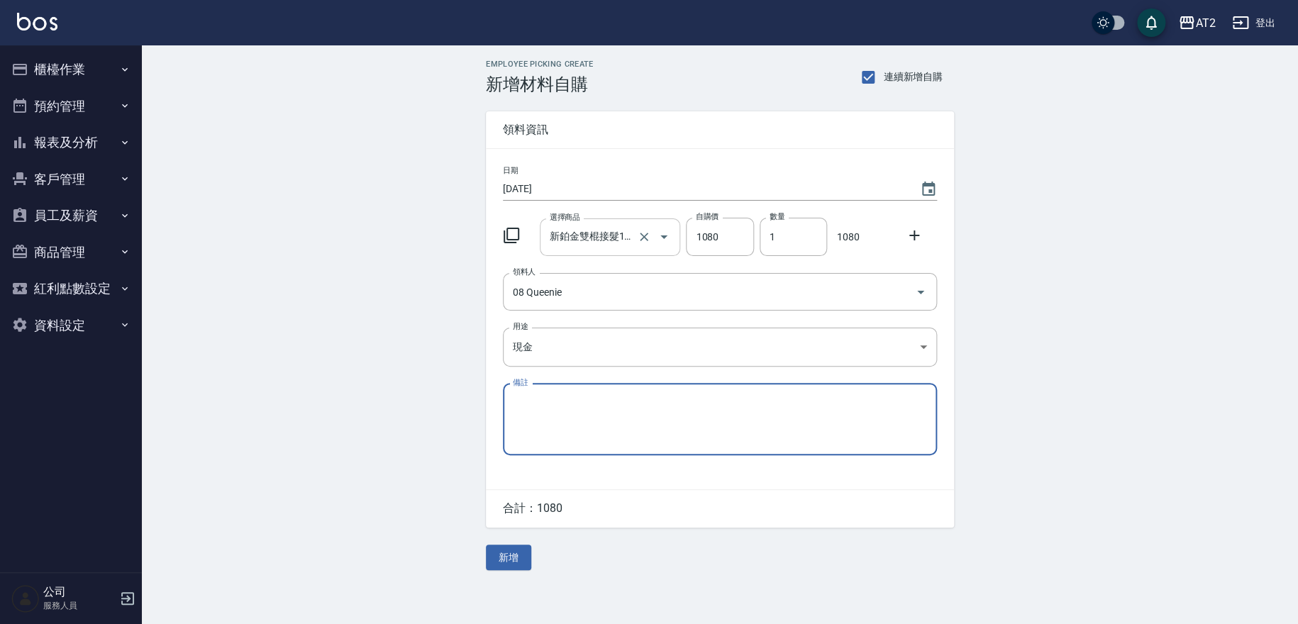
click at [604, 225] on input "新鉑金雙棍接髮18吋" at bounding box center [590, 237] width 89 height 25
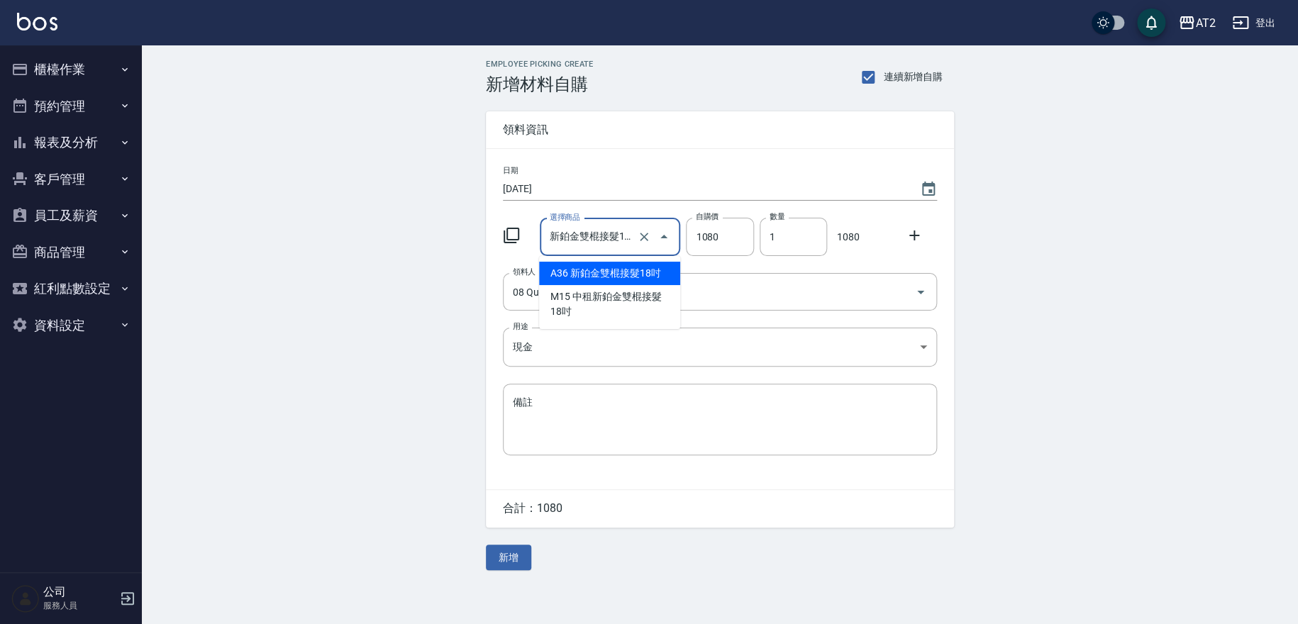
click at [578, 275] on li "A36 新鉑金雙棍接髮18吋" at bounding box center [609, 273] width 141 height 23
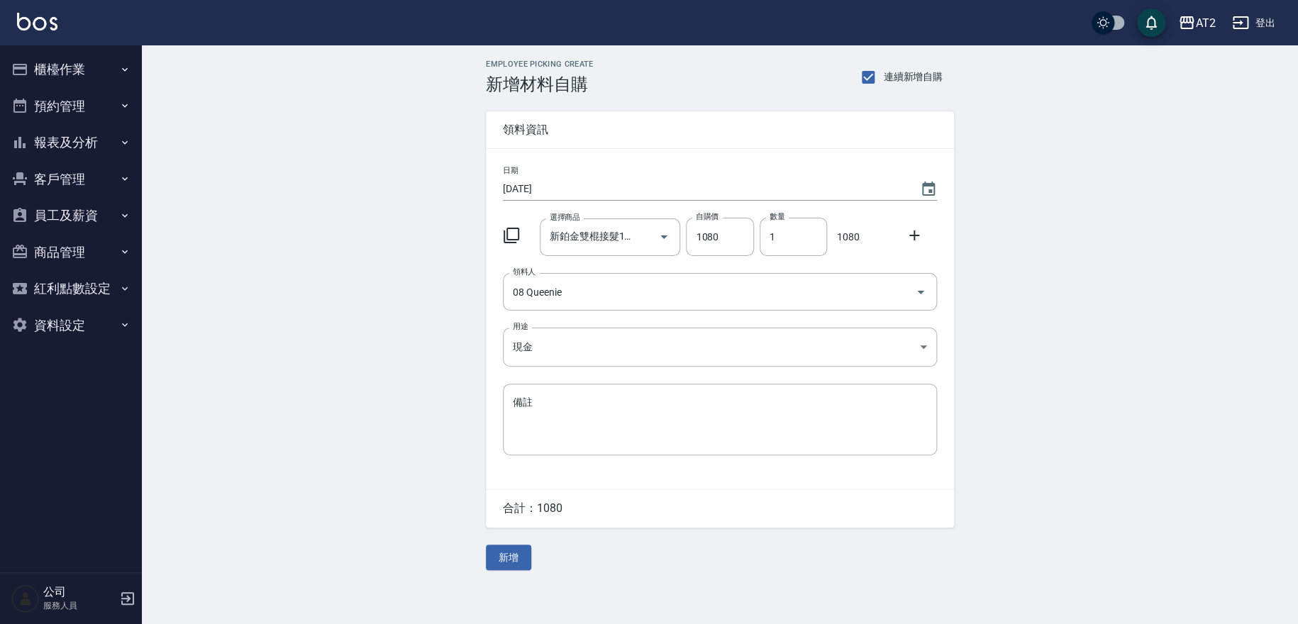
drag, startPoint x: 528, startPoint y: 560, endPoint x: 528, endPoint y: 552, distance: 8.5
click at [528, 560] on button "新增" at bounding box center [508, 558] width 45 height 26
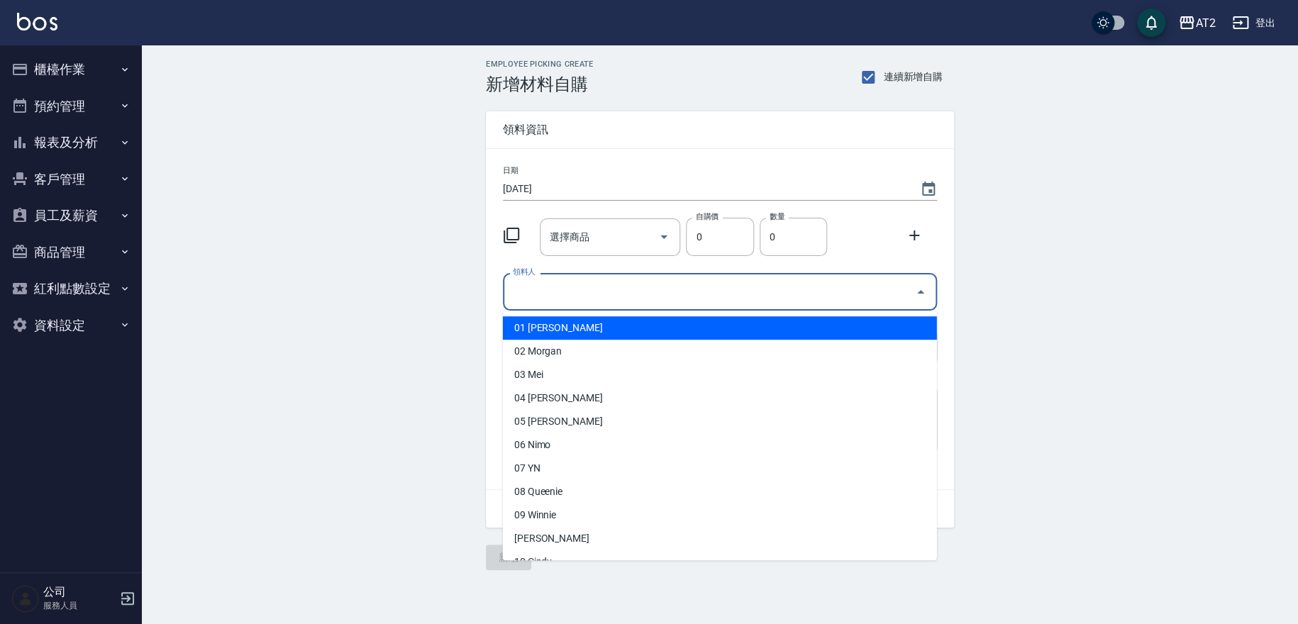
click at [616, 293] on input "領料人" at bounding box center [709, 291] width 400 height 25
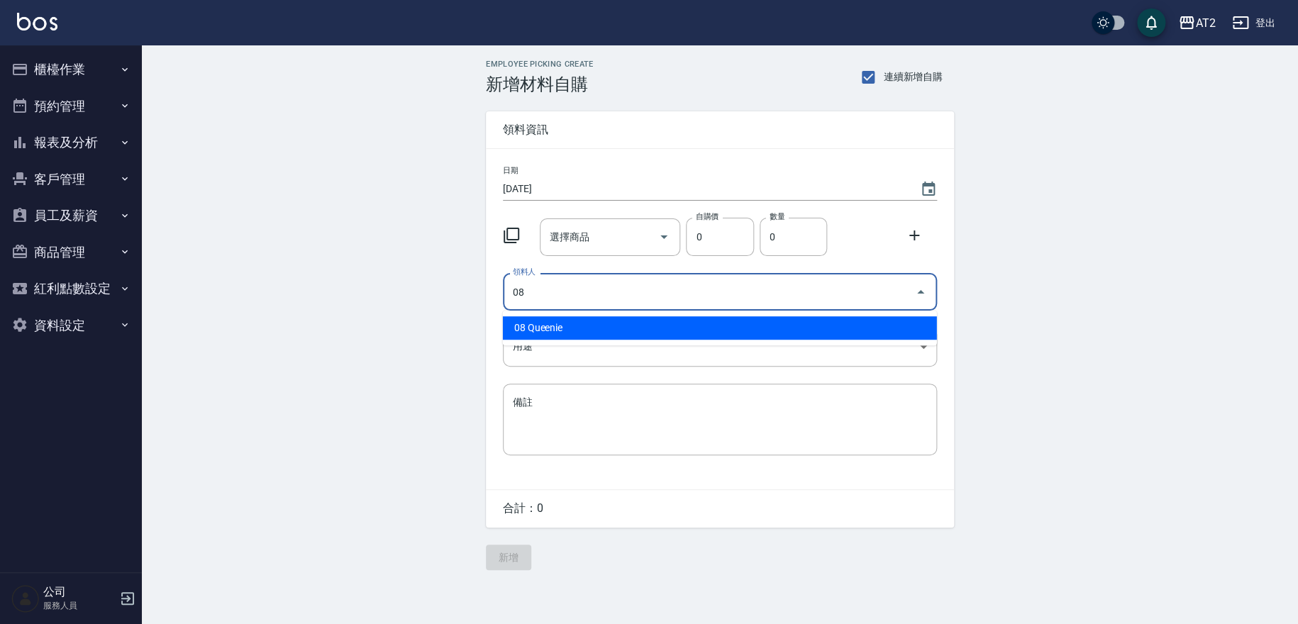
type input "08 Queenie"
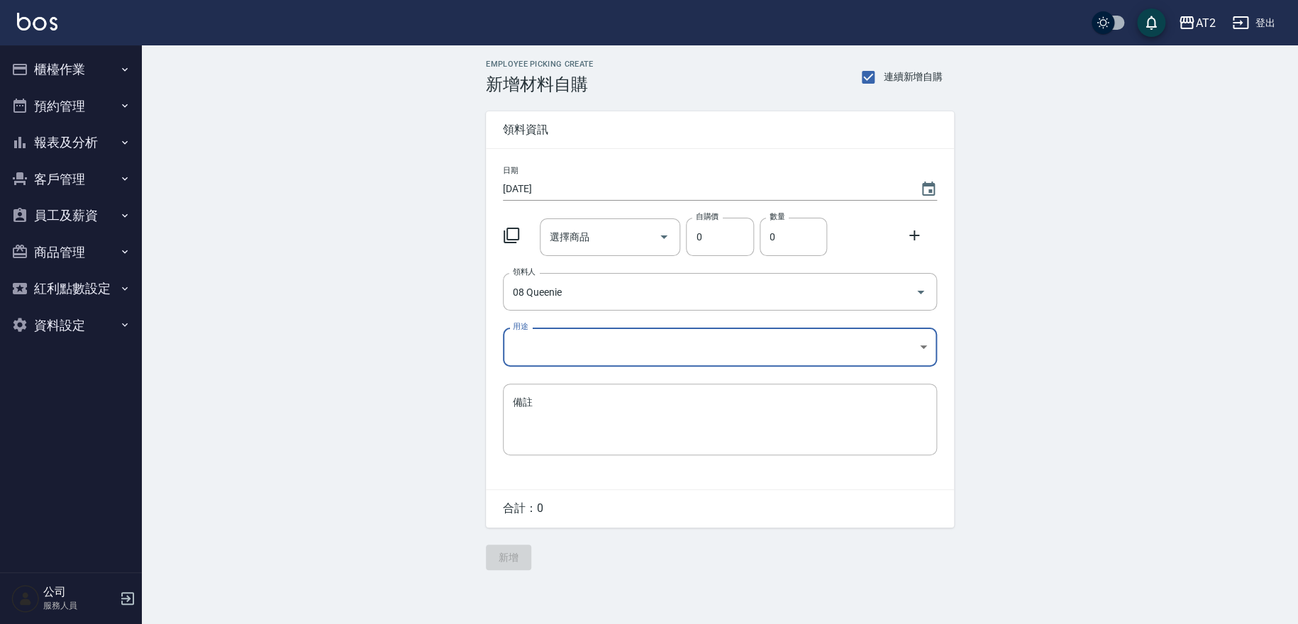
click at [591, 340] on body "AT2 登出 櫃檯作業 打帳單 帳單列表 掛單列表 現金收支登錄 高階收支登錄 材料自購登錄 每日結帳 排班表 預約管理 預約管理 單日預約紀錄 單週預約紀錄…" at bounding box center [649, 312] width 1298 height 624
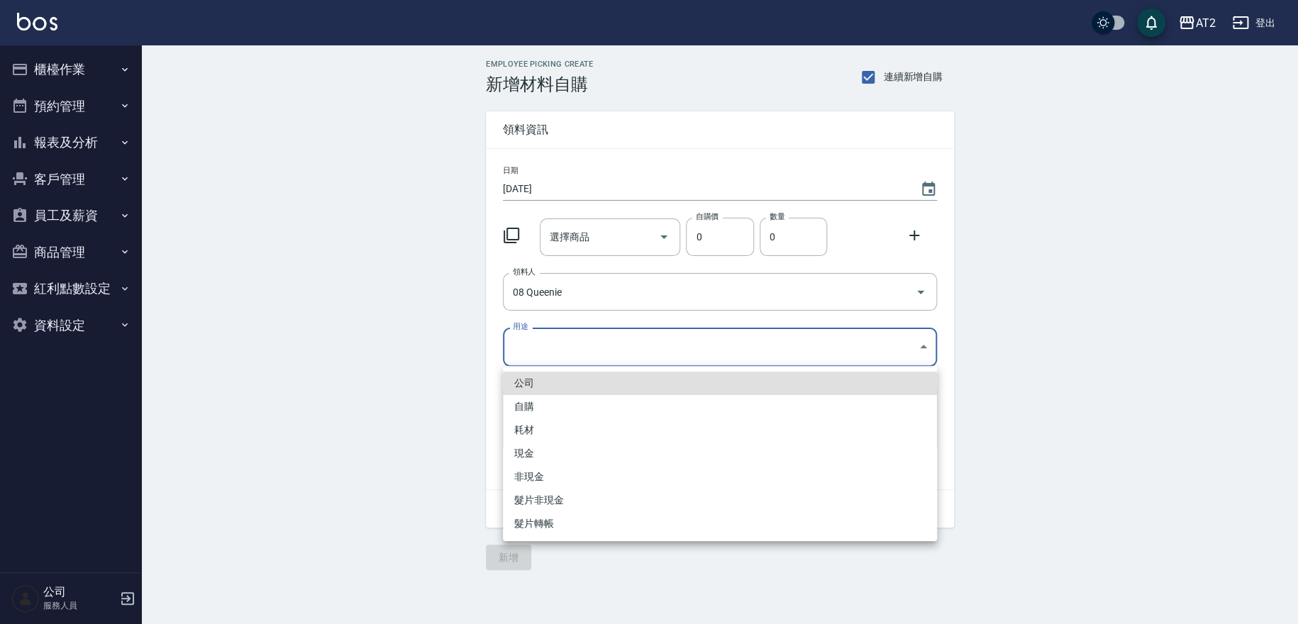
click at [548, 429] on li "耗材" at bounding box center [720, 430] width 434 height 23
type input "耗材"
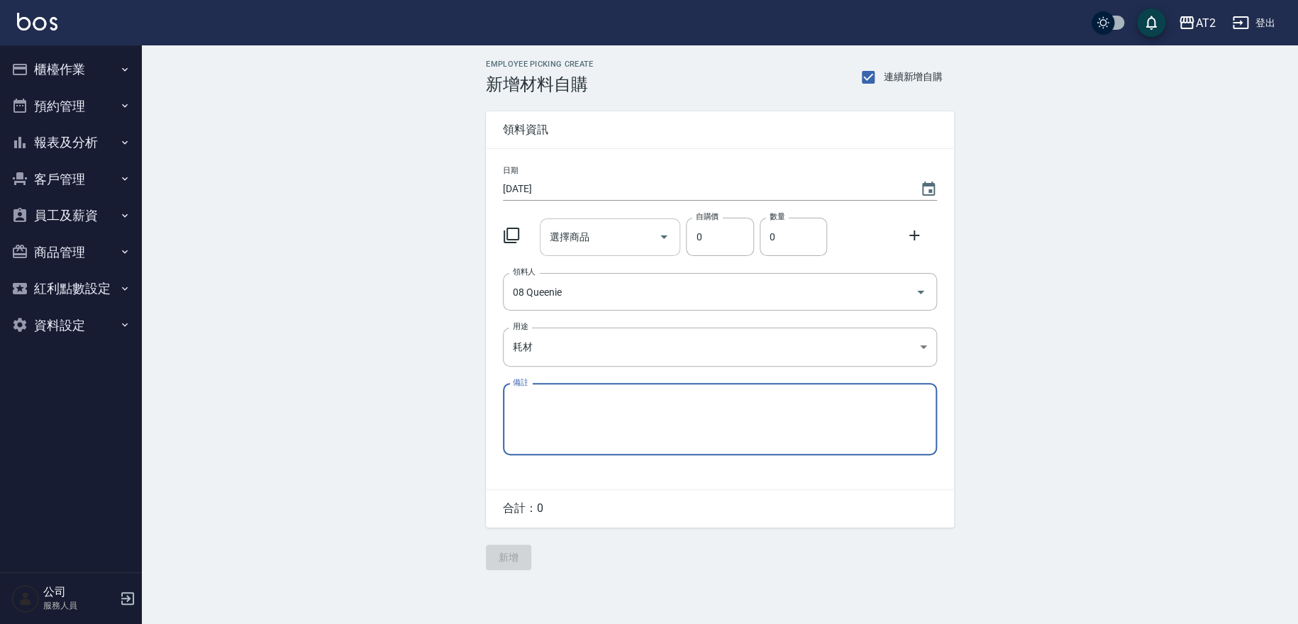
click at [589, 235] on input "選擇商品" at bounding box center [599, 237] width 107 height 25
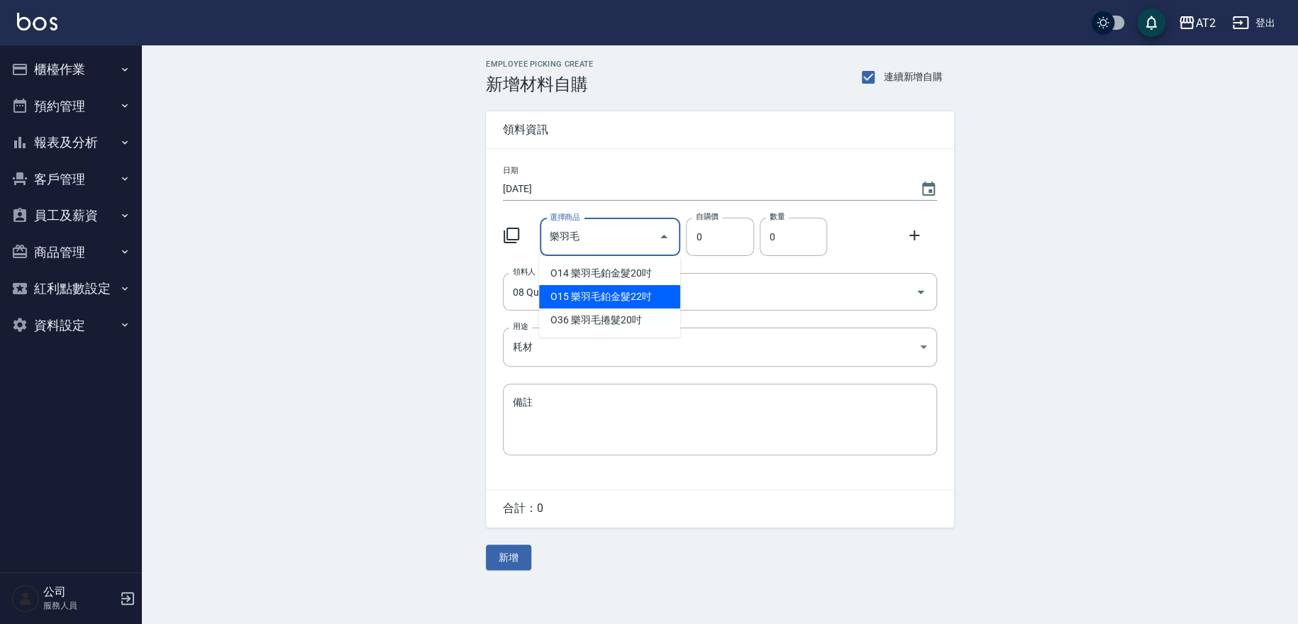
click at [594, 304] on li "O15 樂羽毛鉑金髮22吋" at bounding box center [609, 296] width 141 height 23
type input "樂羽毛鉑金髮22吋"
type input "2380"
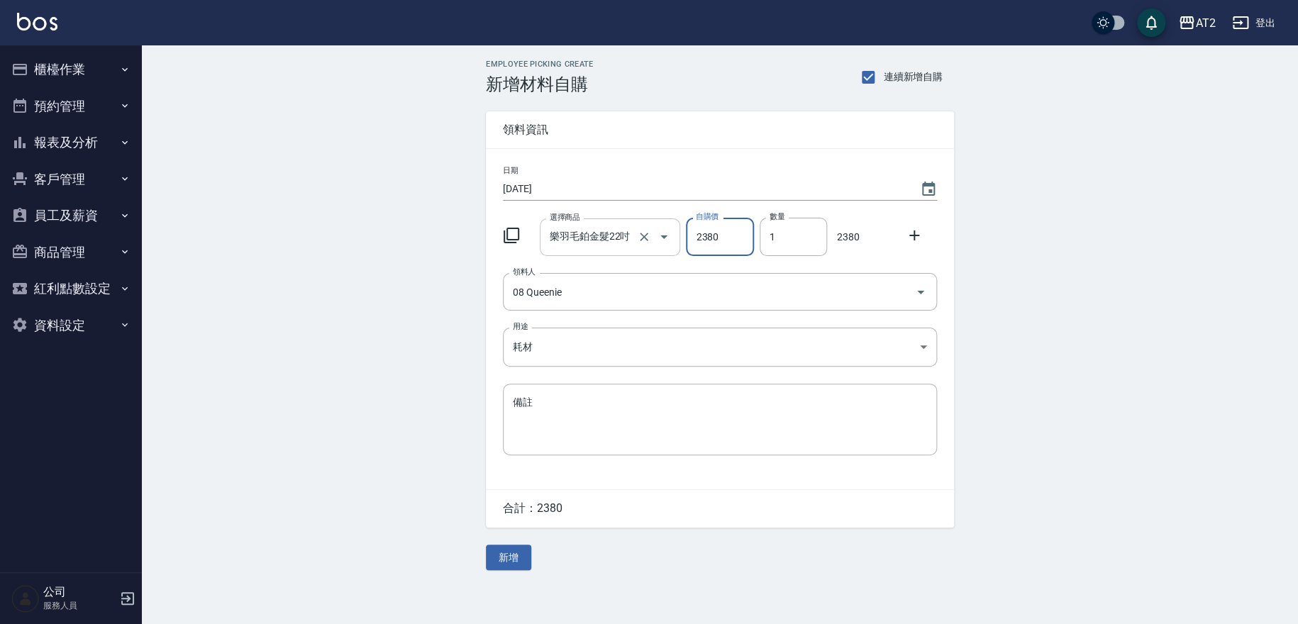
click at [624, 233] on div "選擇商品 樂羽毛鉑金髮22吋 選擇商品 自購價 2380 自購價 數量 1 數量 2380" at bounding box center [717, 234] width 440 height 44
type input "2"
drag, startPoint x: 921, startPoint y: 229, endPoint x: 908, endPoint y: 238, distance: 15.9
click at [922, 229] on icon at bounding box center [914, 235] width 17 height 17
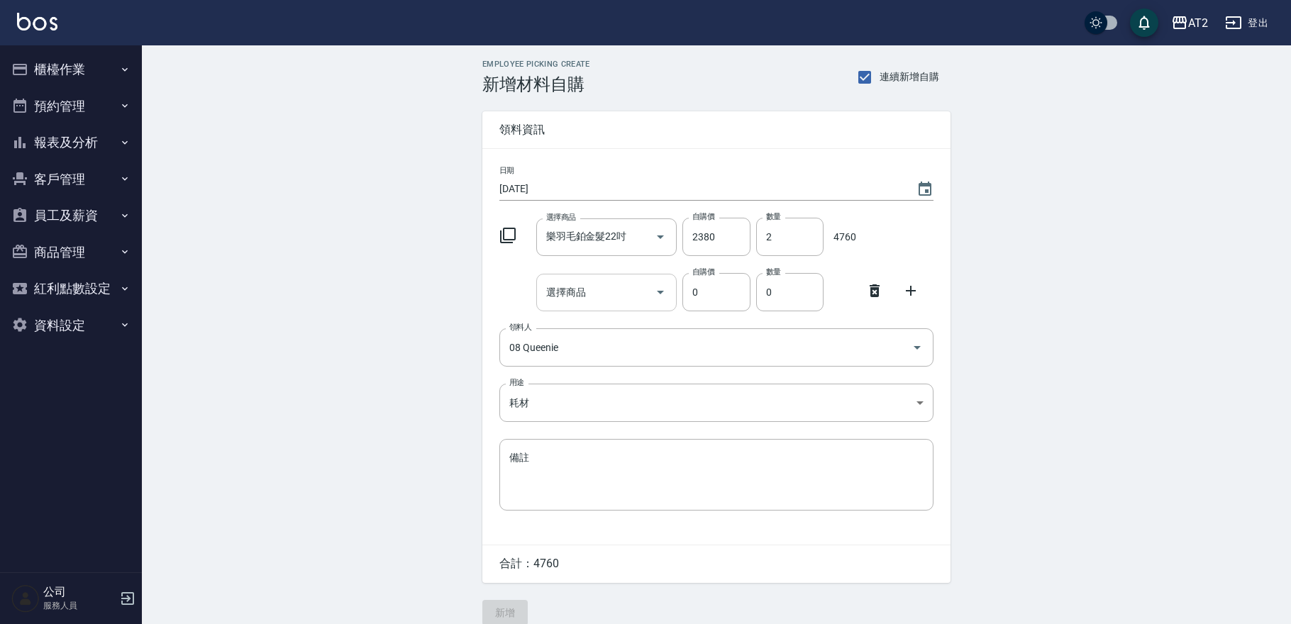
click at [589, 305] on div "選擇商品" at bounding box center [606, 293] width 141 height 38
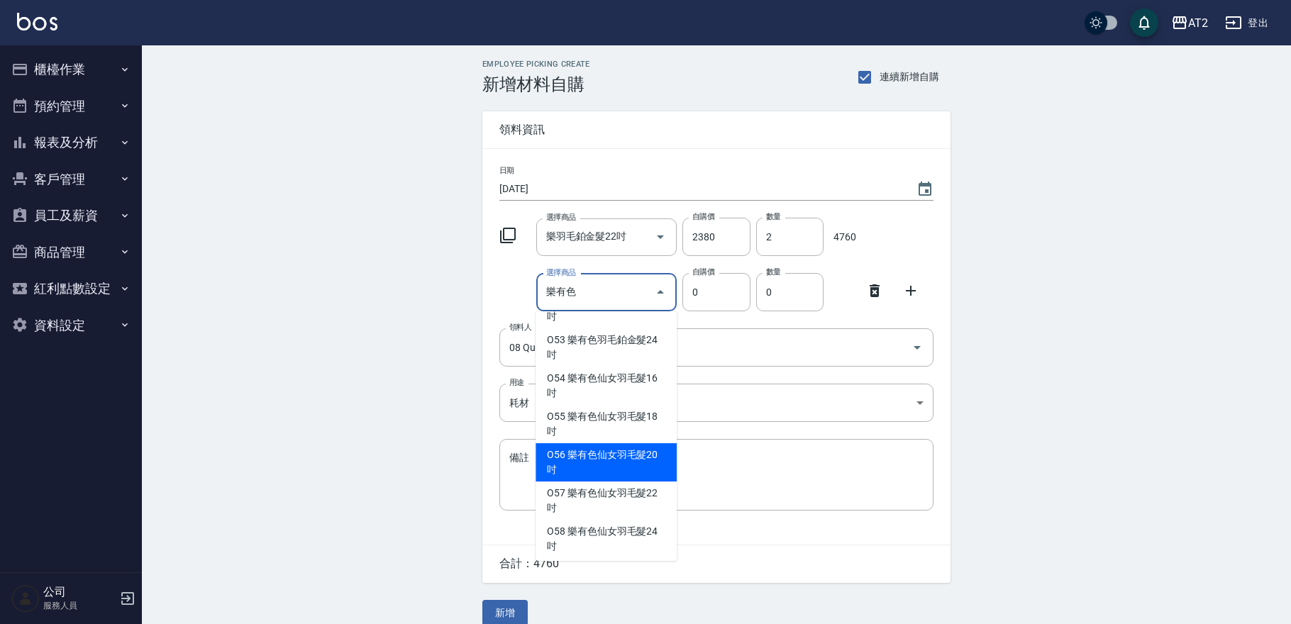
scroll to position [253, 0]
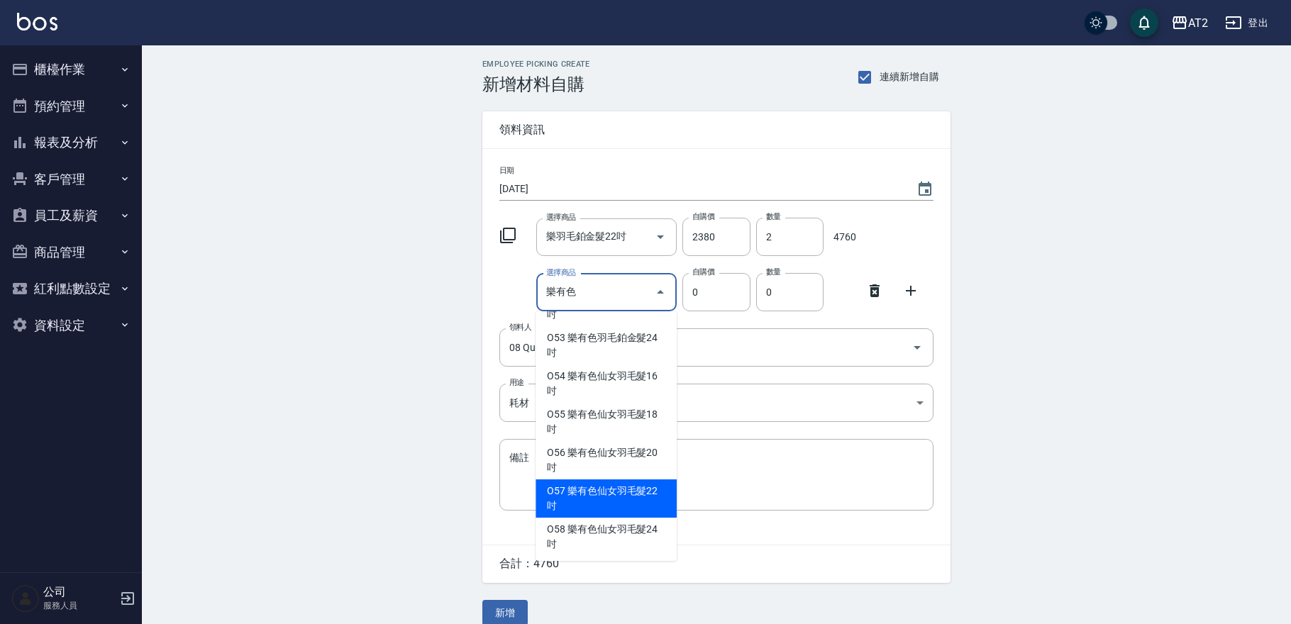
click at [576, 498] on li "O57 樂有色仙女羽毛髮22吋" at bounding box center [606, 499] width 141 height 38
type input "樂有色仙女羽毛髮22吋"
type input "2980"
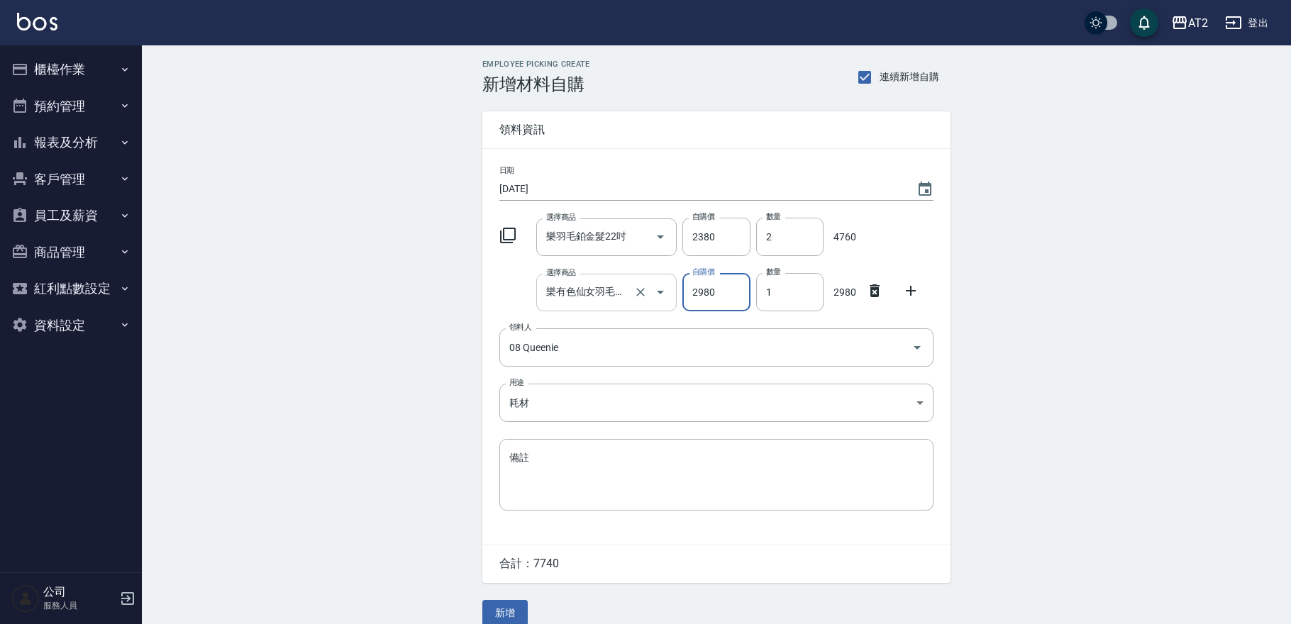
click at [592, 292] on input "樂有色仙女羽毛髮22吋" at bounding box center [587, 292] width 89 height 25
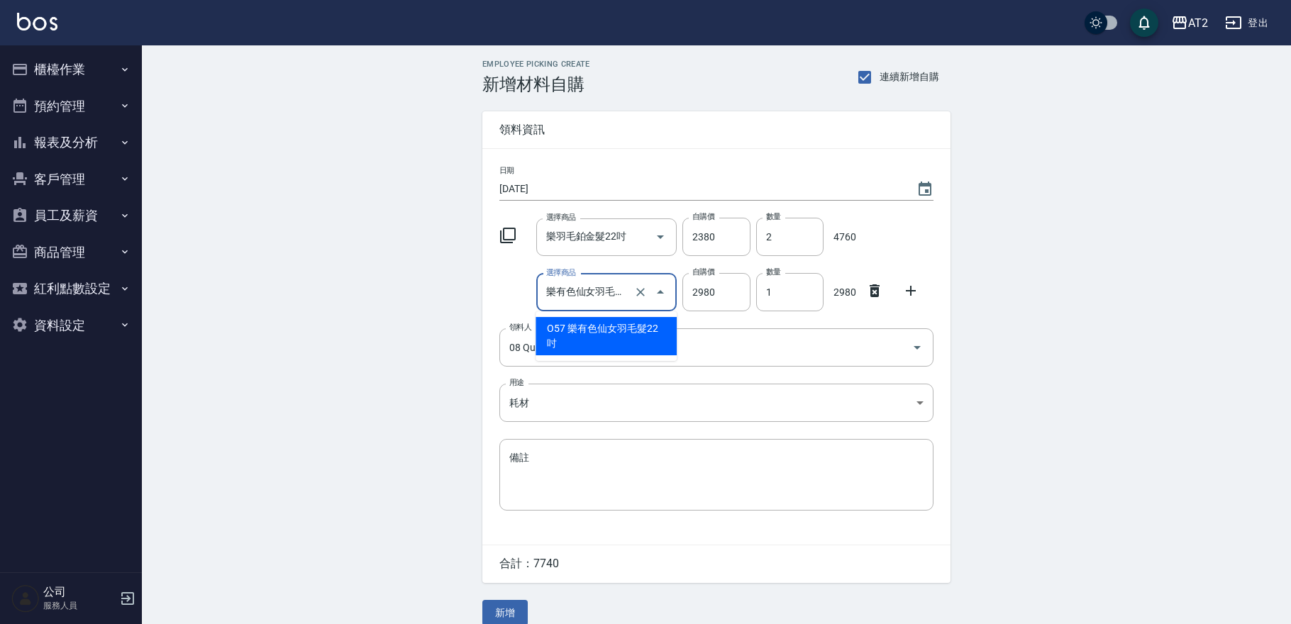
click at [608, 331] on li "O57 樂有色仙女羽毛髮22吋" at bounding box center [606, 336] width 141 height 38
drag, startPoint x: 793, startPoint y: 294, endPoint x: 669, endPoint y: 295, distance: 124.1
click at [669, 295] on div "選擇商品 樂有色仙女羽毛髮22吋 選擇商品 自購價 2980 自購價 數量 1 數量 2980" at bounding box center [714, 289] width 440 height 44
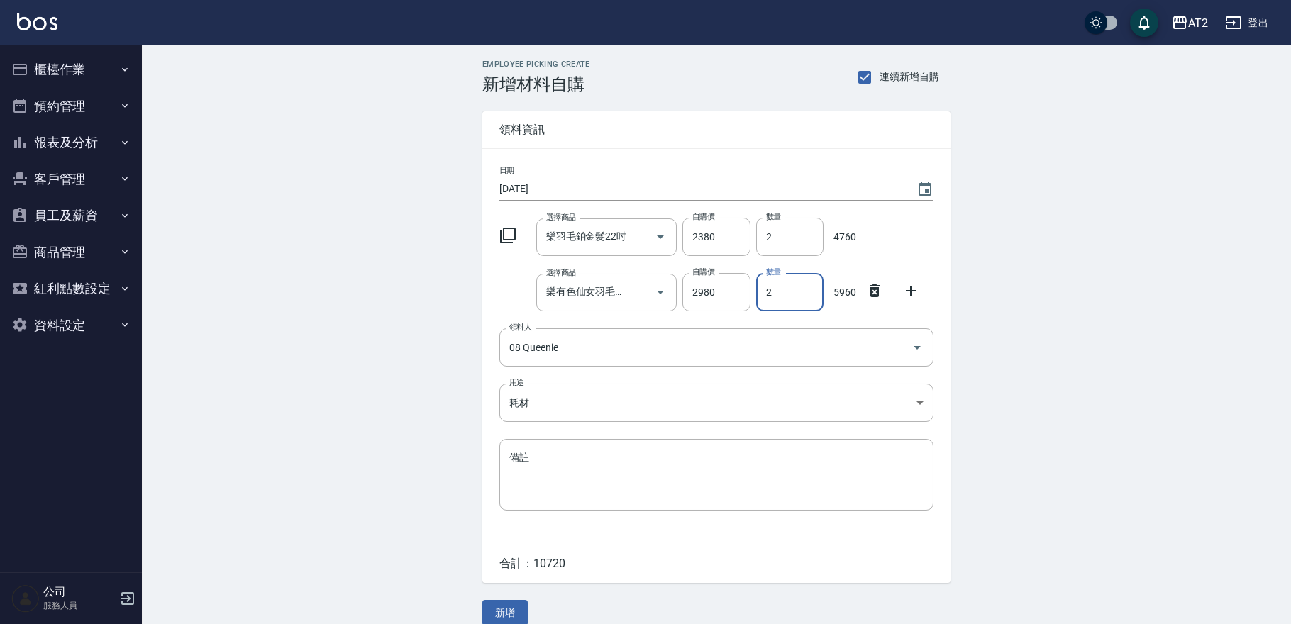
type input "2"
drag, startPoint x: 582, startPoint y: 278, endPoint x: 585, endPoint y: 306, distance: 27.8
click at [582, 278] on div "樂有色仙女羽毛髮22吋 選擇商品" at bounding box center [606, 293] width 141 height 38
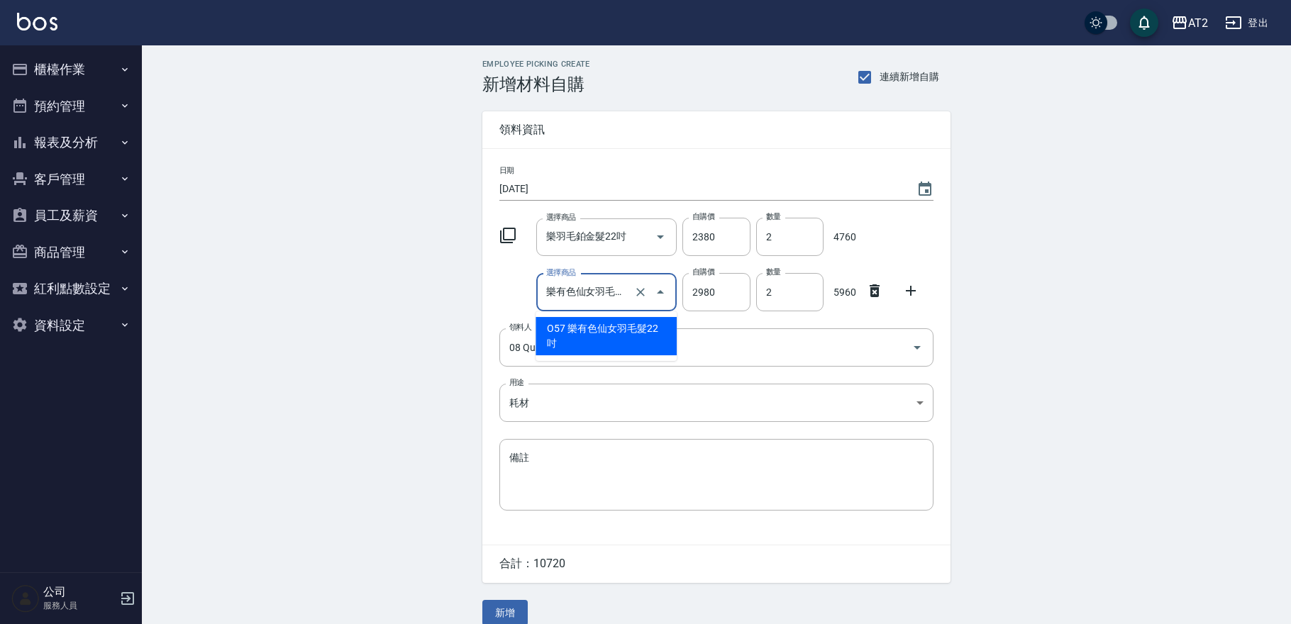
click at [596, 343] on li "O57 樂有色仙女羽毛髮22吋" at bounding box center [606, 336] width 141 height 38
click at [570, 290] on input "樂有色仙女羽毛髮22吋" at bounding box center [587, 292] width 89 height 25
click at [577, 348] on li "O57 樂有色仙女羽毛髮22吋" at bounding box center [606, 336] width 141 height 38
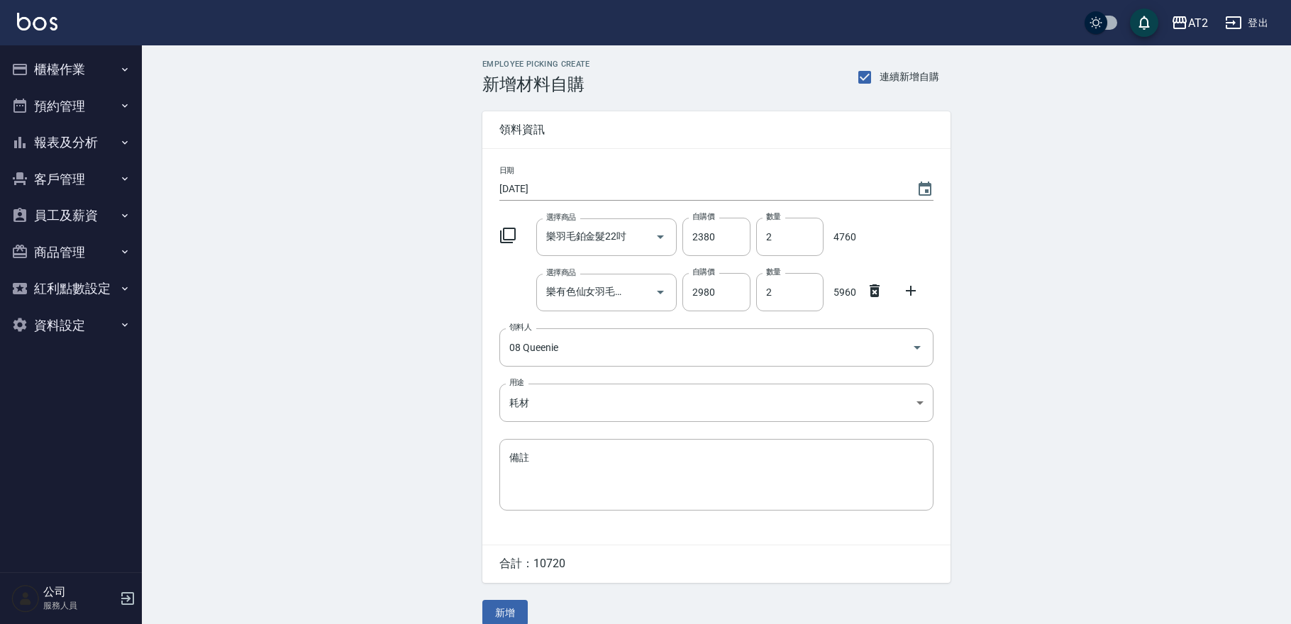
click at [394, 301] on div "Employee Picking Create 新增材料自購 連續新增自購 領料資訊 日期 2025/08/11 選擇商品 樂羽毛鉑金髮22吋 選擇商品 自購…" at bounding box center [716, 342] width 1149 height 594
click at [500, 612] on button "新增" at bounding box center [504, 613] width 45 height 26
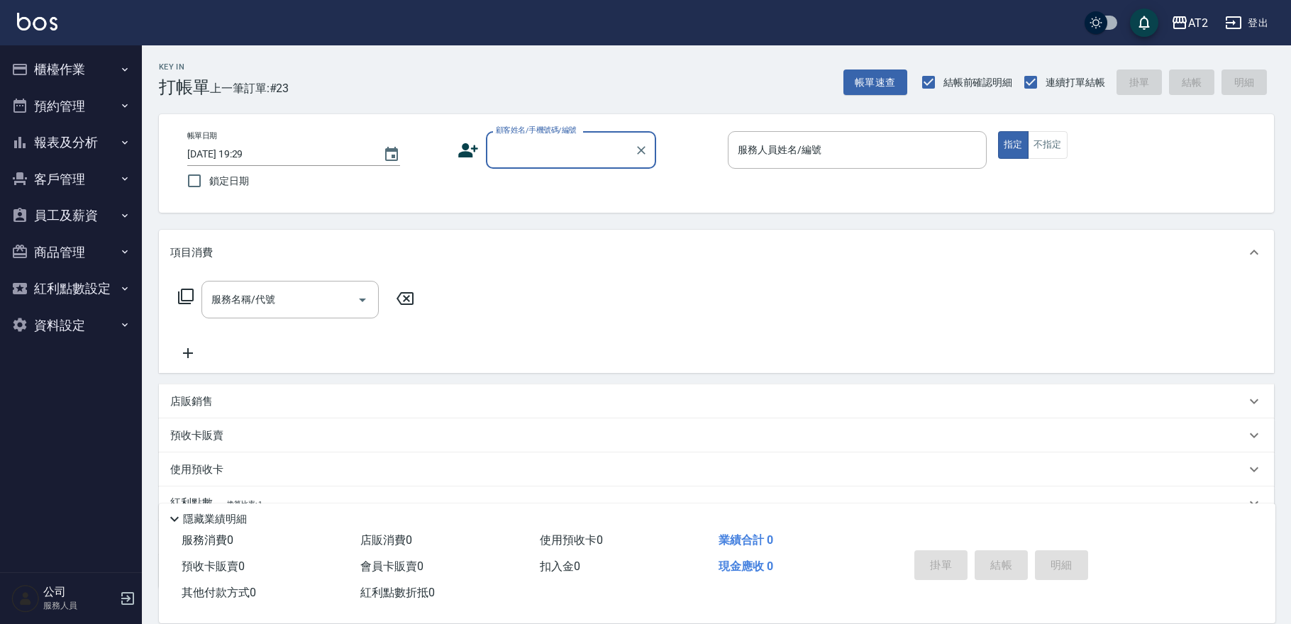
click at [539, 160] on input "顧客姓名/手機號碼/編號" at bounding box center [560, 150] width 136 height 25
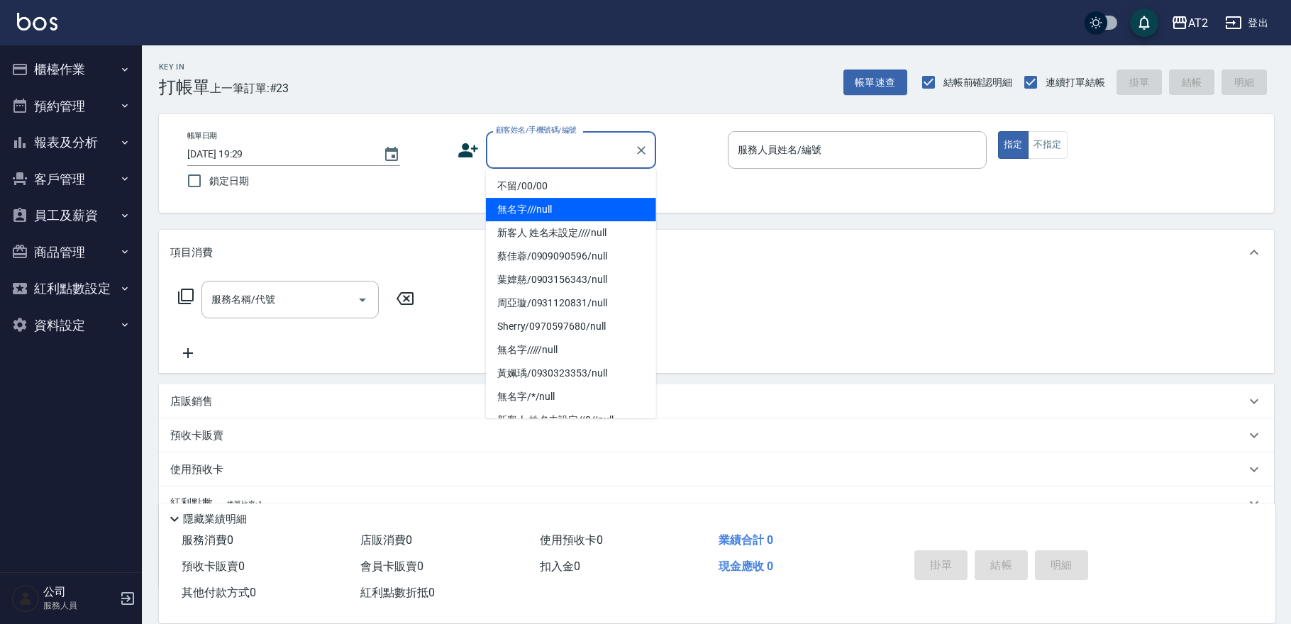
click at [578, 214] on li "無名字///null" at bounding box center [571, 209] width 170 height 23
type input "無名字///null"
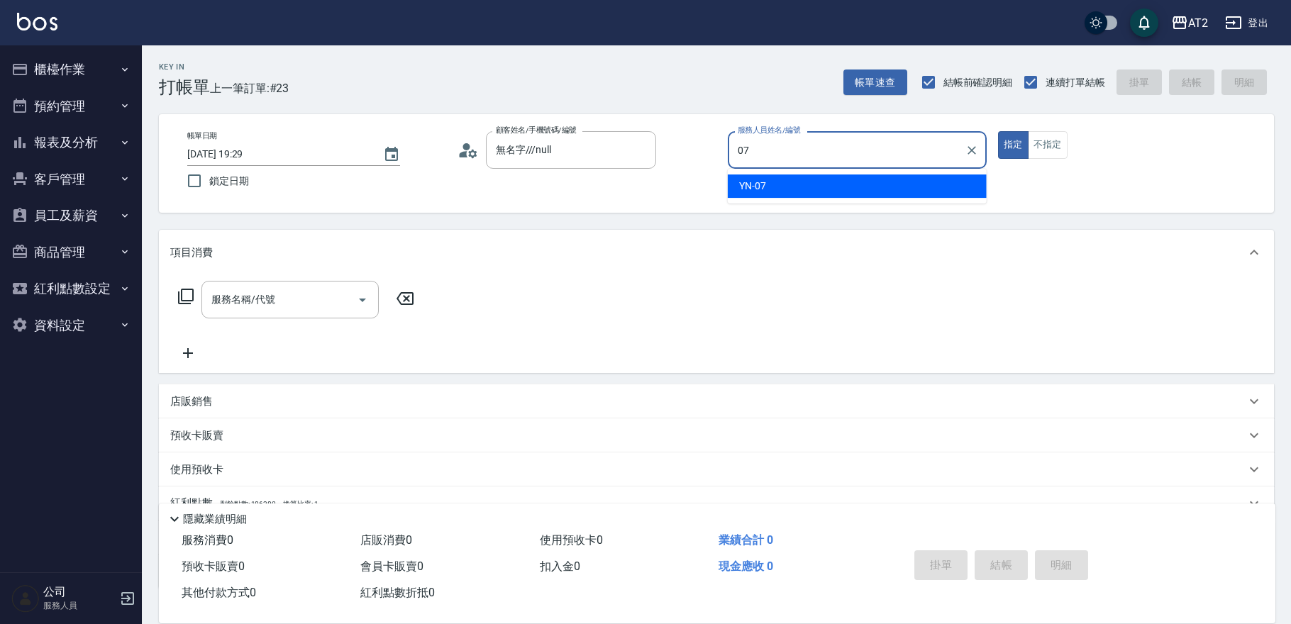
type input "YN-07"
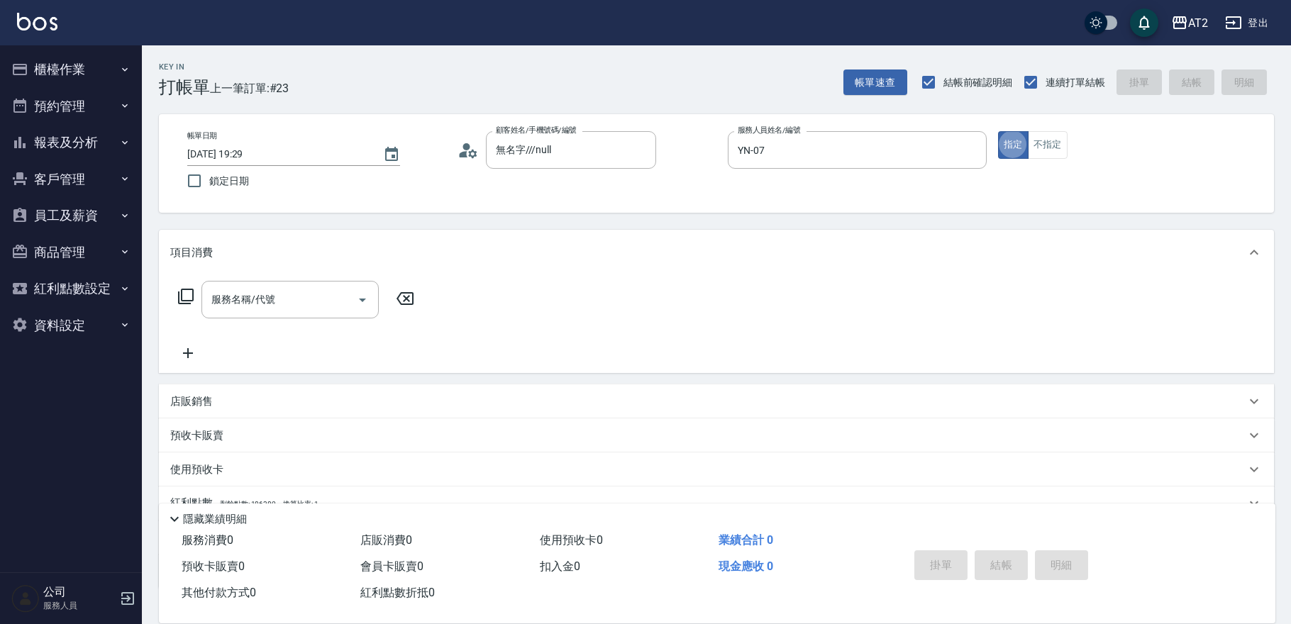
type button "true"
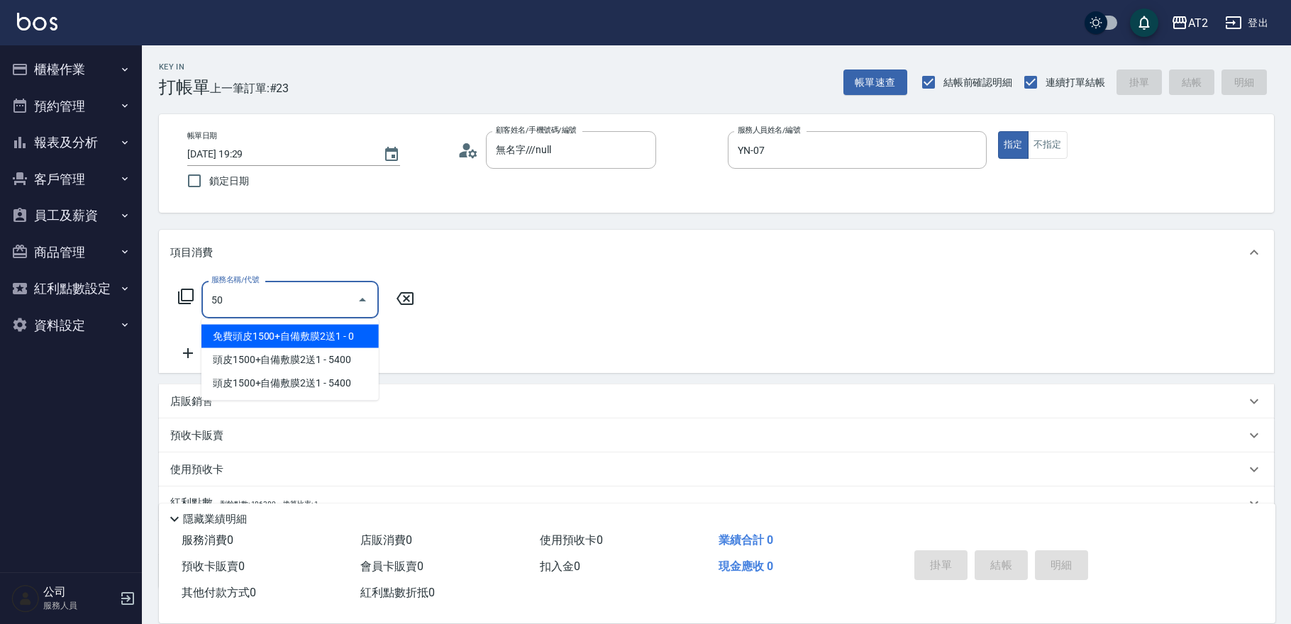
type input "501"
type input "100"
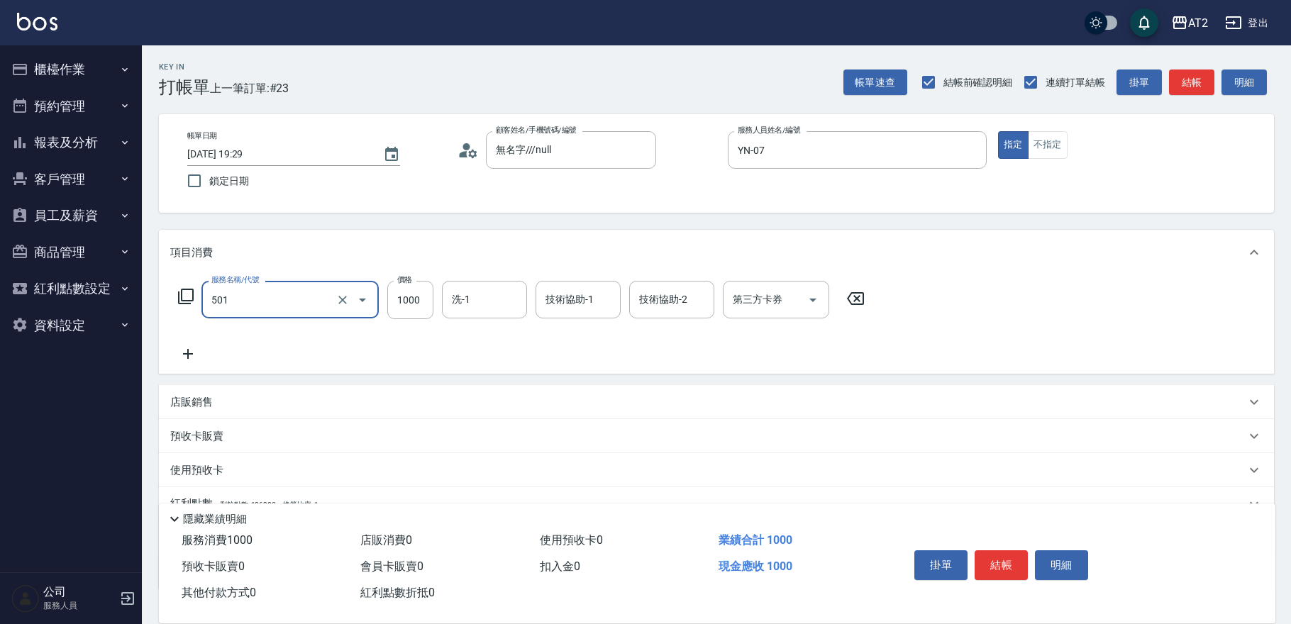
type input "染髮(501)"
type input "0"
type input "19"
type input "10"
type input "198"
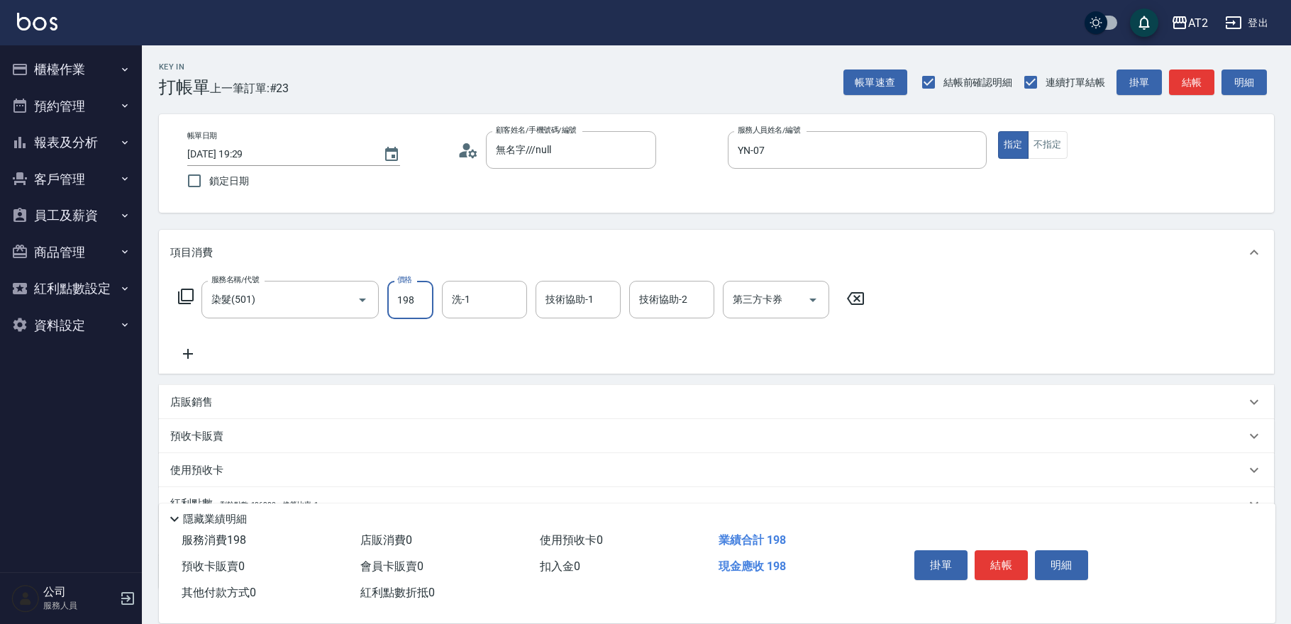
type input "190"
type input "1980"
type input "[PERSON_NAME]-31"
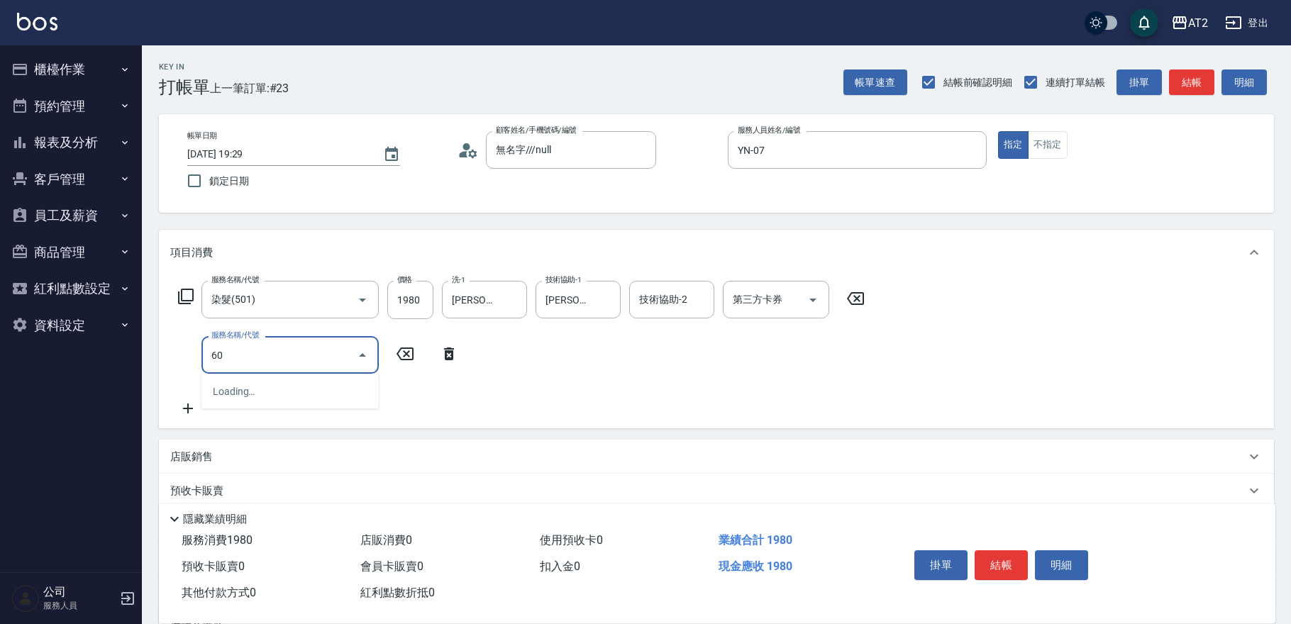
type input "601"
type input "290"
type input "自備護髮(601)"
type input "190"
type input "2"
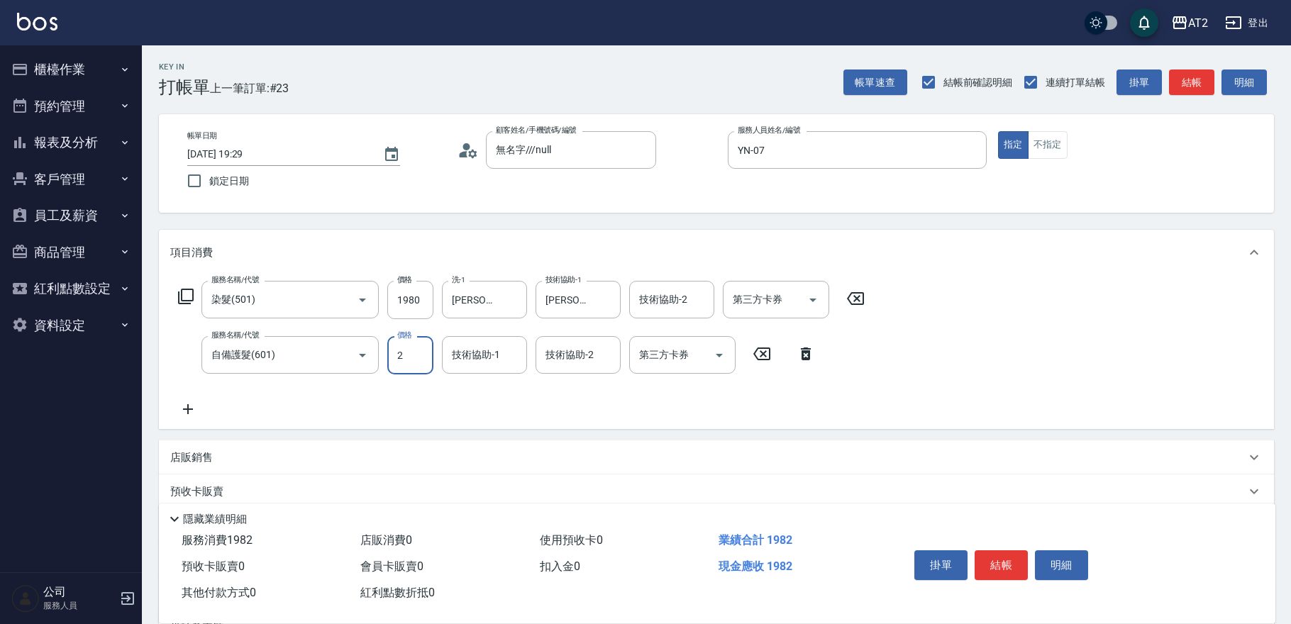
type input "200"
type input "250"
type input "220"
type input "2500"
type input "440"
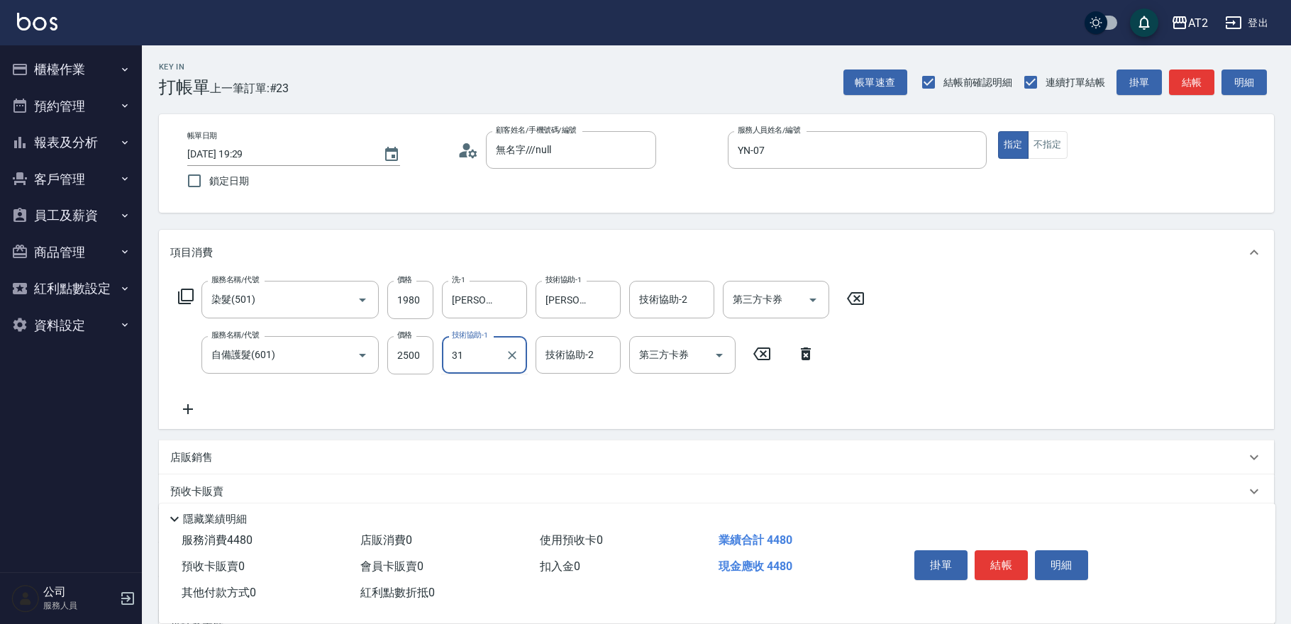
type input "小羿-31"
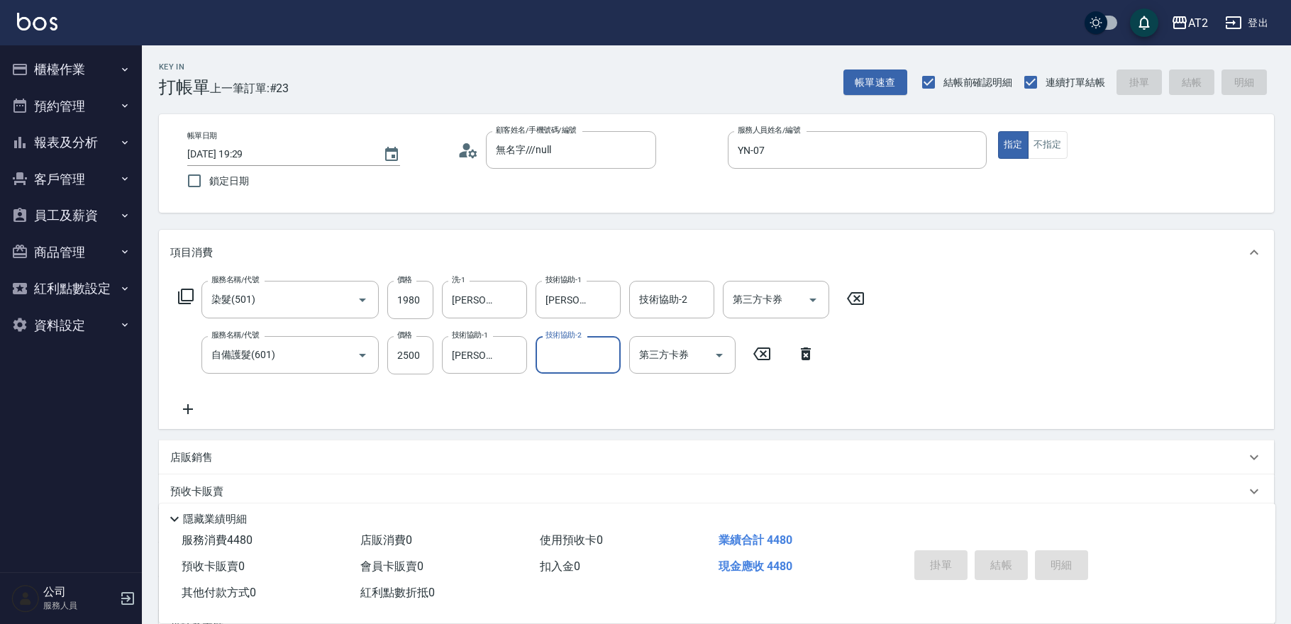
type input "0"
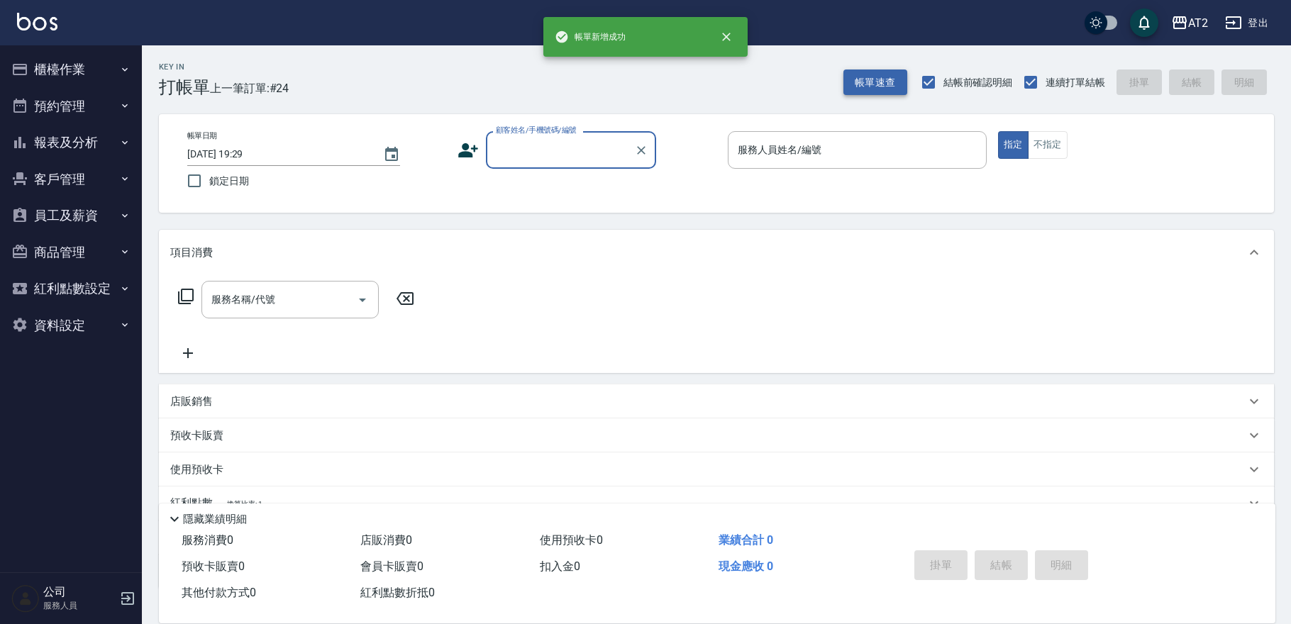
click at [875, 84] on button "帳單速查" at bounding box center [875, 83] width 64 height 26
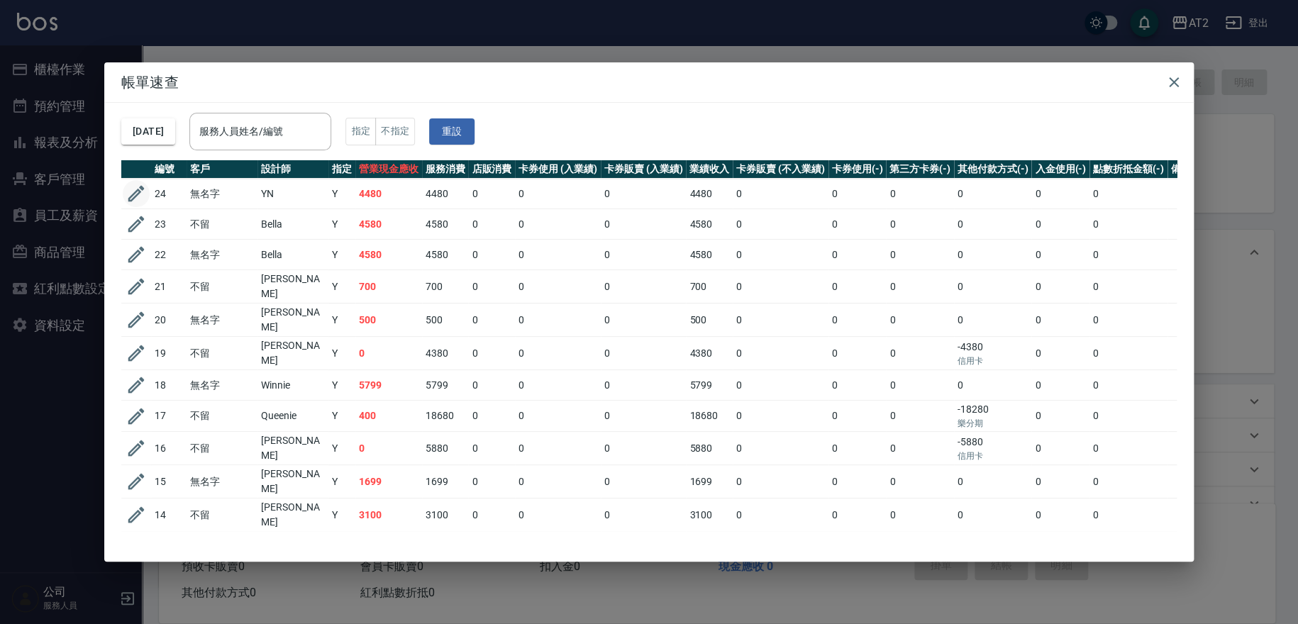
click at [137, 193] on icon "button" at bounding box center [136, 194] width 16 height 16
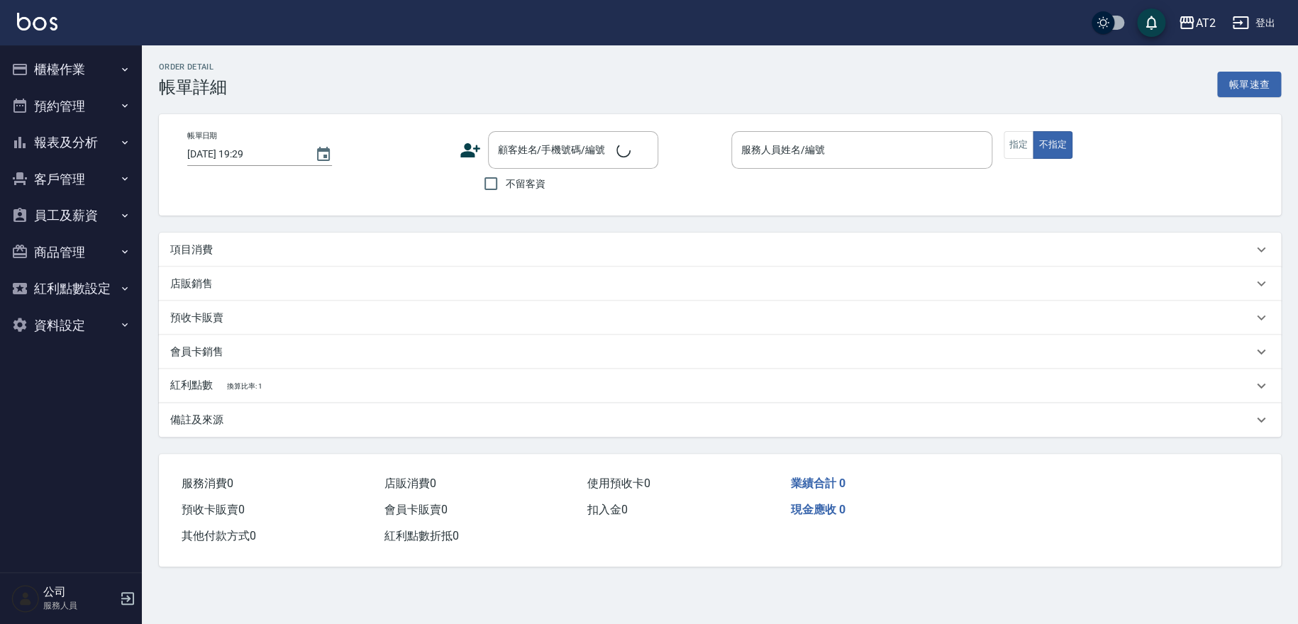
type input "YN-07"
type input "440"
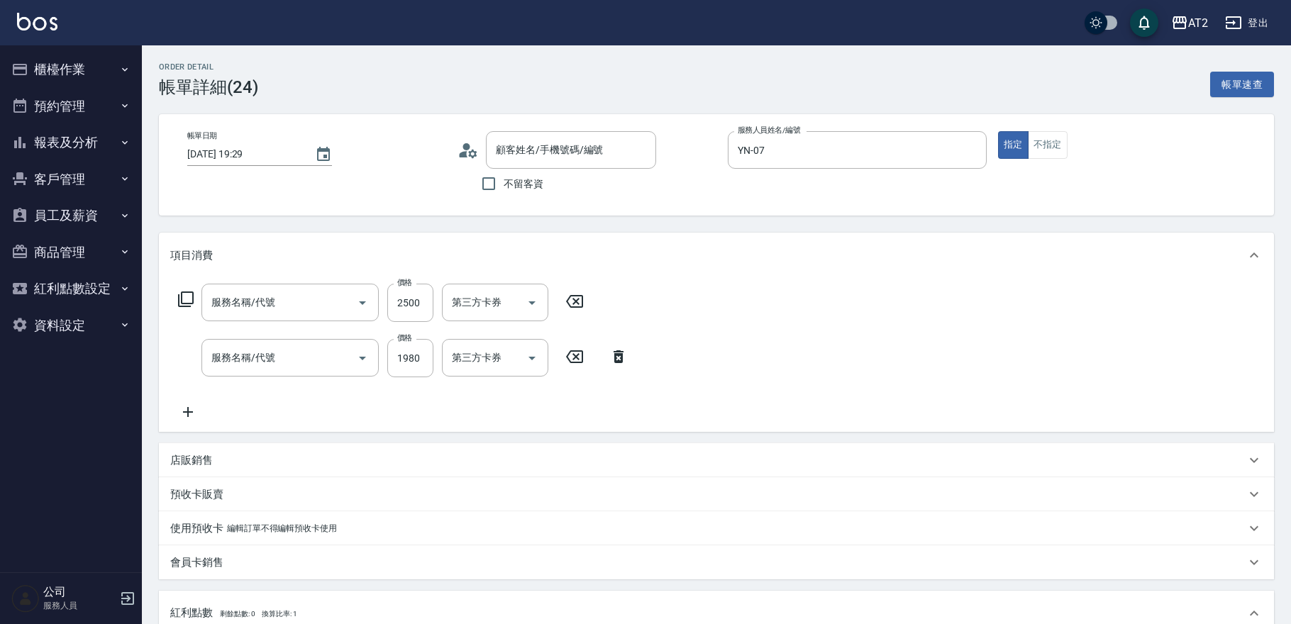
type input "無名字///null"
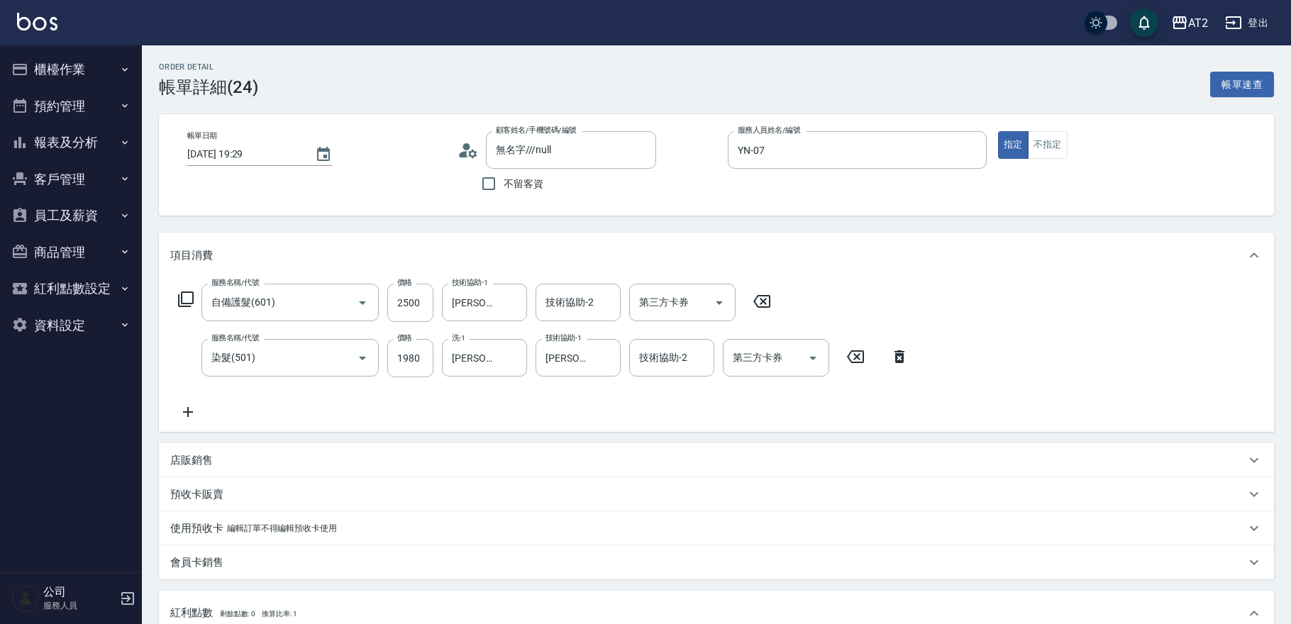
type input "自備護髮(601)"
type input "染髮(501)"
click at [85, 67] on button "櫃檯作業" at bounding box center [71, 69] width 131 height 37
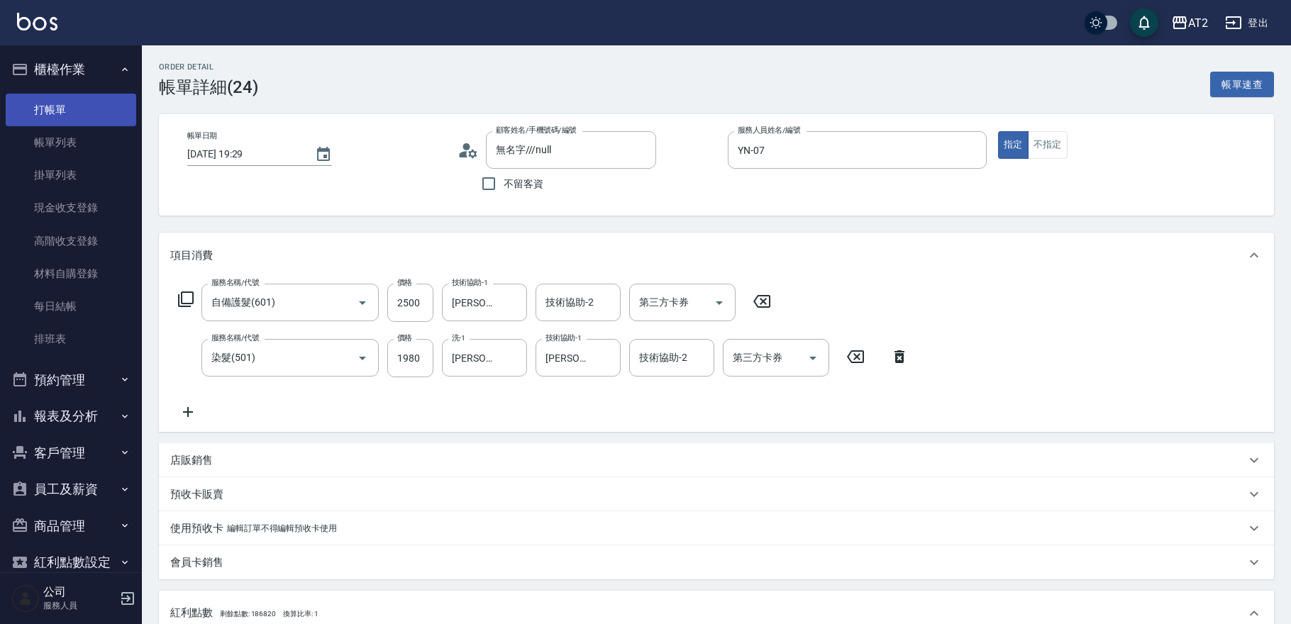
click at [82, 118] on link "打帳單" at bounding box center [71, 110] width 131 height 33
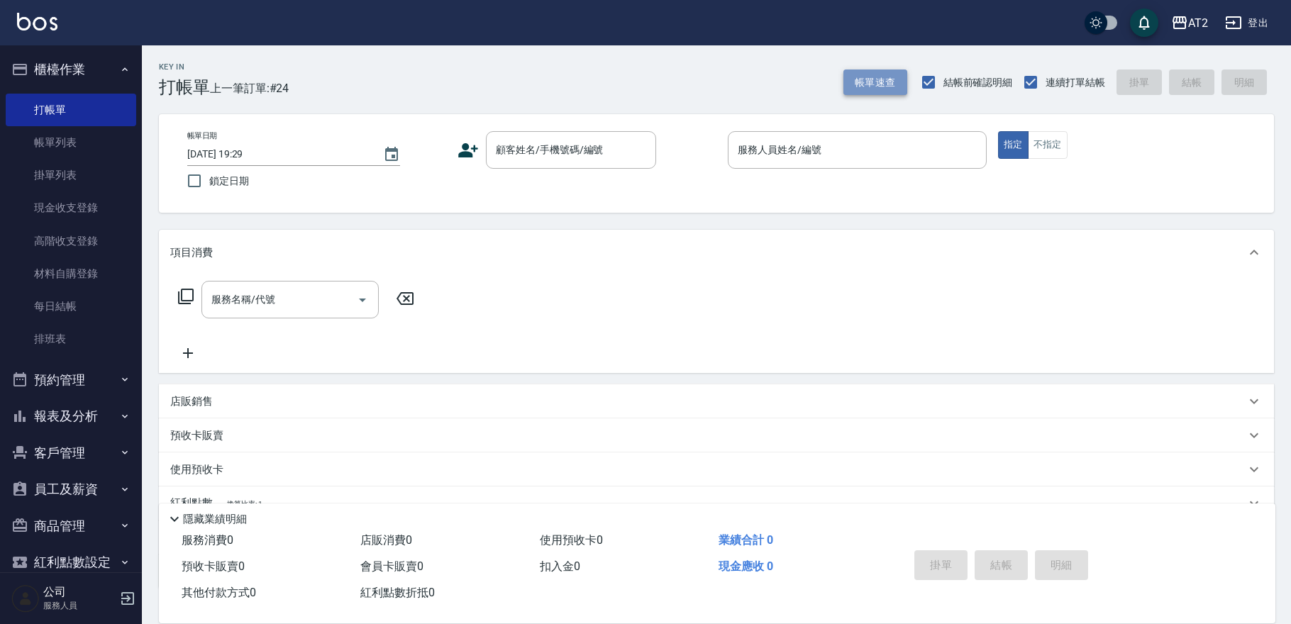
click at [864, 77] on button "帳單速查" at bounding box center [875, 83] width 64 height 26
